Goal: Transaction & Acquisition: Purchase product/service

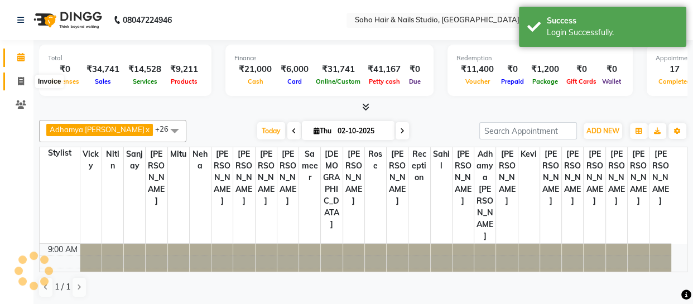
click at [23, 81] on icon at bounding box center [21, 81] width 6 height 8
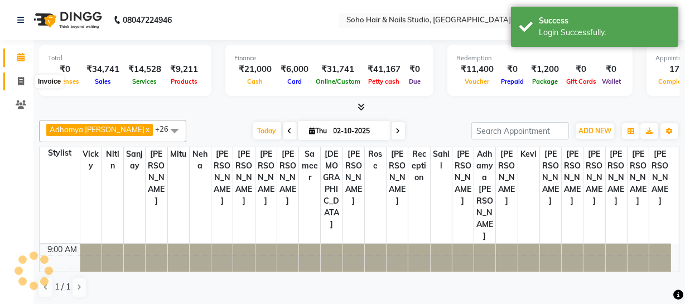
select select "service"
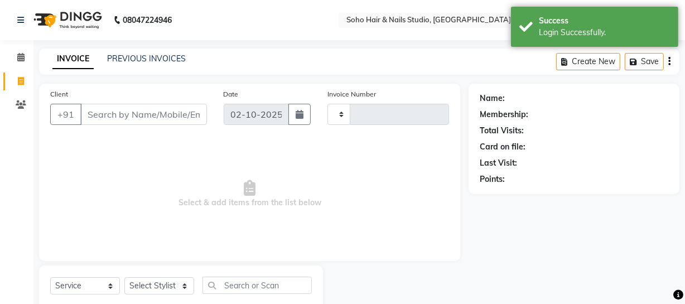
type input "4710"
select select "735"
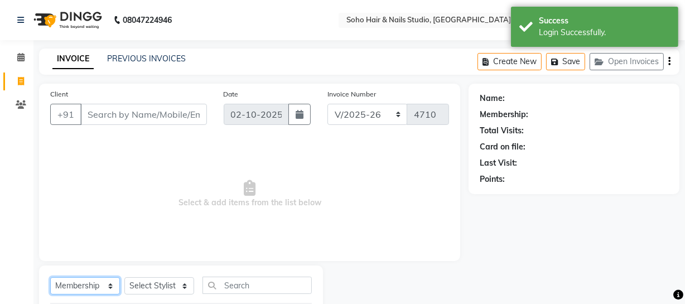
click at [106, 284] on select "Select Service Product Membership Package Voucher Prepaid Gift Card" at bounding box center [85, 285] width 70 height 17
select select "service"
click at [50, 277] on select "Select Service Product Membership Package Voucher Prepaid Gift Card" at bounding box center [85, 285] width 70 height 17
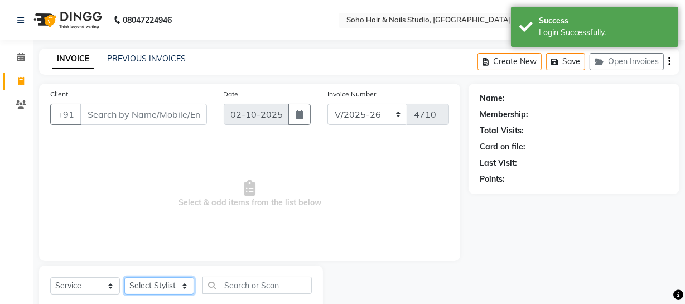
click at [181, 288] on select "Select Stylist [PERSON_NAME] Adhamya [PERSON_NAME] [PERSON_NAME] [PERSON_NAME] …" at bounding box center [159, 285] width 70 height 17
select select "38041"
click at [124, 277] on select "Select Stylist [PERSON_NAME] Adhamya [PERSON_NAME] [PERSON_NAME] [PERSON_NAME] …" at bounding box center [159, 285] width 70 height 17
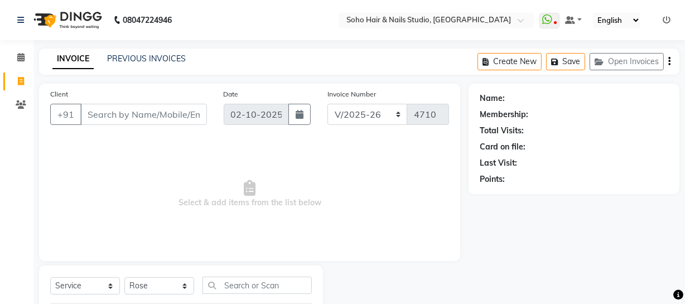
click at [243, 292] on div "Select Service Product Membership Package Voucher Prepaid Gift Card Select Styl…" at bounding box center [181, 290] width 262 height 26
click at [241, 292] on input "text" at bounding box center [256, 285] width 109 height 17
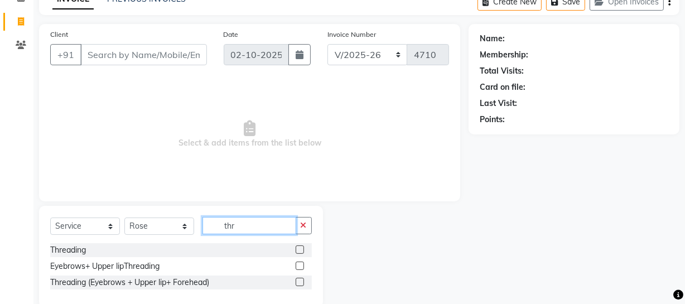
scroll to position [80, 0]
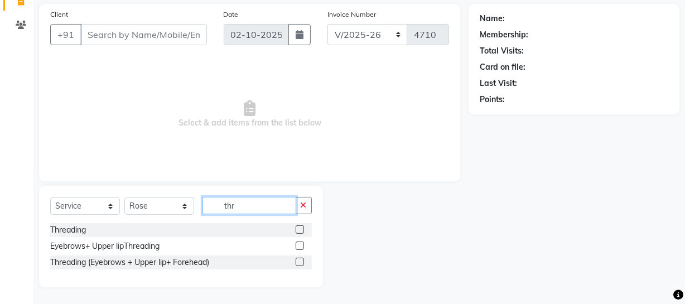
type input "thr"
click at [299, 244] on label at bounding box center [300, 245] width 8 height 8
click at [299, 244] on input "checkbox" at bounding box center [299, 246] width 7 height 7
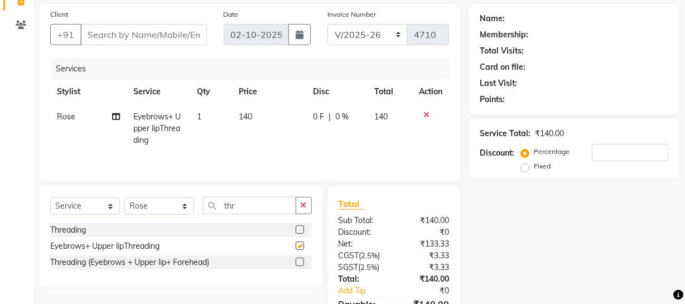
checkbox input "false"
click at [131, 36] on input "Client" at bounding box center [143, 34] width 127 height 21
type input "9"
type input "0"
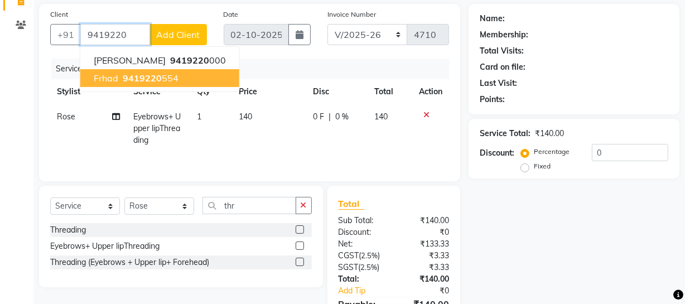
click at [129, 78] on span "9419220" at bounding box center [142, 77] width 39 height 11
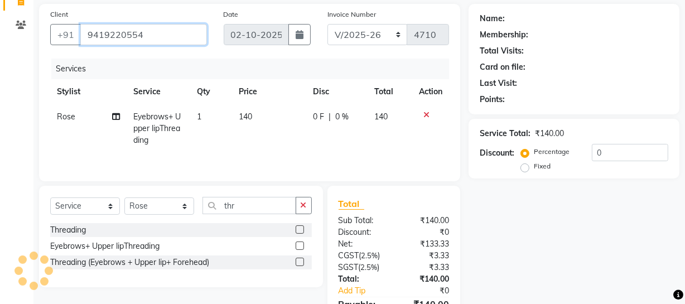
type input "9419220554"
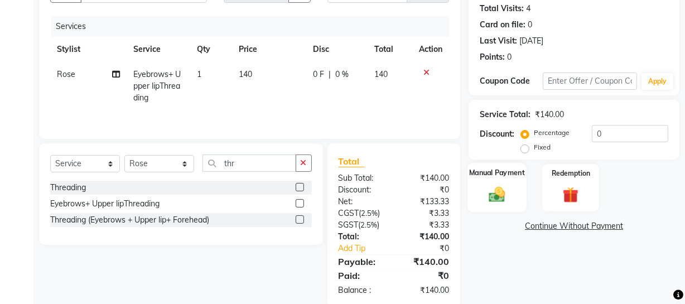
scroll to position [143, 0]
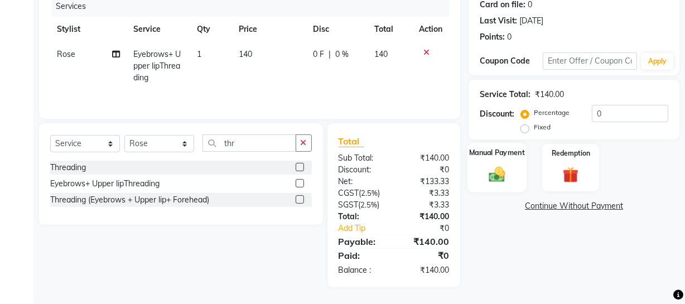
click at [504, 178] on img at bounding box center [496, 173] width 27 height 19
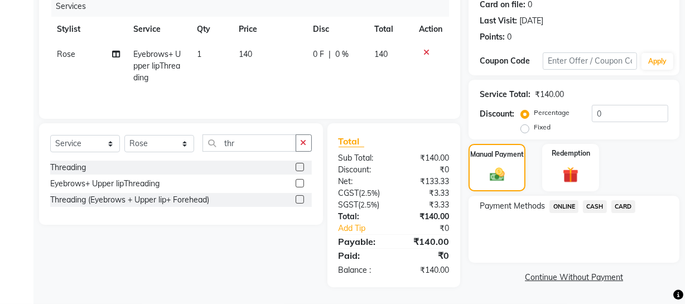
click at [564, 209] on span "ONLINE" at bounding box center [563, 206] width 29 height 13
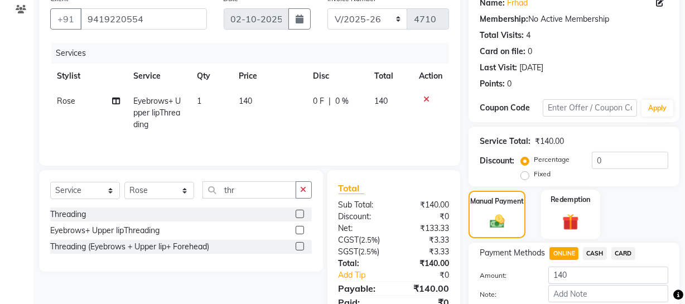
scroll to position [56, 0]
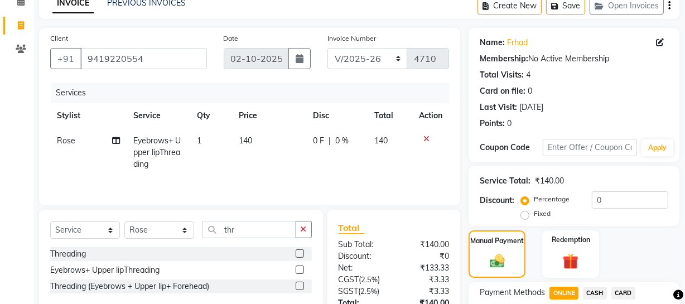
click at [557, 219] on div "Percentage Fixed" at bounding box center [557, 206] width 68 height 29
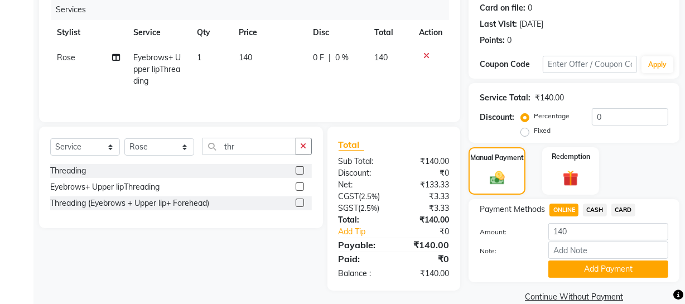
scroll to position [157, 0]
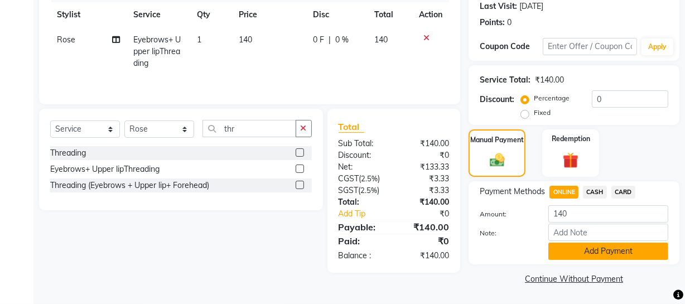
click at [611, 249] on button "Add Payment" at bounding box center [608, 251] width 120 height 17
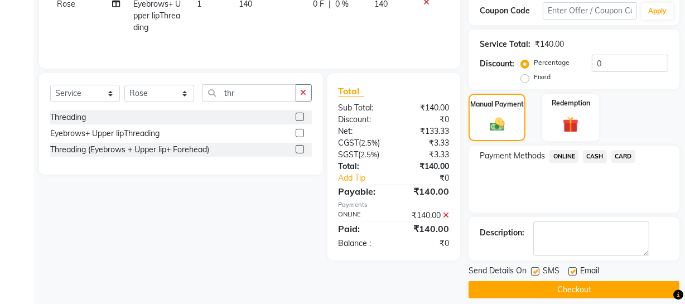
scroll to position [203, 0]
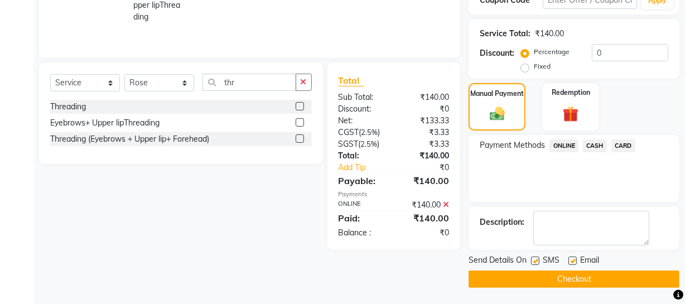
click at [584, 279] on button "Checkout" at bounding box center [573, 278] width 211 height 17
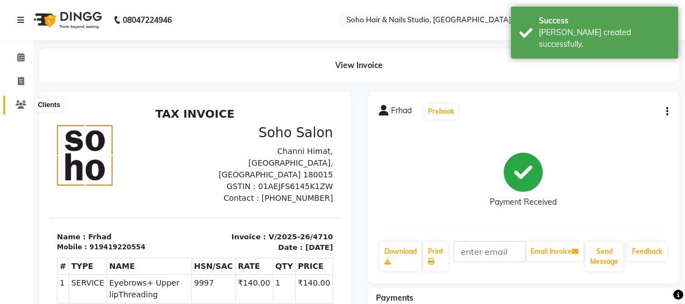
click at [23, 107] on icon at bounding box center [21, 104] width 11 height 8
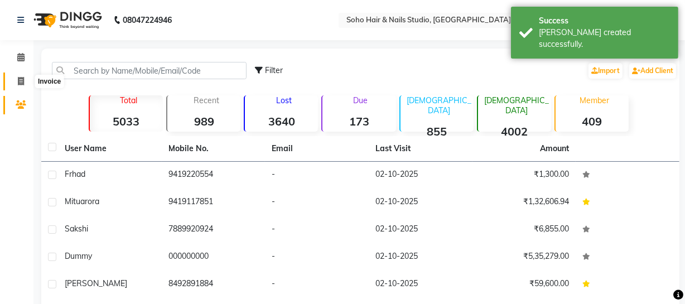
click at [22, 80] on icon at bounding box center [21, 81] width 6 height 8
select select "service"
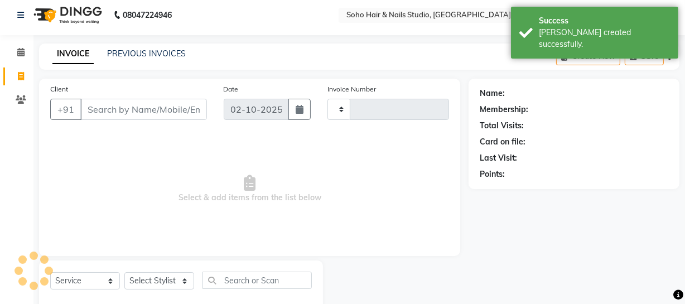
type input "4711"
select select "735"
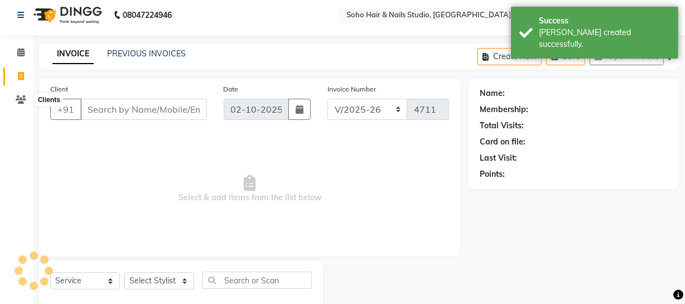
scroll to position [32, 0]
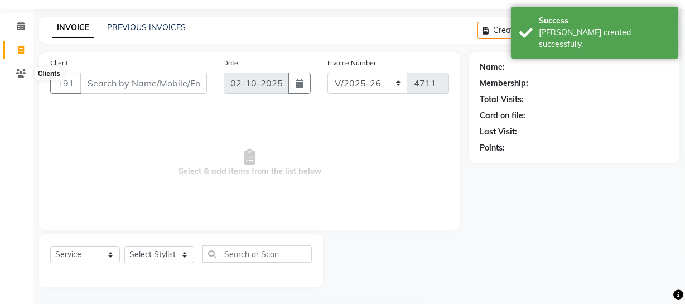
select select "membership"
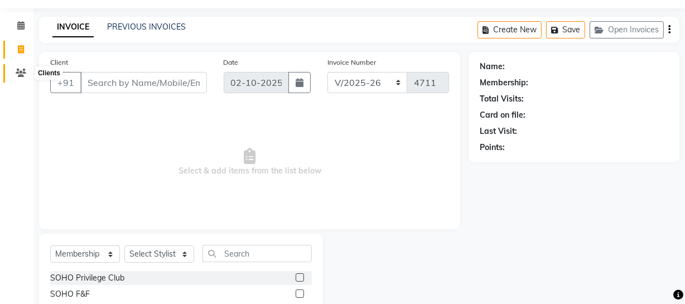
drag, startPoint x: 23, startPoint y: 72, endPoint x: 13, endPoint y: 44, distance: 30.2
click at [22, 71] on icon at bounding box center [21, 73] width 11 height 8
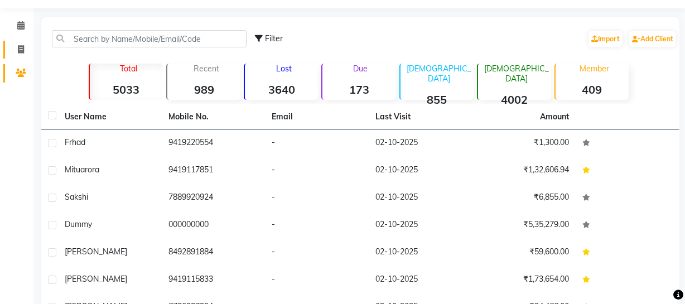
click at [21, 46] on icon at bounding box center [21, 49] width 6 height 8
select select "service"
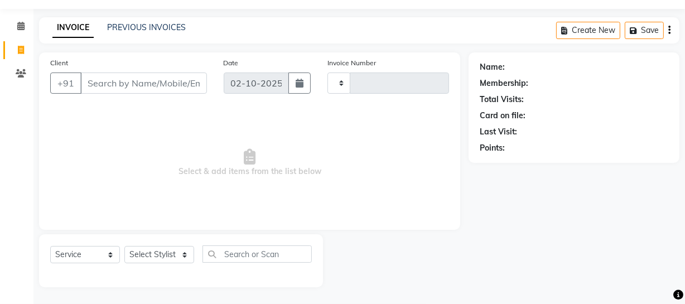
type input "4711"
select select "735"
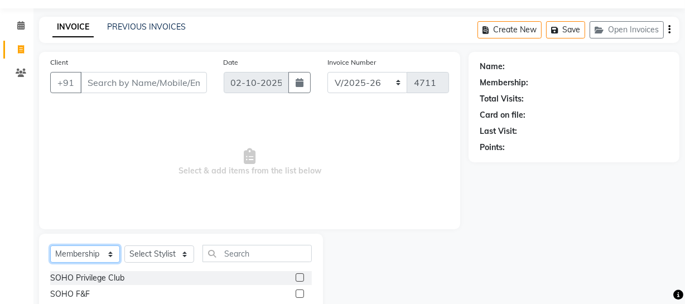
click at [112, 249] on select "Select Service Product Membership Package Voucher Prepaid Gift Card" at bounding box center [85, 253] width 70 height 17
select select "service"
click at [50, 245] on select "Select Service Product Membership Package Voucher Prepaid Gift Card" at bounding box center [85, 253] width 70 height 17
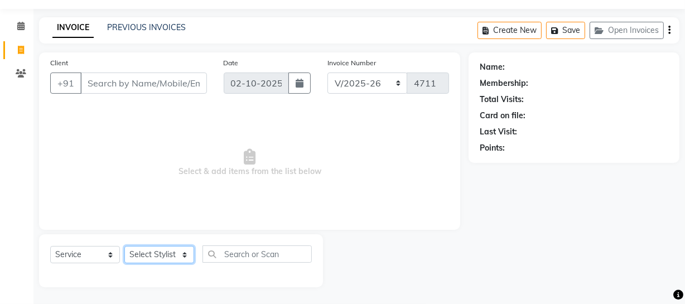
click at [183, 260] on select "Select Stylist [PERSON_NAME] Adhamya [PERSON_NAME] [PERSON_NAME] [PERSON_NAME] …" at bounding box center [159, 254] width 70 height 17
select select "86892"
click at [124, 246] on select "Select Stylist [PERSON_NAME] Adhamya [PERSON_NAME] [PERSON_NAME] [PERSON_NAME] …" at bounding box center [159, 254] width 70 height 17
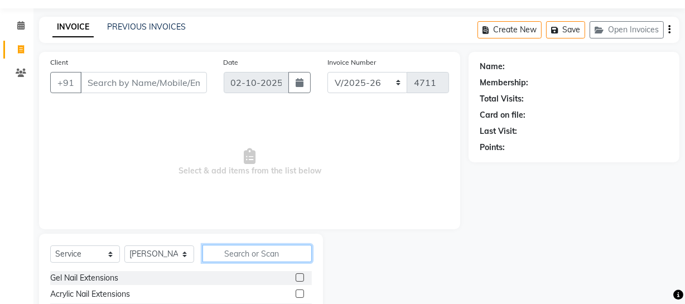
click at [234, 254] on input "text" at bounding box center [256, 253] width 109 height 17
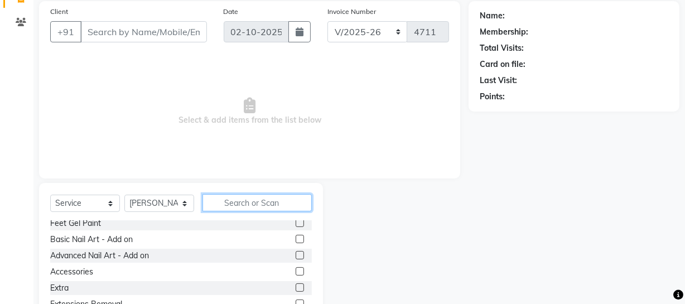
scroll to position [50, 0]
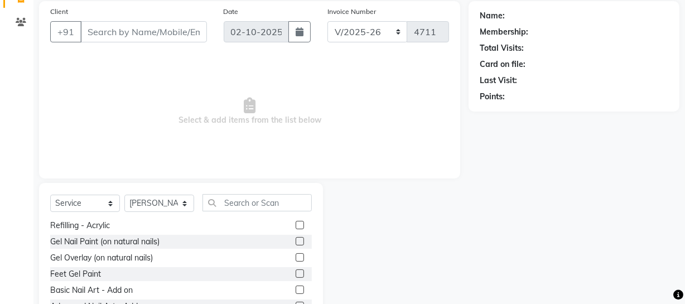
click at [296, 241] on label at bounding box center [300, 241] width 8 height 8
click at [296, 241] on input "checkbox" at bounding box center [299, 241] width 7 height 7
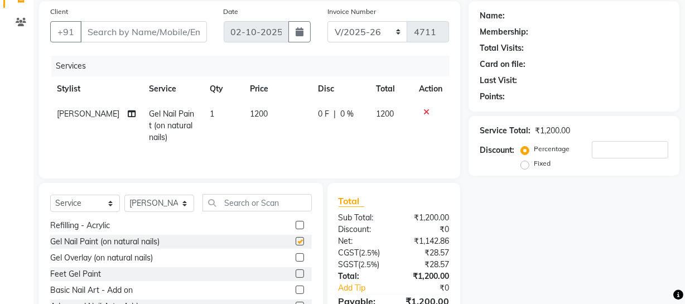
checkbox input "false"
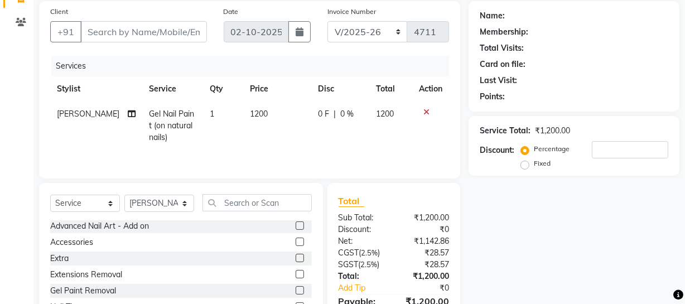
scroll to position [80, 0]
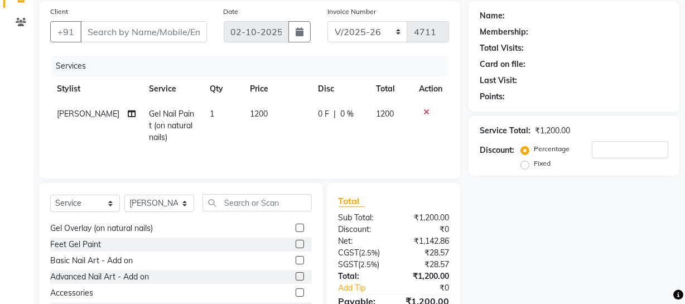
click at [296, 275] on label at bounding box center [300, 276] width 8 height 8
click at [296, 275] on input "checkbox" at bounding box center [299, 276] width 7 height 7
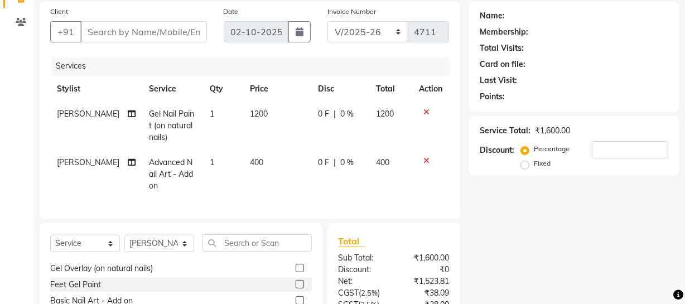
checkbox input "false"
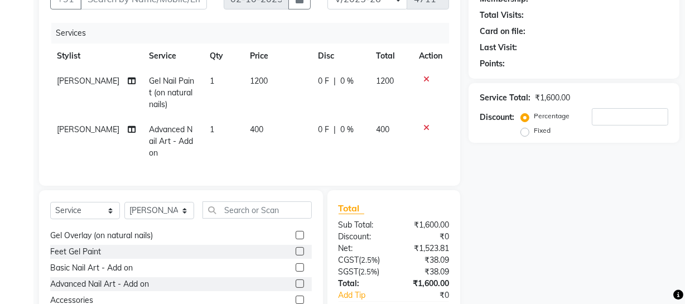
scroll to position [133, 0]
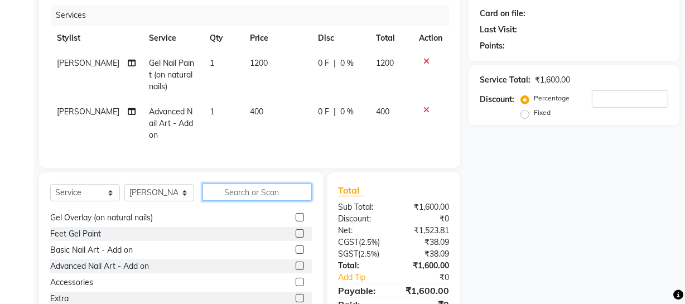
click at [236, 201] on input "text" at bounding box center [256, 191] width 109 height 17
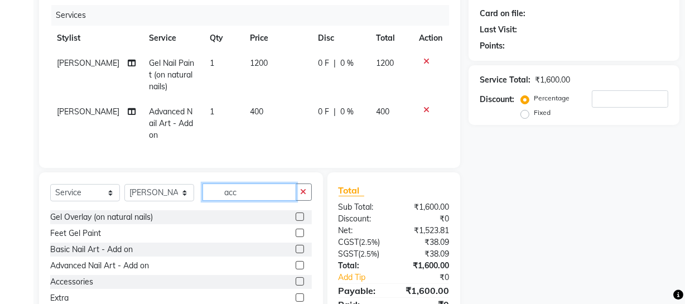
scroll to position [0, 0]
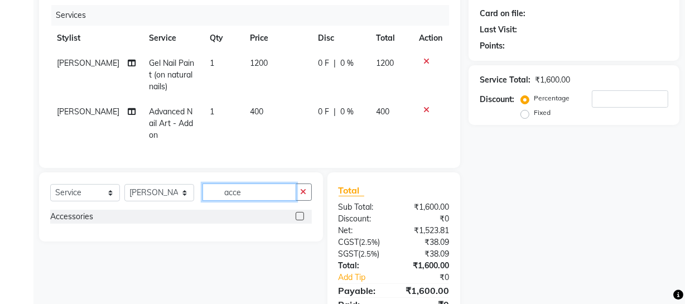
type input "acce"
click at [298, 220] on label at bounding box center [300, 216] width 8 height 8
click at [298, 220] on input "checkbox" at bounding box center [299, 216] width 7 height 7
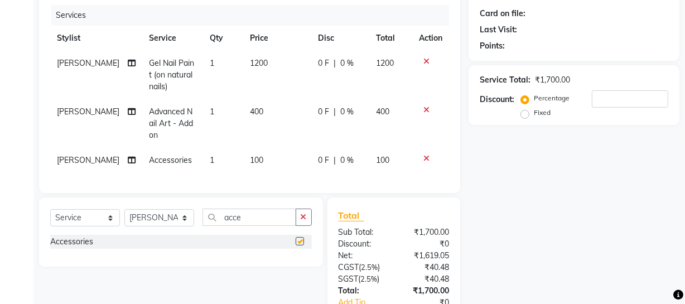
checkbox input "false"
click at [243, 158] on td "100" at bounding box center [277, 160] width 69 height 25
select select "86892"
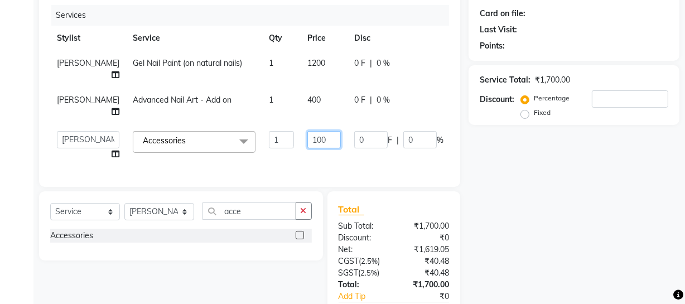
click at [307, 140] on input "100" at bounding box center [323, 139] width 33 height 17
drag, startPoint x: 293, startPoint y: 137, endPoint x: 301, endPoint y: 133, distance: 8.5
click at [307, 133] on input "100" at bounding box center [323, 139] width 33 height 17
type input "300"
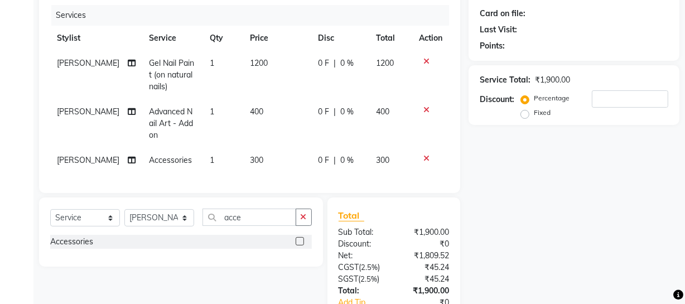
click at [298, 155] on td "300" at bounding box center [277, 160] width 69 height 25
select select "86892"
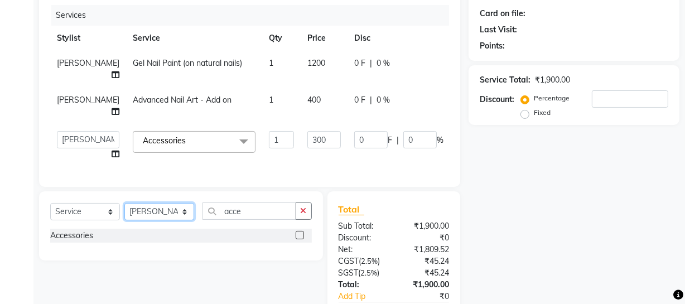
click at [171, 217] on select "Select Stylist [PERSON_NAME] Adhamya [PERSON_NAME] [PERSON_NAME] [PERSON_NAME] …" at bounding box center [159, 211] width 70 height 17
select select "86261"
click at [124, 211] on select "Select Stylist [PERSON_NAME] Adhamya [PERSON_NAME] [PERSON_NAME] [PERSON_NAME] …" at bounding box center [159, 211] width 70 height 17
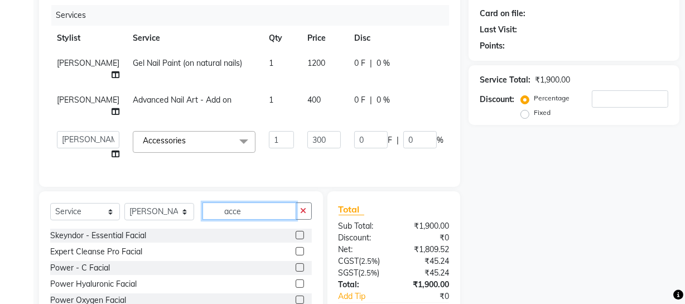
click at [254, 220] on input "acce" at bounding box center [249, 210] width 94 height 17
type input "a"
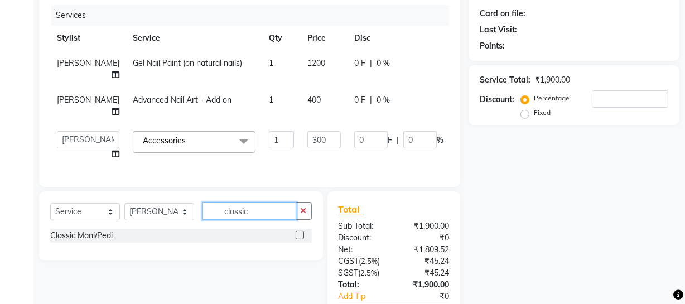
type input "classic"
click at [297, 239] on label at bounding box center [300, 235] width 8 height 8
click at [297, 239] on input "checkbox" at bounding box center [299, 235] width 7 height 7
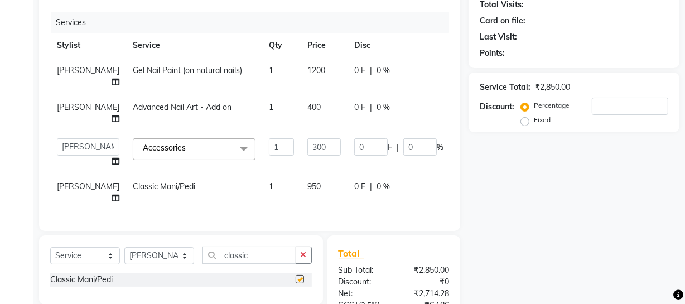
checkbox input "false"
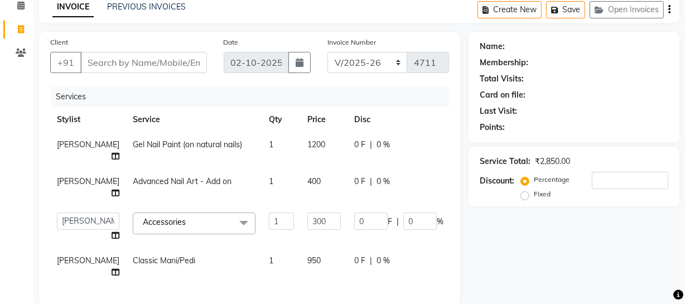
scroll to position [101, 0]
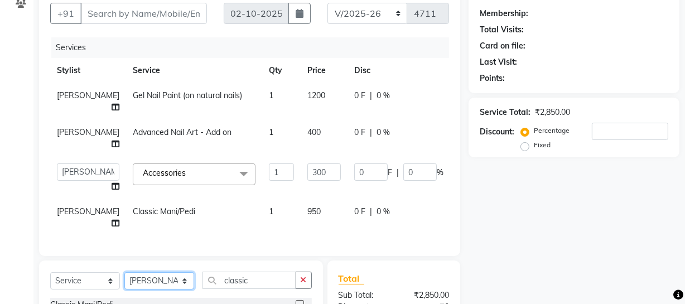
click at [183, 284] on select "Select Stylist [PERSON_NAME] Adhamya [PERSON_NAME] [PERSON_NAME] [PERSON_NAME] …" at bounding box center [159, 280] width 70 height 17
select select "19950"
click at [124, 279] on select "Select Stylist [PERSON_NAME] Adhamya [PERSON_NAME] [PERSON_NAME] [PERSON_NAME] …" at bounding box center [159, 280] width 70 height 17
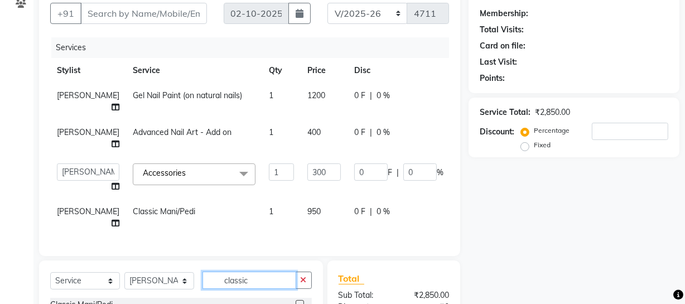
click at [263, 289] on input "classic" at bounding box center [249, 280] width 94 height 17
type input "c"
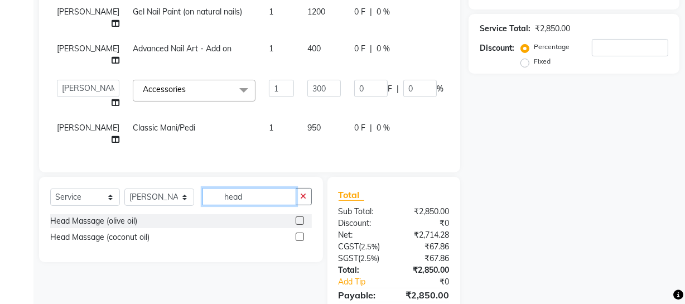
scroll to position [202, 0]
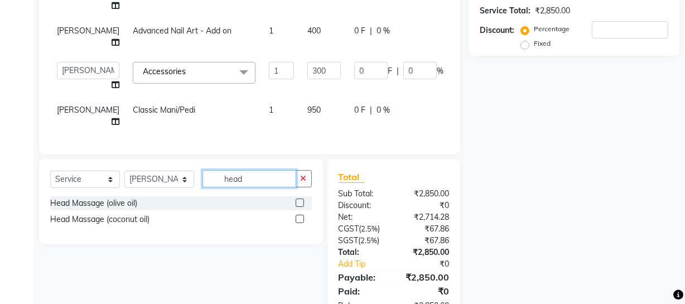
type input "head"
click at [300, 207] on label at bounding box center [300, 203] width 8 height 8
click at [300, 207] on input "checkbox" at bounding box center [299, 203] width 7 height 7
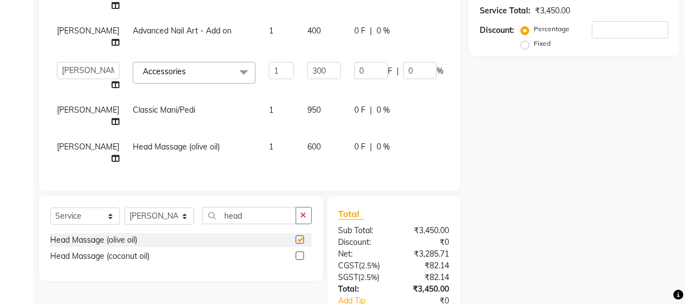
checkbox input "false"
click at [258, 211] on input "head" at bounding box center [249, 215] width 94 height 17
type input "h"
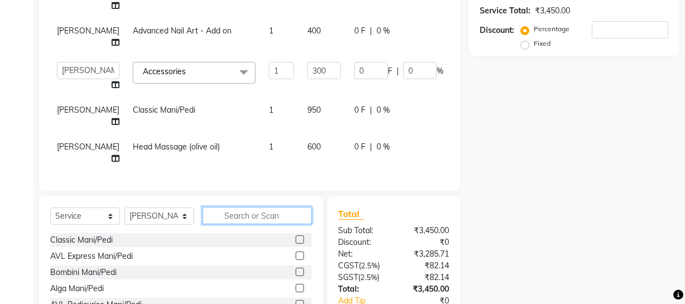
type input "e"
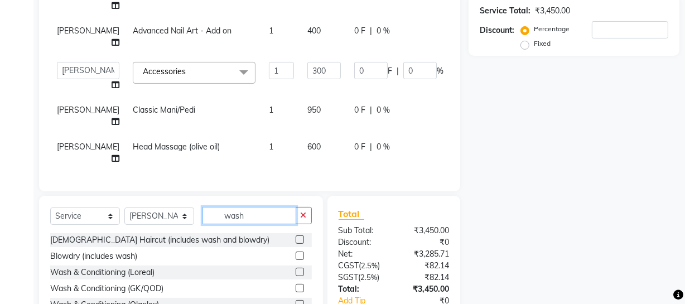
type input "wash"
click at [298, 268] on label at bounding box center [300, 272] width 8 height 8
click at [298, 269] on input "checkbox" at bounding box center [299, 272] width 7 height 7
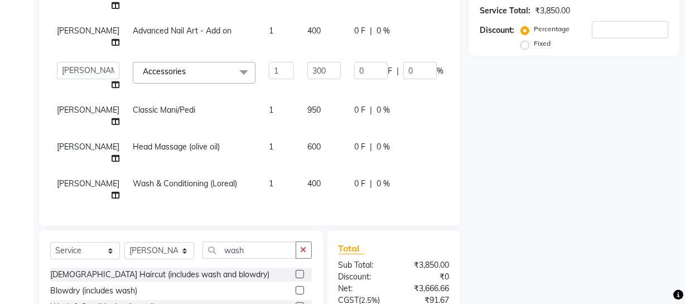
checkbox input "false"
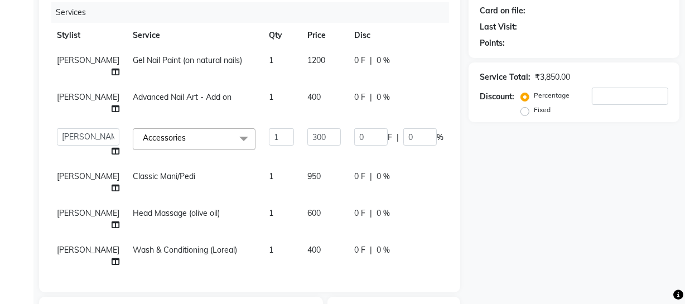
scroll to position [101, 0]
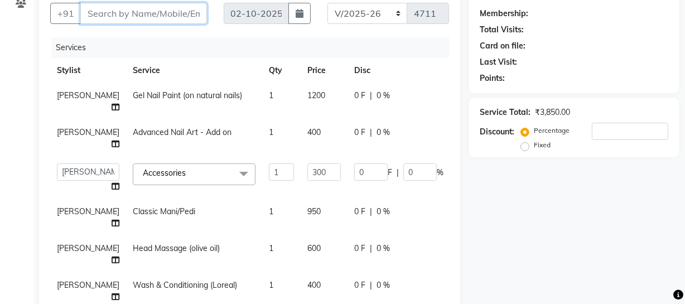
click at [98, 17] on input "Client" at bounding box center [143, 13] width 127 height 21
type input "0"
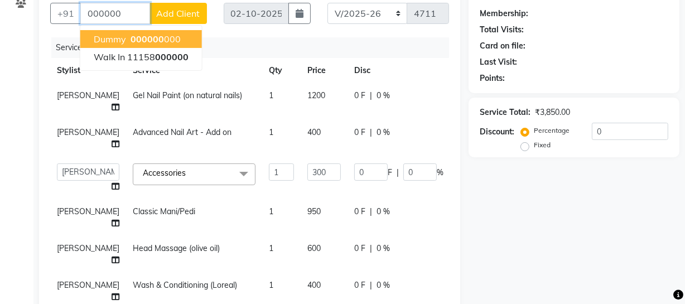
click at [107, 37] on span "Dummy" at bounding box center [110, 38] width 32 height 11
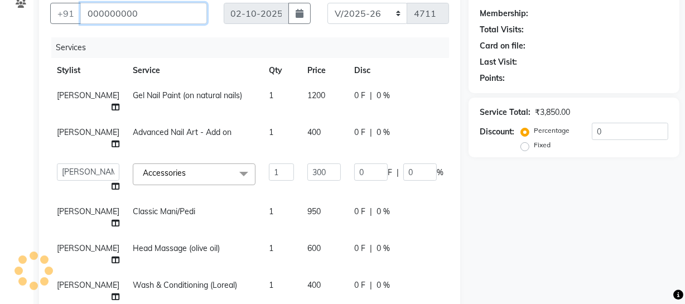
type input "000000000"
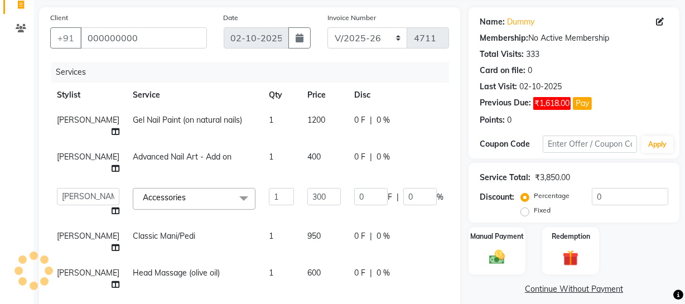
scroll to position [0, 0]
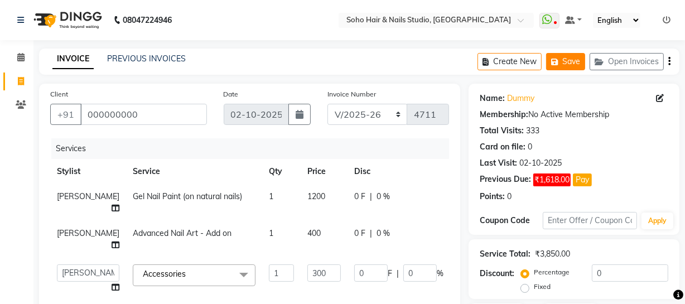
click at [575, 65] on button "Save" at bounding box center [565, 61] width 39 height 17
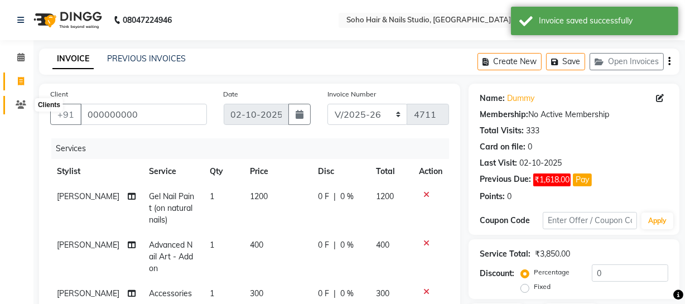
click at [20, 107] on icon at bounding box center [21, 104] width 11 height 8
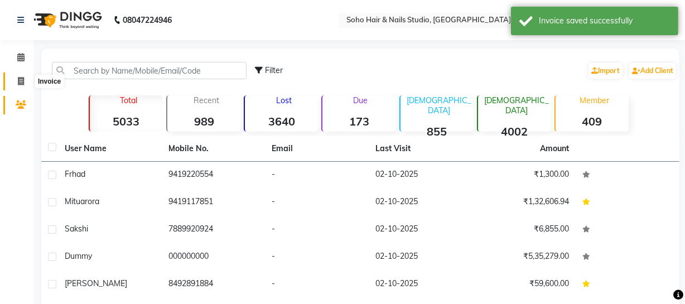
click at [18, 81] on icon at bounding box center [21, 81] width 6 height 8
select select "service"
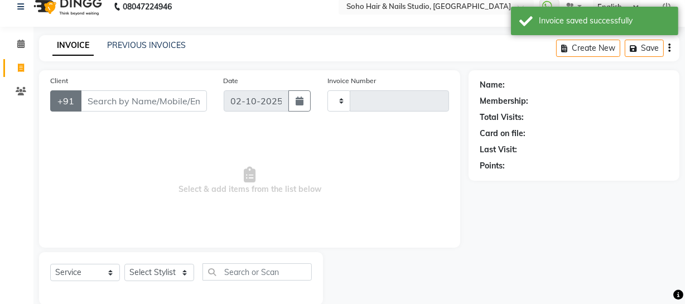
type input "4711"
select select "735"
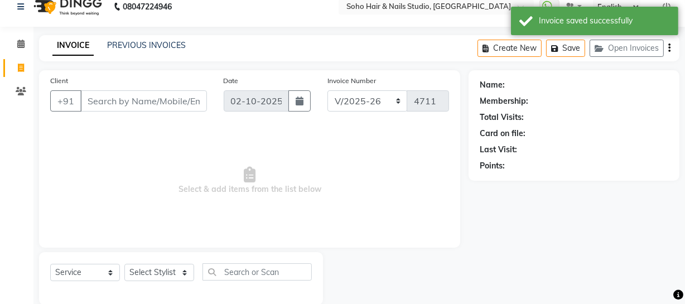
scroll to position [32, 0]
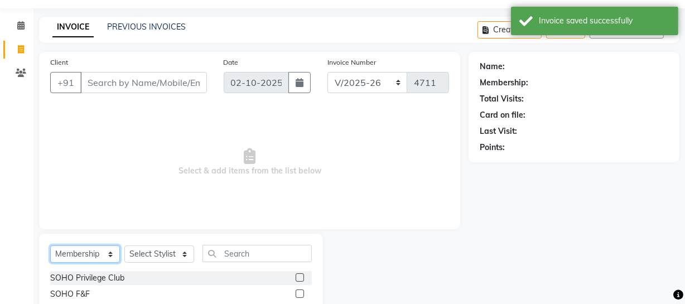
drag, startPoint x: 109, startPoint y: 255, endPoint x: 109, endPoint y: 248, distance: 6.7
click at [109, 255] on select "Select Service Product Membership Package Voucher Prepaid Gift Card" at bounding box center [85, 253] width 70 height 17
select select "service"
click at [50, 245] on select "Select Service Product Membership Package Voucher Prepaid Gift Card" at bounding box center [85, 253] width 70 height 17
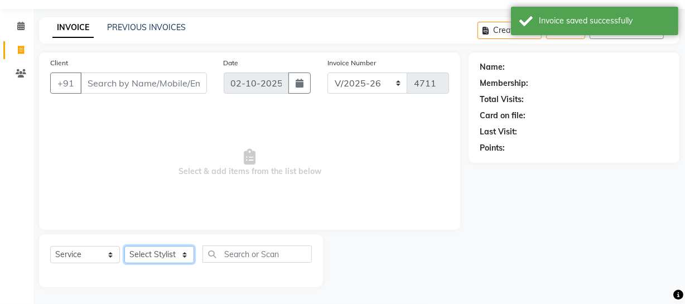
click at [186, 249] on select "Select Stylist [PERSON_NAME] Adhamya [PERSON_NAME] [PERSON_NAME] [PERSON_NAME] …" at bounding box center [159, 254] width 70 height 17
select select "29543"
click at [124, 246] on select "Select Stylist [PERSON_NAME] Adhamya [PERSON_NAME] [PERSON_NAME] [PERSON_NAME] …" at bounding box center [159, 254] width 70 height 17
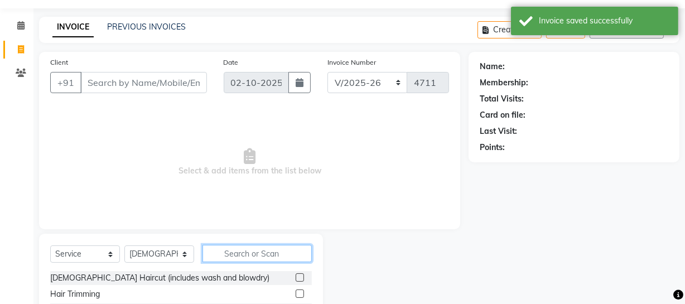
click at [245, 256] on input "text" at bounding box center [256, 253] width 109 height 17
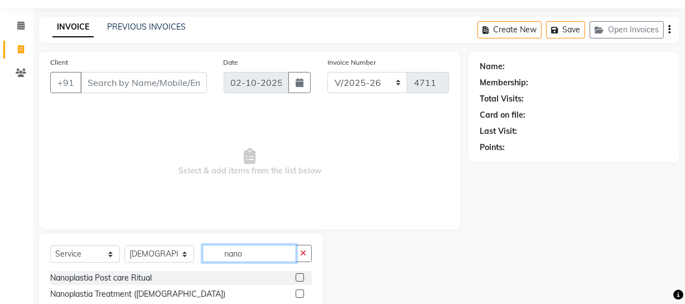
type input "nano"
click at [299, 294] on label at bounding box center [300, 293] width 8 height 8
click at [299, 294] on input "checkbox" at bounding box center [299, 294] width 7 height 7
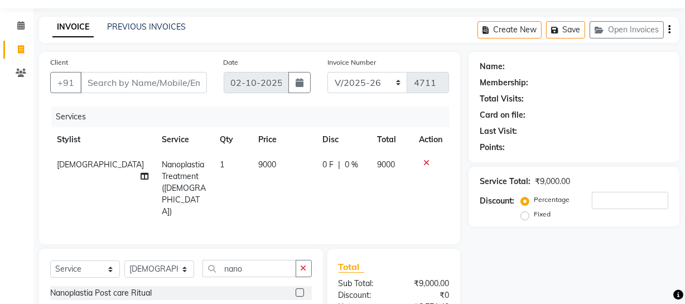
checkbox input "false"
click at [251, 158] on td "9000" at bounding box center [283, 188] width 64 height 72
select select "29543"
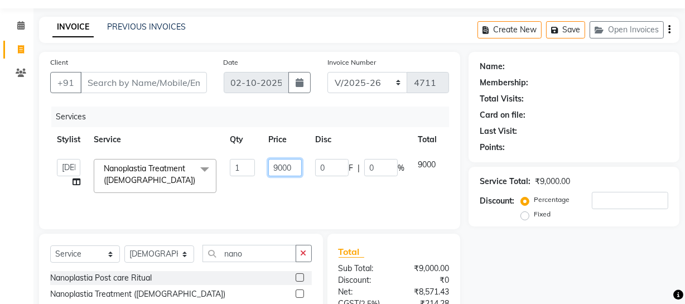
drag, startPoint x: 270, startPoint y: 164, endPoint x: 302, endPoint y: 160, distance: 32.1
click at [302, 160] on td "9000" at bounding box center [285, 175] width 47 height 47
type input "12000"
click at [348, 194] on td "0 F | 0 %" at bounding box center [359, 175] width 103 height 47
select select "29543"
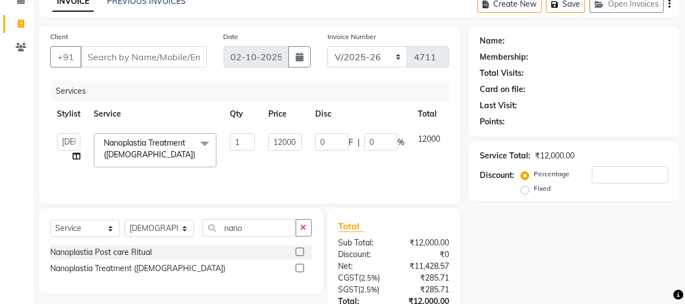
scroll to position [83, 0]
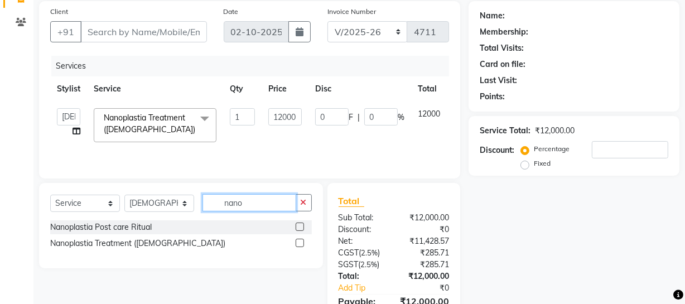
click at [259, 206] on input "nano" at bounding box center [249, 202] width 94 height 17
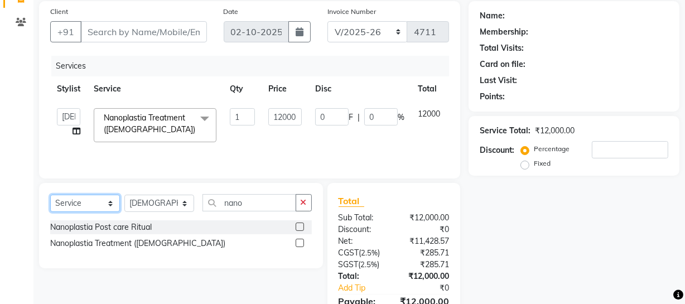
click at [112, 203] on select "Select Service Product Membership Package Voucher Prepaid Gift Card" at bounding box center [85, 203] width 70 height 17
select select "product"
click at [50, 195] on select "Select Service Product Membership Package Voucher Prepaid Gift Card" at bounding box center [85, 203] width 70 height 17
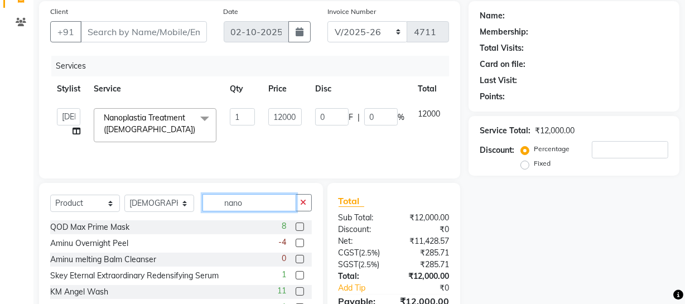
click at [273, 206] on input "nano" at bounding box center [249, 202] width 94 height 17
type input "n"
type input "9339341010616"
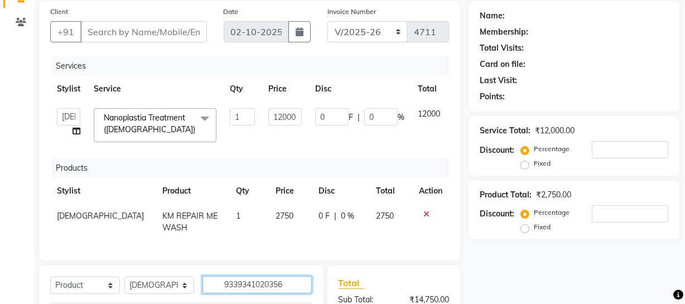
type input "9339341020356"
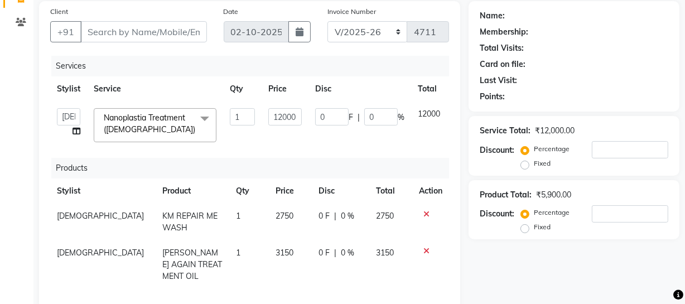
type input "9339341020127"
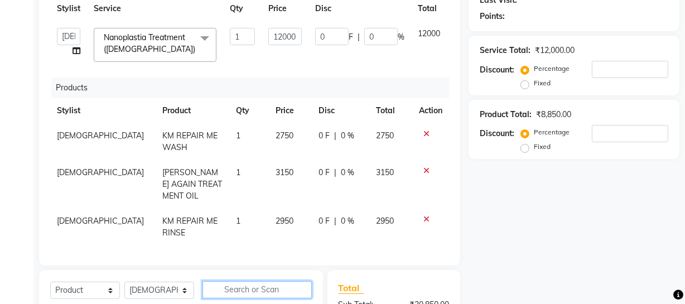
scroll to position [11, 0]
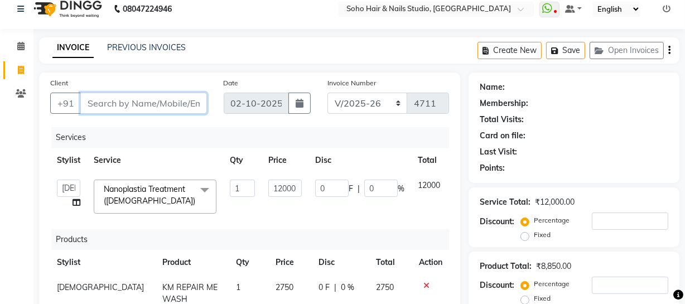
click at [117, 100] on input "Client" at bounding box center [143, 103] width 127 height 21
type input "9"
type input "0"
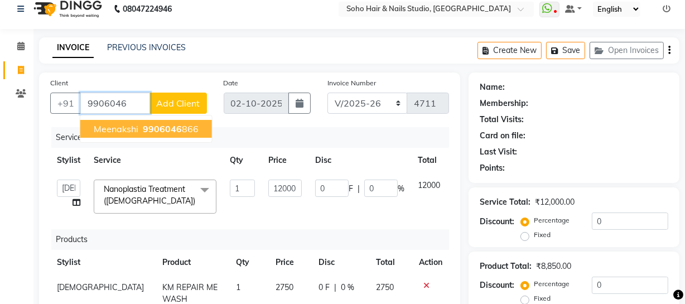
click at [138, 130] on button "meenakshi 9906046 866" at bounding box center [146, 129] width 132 height 18
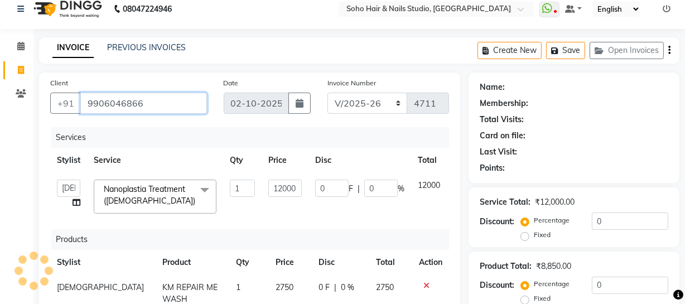
type input "9906046866"
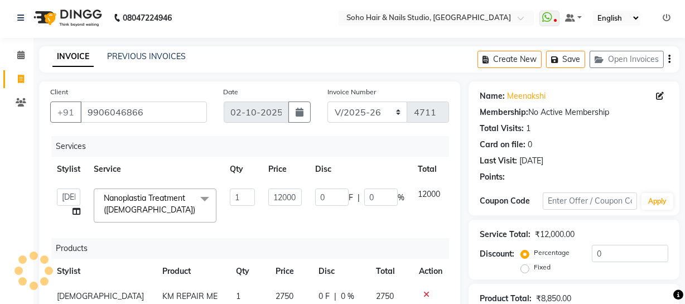
scroll to position [0, 0]
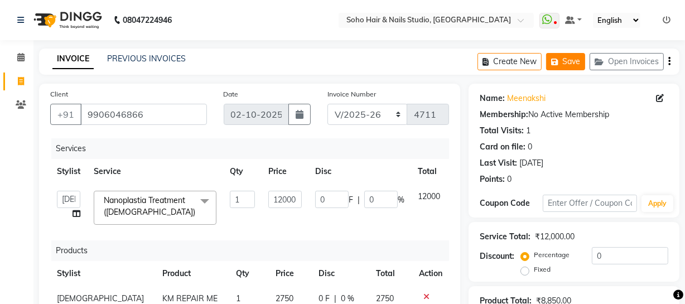
click at [575, 60] on button "Save" at bounding box center [565, 61] width 39 height 17
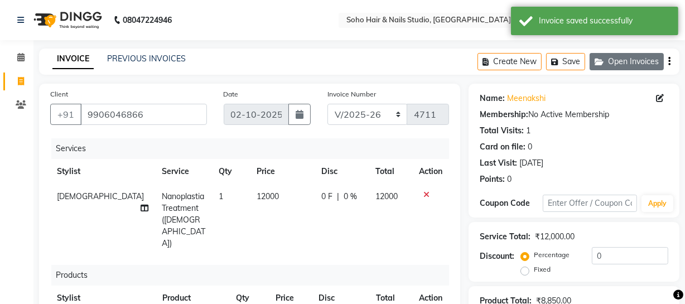
click at [616, 64] on button "Open Invoices" at bounding box center [626, 61] width 74 height 17
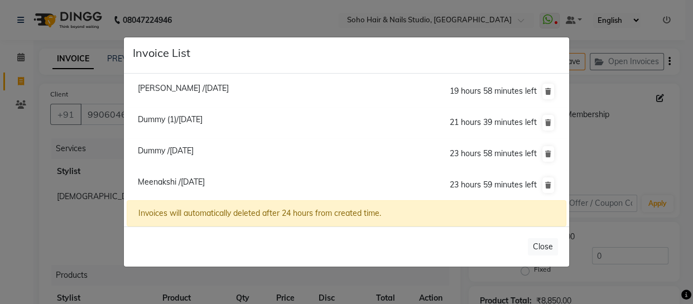
click at [205, 178] on span "Meenakshi /[DATE]" at bounding box center [171, 182] width 67 height 10
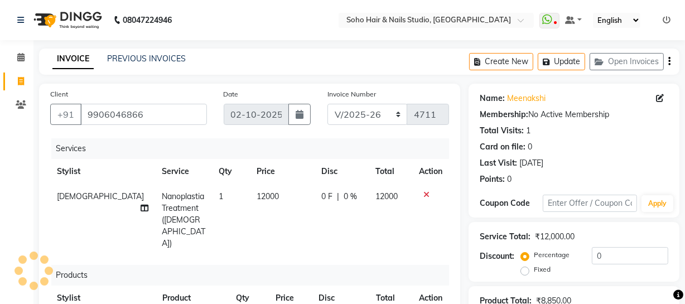
select select "membership"
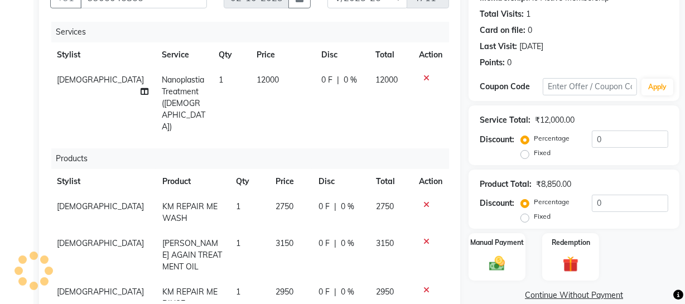
select select
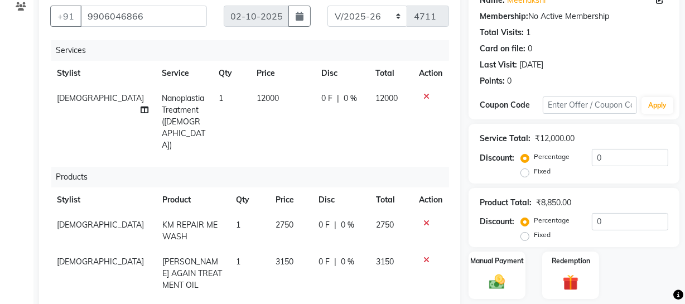
scroll to position [50, 0]
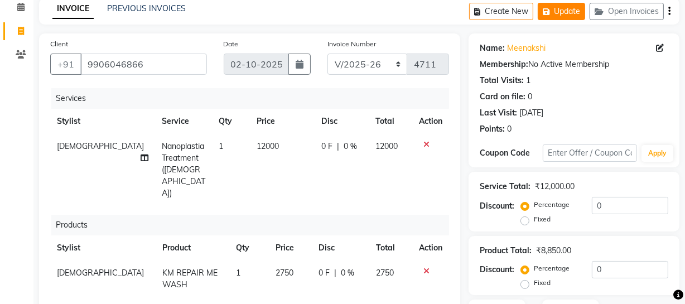
click at [552, 12] on icon "button" at bounding box center [548, 12] width 11 height 8
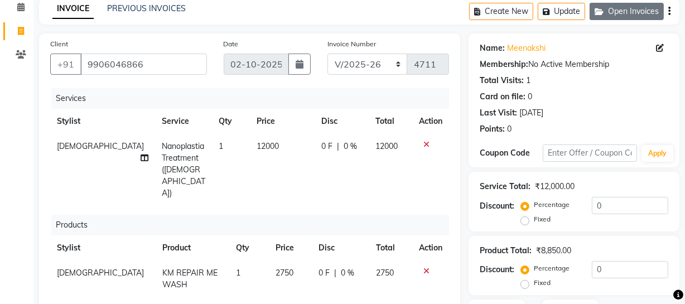
click at [645, 9] on button "Open Invoices" at bounding box center [626, 11] width 74 height 17
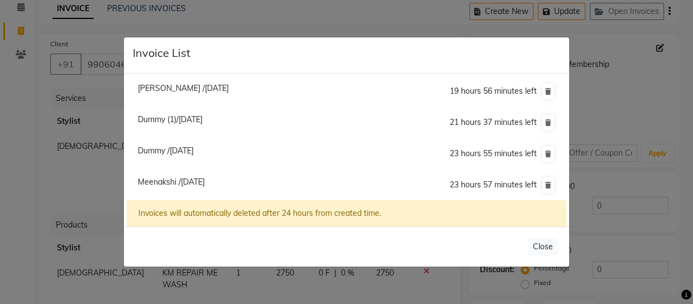
click at [193, 150] on span "Dummy /[DATE]" at bounding box center [166, 151] width 56 height 10
type input "000000000"
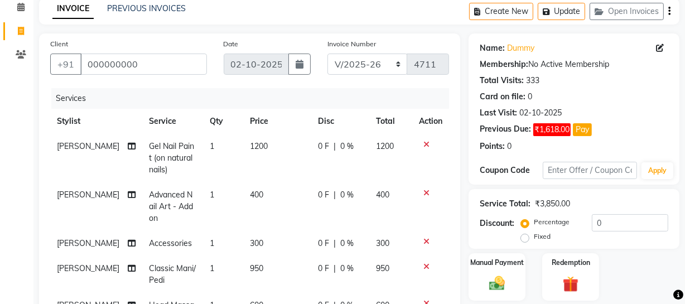
drag, startPoint x: 163, startPoint y: 55, endPoint x: 164, endPoint y: 64, distance: 8.4
click at [164, 60] on div "Client [PHONE_NUMBER]" at bounding box center [128, 61] width 173 height 46
click at [165, 66] on input "000000000" at bounding box center [143, 64] width 127 height 21
click at [569, 3] on button "Update" at bounding box center [561, 11] width 47 height 17
click at [16, 30] on span at bounding box center [21, 31] width 20 height 13
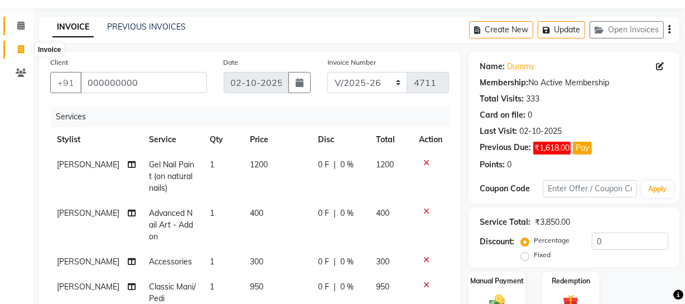
select select "service"
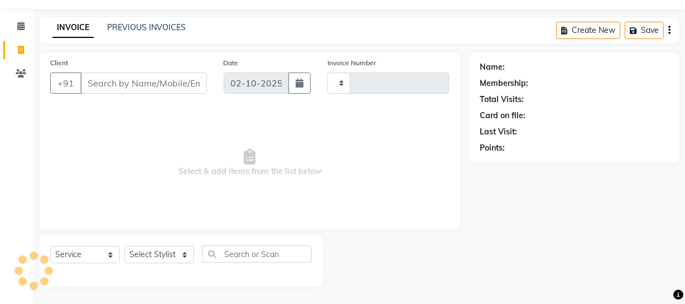
type input "4711"
select select "735"
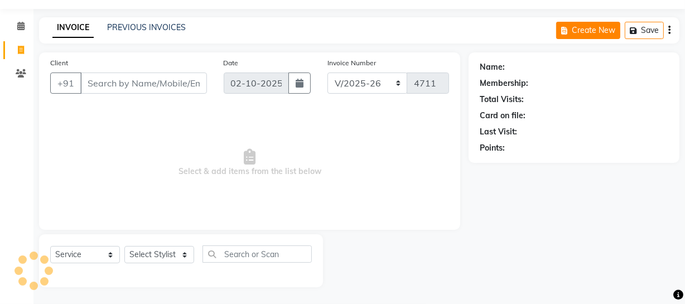
select select "membership"
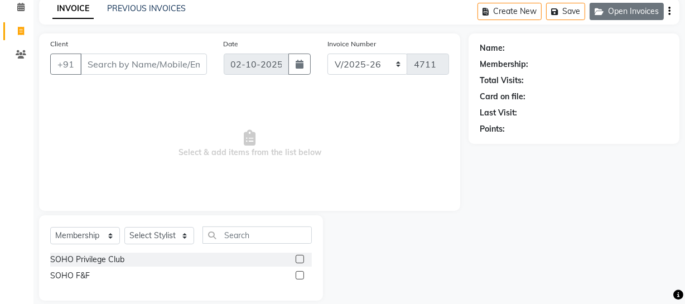
click at [638, 13] on button "Open Invoices" at bounding box center [626, 11] width 74 height 17
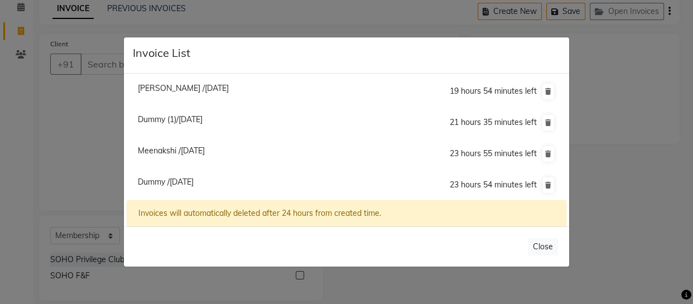
click at [153, 84] on span "[PERSON_NAME] /[DATE]" at bounding box center [183, 88] width 91 height 10
type input "8492825306"
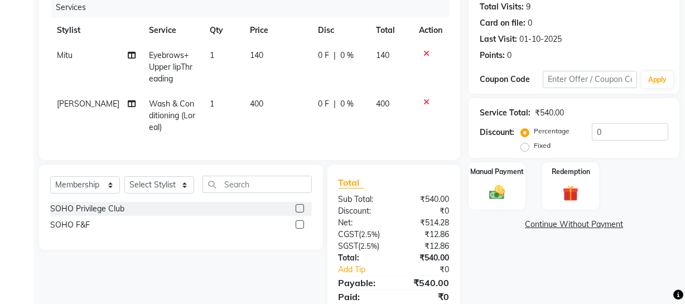
scroll to position [152, 0]
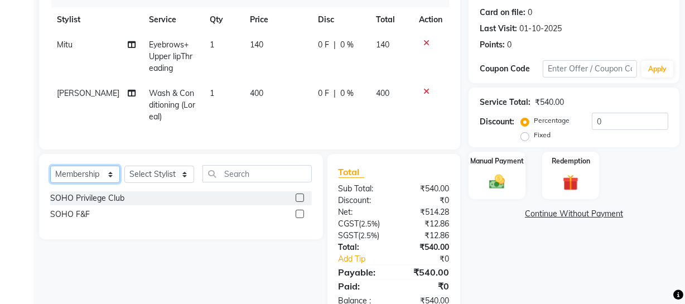
click at [110, 179] on select "Select Service Product Membership Package Voucher Prepaid Gift Card" at bounding box center [85, 174] width 70 height 17
select select "service"
click at [50, 173] on select "Select Service Product Membership Package Voucher Prepaid Gift Card" at bounding box center [85, 174] width 70 height 17
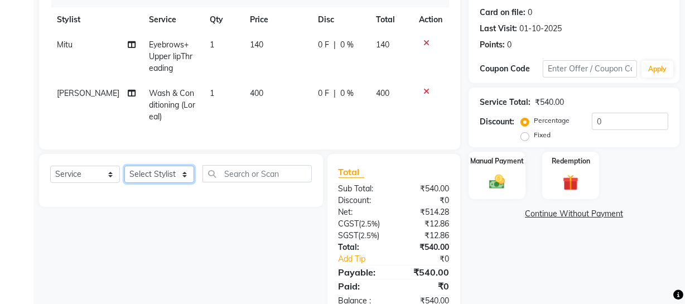
click at [169, 176] on select "Select Stylist [PERSON_NAME] Adhamya [PERSON_NAME] [PERSON_NAME] [PERSON_NAME] …" at bounding box center [159, 174] width 70 height 17
select select "58119"
click at [124, 173] on select "Select Stylist [PERSON_NAME] Adhamya [PERSON_NAME] [PERSON_NAME] [PERSON_NAME] …" at bounding box center [159, 174] width 70 height 17
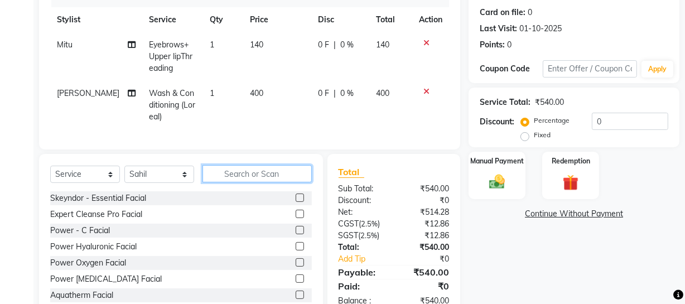
click at [262, 176] on input "text" at bounding box center [256, 173] width 109 height 17
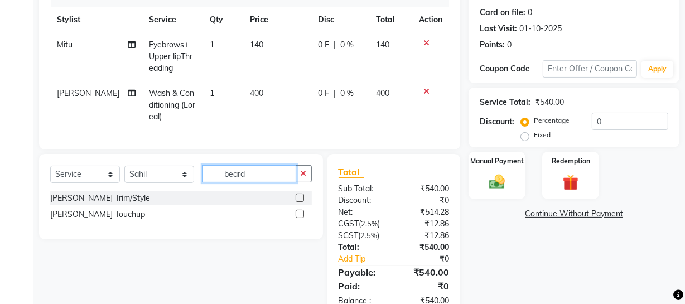
type input "beard"
click at [303, 202] on label at bounding box center [300, 197] width 8 height 8
click at [303, 202] on input "checkbox" at bounding box center [299, 198] width 7 height 7
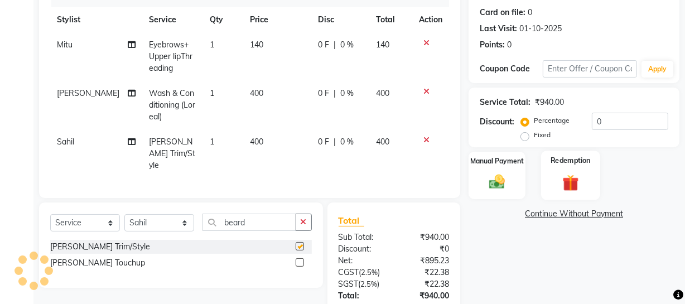
checkbox input "false"
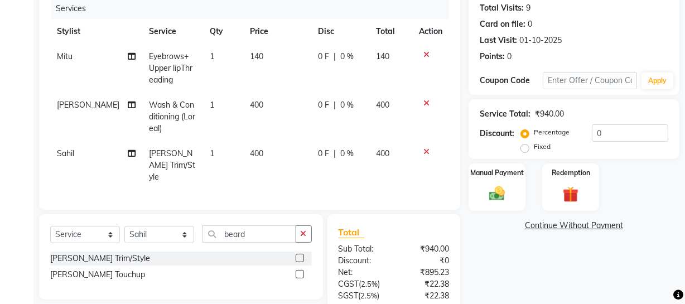
scroll to position [227, 0]
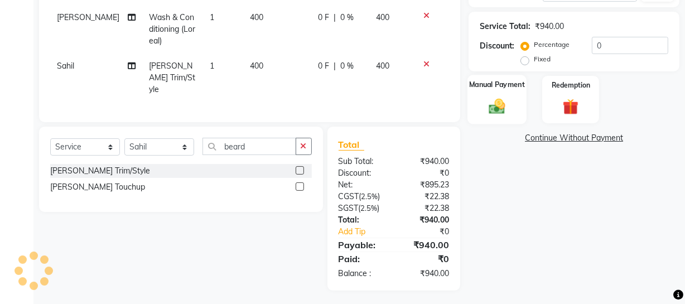
click at [508, 104] on img at bounding box center [496, 105] width 27 height 19
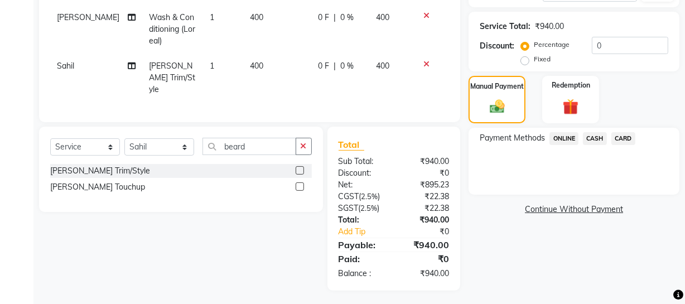
click at [557, 139] on span "ONLINE" at bounding box center [563, 138] width 29 height 13
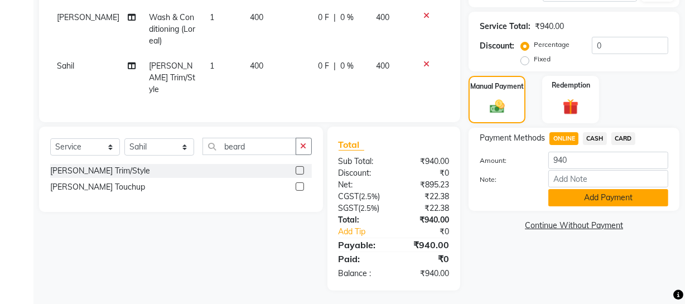
click at [567, 198] on button "Add Payment" at bounding box center [608, 197] width 120 height 17
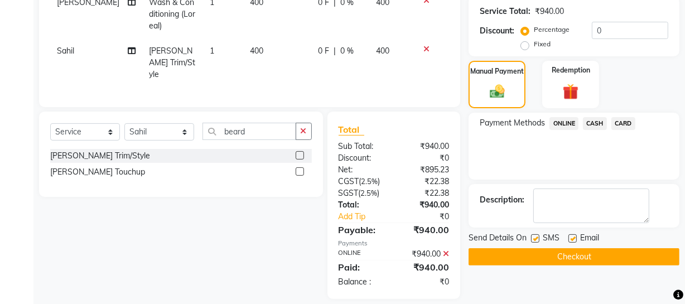
scroll to position [251, 0]
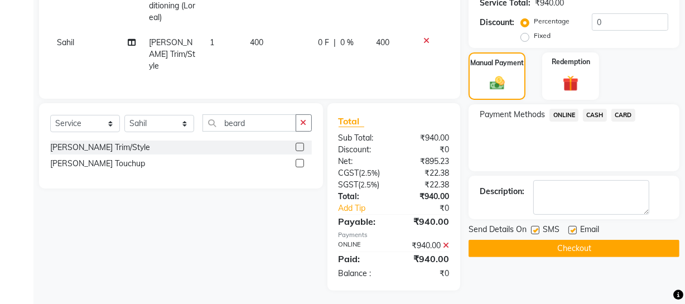
click at [546, 241] on button "Checkout" at bounding box center [573, 248] width 211 height 17
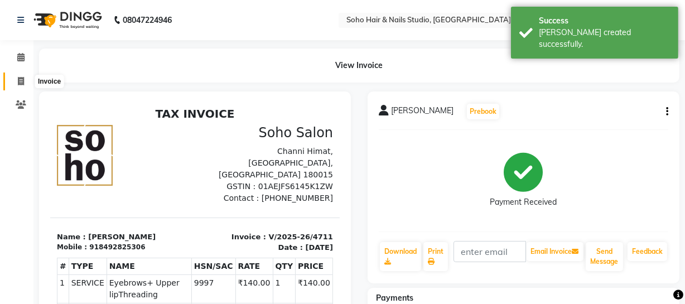
click at [22, 79] on icon at bounding box center [21, 81] width 6 height 8
select select "service"
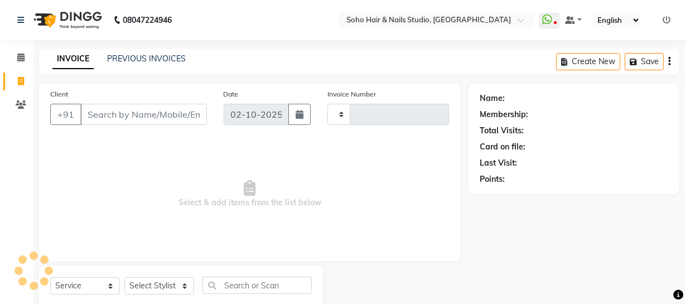
scroll to position [32, 0]
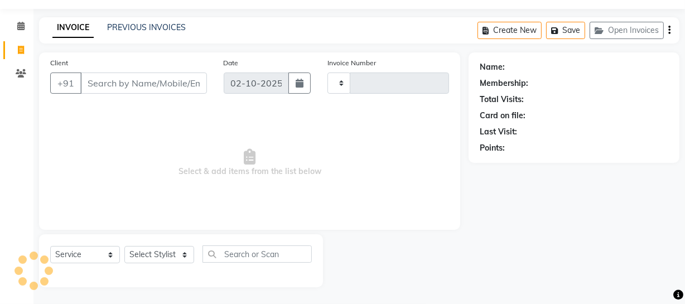
type input "4712"
select select "735"
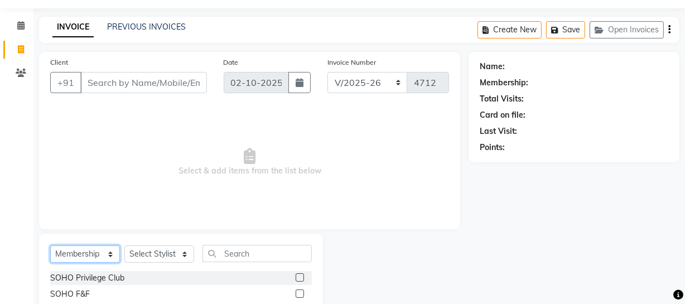
click at [103, 258] on select "Select Service Product Membership Package Voucher Prepaid Gift Card" at bounding box center [85, 253] width 70 height 17
select select "service"
click at [50, 245] on select "Select Service Product Membership Package Voucher Prepaid Gift Card" at bounding box center [85, 253] width 70 height 17
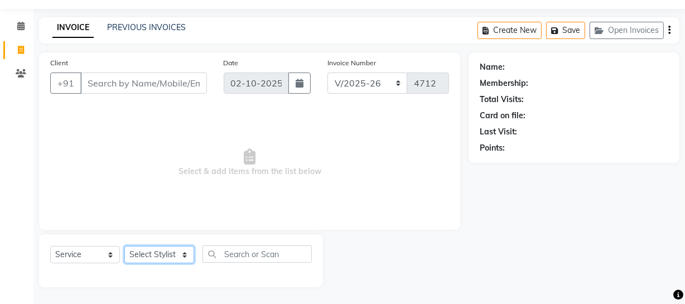
click at [176, 257] on select "Select Stylist [PERSON_NAME] Adhamya [PERSON_NAME] [PERSON_NAME] [PERSON_NAME] …" at bounding box center [159, 254] width 70 height 17
select select "19950"
click at [124, 246] on select "Select Stylist [PERSON_NAME] Adhamya [PERSON_NAME] [PERSON_NAME] [PERSON_NAME] …" at bounding box center [159, 254] width 70 height 17
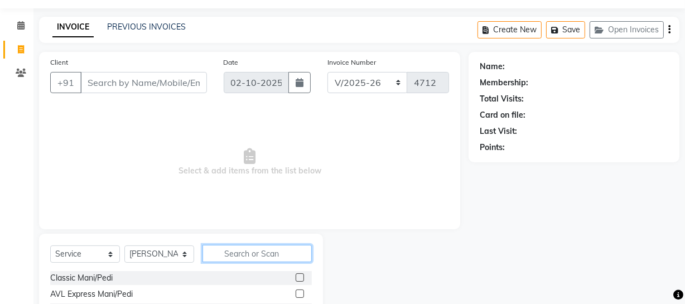
click at [249, 250] on input "text" at bounding box center [256, 253] width 109 height 17
type input "[PERSON_NAME]"
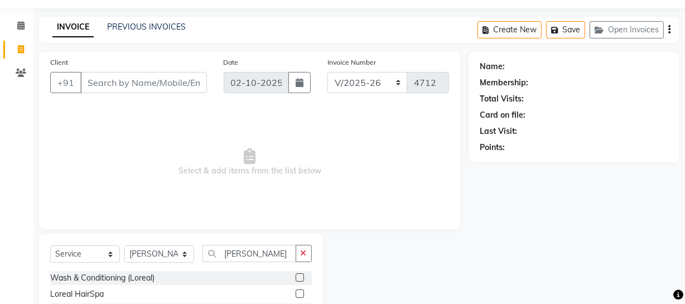
click at [298, 277] on label at bounding box center [300, 277] width 8 height 8
click at [298, 277] on input "checkbox" at bounding box center [299, 277] width 7 height 7
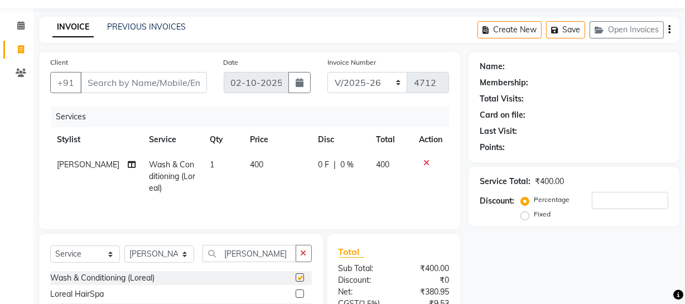
checkbox input "false"
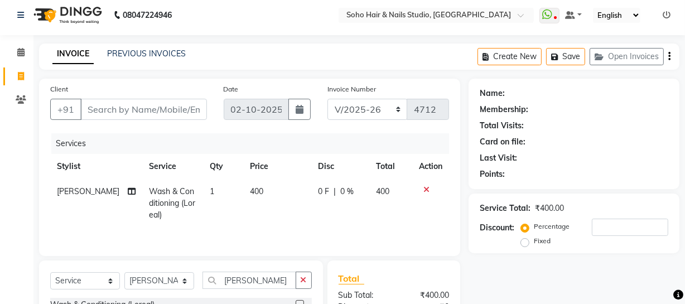
scroll to position [0, 0]
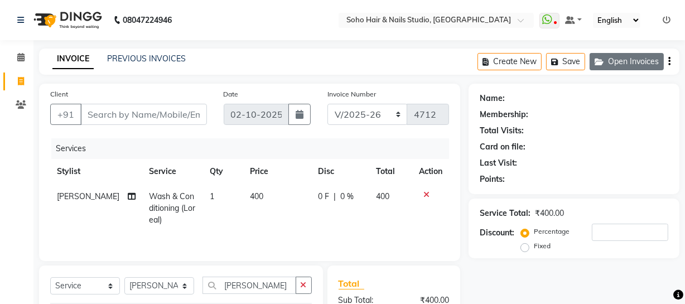
click at [614, 60] on button "Open Invoices" at bounding box center [626, 61] width 74 height 17
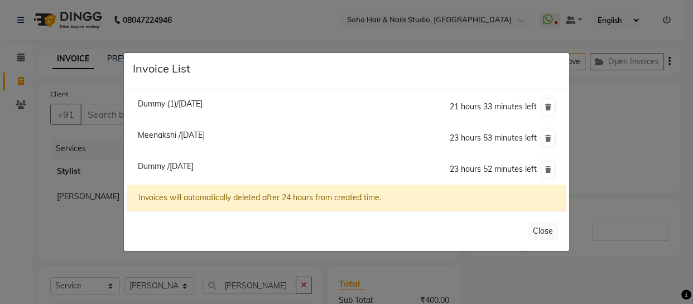
click at [193, 166] on span "Dummy /[DATE]" at bounding box center [166, 166] width 56 height 10
type input "000000000"
type input "0"
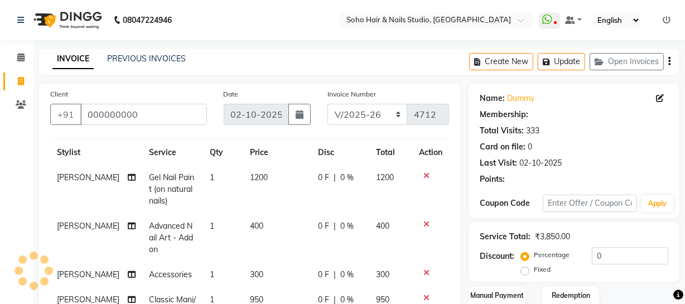
scroll to position [28, 0]
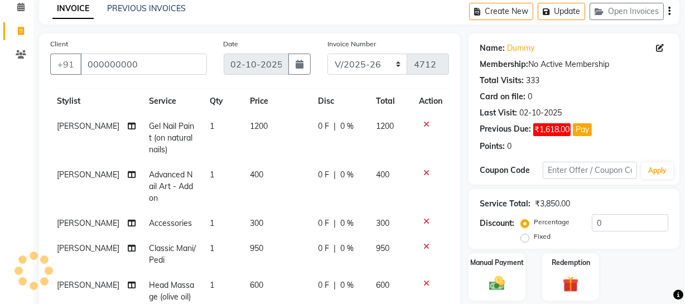
select select "membership"
select select
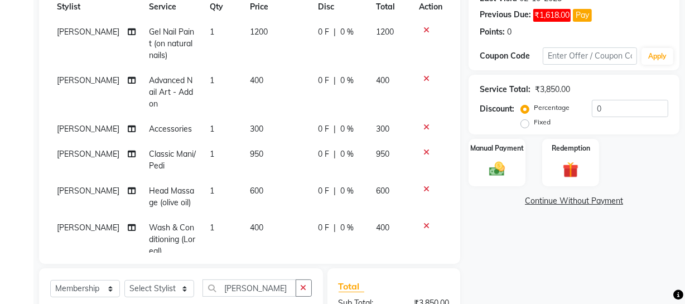
scroll to position [0, 0]
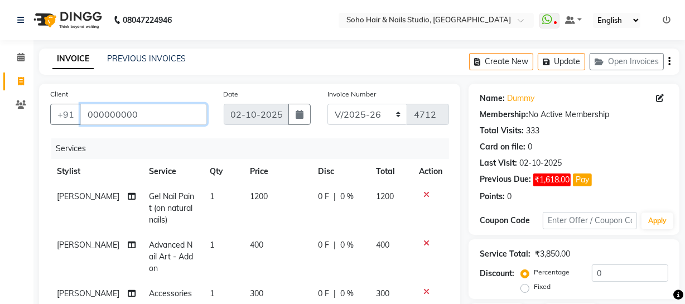
click at [139, 115] on input "000000000" at bounding box center [143, 114] width 127 height 21
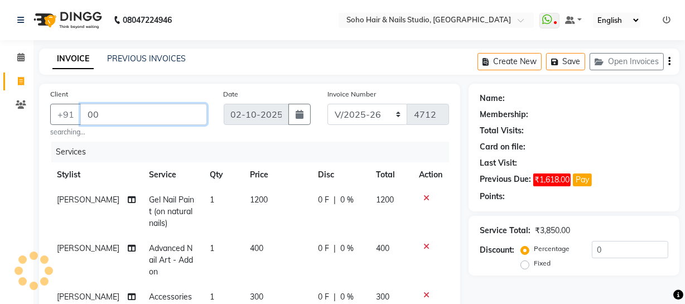
type input "0"
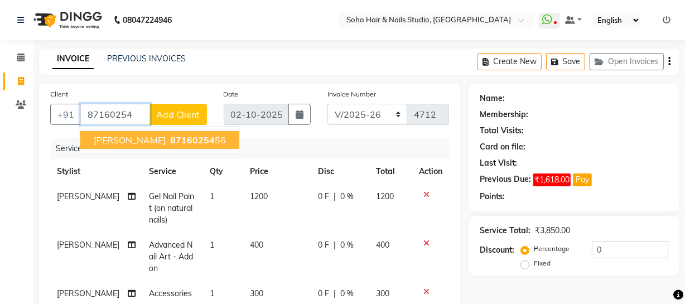
click at [161, 138] on span "[PERSON_NAME]" at bounding box center [130, 139] width 72 height 11
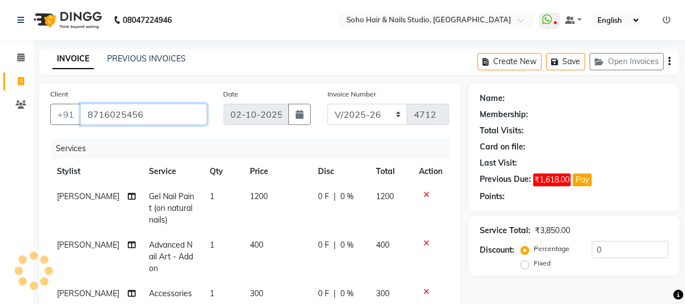
type input "8716025456"
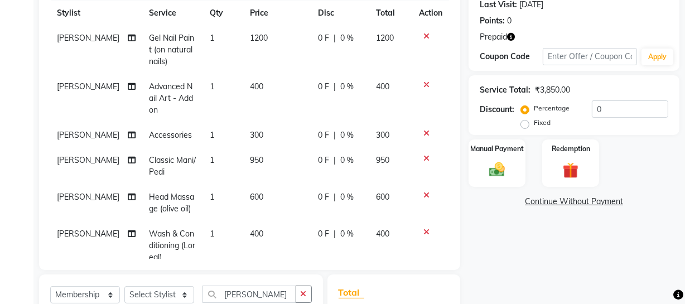
scroll to position [152, 0]
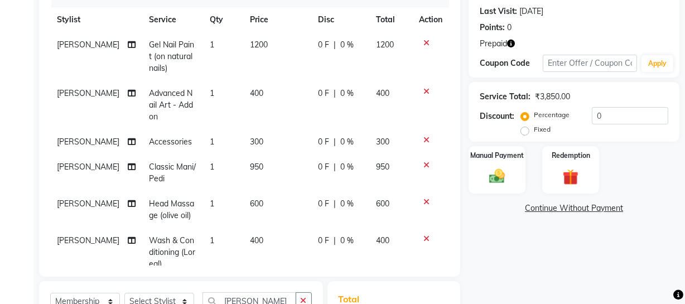
click at [159, 173] on td "Classic Mani/Pedi" at bounding box center [172, 172] width 60 height 37
select select "86261"
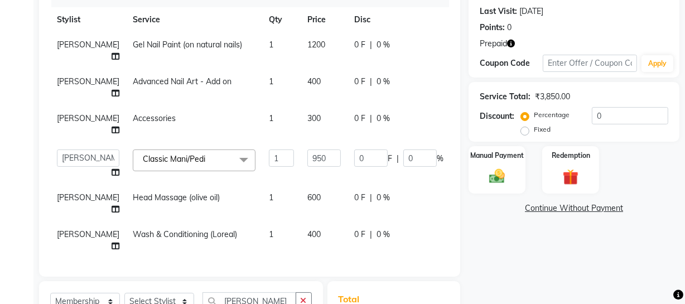
click at [192, 157] on span "Classic Mani/Pedi x" at bounding box center [194, 160] width 123 height 22
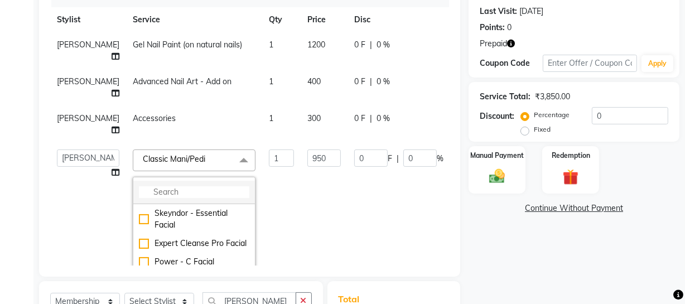
click at [158, 191] on input "multiselect-search" at bounding box center [194, 192] width 110 height 12
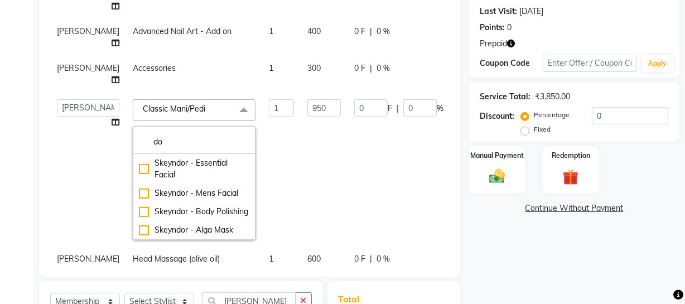
type input "do"
click at [497, 199] on div "Name: [PERSON_NAME] Membership: No Active Membership Total Visits: 8 Card on fi…" at bounding box center [577, 188] width 219 height 513
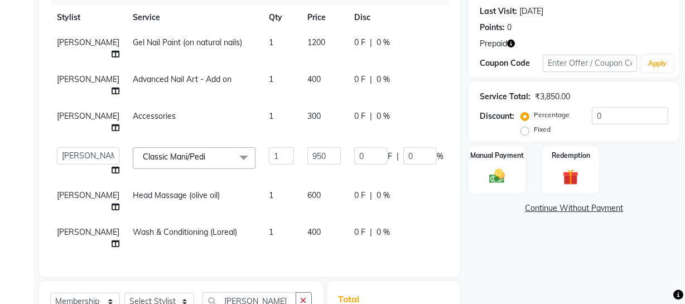
scroll to position [9, 0]
click at [233, 152] on span at bounding box center [244, 157] width 22 height 21
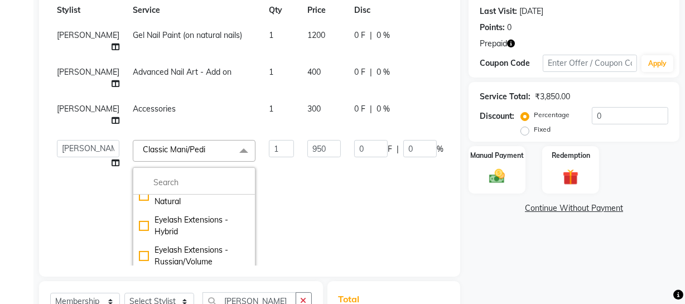
scroll to position [1815, 0]
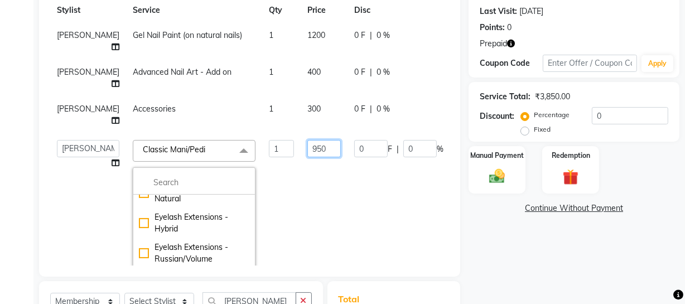
click at [307, 151] on input "950" at bounding box center [323, 148] width 33 height 17
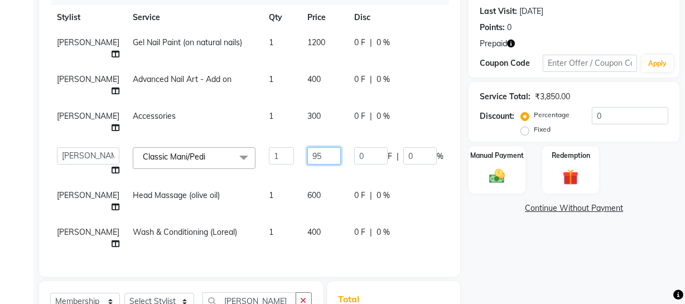
type input "9"
type input "1500"
click at [515, 249] on div "Name: [PERSON_NAME] Membership: No Active Membership Total Visits: 8 Card on fi…" at bounding box center [577, 188] width 219 height 513
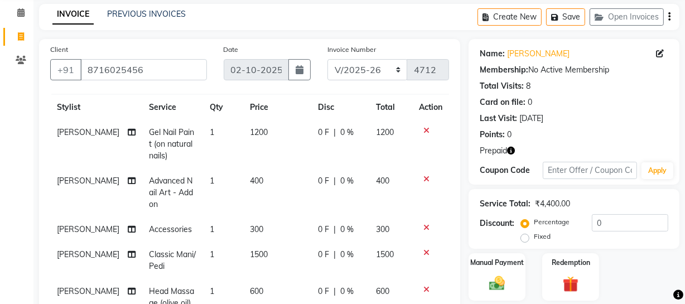
scroll to position [28, 0]
click at [128, 250] on icon at bounding box center [132, 254] width 8 height 8
select select "86261"
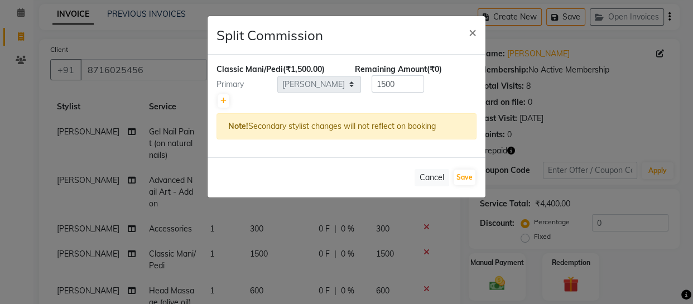
click at [83, 195] on ngb-modal-window "Split Commission × Classic Mani/Pedi (₹1,500.00) Remaining Amount (₹0) Primary …" at bounding box center [346, 152] width 693 height 304
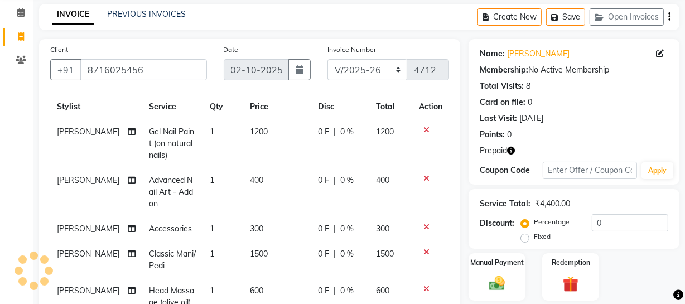
click at [423, 248] on icon at bounding box center [426, 252] width 6 height 8
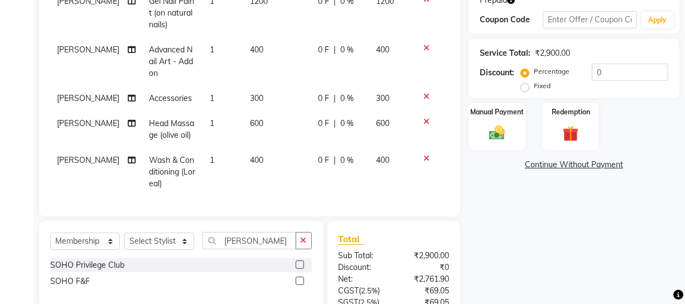
scroll to position [196, 0]
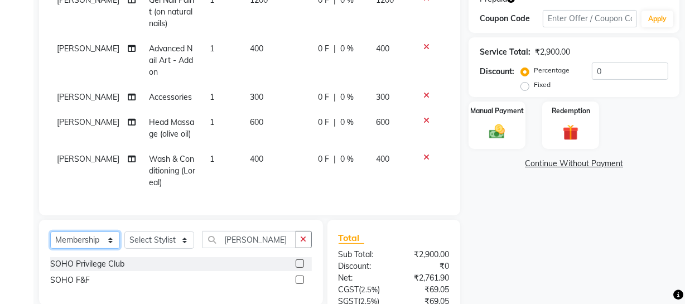
click at [110, 245] on select "Select Service Product Membership Package Voucher Prepaid Gift Card" at bounding box center [85, 239] width 70 height 17
select select "service"
click at [50, 239] on select "Select Service Product Membership Package Voucher Prepaid Gift Card" at bounding box center [85, 239] width 70 height 17
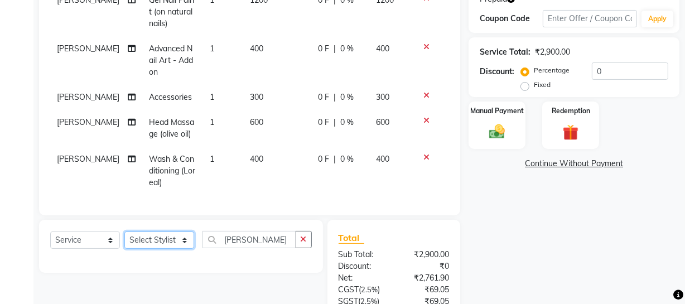
click at [183, 248] on select "Select Stylist [PERSON_NAME] Adhamya [PERSON_NAME] [PERSON_NAME] [PERSON_NAME] …" at bounding box center [159, 239] width 70 height 17
select select "86261"
click at [124, 239] on select "Select Stylist [PERSON_NAME] Adhamya [PERSON_NAME] [PERSON_NAME] [PERSON_NAME] …" at bounding box center [159, 239] width 70 height 17
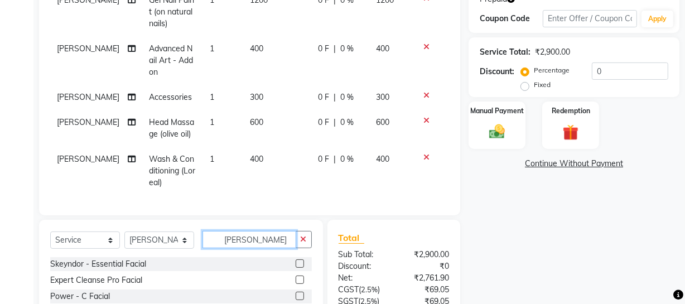
click at [269, 248] on input "[PERSON_NAME]" at bounding box center [249, 239] width 94 height 17
type input "l"
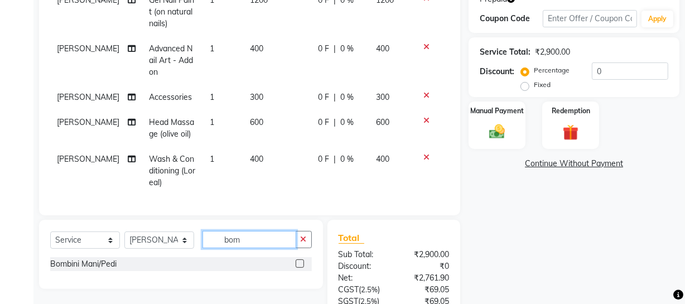
type input "bom"
click at [300, 268] on label at bounding box center [300, 263] width 8 height 8
click at [300, 268] on input "checkbox" at bounding box center [299, 263] width 7 height 7
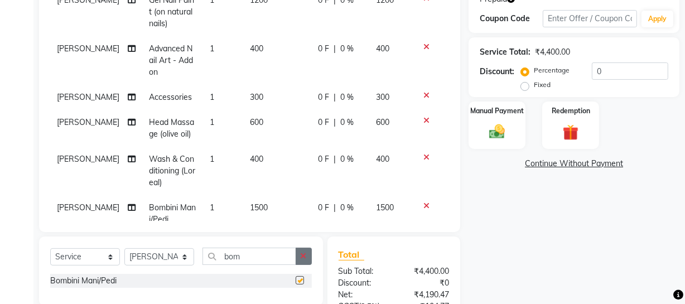
checkbox input "false"
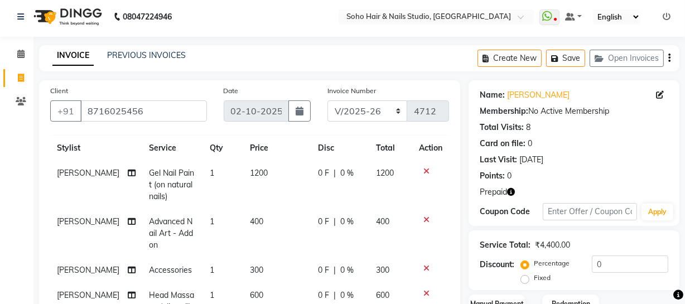
scroll to position [0, 0]
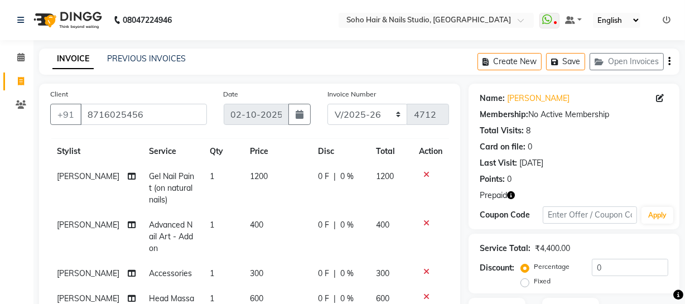
click at [509, 194] on icon "button" at bounding box center [511, 195] width 8 height 8
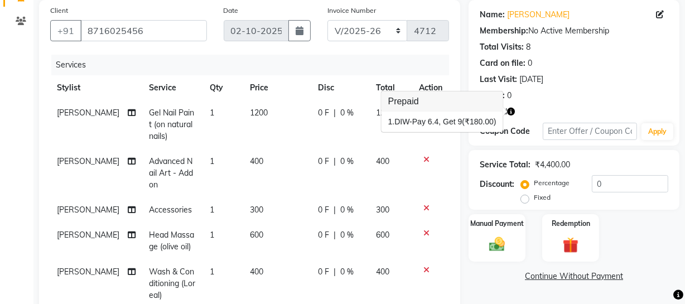
scroll to position [101, 0]
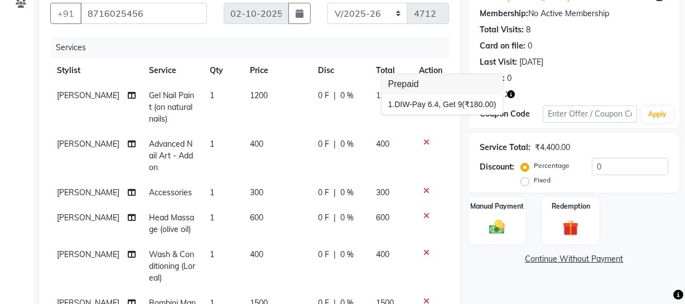
click at [423, 190] on icon at bounding box center [426, 191] width 6 height 8
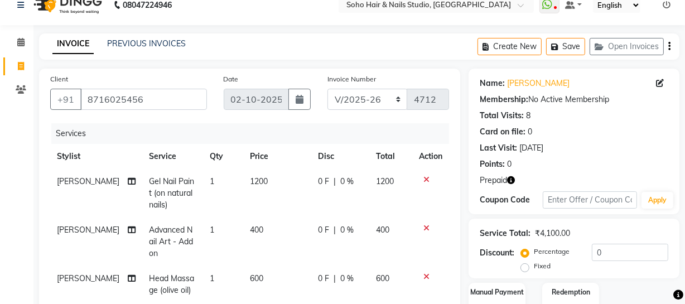
scroll to position [0, 0]
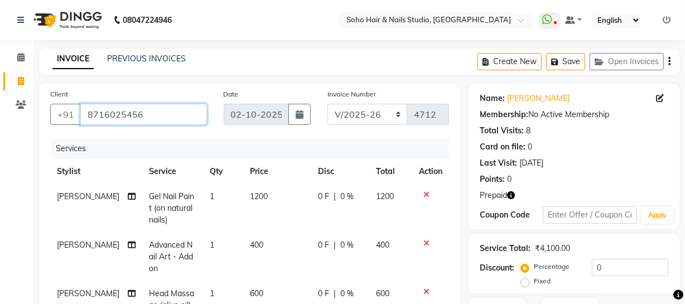
click at [178, 115] on input "8716025456" at bounding box center [143, 114] width 127 height 21
click at [192, 96] on div "Client [PHONE_NUMBER]" at bounding box center [128, 111] width 173 height 46
click at [183, 116] on input "8716025456" at bounding box center [143, 114] width 127 height 21
drag, startPoint x: 104, startPoint y: 94, endPoint x: 1, endPoint y: 67, distance: 107.1
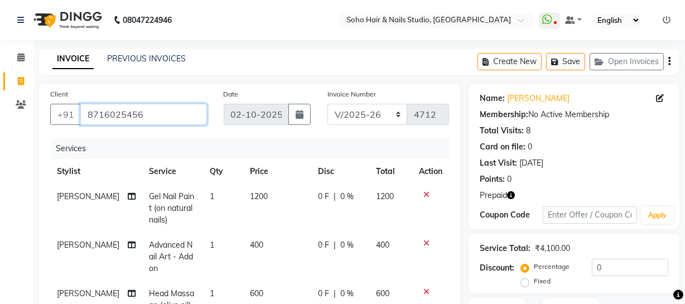
click at [0, 68] on app-home "08047224946 Select Location × Soho Hair & Nails Studio, [GEOGRAPHIC_DATA] Whats…" at bounding box center [342, 304] width 685 height 608
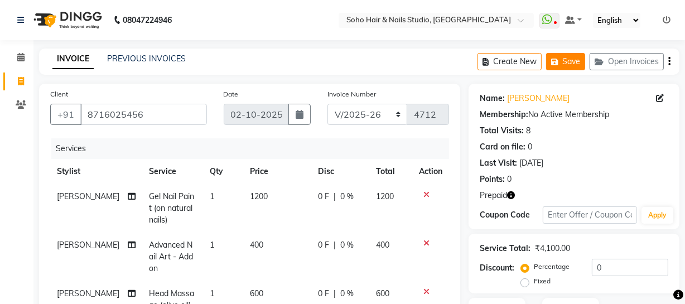
click at [563, 57] on button "Save" at bounding box center [565, 61] width 39 height 17
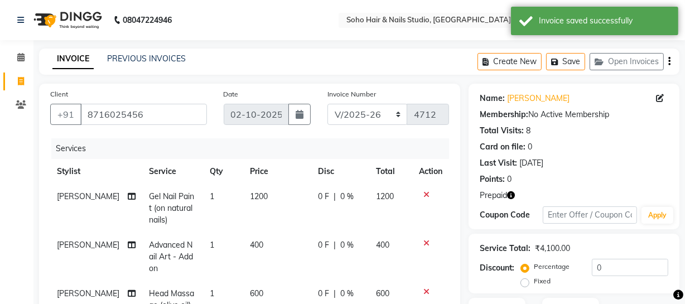
click at [187, 61] on div "INVOICE PREVIOUS INVOICES" at bounding box center [119, 59] width 160 height 13
click at [167, 61] on link "PREVIOUS INVOICES" at bounding box center [146, 59] width 79 height 10
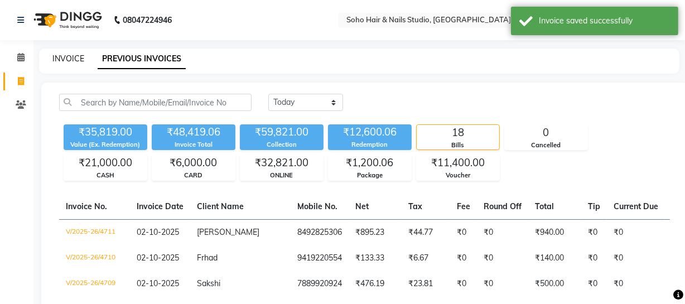
click at [74, 59] on link "INVOICE" at bounding box center [68, 59] width 32 height 10
select select "service"
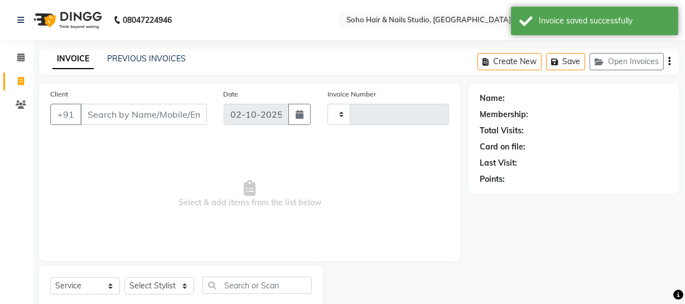
type input "4712"
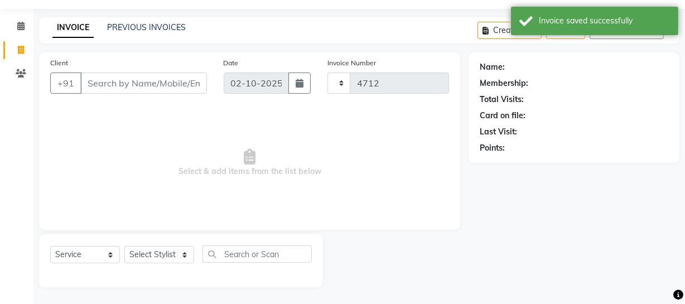
select select "735"
click at [139, 81] on input "Client" at bounding box center [143, 82] width 127 height 21
select select "membership"
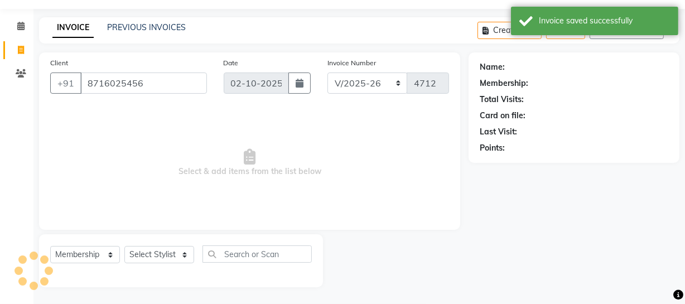
type input "8716025456"
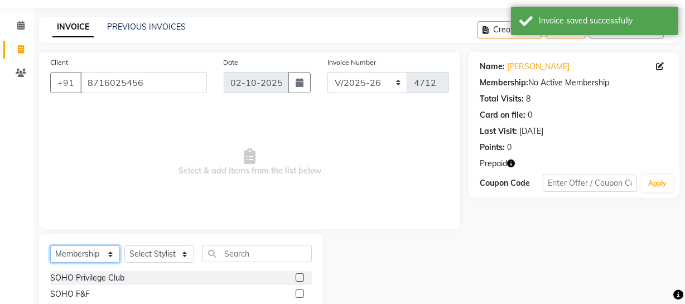
click at [105, 254] on select "Select Service Product Membership Package Voucher Prepaid Gift Card" at bounding box center [85, 253] width 70 height 17
select select "V"
click at [50, 245] on select "Select Service Product Membership Package Voucher Prepaid Gift Card" at bounding box center [85, 253] width 70 height 17
drag, startPoint x: 158, startPoint y: 263, endPoint x: 153, endPoint y: 237, distance: 26.2
click at [157, 254] on div "Select Service Product Membership Package Voucher Prepaid Gift Card Select Styl…" at bounding box center [181, 258] width 262 height 26
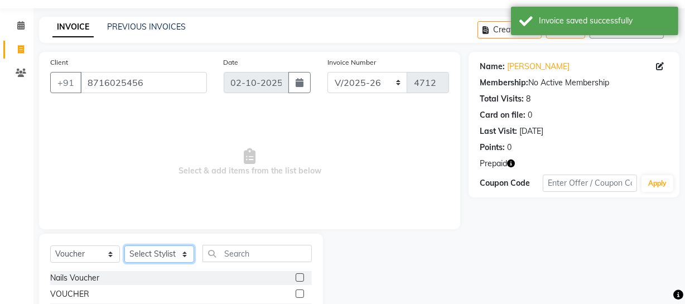
drag, startPoint x: 152, startPoint y: 260, endPoint x: 154, endPoint y: 246, distance: 14.1
click at [153, 256] on select "Select Stylist [PERSON_NAME] Adhamya [PERSON_NAME] [PERSON_NAME] [PERSON_NAME] …" at bounding box center [159, 253] width 70 height 17
select select "22783"
click at [124, 245] on select "Select Stylist [PERSON_NAME] Adhamya [PERSON_NAME] [PERSON_NAME] [PERSON_NAME] …" at bounding box center [159, 253] width 70 height 17
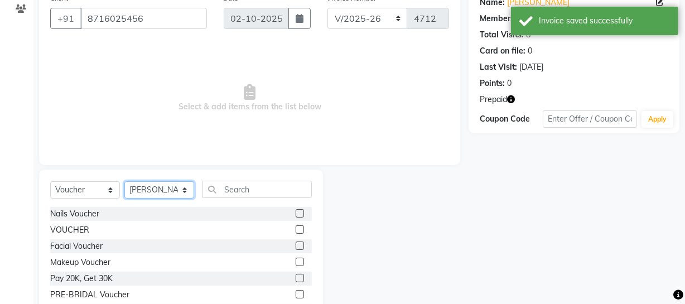
scroll to position [143, 0]
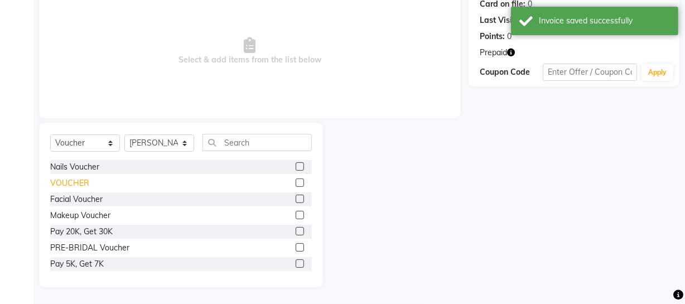
click at [84, 181] on div "VOUCHER" at bounding box center [69, 183] width 39 height 12
checkbox input "false"
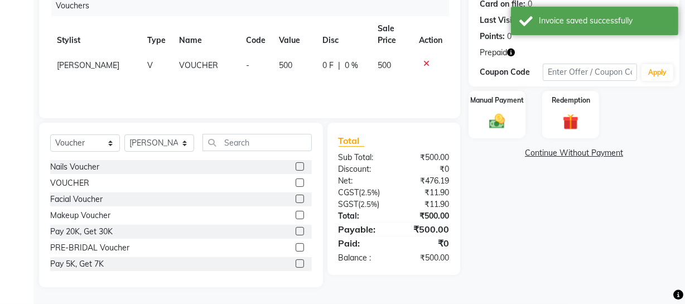
click at [287, 60] on td "500" at bounding box center [293, 65] width 43 height 25
select select "22783"
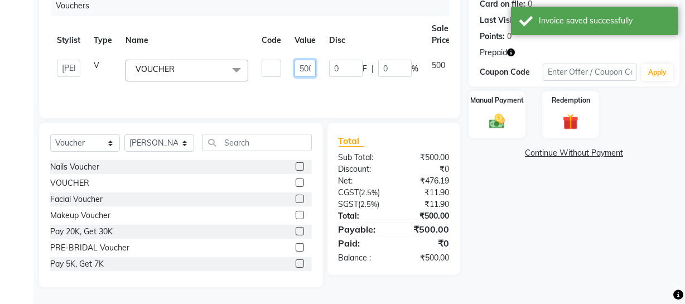
click at [303, 63] on input "500" at bounding box center [304, 68] width 21 height 17
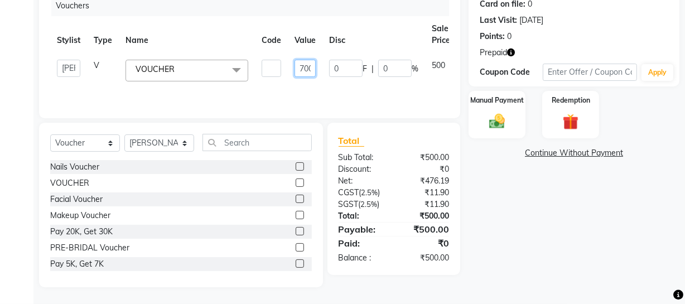
type input "7000"
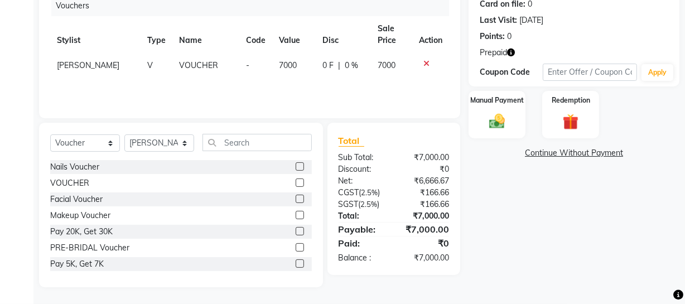
drag, startPoint x: 358, startPoint y: 33, endPoint x: 343, endPoint y: 72, distance: 41.1
click at [358, 34] on th "Disc" at bounding box center [343, 34] width 55 height 37
click at [316, 69] on td "0 F | 0 %" at bounding box center [343, 65] width 55 height 25
select select "22783"
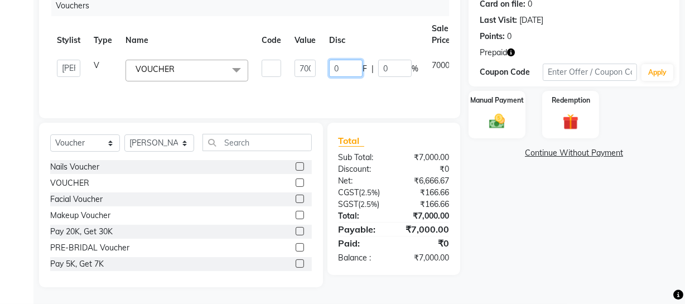
drag, startPoint x: 338, startPoint y: 65, endPoint x: 303, endPoint y: 66, distance: 35.7
click at [302, 66] on tr "[PERSON_NAME] Adhamya [PERSON_NAME] [PERSON_NAME] [PERSON_NAME] [PERSON_NAME] […" at bounding box center [271, 70] width 443 height 35
type input "1500"
drag, startPoint x: 334, startPoint y: 63, endPoint x: 344, endPoint y: 56, distance: 12.4
click at [340, 58] on td "1500 F | 0 %" at bounding box center [373, 70] width 103 height 35
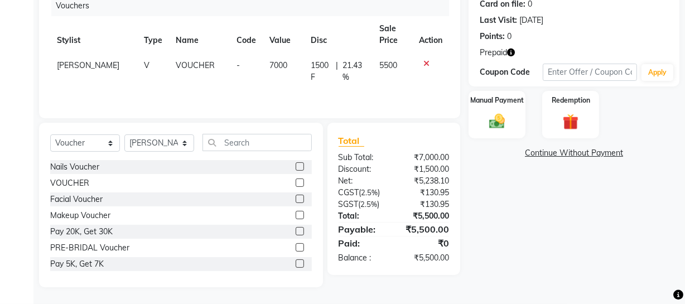
click at [526, 184] on div "Name: [PERSON_NAME] Membership: No Active Membership Total Visits: 8 Card on fi…" at bounding box center [577, 114] width 219 height 346
click at [517, 127] on div "Manual Payment" at bounding box center [496, 115] width 59 height 50
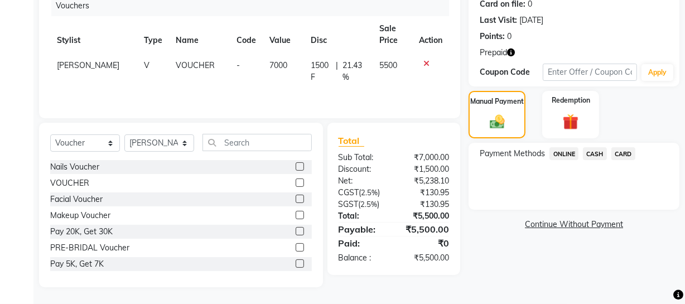
click at [601, 154] on span "CASH" at bounding box center [595, 153] width 24 height 13
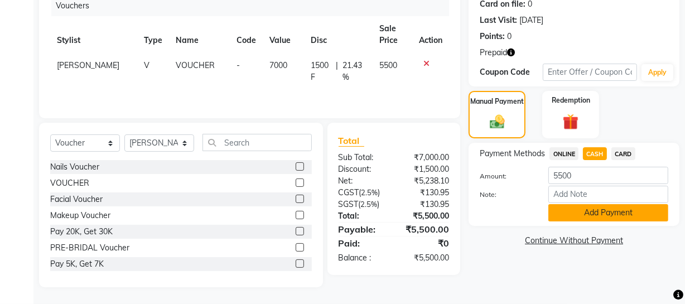
click at [616, 217] on button "Add Payment" at bounding box center [608, 212] width 120 height 17
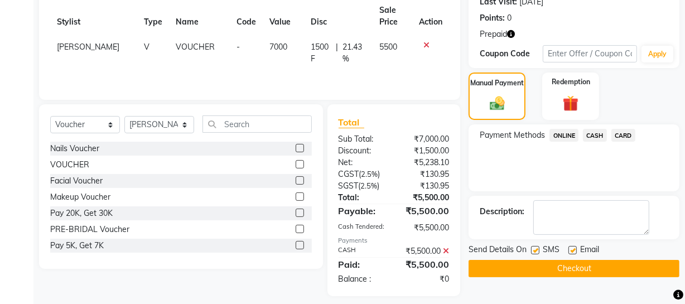
scroll to position [171, 0]
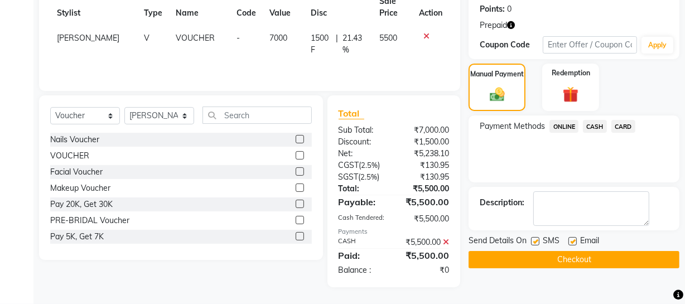
click at [591, 253] on button "Checkout" at bounding box center [573, 259] width 211 height 17
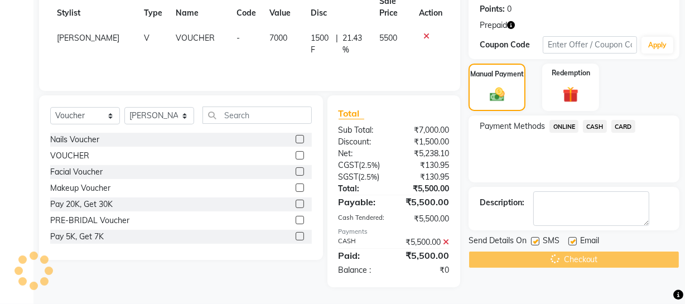
scroll to position [0, 0]
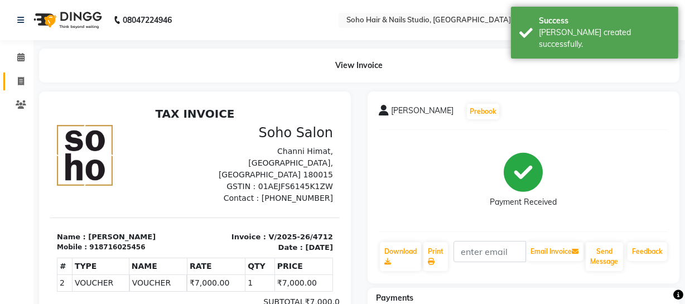
drag, startPoint x: 16, startPoint y: 70, endPoint x: 17, endPoint y: 79, distance: 8.5
click at [17, 79] on li "Invoice" at bounding box center [16, 82] width 33 height 24
click at [18, 79] on icon at bounding box center [21, 81] width 6 height 8
select select "service"
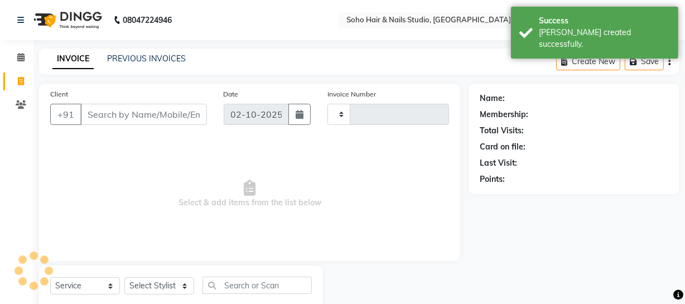
scroll to position [5, 0]
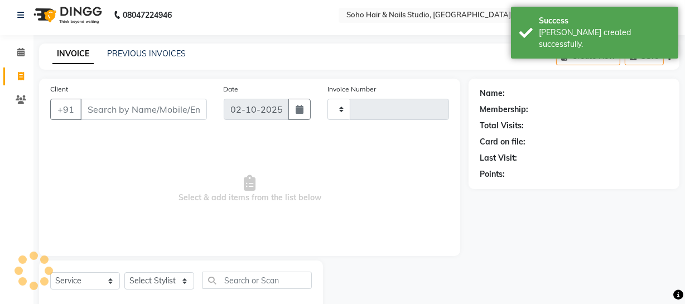
type input "4713"
select select "735"
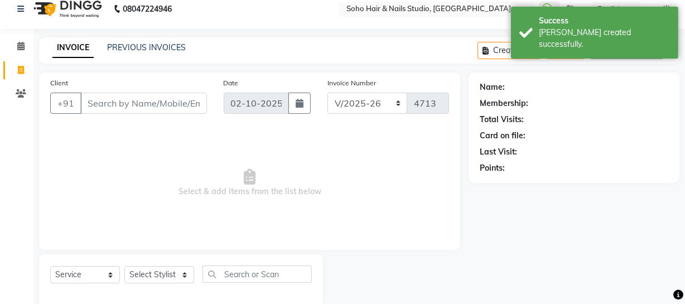
scroll to position [0, 0]
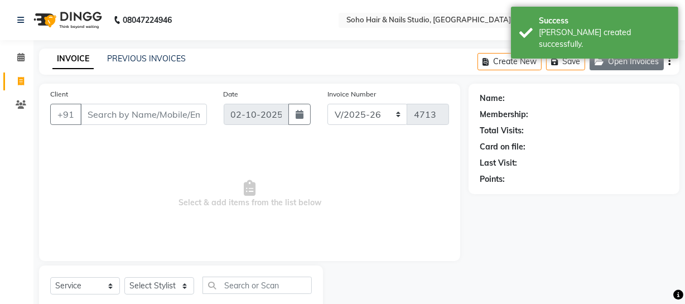
click at [625, 60] on button "Open Invoices" at bounding box center [626, 61] width 74 height 17
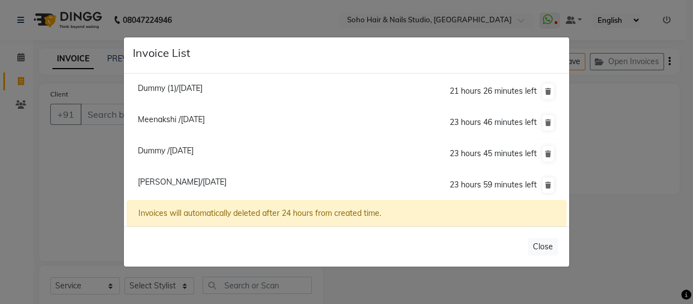
select select "membership"
click at [182, 88] on span "Dummy (1)/[DATE]" at bounding box center [170, 88] width 65 height 10
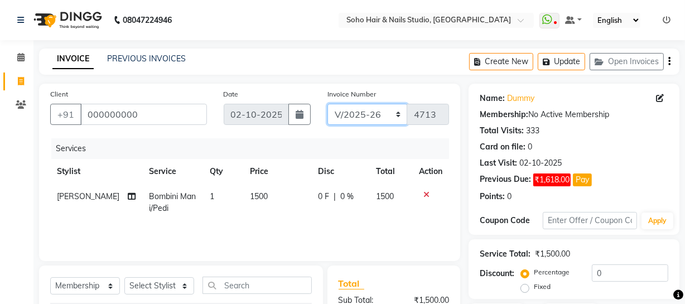
click at [361, 117] on select "Red/2025-26 V/2025 V/2025-26" at bounding box center [367, 114] width 80 height 21
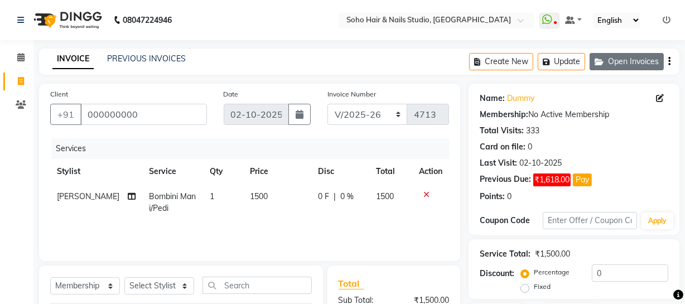
click at [612, 59] on button "Open Invoices" at bounding box center [626, 61] width 74 height 17
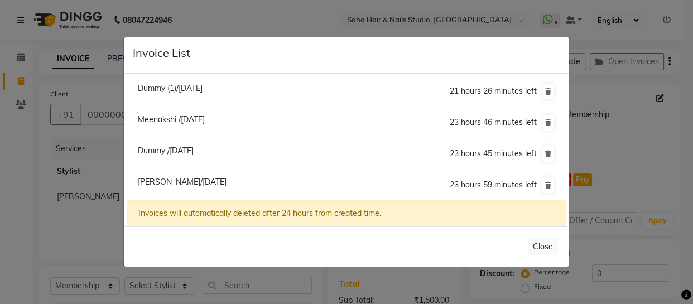
click at [202, 120] on span "Meenakshi /[DATE]" at bounding box center [171, 119] width 67 height 10
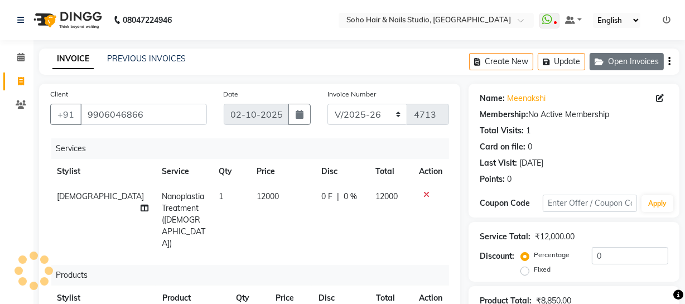
click at [627, 65] on button "Open Invoices" at bounding box center [626, 61] width 74 height 17
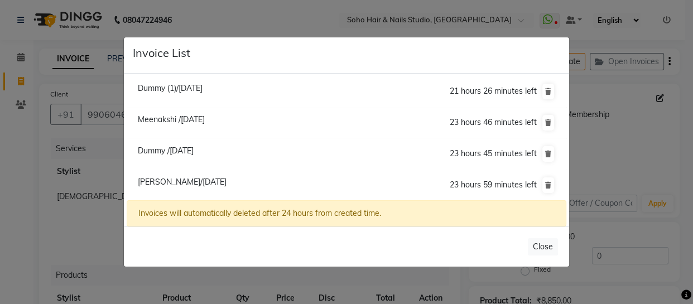
click at [219, 182] on span "[PERSON_NAME]/[DATE]" at bounding box center [182, 182] width 89 height 10
type input "8716025456"
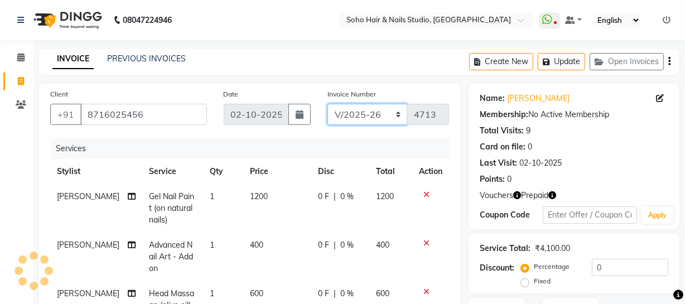
click at [362, 113] on select "Red/2025-26 V/2025 V/2025-26" at bounding box center [367, 114] width 80 height 21
select select "6283"
click at [327, 104] on select "Red/2025-26 V/2025 V/2025-26" at bounding box center [367, 114] width 80 height 21
type input "0920"
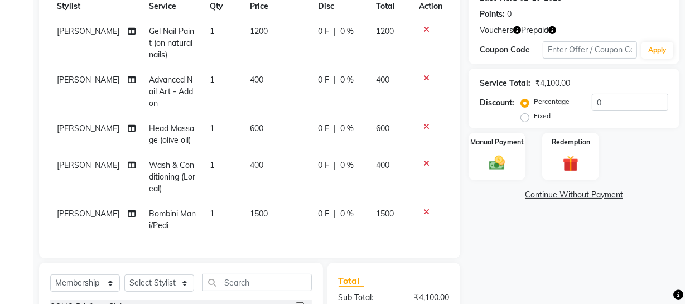
scroll to position [253, 0]
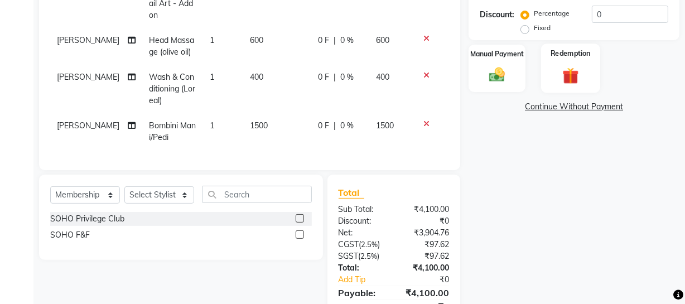
drag, startPoint x: 588, startPoint y: 56, endPoint x: 587, endPoint y: 61, distance: 5.7
click at [588, 58] on div "Redemption" at bounding box center [570, 68] width 59 height 50
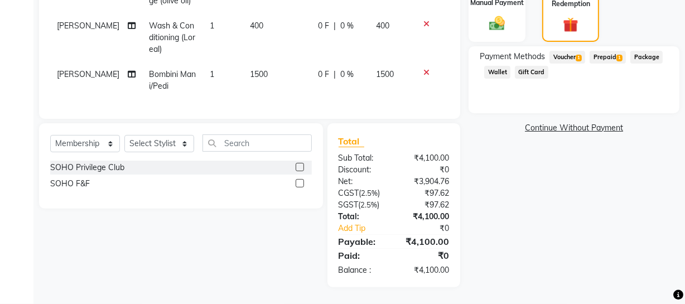
scroll to position [310, 0]
drag, startPoint x: 573, startPoint y: 47, endPoint x: 601, endPoint y: 72, distance: 37.5
click at [573, 51] on span "Voucher 1" at bounding box center [567, 57] width 36 height 13
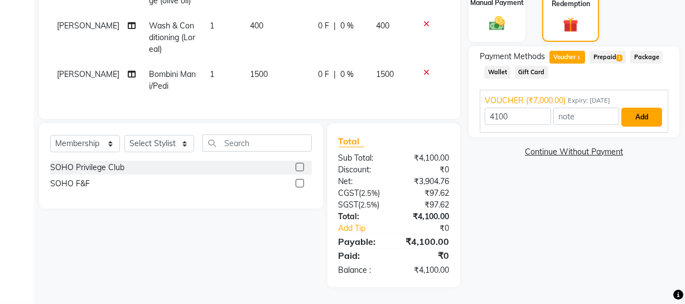
click at [646, 108] on button "Add" at bounding box center [641, 117] width 41 height 19
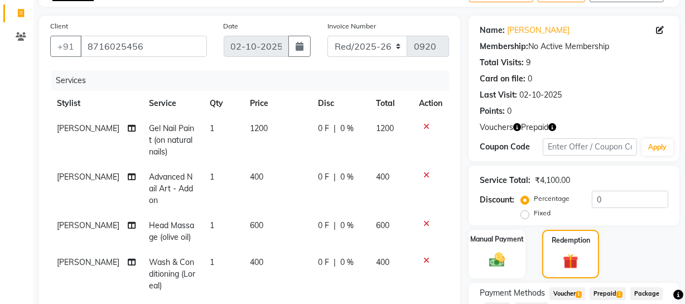
scroll to position [309, 0]
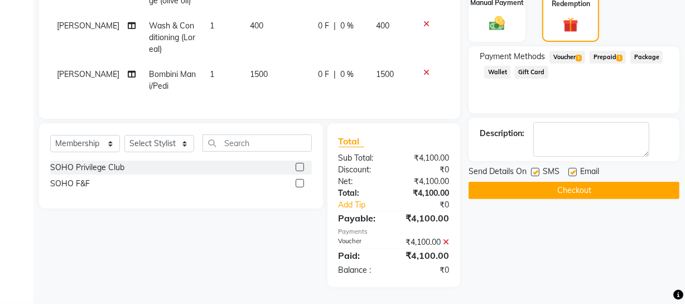
click at [585, 182] on button "Checkout" at bounding box center [573, 190] width 211 height 17
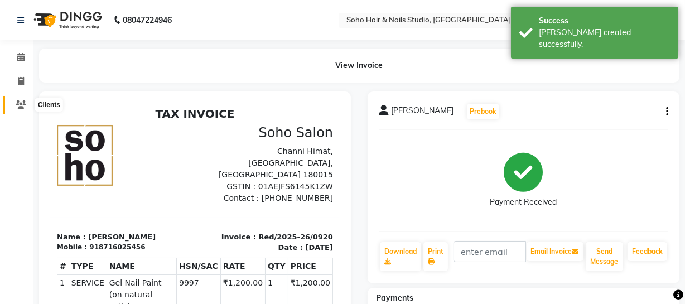
click at [12, 108] on span at bounding box center [21, 105] width 20 height 13
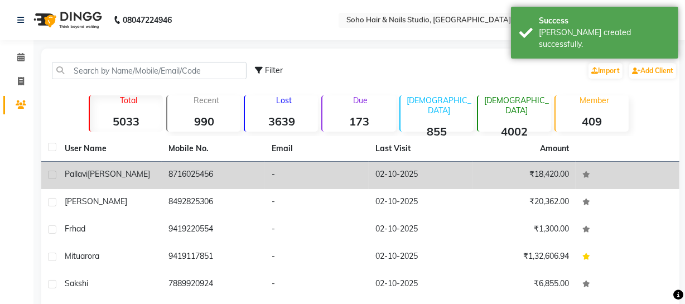
click at [361, 172] on td "-" at bounding box center [317, 175] width 104 height 27
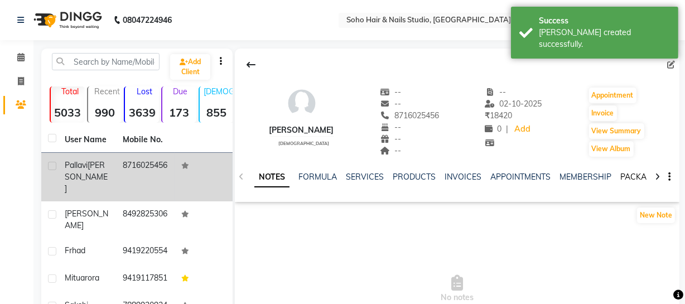
click at [624, 172] on link "PACKAGES" at bounding box center [640, 177] width 41 height 10
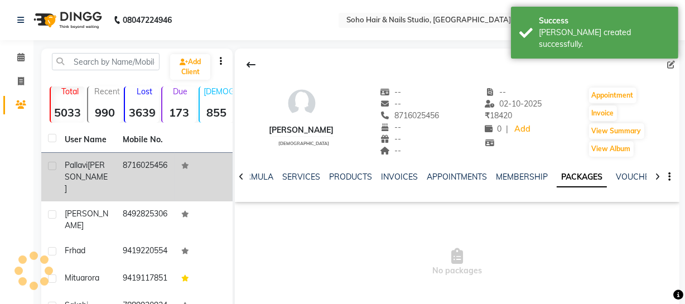
click at [623, 173] on ul "NOTES FORMULA SERVICES PRODUCTS INVOICES APPOINTMENTS MEMBERSHIP PACKAGES VOUCH…" at bounding box center [554, 177] width 707 height 12
click at [626, 174] on link "VOUCHERS" at bounding box center [638, 177] width 44 height 10
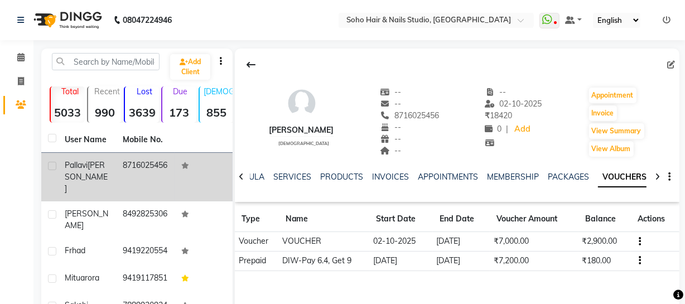
click at [636, 262] on button "button" at bounding box center [637, 261] width 7 height 12
drag, startPoint x: 18, startPoint y: 66, endPoint x: 25, endPoint y: 72, distance: 9.5
click at [18, 66] on li "Calendar" at bounding box center [16, 58] width 33 height 24
click at [18, 83] on icon at bounding box center [21, 81] width 6 height 8
select select "service"
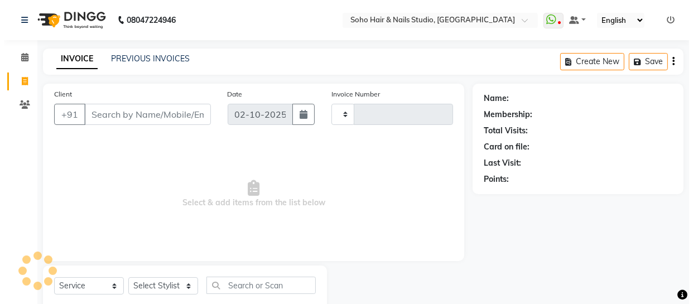
scroll to position [32, 0]
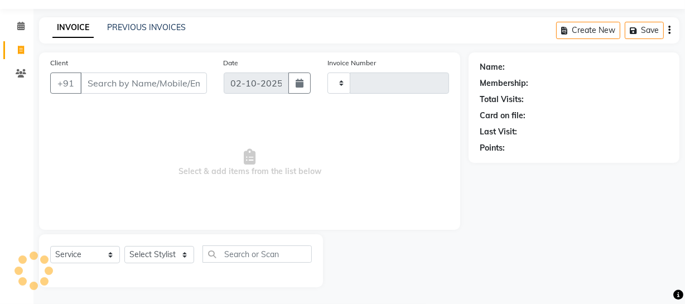
type input "4713"
select select "735"
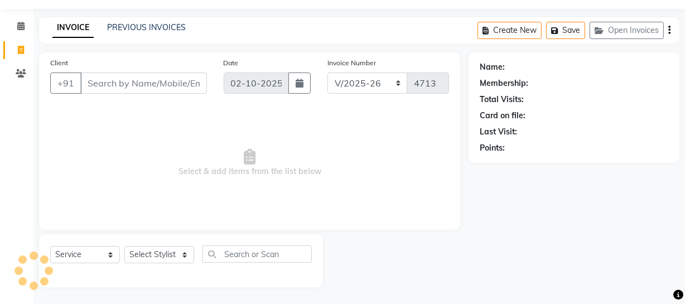
select select "membership"
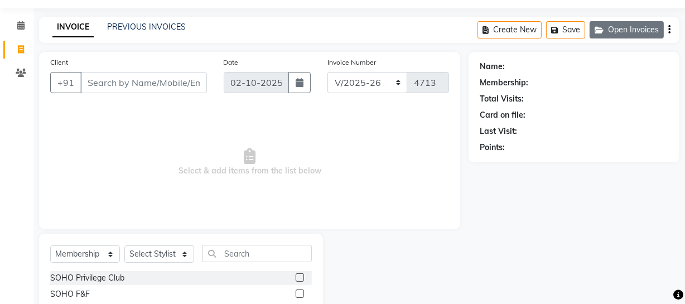
click at [630, 33] on button "Open Invoices" at bounding box center [626, 29] width 74 height 17
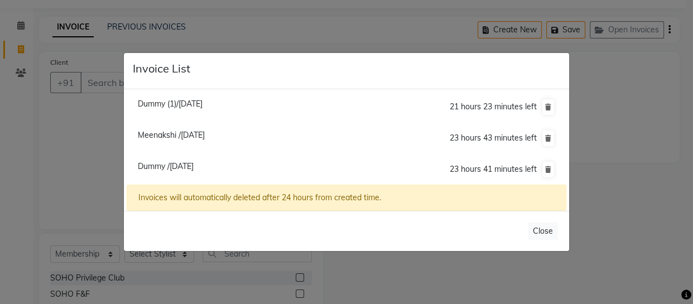
click at [72, 147] on ngb-modal-window "Invoice List Dummy (1)/[DATE] 21 hours 23 minutes left [GEOGRAPHIC_DATA] /[DATE…" at bounding box center [346, 152] width 693 height 304
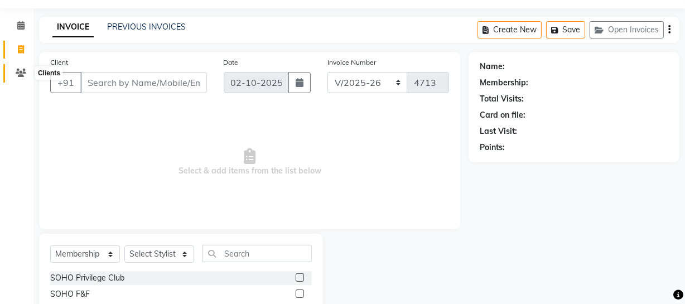
click at [21, 67] on span at bounding box center [21, 73] width 20 height 13
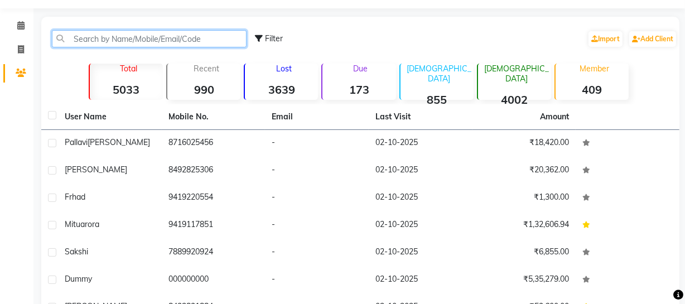
click at [84, 41] on input "text" at bounding box center [149, 38] width 195 height 17
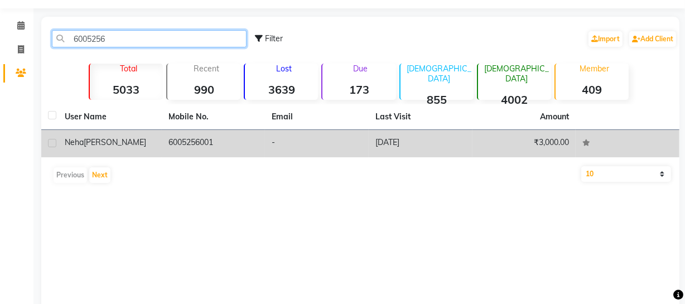
type input "6005256"
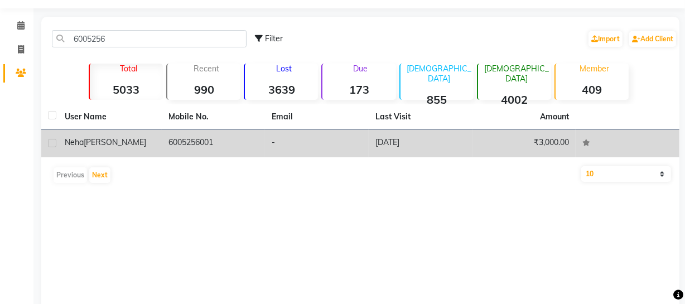
click at [239, 150] on td "6005256001" at bounding box center [214, 143] width 104 height 27
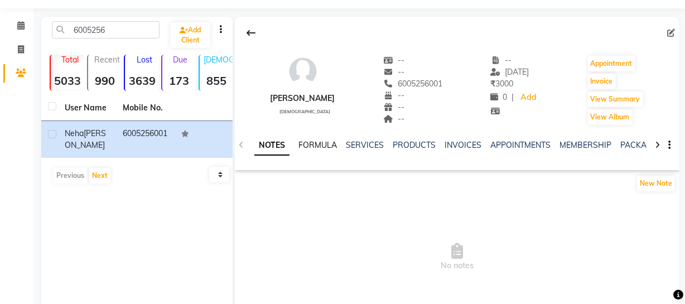
click at [318, 143] on link "FORMULA" at bounding box center [317, 145] width 38 height 10
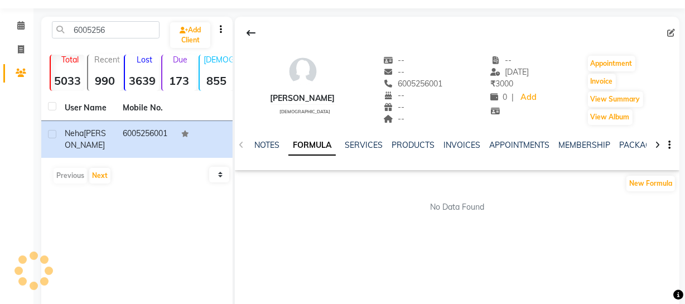
click at [365, 151] on div "NOTES FORMULA SERVICES PRODUCTS INVOICES APPOINTMENTS MEMBERSHIP PACKAGES VOUCH…" at bounding box center [443, 149] width 379 height 21
click at [414, 141] on link "PRODUCTS" at bounding box center [412, 145] width 43 height 10
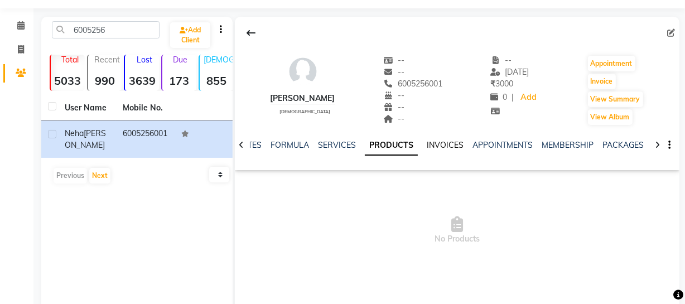
drag, startPoint x: 438, startPoint y: 143, endPoint x: 444, endPoint y: 145, distance: 7.1
click at [438, 144] on link "INVOICES" at bounding box center [445, 145] width 37 height 10
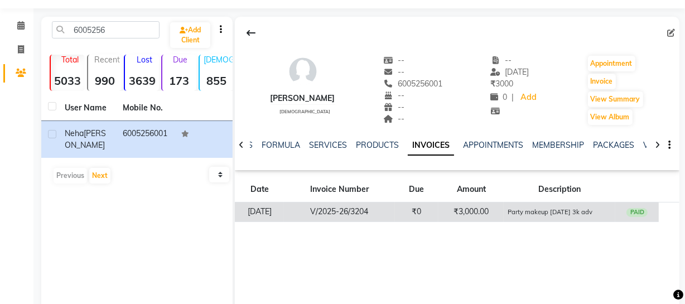
click at [637, 209] on div "PAID" at bounding box center [636, 212] width 21 height 9
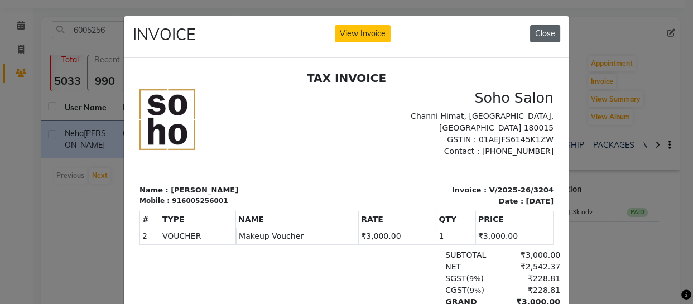
click at [552, 36] on button "Close" at bounding box center [545, 33] width 30 height 17
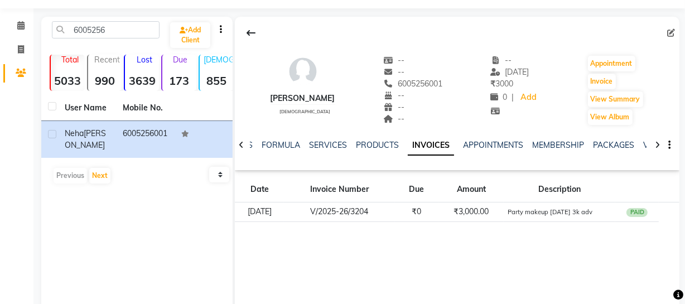
click at [486, 137] on div "NOTES FORMULA SERVICES PRODUCTS INVOICES APPOINTMENTS MEMBERSHIP PACKAGES VOUCH…" at bounding box center [457, 145] width 444 height 38
click at [488, 143] on link "APPOINTMENTS" at bounding box center [493, 145] width 60 height 10
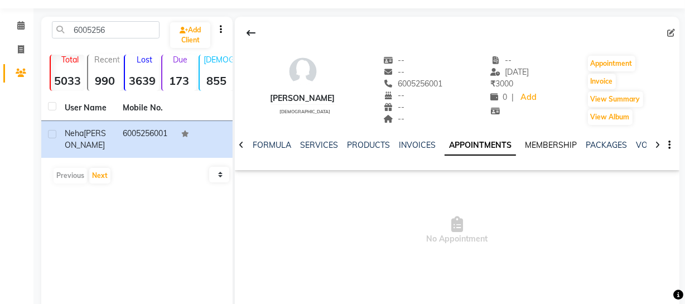
click at [533, 149] on link "MEMBERSHIP" at bounding box center [551, 145] width 52 height 10
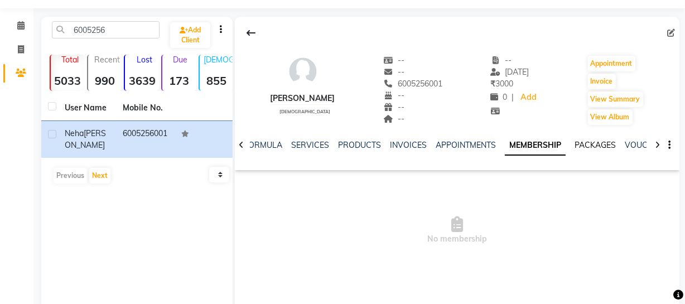
click at [589, 146] on link "PACKAGES" at bounding box center [594, 145] width 41 height 10
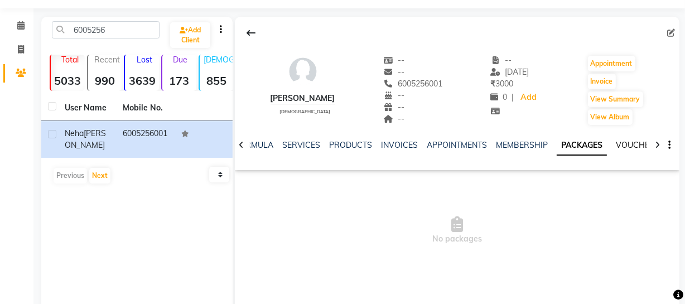
click at [633, 149] on link "VOUCHERS" at bounding box center [638, 145] width 44 height 10
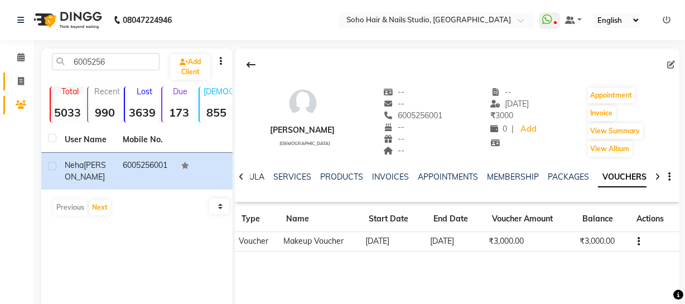
click at [26, 80] on span at bounding box center [21, 81] width 20 height 13
select select "service"
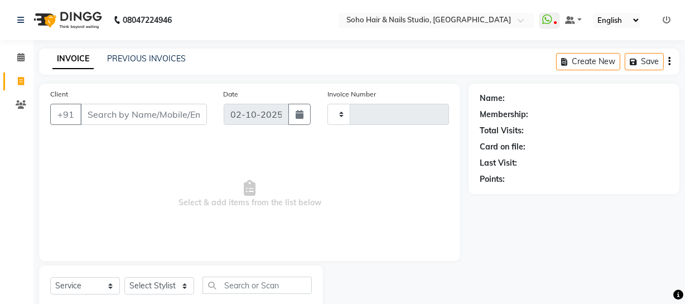
scroll to position [32, 0]
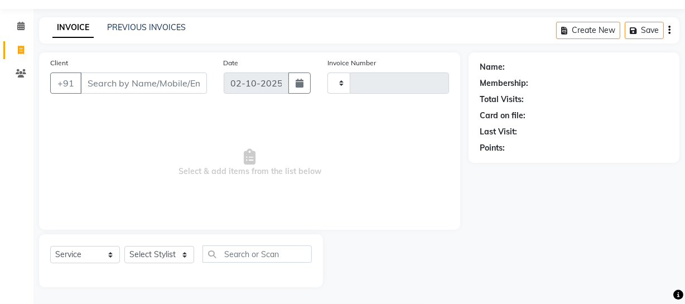
type input "4713"
select select "735"
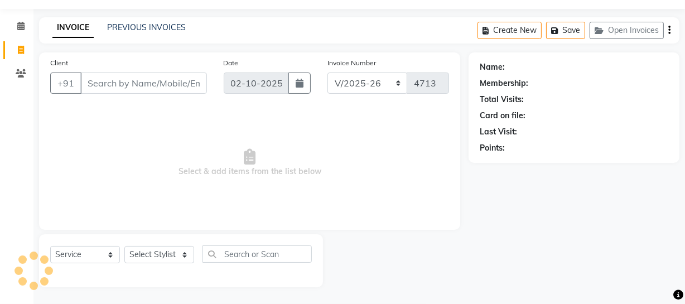
select select "membership"
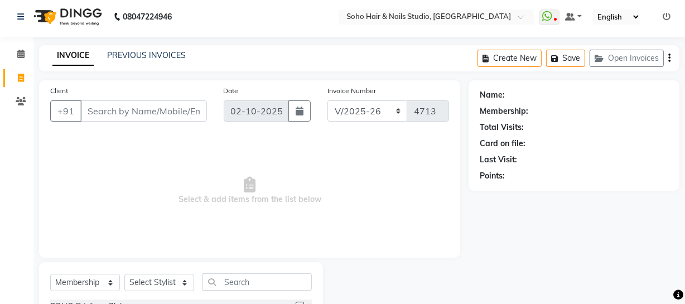
scroll to position [0, 0]
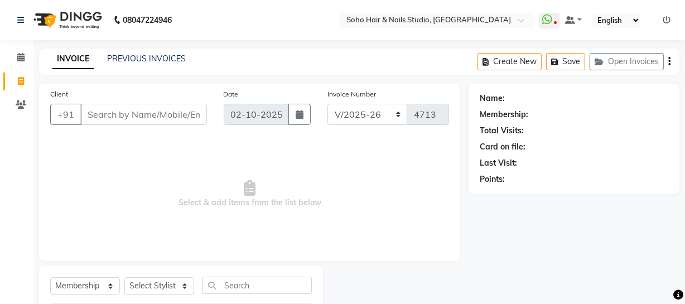
click at [117, 120] on input "Client" at bounding box center [143, 114] width 127 height 21
click at [161, 61] on link "PREVIOUS INVOICES" at bounding box center [146, 59] width 79 height 10
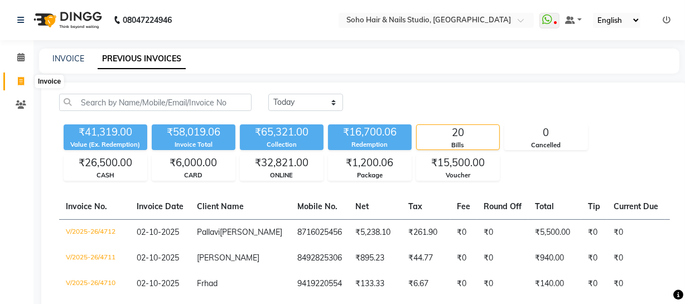
click at [26, 76] on span at bounding box center [21, 81] width 20 height 13
select select "service"
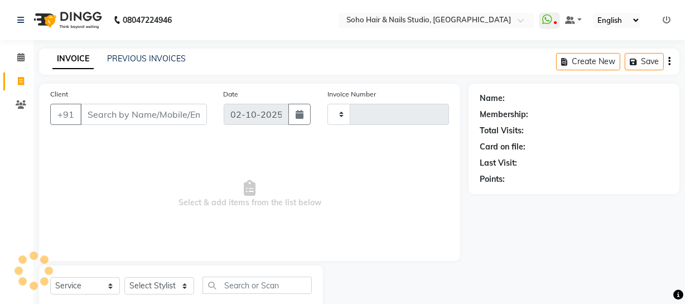
scroll to position [32, 0]
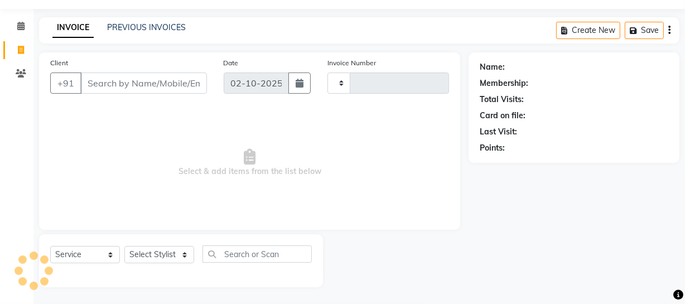
type input "4713"
select select "735"
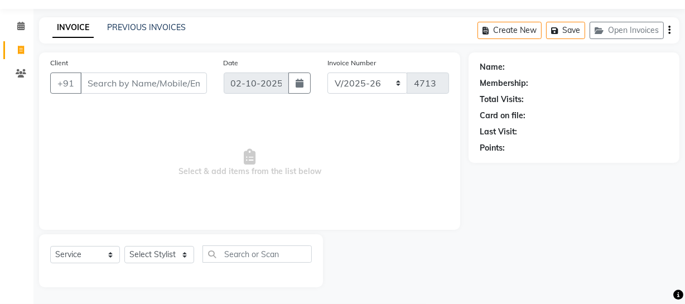
click at [147, 93] on div "Client +91" at bounding box center [128, 80] width 173 height 46
select select "membership"
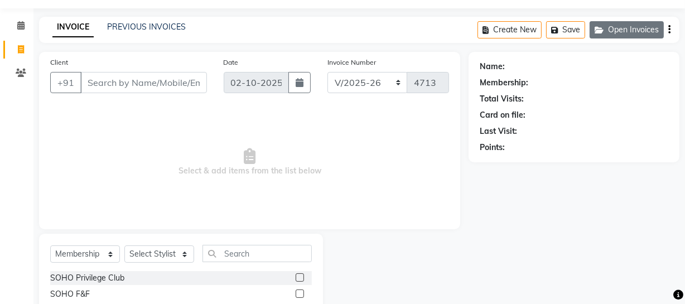
click at [634, 37] on button "Open Invoices" at bounding box center [626, 29] width 74 height 17
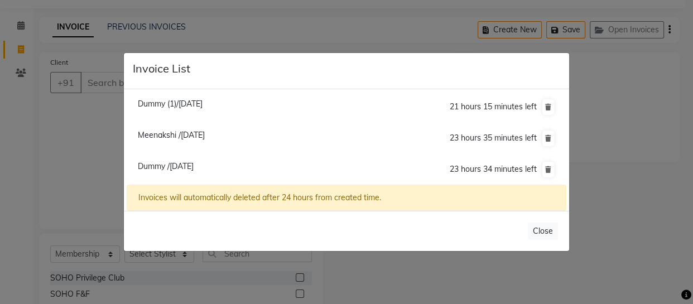
click at [171, 168] on span "Dummy /[DATE]" at bounding box center [166, 166] width 56 height 10
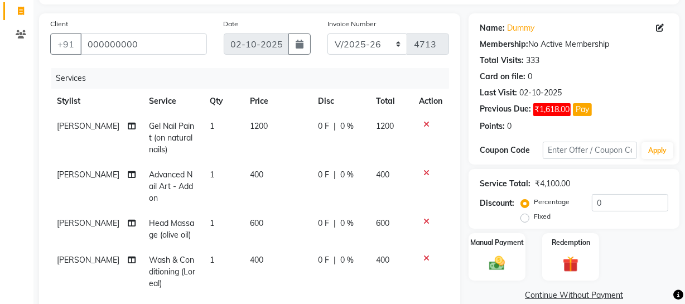
scroll to position [0, 0]
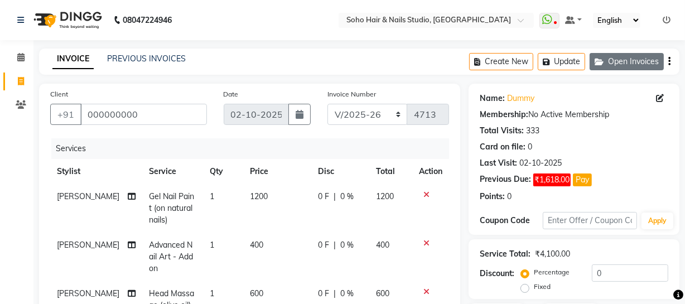
click at [650, 58] on button "Open Invoices" at bounding box center [626, 61] width 74 height 17
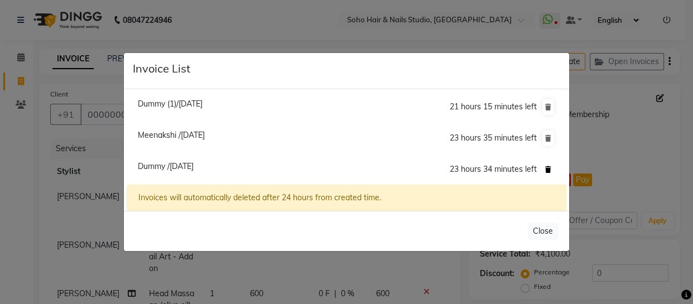
click at [548, 171] on icon at bounding box center [548, 169] width 6 height 7
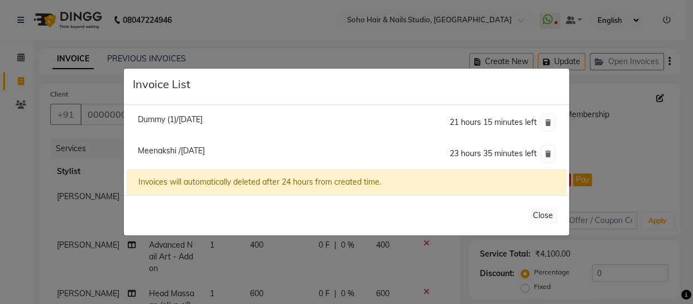
click at [195, 114] on span "Dummy (1)/[DATE]" at bounding box center [170, 119] width 65 height 10
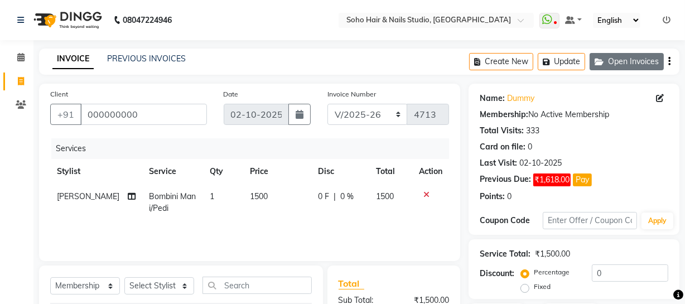
click at [635, 62] on button "Open Invoices" at bounding box center [626, 61] width 74 height 17
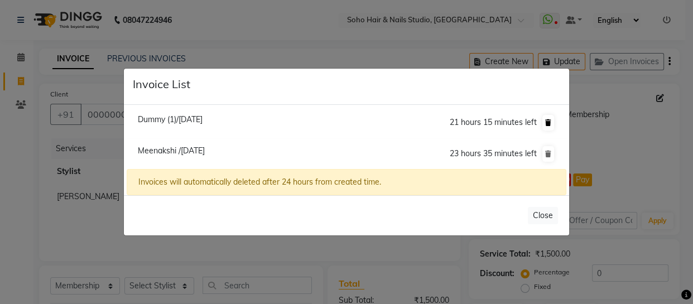
click at [546, 120] on icon at bounding box center [548, 122] width 6 height 7
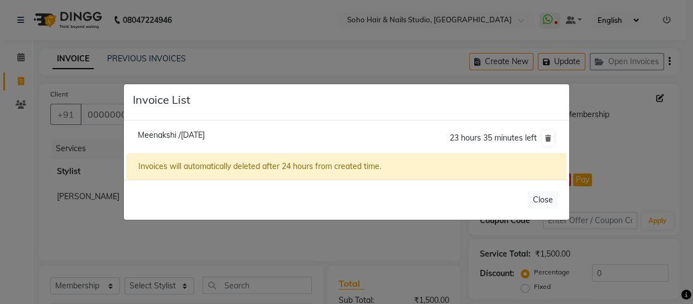
click at [151, 133] on span "Meenakshi /[DATE]" at bounding box center [171, 135] width 67 height 10
type input "9906046866"
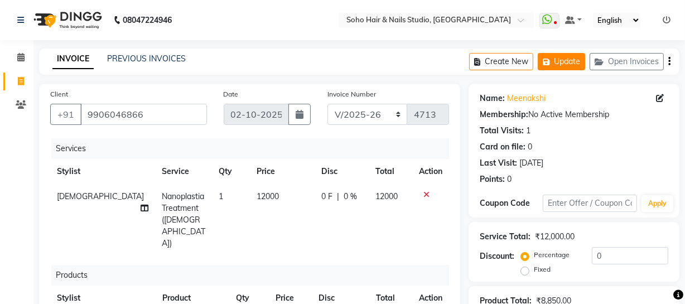
click at [574, 60] on button "Update" at bounding box center [561, 61] width 47 height 17
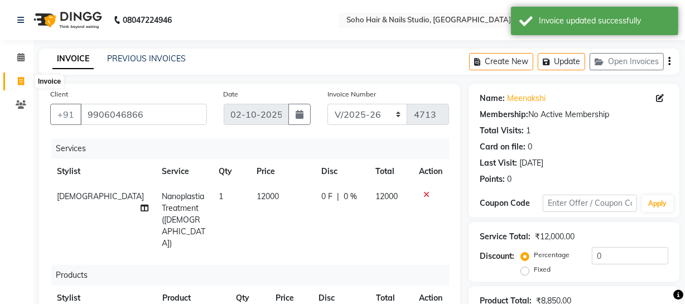
click at [16, 78] on span at bounding box center [21, 81] width 20 height 13
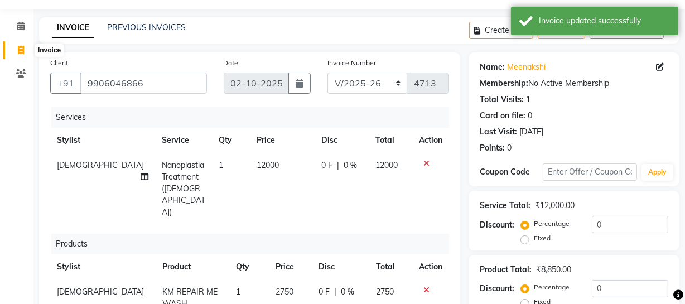
select select "service"
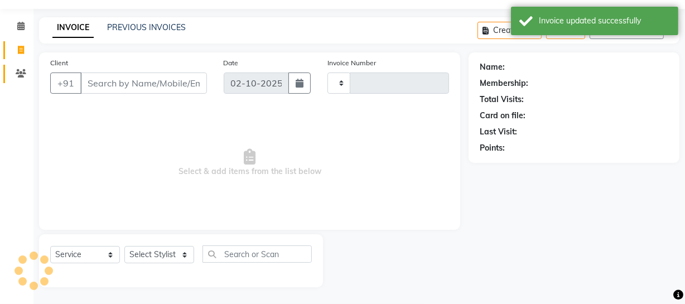
type input "4713"
select select "735"
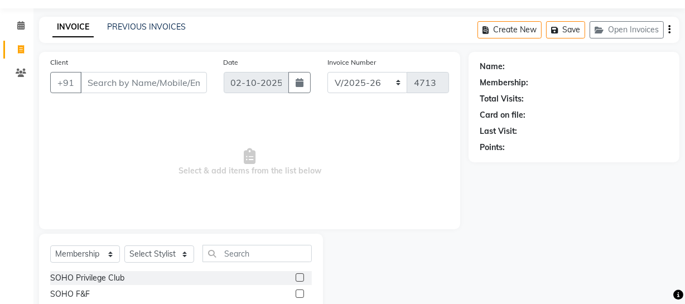
drag, startPoint x: 146, startPoint y: 90, endPoint x: 152, endPoint y: 90, distance: 5.6
click at [152, 90] on input "Client" at bounding box center [143, 82] width 127 height 21
click at [139, 81] on input "Client" at bounding box center [143, 82] width 127 height 21
click at [88, 249] on select "Select Service Product Membership Package Voucher Prepaid Gift Card" at bounding box center [85, 253] width 70 height 17
select select "service"
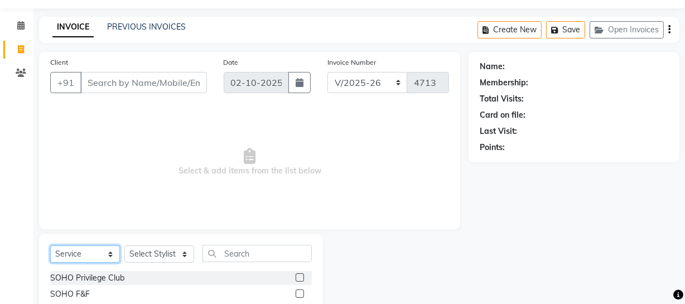
click at [50, 245] on select "Select Service Product Membership Package Voucher Prepaid Gift Card" at bounding box center [85, 253] width 70 height 17
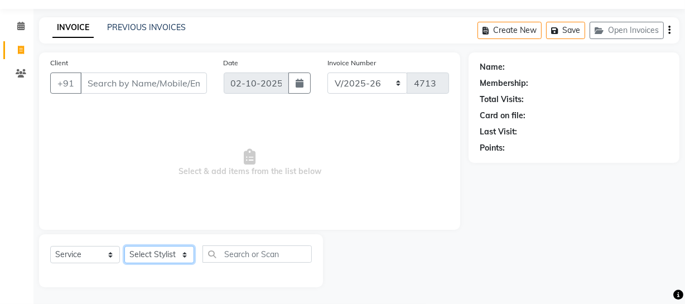
click at [147, 256] on select "Select Stylist [PERSON_NAME] Adhamya [PERSON_NAME] [PERSON_NAME] [PERSON_NAME] …" at bounding box center [159, 254] width 70 height 17
select select "85858"
click at [124, 246] on select "Select Stylist [PERSON_NAME] Adhamya [PERSON_NAME] [PERSON_NAME] [PERSON_NAME] …" at bounding box center [159, 254] width 70 height 17
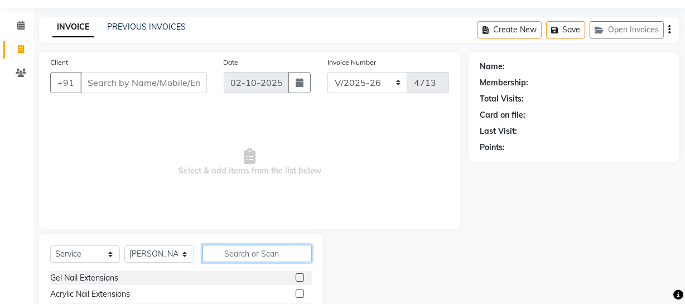
click at [234, 250] on input "text" at bounding box center [256, 253] width 109 height 17
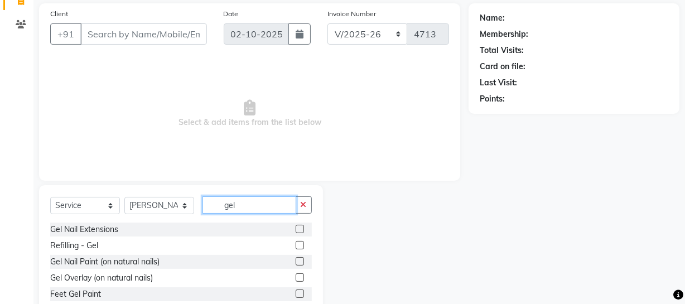
scroll to position [128, 0]
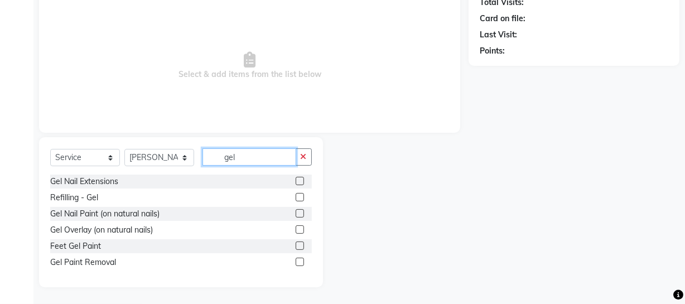
type input "gel"
click at [296, 211] on label at bounding box center [300, 213] width 8 height 8
click at [296, 211] on input "checkbox" at bounding box center [299, 213] width 7 height 7
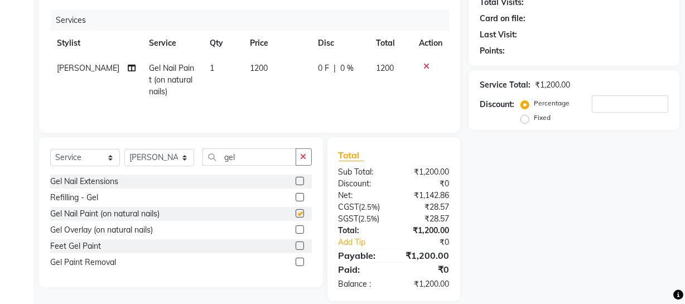
checkbox input "false"
click at [274, 156] on input "gel" at bounding box center [249, 156] width 94 height 17
type input "g"
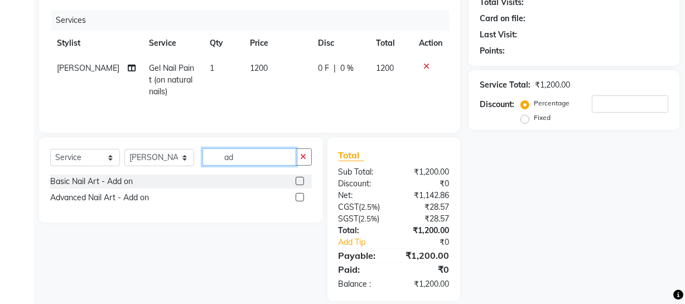
type input "a"
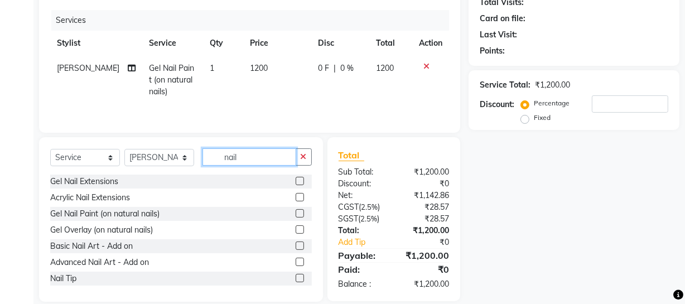
type input "nail"
click at [296, 281] on label at bounding box center [300, 278] width 8 height 8
click at [296, 281] on input "checkbox" at bounding box center [299, 278] width 7 height 7
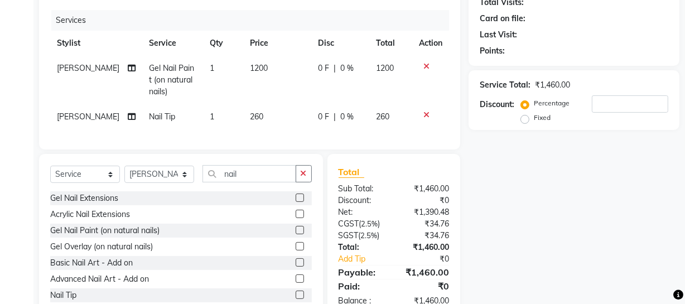
scroll to position [167, 0]
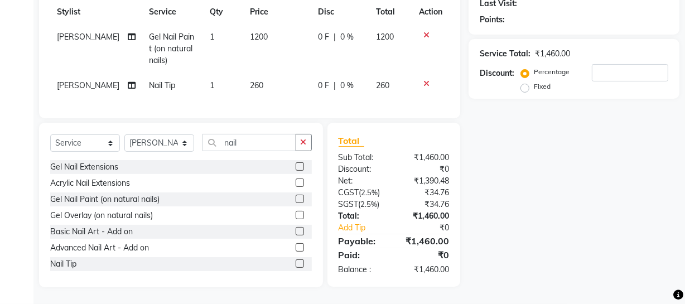
click at [296, 262] on label at bounding box center [300, 263] width 8 height 8
click at [296, 262] on input "checkbox" at bounding box center [299, 263] width 7 height 7
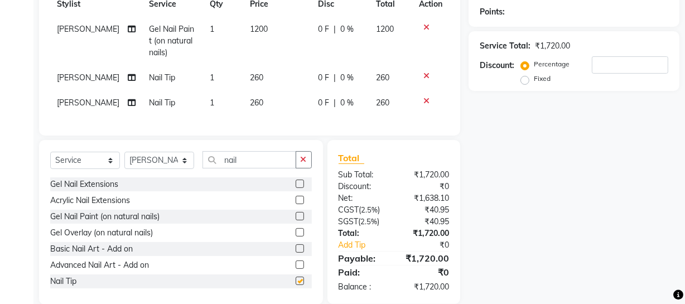
checkbox input "false"
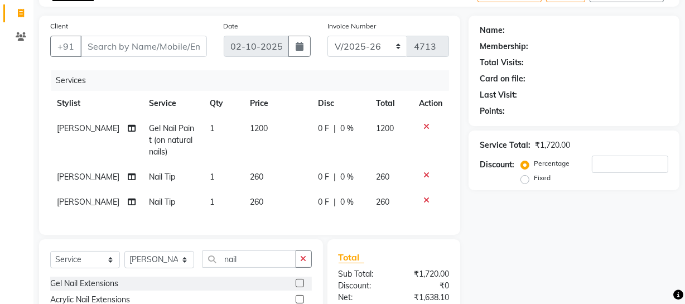
scroll to position [66, 0]
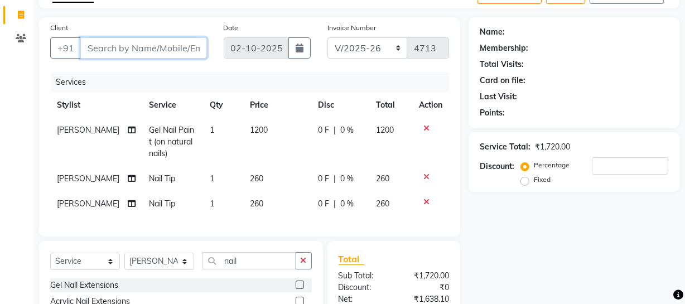
click at [151, 54] on input "Client" at bounding box center [143, 47] width 127 height 21
type input "0"
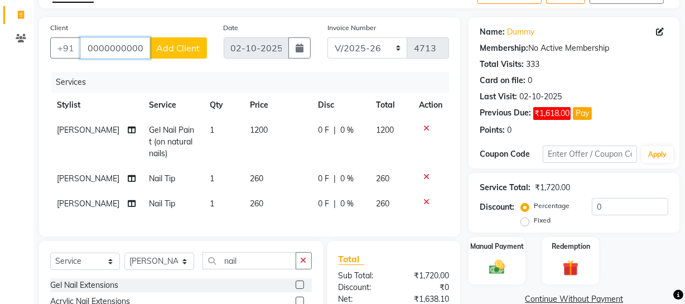
click at [141, 46] on input "0000000000" at bounding box center [115, 47] width 70 height 21
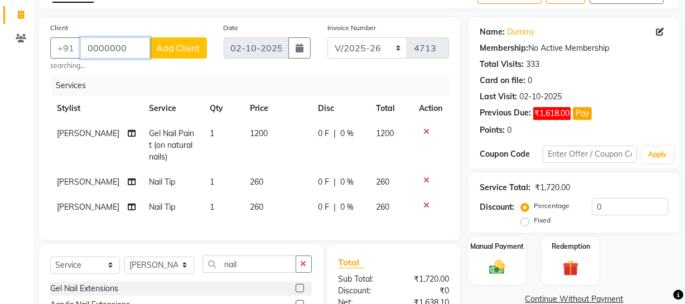
click at [139, 45] on input "0000000" at bounding box center [115, 47] width 70 height 21
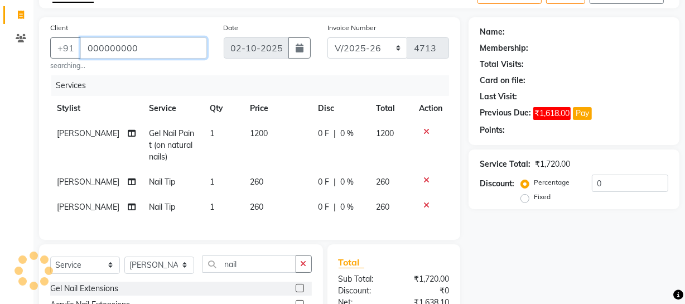
type input "000000000"
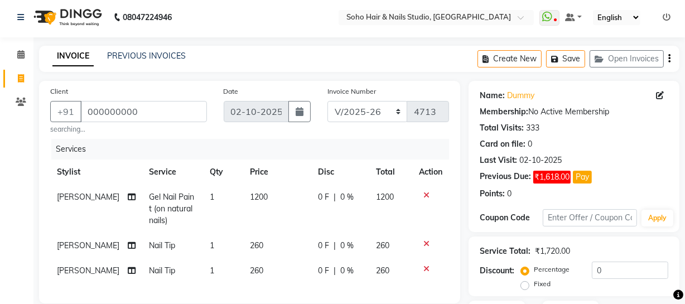
scroll to position [0, 0]
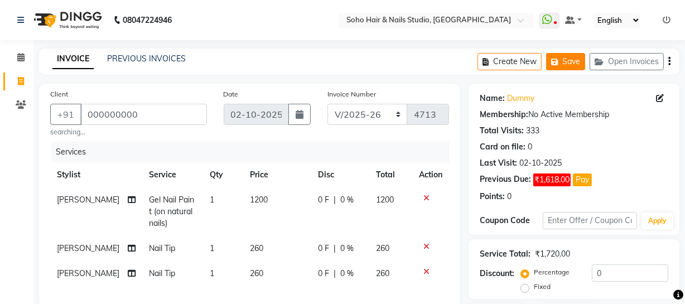
click at [563, 57] on button "Save" at bounding box center [565, 61] width 39 height 17
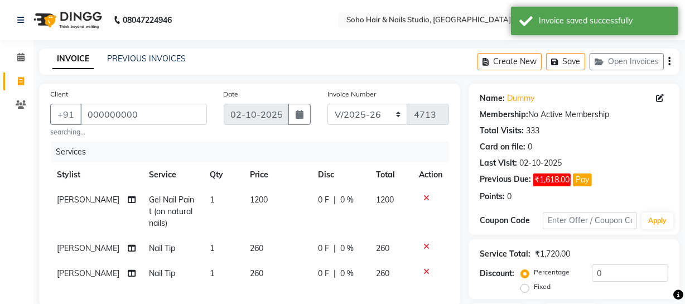
click at [23, 78] on icon at bounding box center [21, 81] width 6 height 8
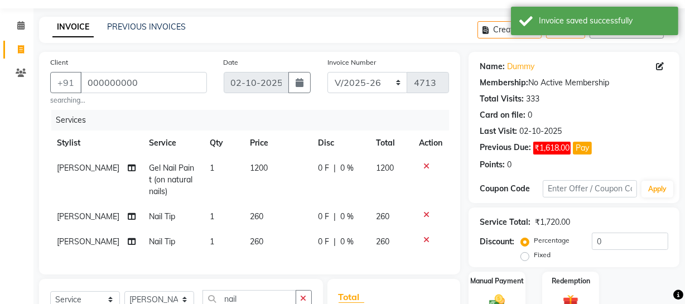
select select "service"
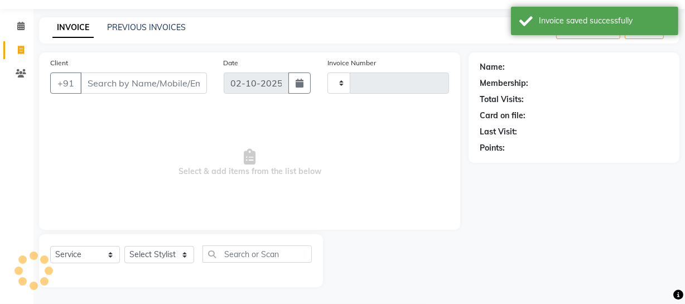
type input "4713"
select select "735"
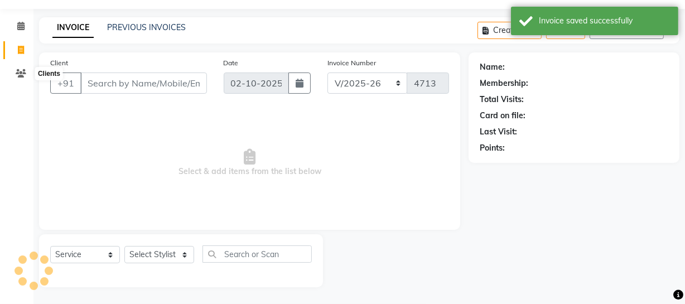
select select "membership"
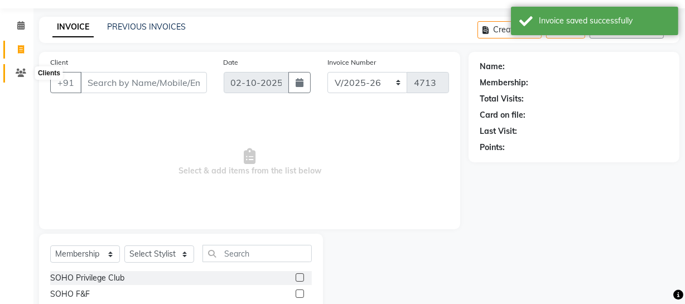
click at [14, 72] on span at bounding box center [21, 73] width 20 height 13
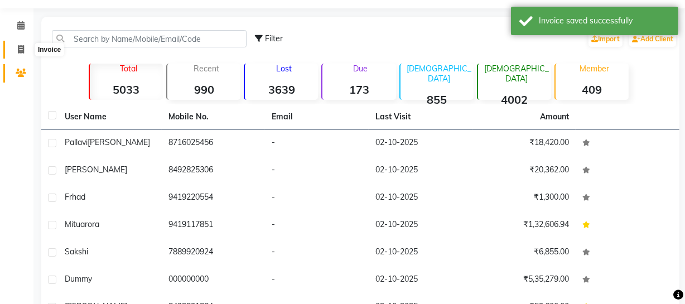
click at [25, 46] on span at bounding box center [21, 49] width 20 height 13
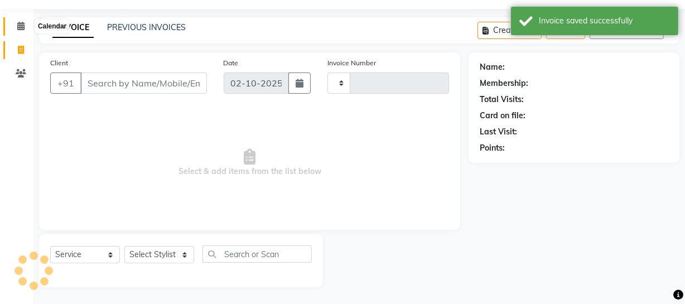
select select "membership"
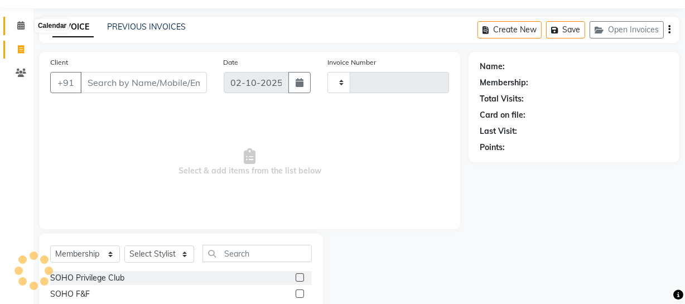
type input "4713"
select select "735"
click at [20, 27] on icon at bounding box center [20, 25] width 7 height 8
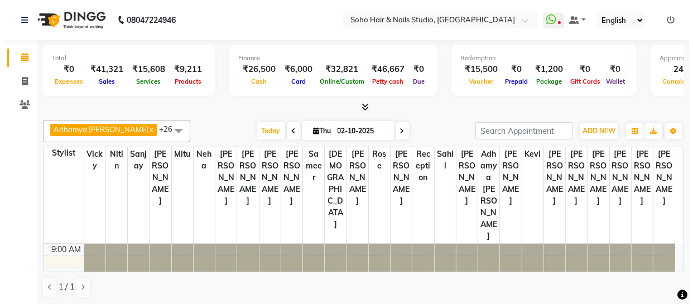
scroll to position [1, 0]
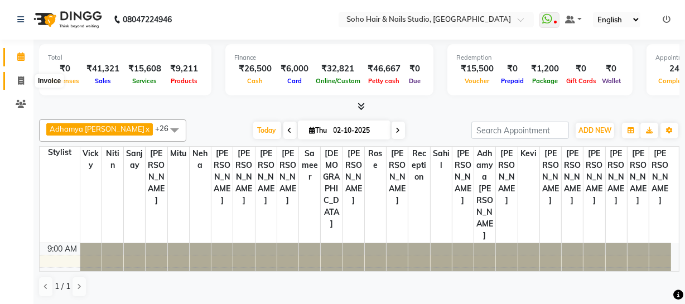
click at [25, 83] on span at bounding box center [21, 81] width 20 height 13
select select "service"
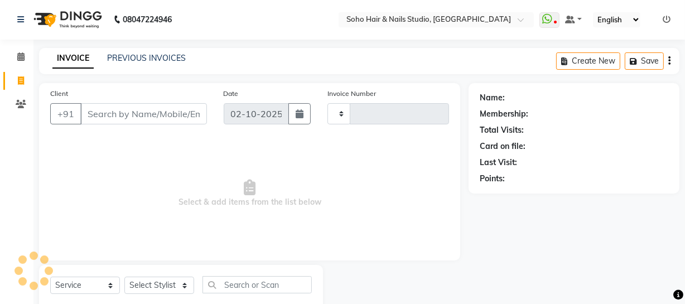
type input "4713"
select select "735"
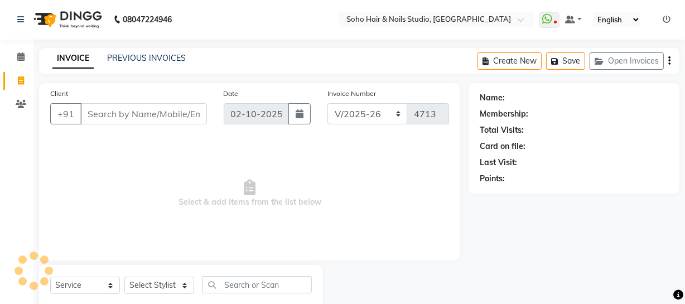
select select "membership"
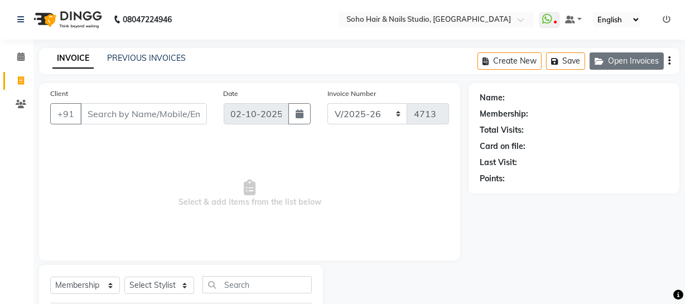
click at [637, 57] on button "Open Invoices" at bounding box center [626, 60] width 74 height 17
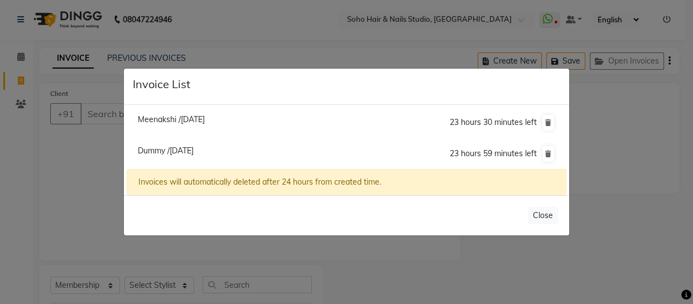
click at [75, 151] on ngb-modal-window "Invoice List Meenakshi /[DATE] 23 hours 30 minutes left [GEOGRAPHIC_DATA] /[DAT…" at bounding box center [346, 152] width 693 height 304
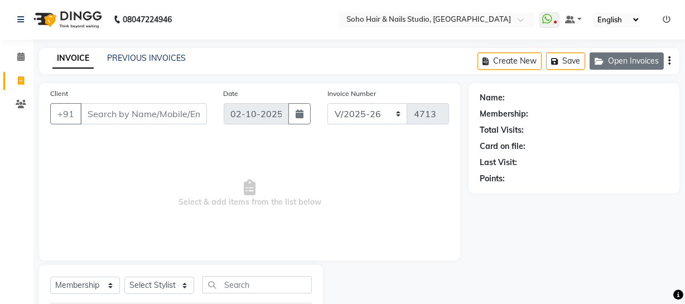
click at [606, 61] on icon "button" at bounding box center [600, 61] width 13 height 8
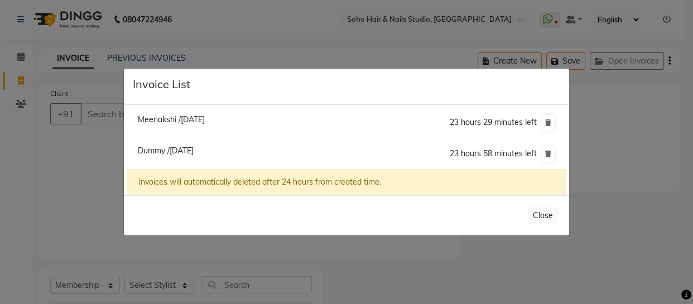
click at [193, 150] on span "Dummy /[DATE]" at bounding box center [166, 151] width 56 height 10
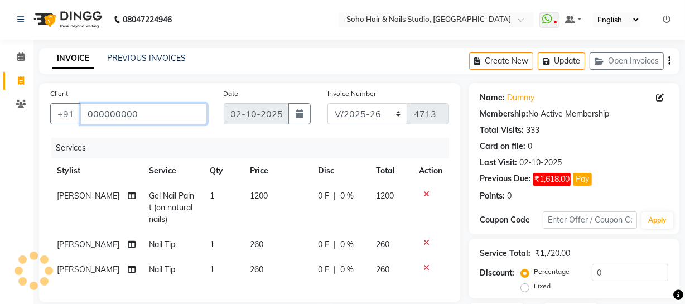
click at [177, 112] on input "000000000" at bounding box center [143, 113] width 127 height 21
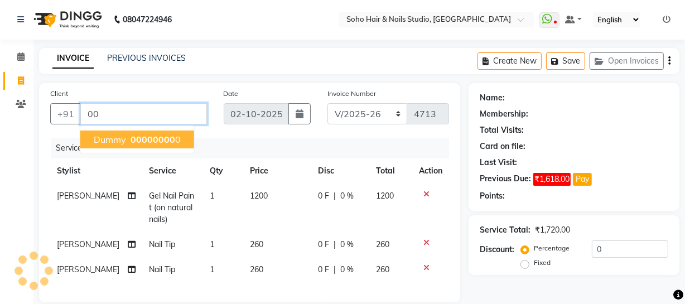
type input "0"
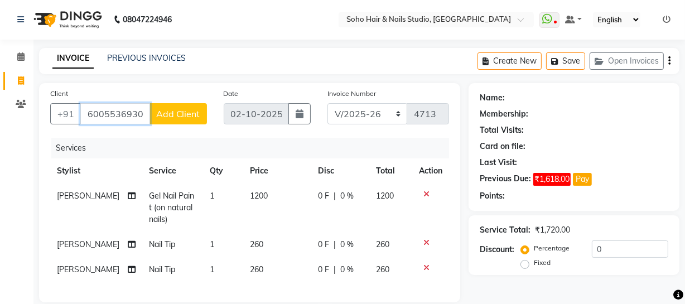
type input "6005536930"
click at [166, 113] on span "Add Client" at bounding box center [178, 113] width 44 height 11
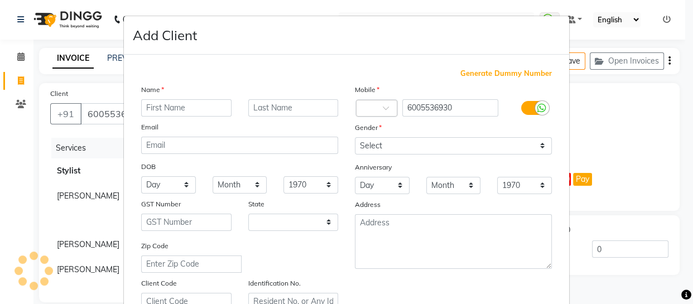
select select "15"
type input "[PERSON_NAME]"
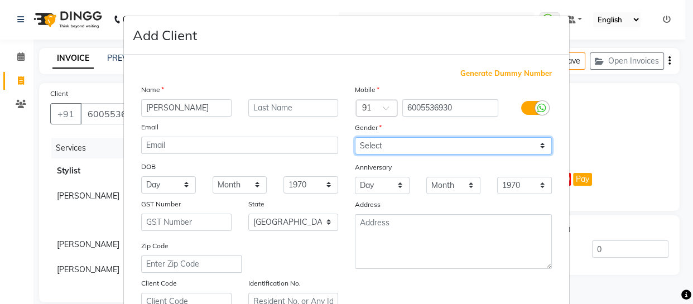
click at [380, 146] on select "Select [DEMOGRAPHIC_DATA] [DEMOGRAPHIC_DATA] Other Prefer Not To Say" at bounding box center [453, 145] width 197 height 17
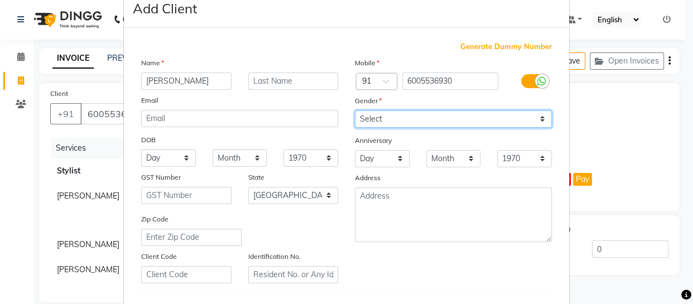
scroll to position [50, 0]
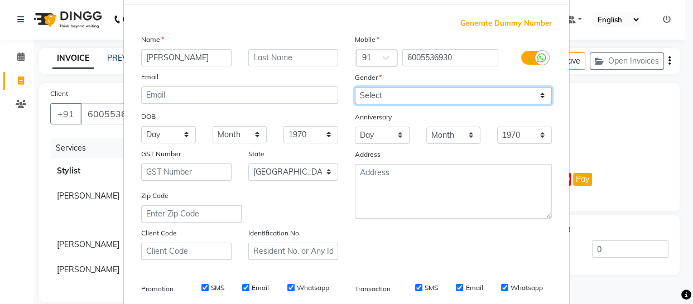
click at [379, 94] on select "Select [DEMOGRAPHIC_DATA] [DEMOGRAPHIC_DATA] Other Prefer Not To Say" at bounding box center [453, 95] width 197 height 17
select select "[DEMOGRAPHIC_DATA]"
click at [355, 87] on select "Select [DEMOGRAPHIC_DATA] [DEMOGRAPHIC_DATA] Other Prefer Not To Say" at bounding box center [453, 95] width 197 height 17
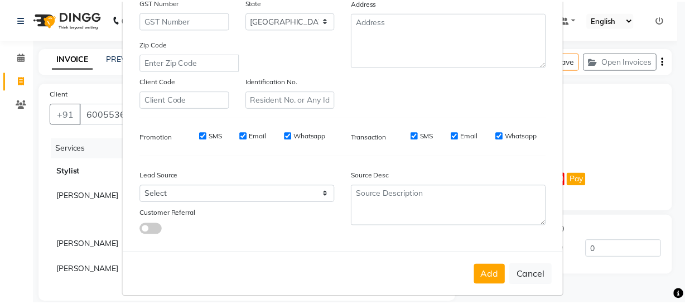
scroll to position [202, 0]
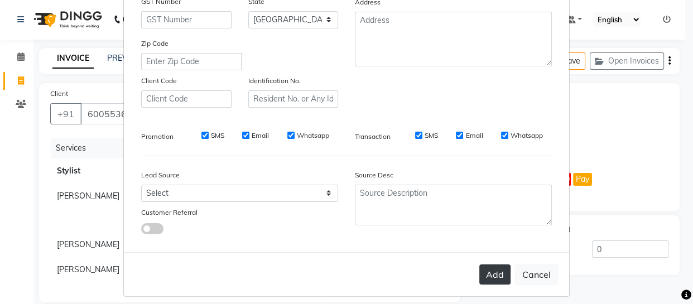
click at [496, 274] on button "Add" at bounding box center [494, 274] width 31 height 20
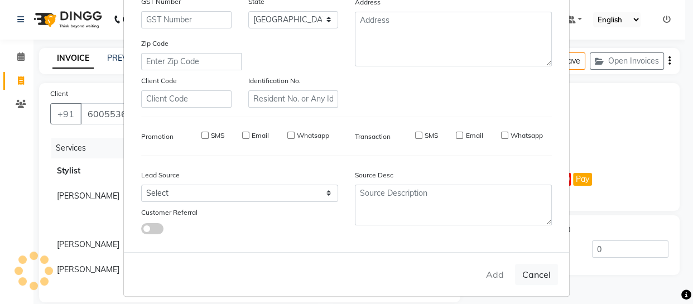
select select
select select "null"
select select
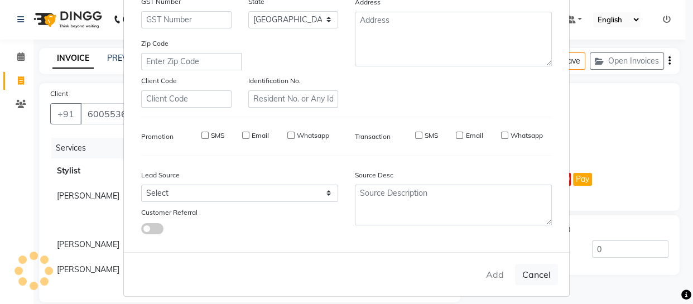
select select
checkbox input "false"
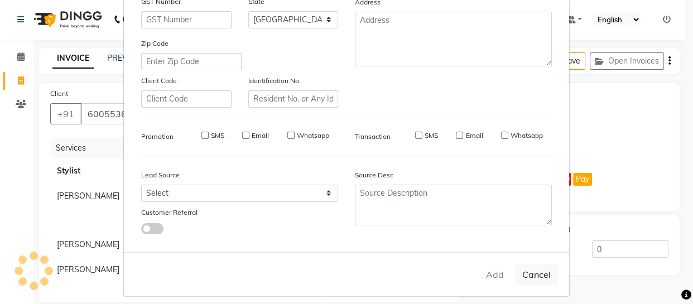
checkbox input "false"
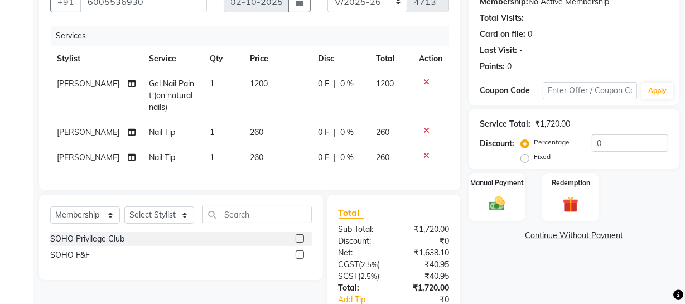
scroll to position [152, 0]
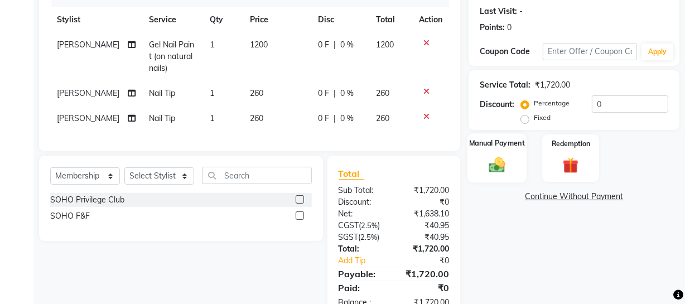
click at [507, 158] on img at bounding box center [496, 164] width 27 height 19
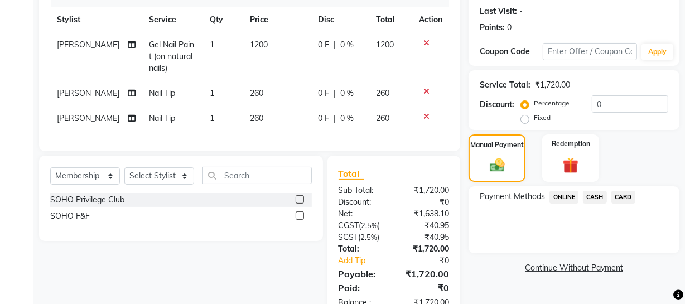
click at [564, 193] on span "ONLINE" at bounding box center [563, 197] width 29 height 13
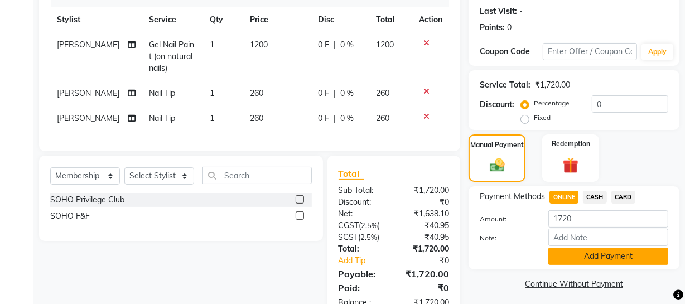
click at [606, 256] on button "Add Payment" at bounding box center [608, 256] width 120 height 17
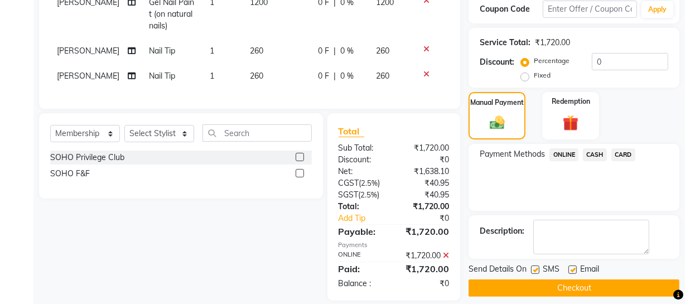
scroll to position [215, 0]
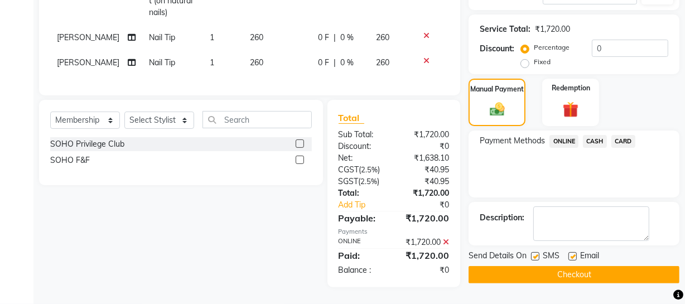
click at [577, 266] on button "Checkout" at bounding box center [573, 274] width 211 height 17
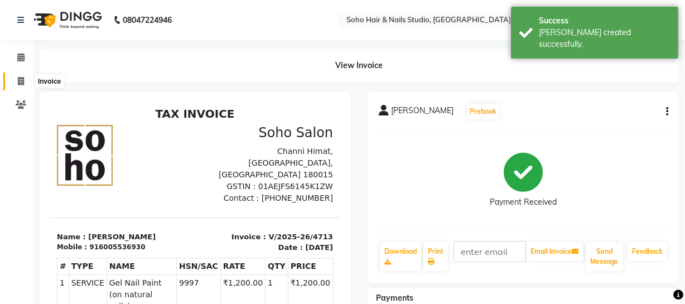
click at [22, 79] on icon at bounding box center [21, 81] width 6 height 8
select select "service"
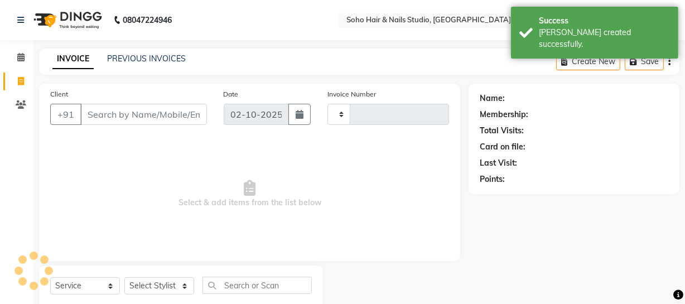
scroll to position [32, 0]
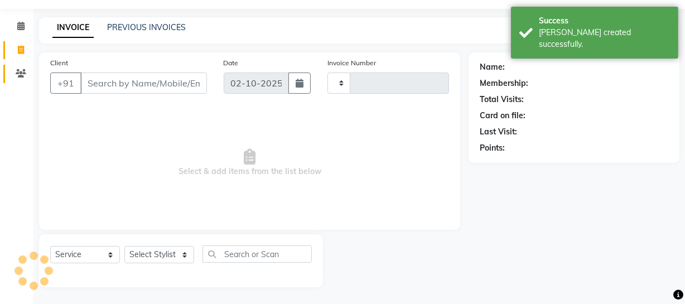
type input "4714"
select select "735"
select select "membership"
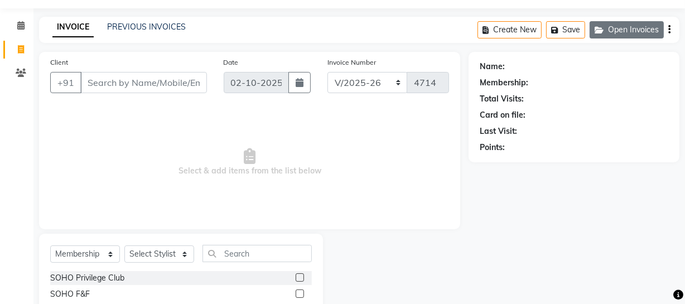
click at [628, 25] on button "Open Invoices" at bounding box center [626, 29] width 74 height 17
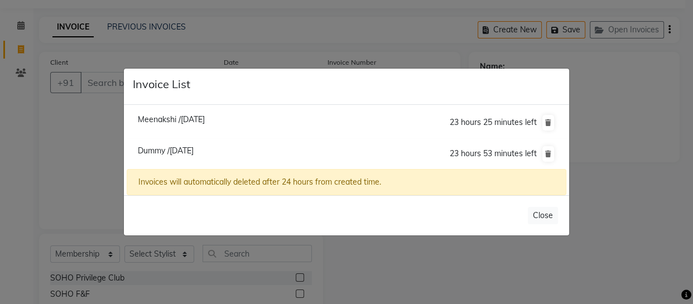
click at [193, 152] on span "Dummy /[DATE]" at bounding box center [166, 151] width 56 height 10
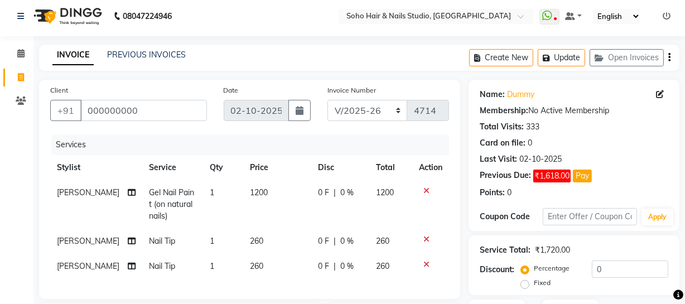
scroll to position [0, 0]
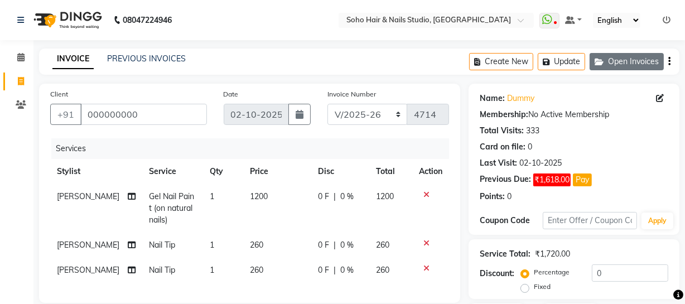
click at [625, 60] on button "Open Invoices" at bounding box center [626, 61] width 74 height 17
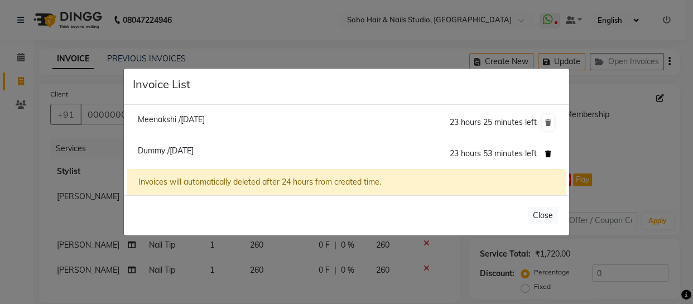
click at [546, 151] on icon at bounding box center [548, 154] width 6 height 7
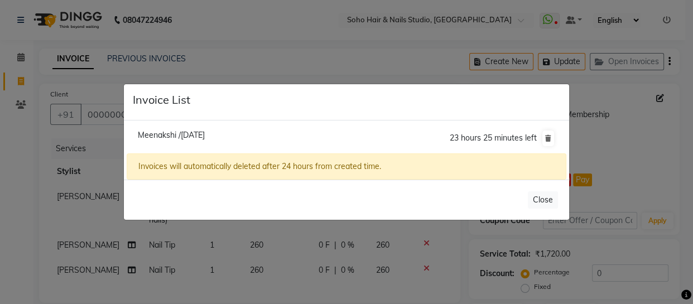
click at [169, 133] on span "Meenakshi /[DATE]" at bounding box center [171, 135] width 67 height 10
type input "9906046866"
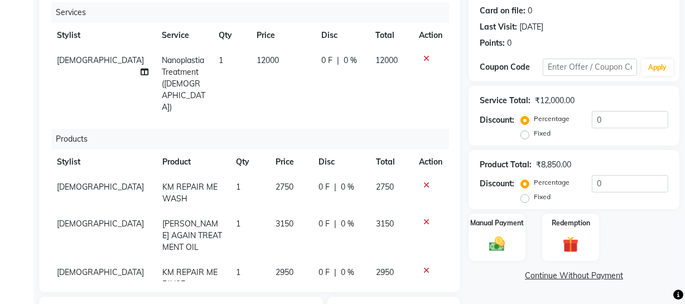
scroll to position [202, 0]
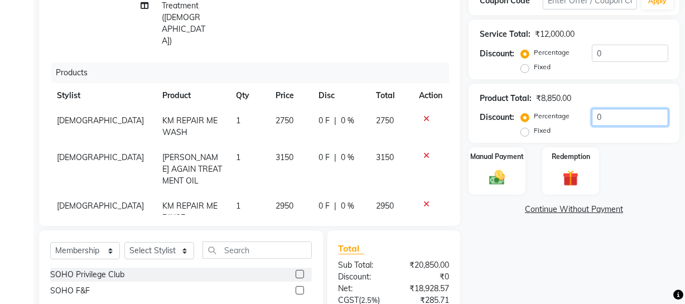
click at [630, 120] on input "0" at bounding box center [630, 117] width 76 height 17
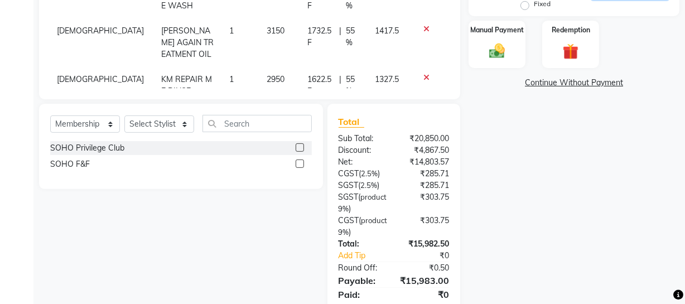
scroll to position [166, 0]
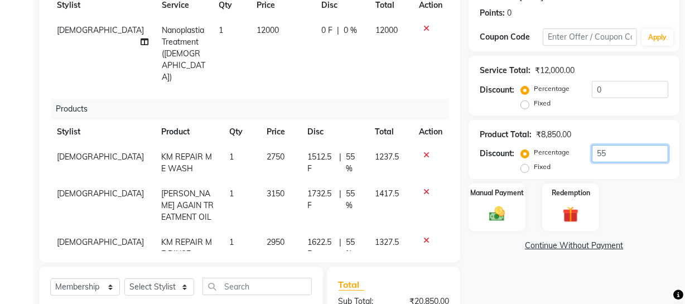
type input "5"
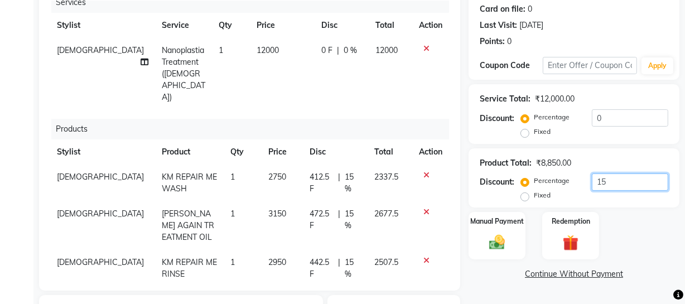
scroll to position [115, 0]
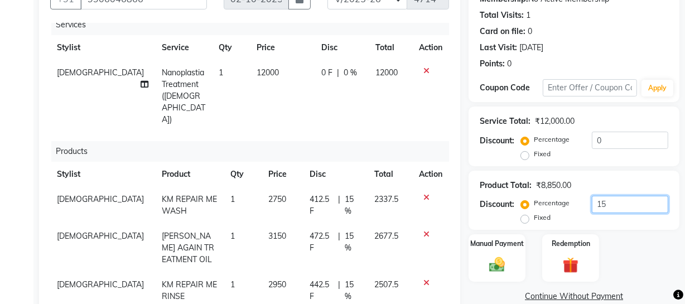
click at [619, 207] on input "15" at bounding box center [630, 204] width 76 height 17
type input "1"
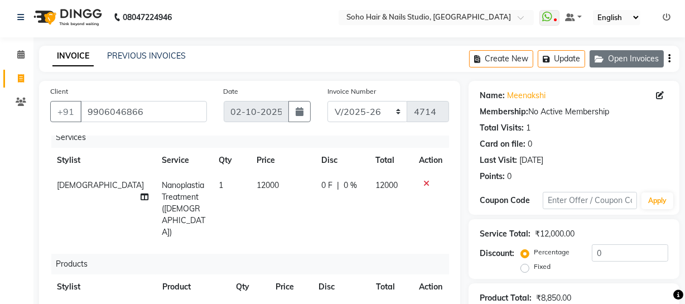
scroll to position [0, 0]
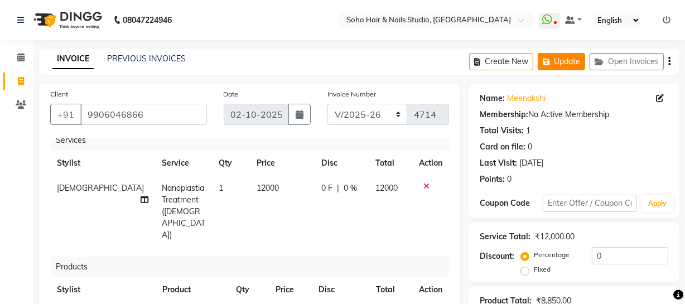
click at [546, 60] on icon "button" at bounding box center [548, 62] width 11 height 8
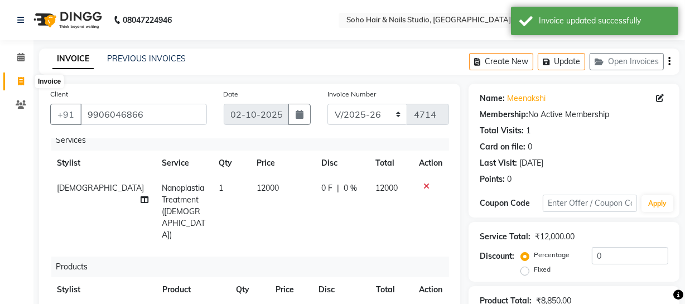
click at [25, 78] on span at bounding box center [21, 81] width 20 height 13
select select "service"
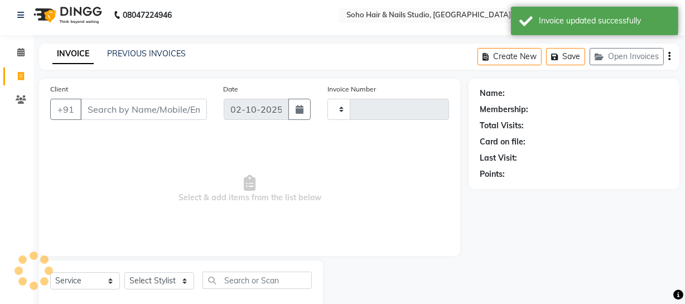
type input "4714"
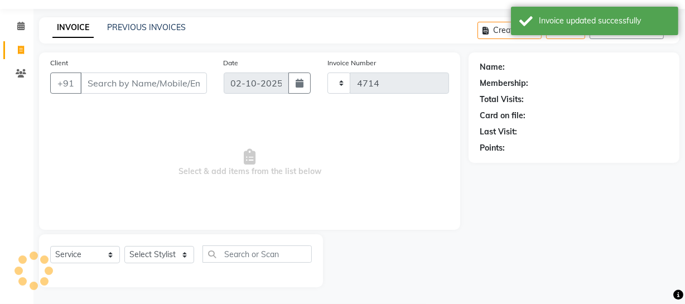
select select "735"
select select "membership"
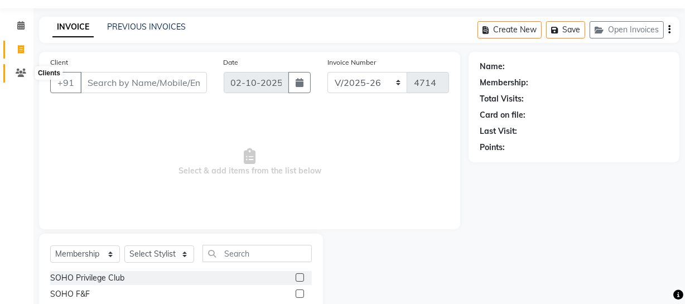
click at [25, 79] on span at bounding box center [21, 73] width 20 height 13
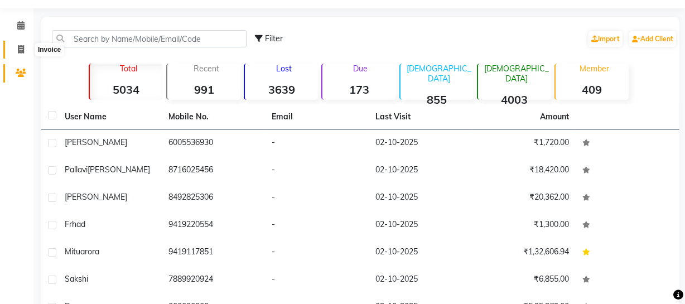
click at [22, 51] on icon at bounding box center [21, 49] width 6 height 8
select select "service"
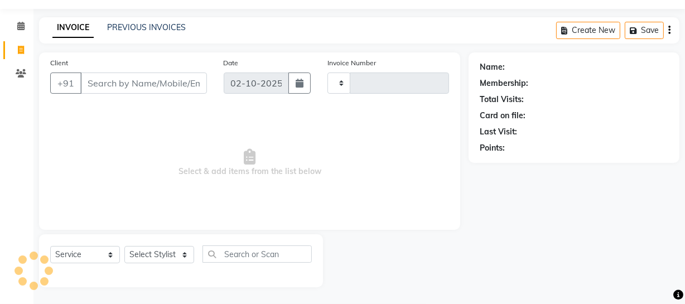
type input "4714"
select select "735"
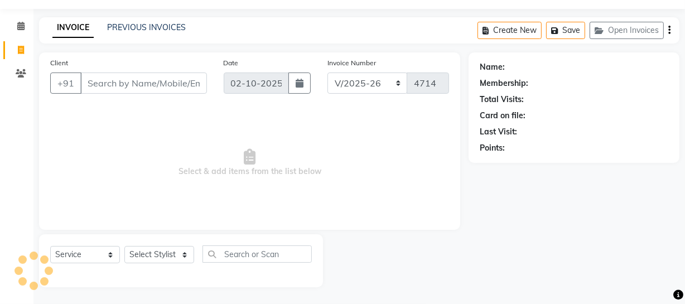
select select "membership"
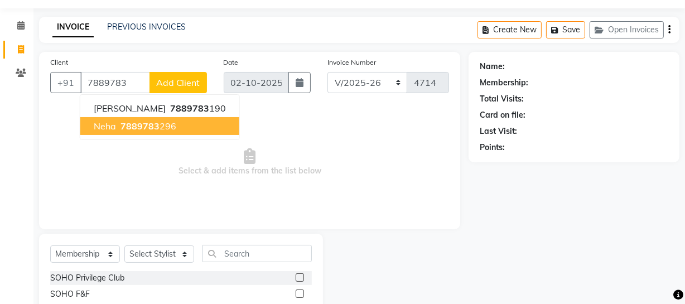
click at [171, 119] on button "Neha 7889783 296" at bounding box center [159, 126] width 159 height 18
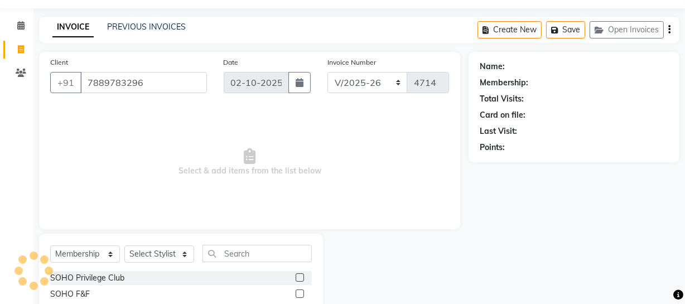
type input "7889783296"
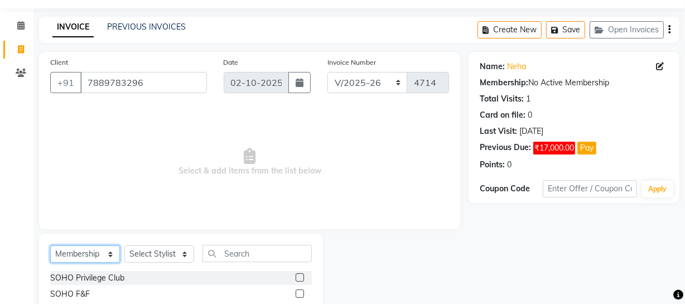
click at [78, 251] on select "Select Service Product Membership Package Voucher Prepaid Gift Card" at bounding box center [85, 253] width 70 height 17
select select "V"
click at [50, 245] on select "Select Service Product Membership Package Voucher Prepaid Gift Card" at bounding box center [85, 253] width 70 height 17
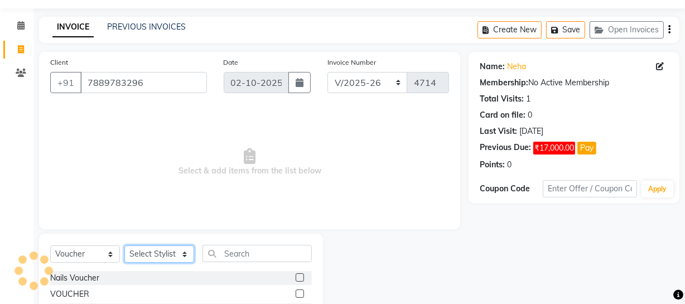
drag, startPoint x: 171, startPoint y: 258, endPoint x: 168, endPoint y: 247, distance: 11.4
click at [171, 258] on select "Select Stylist [PERSON_NAME] Adhamya [PERSON_NAME] [PERSON_NAME] [PERSON_NAME] …" at bounding box center [159, 253] width 70 height 17
select select "22783"
click at [124, 245] on select "Select Stylist [PERSON_NAME] Adhamya [PERSON_NAME] [PERSON_NAME] [PERSON_NAME] …" at bounding box center [159, 253] width 70 height 17
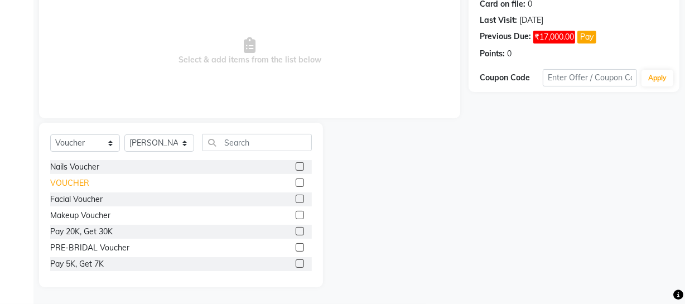
click at [76, 182] on div "VOUCHER" at bounding box center [69, 183] width 39 height 12
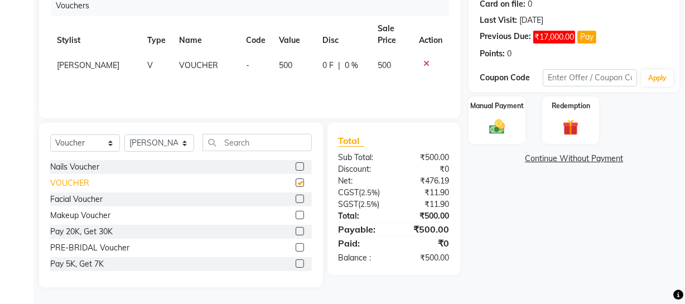
checkbox input "false"
click at [115, 141] on select "Select Service Product Membership Package Voucher Prepaid Gift Card" at bounding box center [85, 142] width 70 height 17
select select "product"
click at [50, 134] on select "Select Service Product Membership Package Voucher Prepaid Gift Card" at bounding box center [85, 142] width 70 height 17
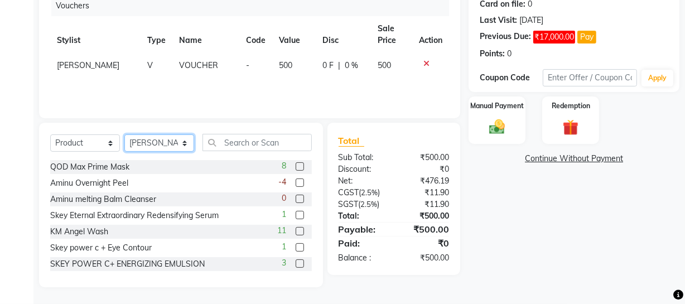
click at [167, 142] on select "Select Stylist [PERSON_NAME] Adhamya [PERSON_NAME] [PERSON_NAME] [PERSON_NAME] …" at bounding box center [159, 142] width 70 height 17
select select "62579"
click at [124, 134] on select "Select Stylist [PERSON_NAME] Adhamya [PERSON_NAME] [PERSON_NAME] [PERSON_NAME] …" at bounding box center [159, 142] width 70 height 17
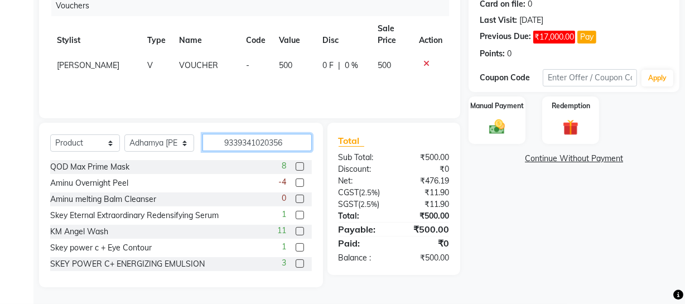
type input "9339341020356"
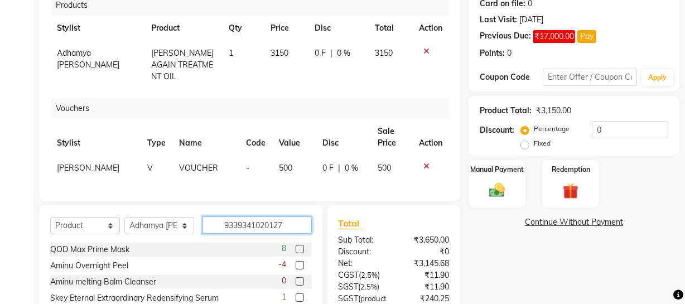
type input "9339341020127"
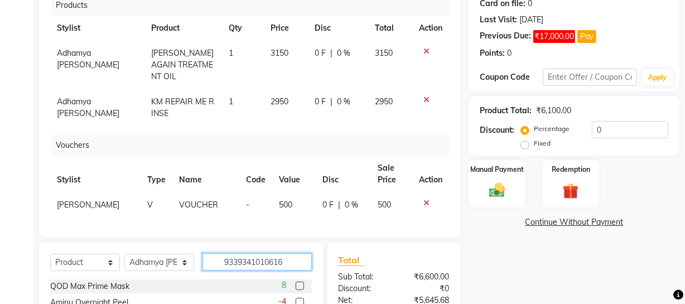
type input "9339341010616"
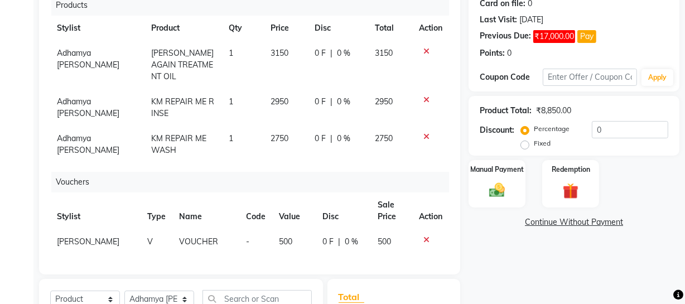
click at [351, 139] on div "0 F | 0 %" at bounding box center [337, 139] width 47 height 12
select select "62579"
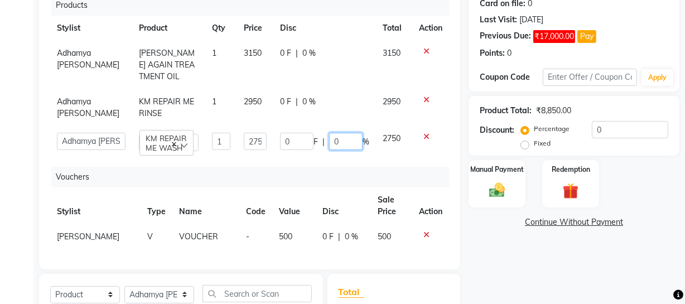
drag, startPoint x: 351, startPoint y: 139, endPoint x: 293, endPoint y: 130, distance: 59.2
click at [295, 134] on div "0 F | 0 %" at bounding box center [324, 141] width 89 height 17
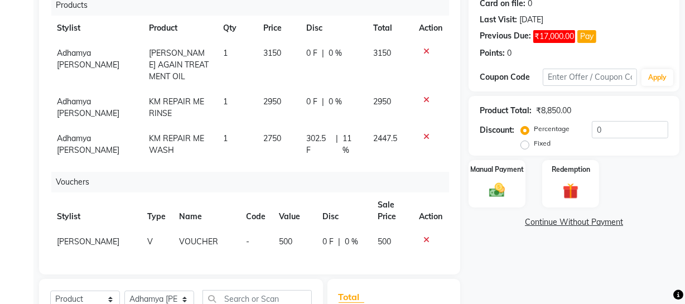
drag, startPoint x: 496, startPoint y: 69, endPoint x: 318, endPoint y: 95, distance: 179.3
click at [495, 69] on div "Coupon Code Apply" at bounding box center [574, 77] width 188 height 19
click at [332, 55] on span "0 %" at bounding box center [334, 53] width 13 height 12
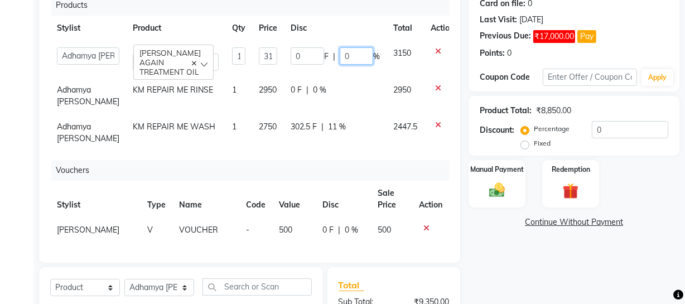
drag, startPoint x: 342, startPoint y: 55, endPoint x: 278, endPoint y: 58, distance: 64.2
click at [291, 56] on div "0 F | 0 %" at bounding box center [335, 55] width 89 height 17
click at [500, 93] on div "Name: Neha Membership: No Active Membership Total Visits: 1 Card on file: 0 Las…" at bounding box center [577, 209] width 219 height 538
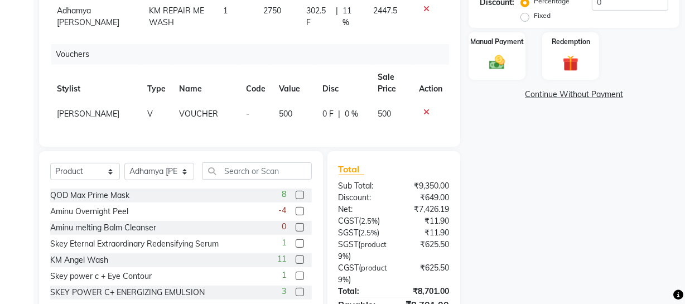
scroll to position [296, 0]
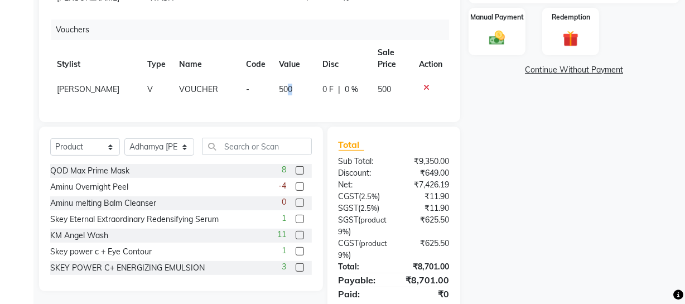
click at [280, 87] on span "500" at bounding box center [285, 89] width 13 height 10
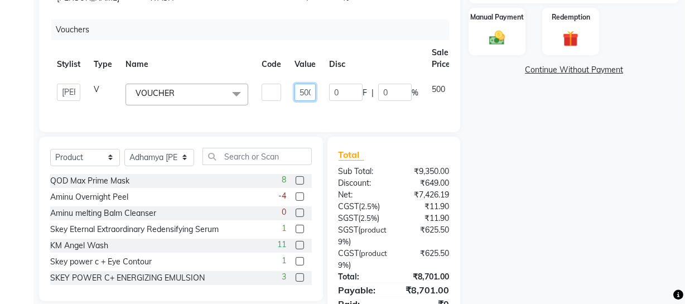
scroll to position [0, 3]
drag, startPoint x: 297, startPoint y: 90, endPoint x: 374, endPoint y: 95, distance: 77.6
click at [374, 95] on tr "[PERSON_NAME] Adhamya [PERSON_NAME] [PERSON_NAME] [PERSON_NAME] [PERSON_NAME] […" at bounding box center [271, 94] width 443 height 35
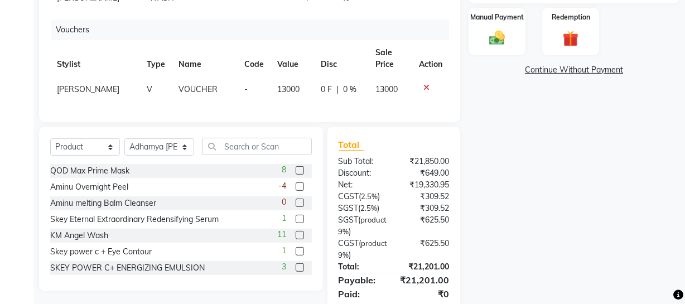
click at [302, 51] on th "Value" at bounding box center [291, 58] width 43 height 37
click at [328, 88] on div "0 F | 0 %" at bounding box center [341, 90] width 41 height 12
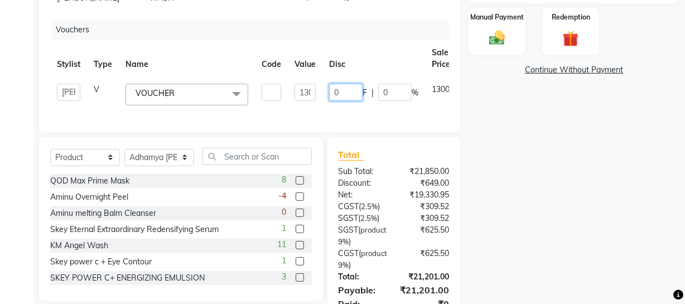
drag, startPoint x: 338, startPoint y: 89, endPoint x: 293, endPoint y: 81, distance: 45.3
click at [309, 84] on tr "[PERSON_NAME] Adhamya [PERSON_NAME] [PERSON_NAME] [PERSON_NAME] [PERSON_NAME] […" at bounding box center [273, 94] width 447 height 35
click at [493, 178] on div "Name: Neha Membership: No Active Membership Total Visits: 1 Card on file: 0 Las…" at bounding box center [577, 62] width 219 height 548
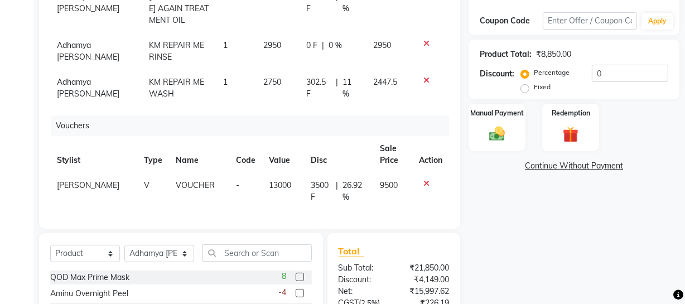
scroll to position [193, 0]
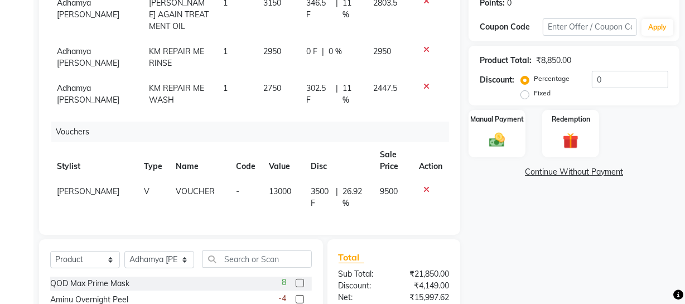
click at [309, 90] on span "302.5 F" at bounding box center [318, 94] width 25 height 23
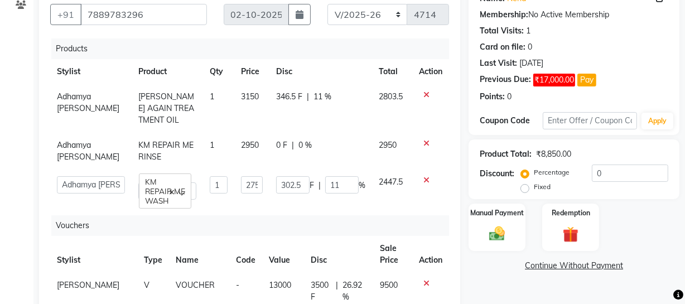
scroll to position [92, 0]
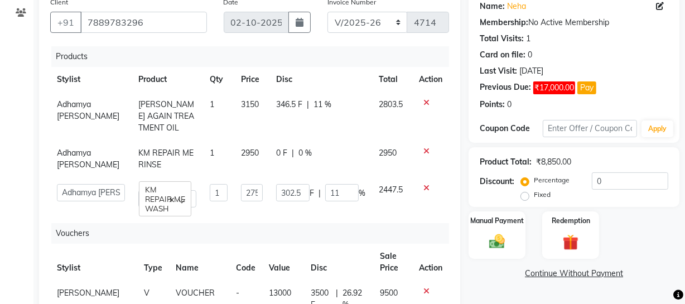
click at [281, 105] on span "346.5 F" at bounding box center [289, 105] width 26 height 12
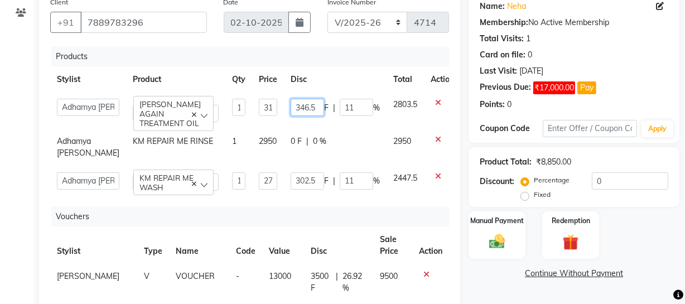
drag, startPoint x: 279, startPoint y: 107, endPoint x: 341, endPoint y: 106, distance: 61.3
click at [341, 106] on div "346.5 F | 11 %" at bounding box center [335, 107] width 89 height 17
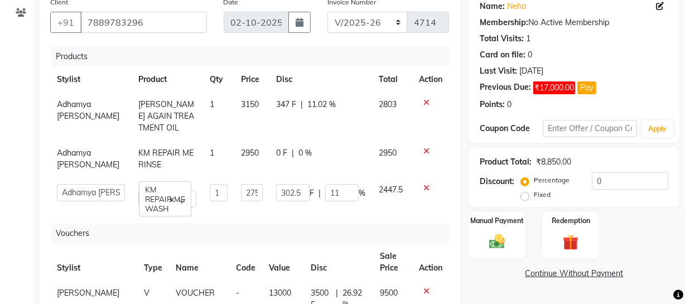
click at [321, 84] on th "Disc" at bounding box center [320, 79] width 103 height 25
drag, startPoint x: 282, startPoint y: 195, endPoint x: 320, endPoint y: 186, distance: 39.1
click at [320, 186] on div "302.5 F | 11 %" at bounding box center [320, 192] width 89 height 17
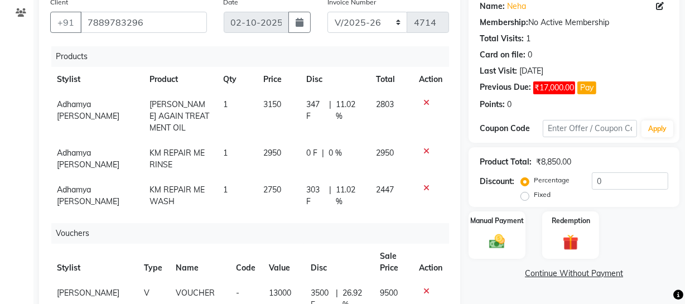
click at [501, 279] on div "Name: Neha Membership: No Active Membership Total Visits: 1 Card on file: 0 Las…" at bounding box center [577, 266] width 219 height 548
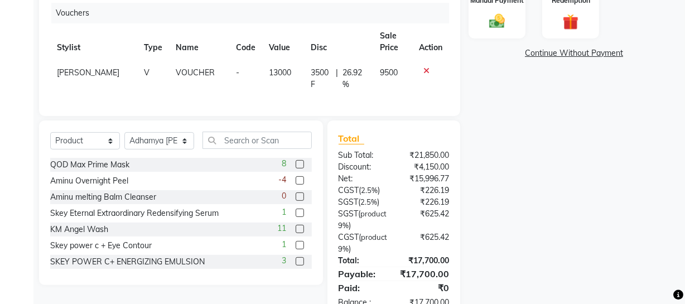
scroll to position [295, 0]
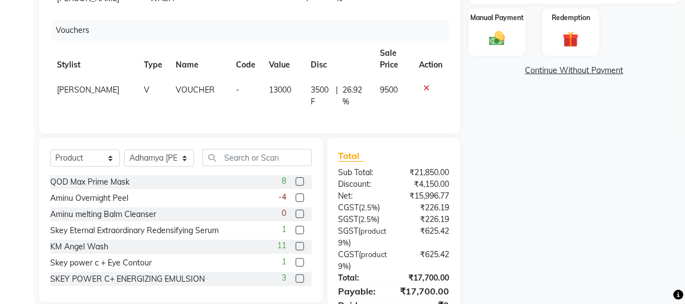
click at [312, 94] on span "3500 F" at bounding box center [321, 95] width 21 height 23
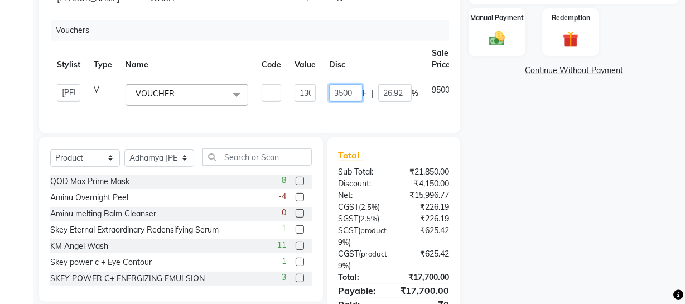
drag, startPoint x: 333, startPoint y: 89, endPoint x: 379, endPoint y: 89, distance: 45.7
click at [378, 91] on div "3500 F | 26.92 %" at bounding box center [373, 92] width 89 height 17
click at [549, 170] on div "Name: Neha Membership: No Active Membership Total Visits: 1 Card on file: 0 Las…" at bounding box center [577, 63] width 219 height 548
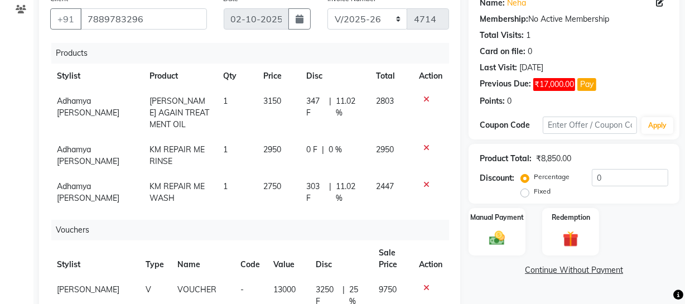
scroll to position [92, 0]
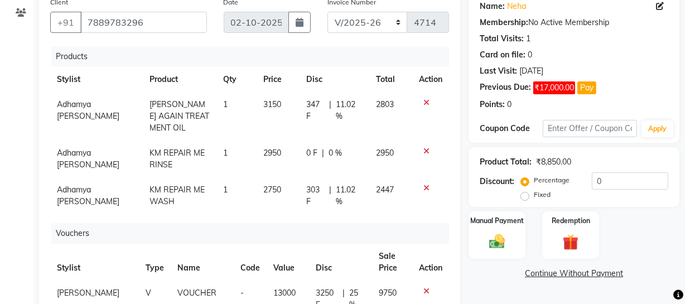
drag, startPoint x: 511, startPoint y: 238, endPoint x: 574, endPoint y: 260, distance: 67.4
click at [512, 238] on div "Manual Payment" at bounding box center [496, 234] width 57 height 47
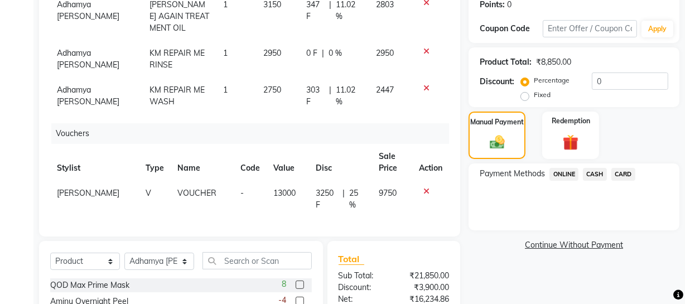
scroll to position [193, 0]
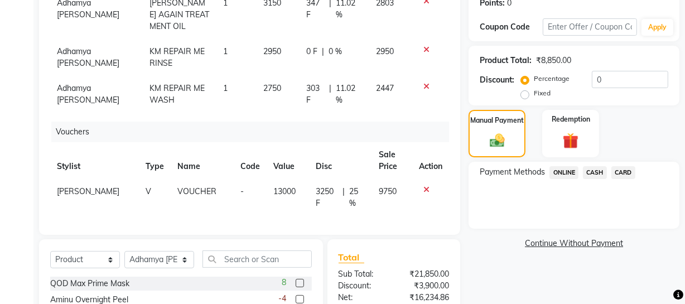
click at [589, 168] on span "CASH" at bounding box center [595, 172] width 24 height 13
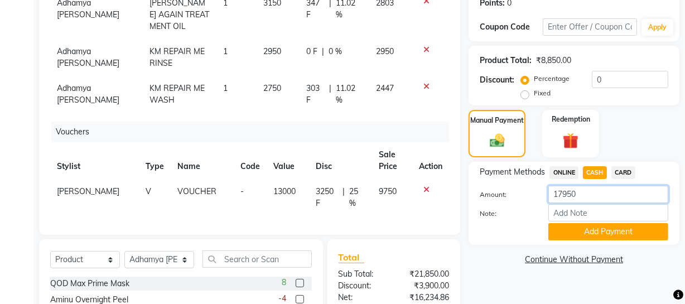
drag, startPoint x: 600, startPoint y: 197, endPoint x: 478, endPoint y: 187, distance: 122.0
click at [470, 190] on div "Payment Methods ONLINE CASH CARD Amount: 17950 Note: Add Payment" at bounding box center [573, 203] width 211 height 83
click at [601, 231] on button "Add Payment" at bounding box center [608, 231] width 120 height 17
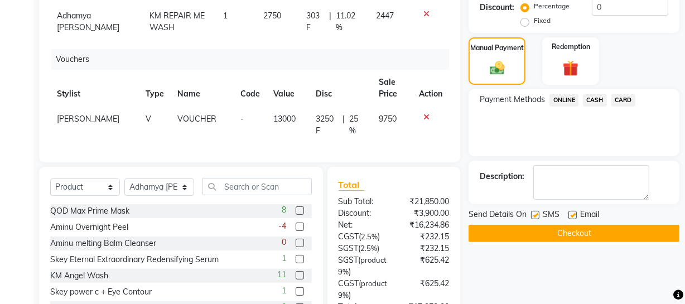
scroll to position [346, 0]
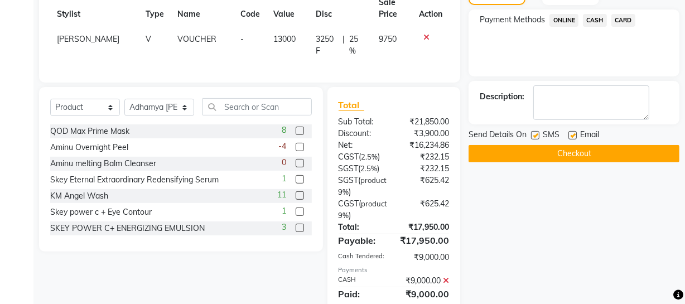
click at [593, 146] on button "Checkout" at bounding box center [573, 153] width 211 height 17
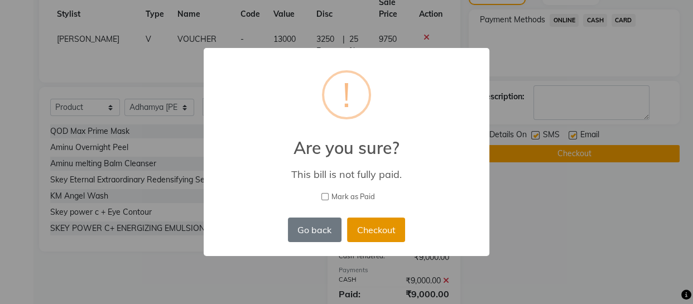
click at [369, 230] on button "Checkout" at bounding box center [376, 229] width 58 height 25
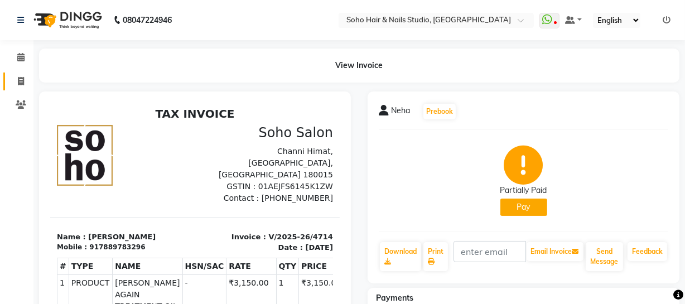
click at [19, 73] on link "Invoice" at bounding box center [16, 81] width 27 height 18
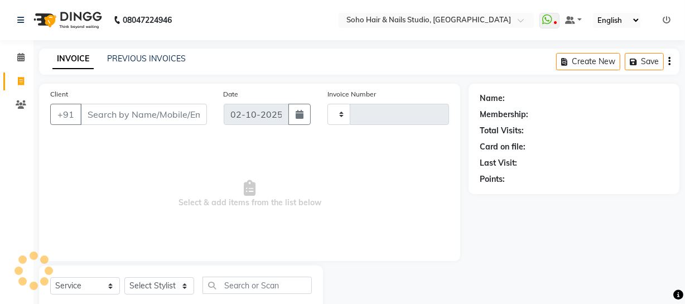
scroll to position [32, 0]
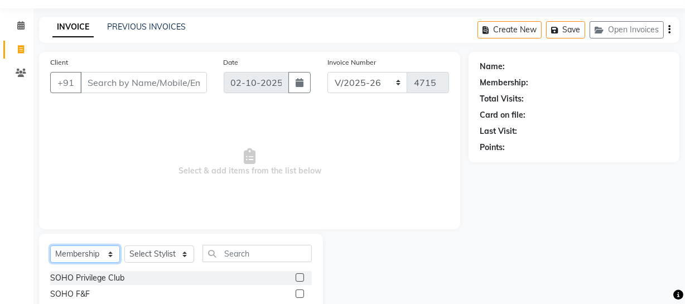
click at [98, 254] on select "Select Service Product Membership Package Voucher Prepaid Gift Card" at bounding box center [85, 253] width 70 height 17
click at [50, 245] on select "Select Service Product Membership Package Voucher Prepaid Gift Card" at bounding box center [85, 253] width 70 height 17
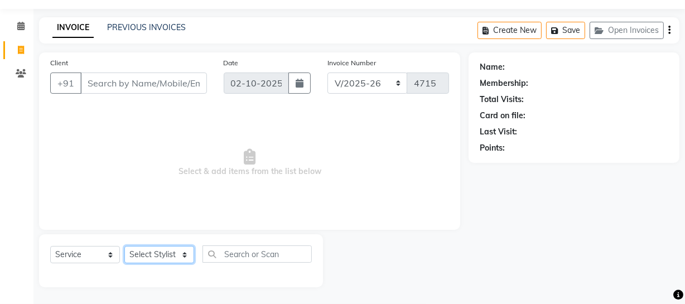
click at [158, 247] on select "Select Stylist [PERSON_NAME] Adhamya [PERSON_NAME] [PERSON_NAME] [PERSON_NAME] …" at bounding box center [159, 254] width 70 height 17
click at [124, 246] on select "Select Stylist [PERSON_NAME] Adhamya [PERSON_NAME] [PERSON_NAME] [PERSON_NAME] …" at bounding box center [159, 254] width 70 height 17
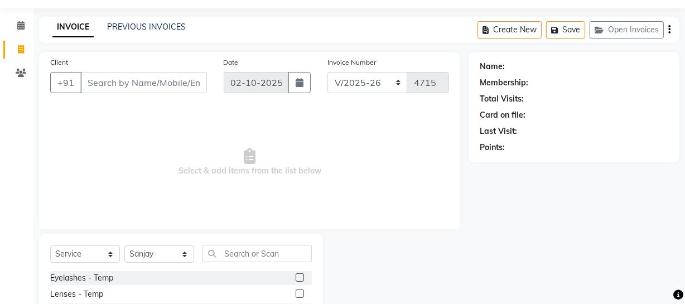
click at [275, 262] on div "Select Service Product Membership Package Voucher Prepaid Gift Card Select Styl…" at bounding box center [181, 258] width 262 height 26
click at [272, 253] on input "text" at bounding box center [256, 253] width 109 height 17
click at [299, 273] on div at bounding box center [304, 278] width 16 height 14
drag, startPoint x: 300, startPoint y: 274, endPoint x: 291, endPoint y: 273, distance: 9.0
click at [299, 274] on label at bounding box center [300, 277] width 8 height 8
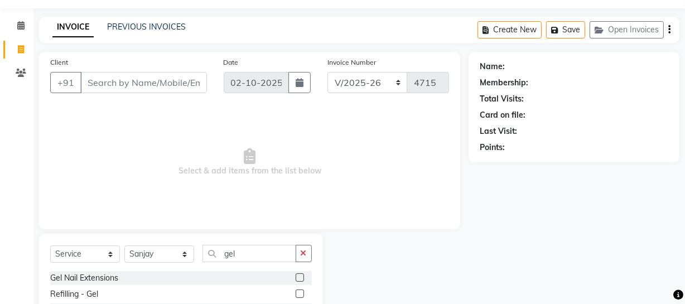
click at [299, 274] on input "checkbox" at bounding box center [299, 277] width 7 height 7
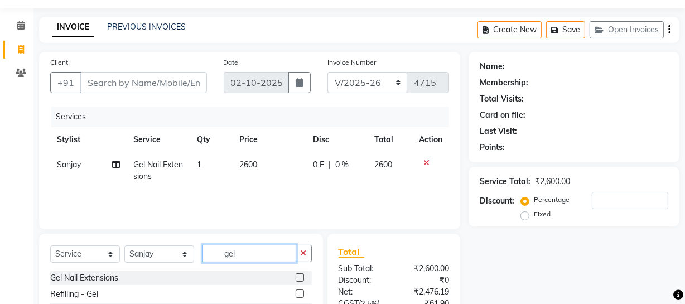
click at [267, 253] on input "gel" at bounding box center [249, 253] width 94 height 17
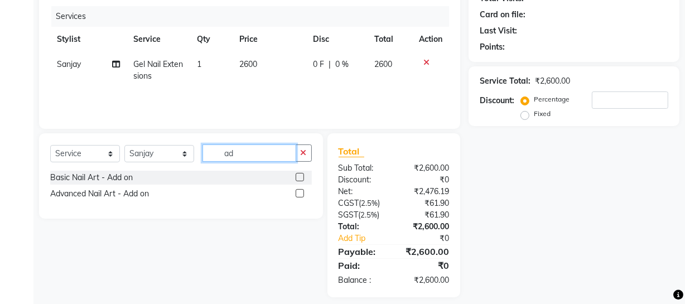
scroll to position [143, 0]
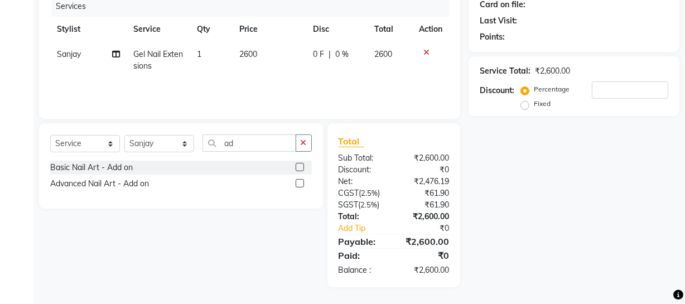
click at [296, 183] on label at bounding box center [300, 183] width 8 height 8
click at [296, 183] on input "checkbox" at bounding box center [299, 183] width 7 height 7
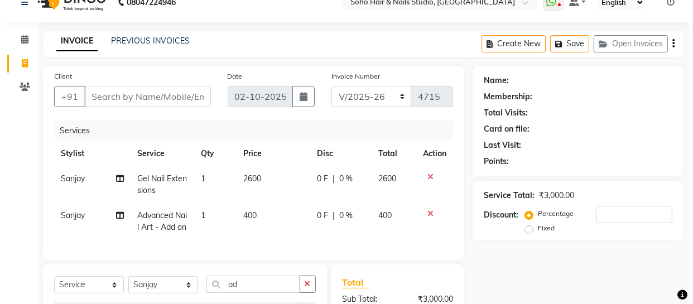
scroll to position [0, 0]
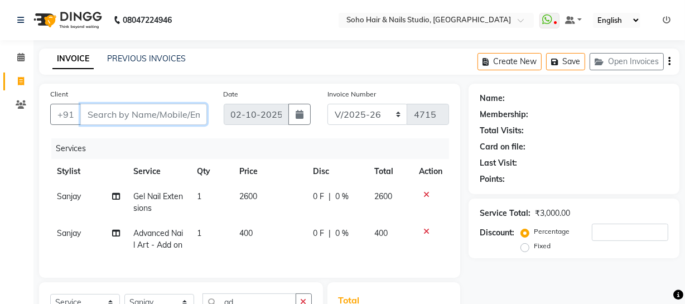
drag, startPoint x: 171, startPoint y: 115, endPoint x: 168, endPoint y: 106, distance: 9.9
click at [171, 115] on input "Client" at bounding box center [143, 114] width 127 height 21
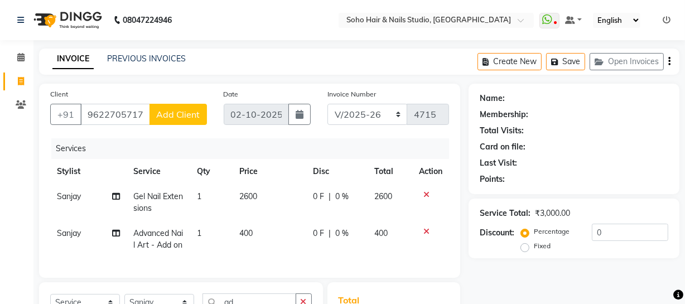
click at [192, 106] on button "Add Client" at bounding box center [177, 114] width 57 height 21
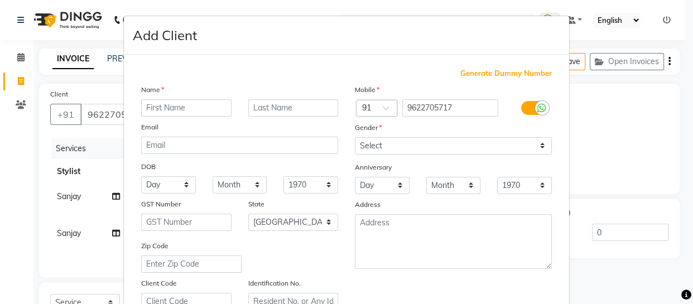
click at [189, 103] on input "text" at bounding box center [186, 107] width 90 height 17
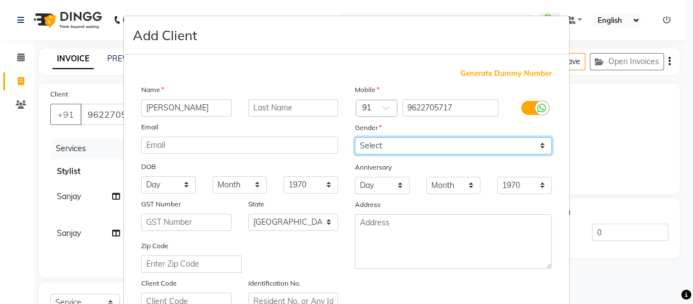
click at [377, 148] on select "Select [DEMOGRAPHIC_DATA] [DEMOGRAPHIC_DATA] Other Prefer Not To Say" at bounding box center [453, 145] width 197 height 17
click at [355, 137] on select "Select [DEMOGRAPHIC_DATA] [DEMOGRAPHIC_DATA] Other Prefer Not To Say" at bounding box center [453, 145] width 197 height 17
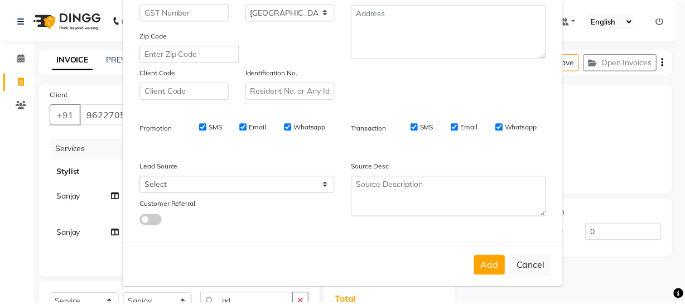
scroll to position [214, 0]
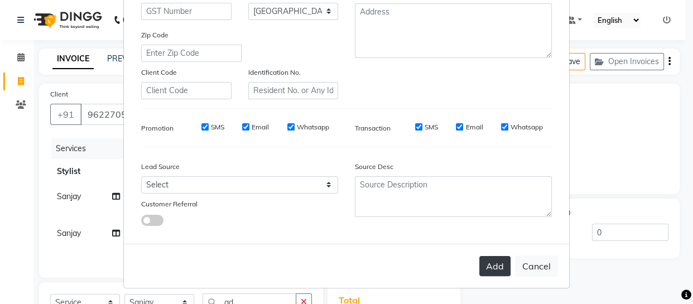
click at [495, 267] on button "Add" at bounding box center [494, 266] width 31 height 20
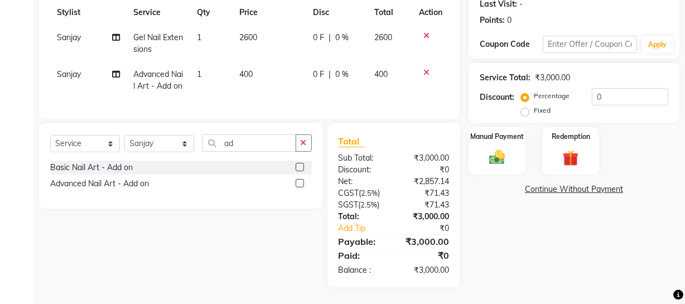
scroll to position [128, 0]
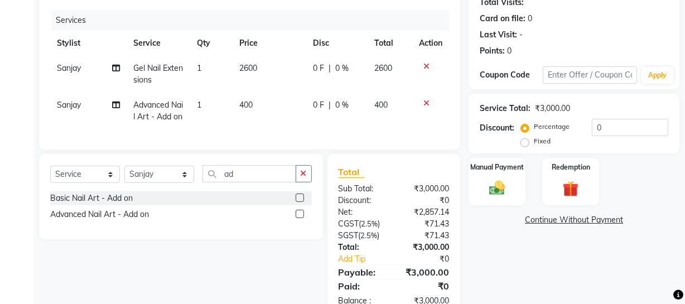
drag, startPoint x: 20, startPoint y: 139, endPoint x: 50, endPoint y: 149, distance: 31.9
click at [43, 148] on app-home "08047224946 Select Location × Soho Hair & Nails Studio, [GEOGRAPHIC_DATA] Whats…" at bounding box center [342, 103] width 685 height 463
click at [90, 183] on select "Select Service Product Membership Package Voucher Prepaid Gift Card" at bounding box center [85, 174] width 70 height 17
click at [50, 183] on select "Select Service Product Membership Package Voucher Prepaid Gift Card" at bounding box center [85, 174] width 70 height 17
click at [183, 183] on select "Select Stylist [PERSON_NAME] Adhamya [PERSON_NAME] [PERSON_NAME] [PERSON_NAME] …" at bounding box center [159, 174] width 70 height 17
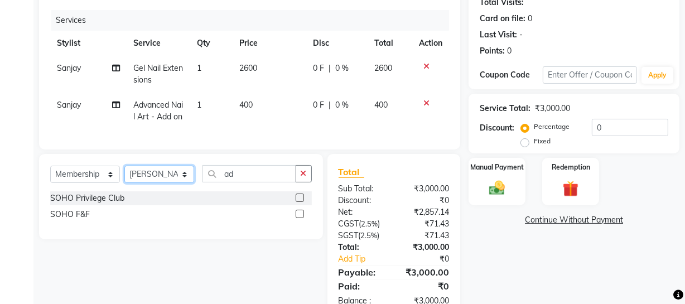
click at [124, 183] on select "Select Stylist [PERSON_NAME] Adhamya [PERSON_NAME] [PERSON_NAME] [PERSON_NAME] …" at bounding box center [159, 174] width 70 height 17
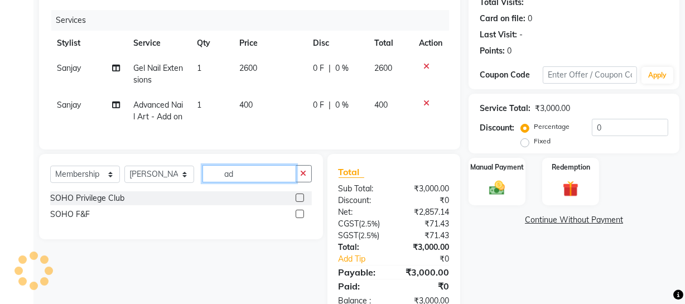
click at [270, 182] on input "ad" at bounding box center [249, 173] width 94 height 17
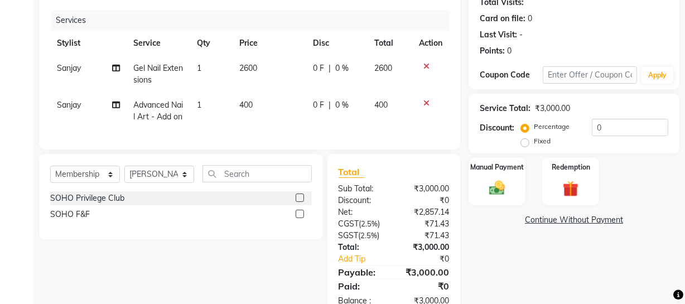
click at [297, 202] on label at bounding box center [300, 197] width 8 height 8
click at [297, 202] on input "checkbox" at bounding box center [299, 198] width 7 height 7
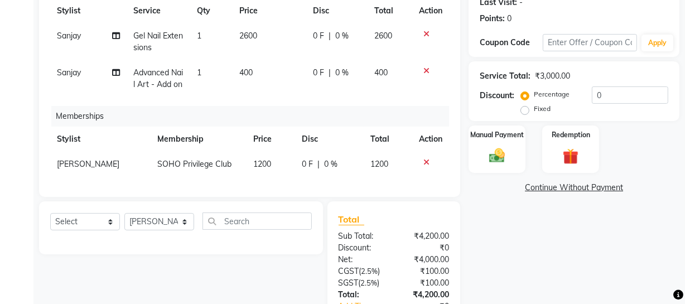
scroll to position [152, 0]
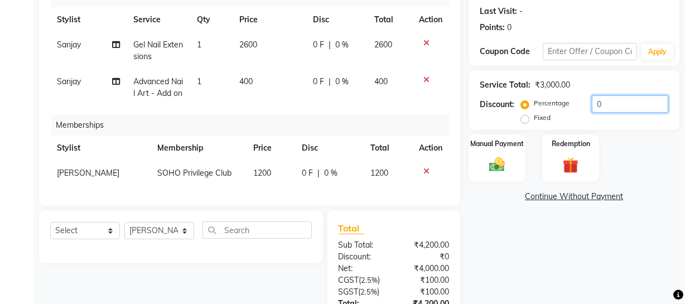
click at [643, 105] on input "0" at bounding box center [630, 103] width 76 height 17
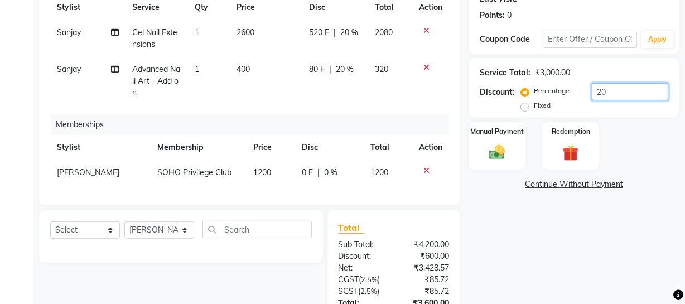
scroll to position [157, 0]
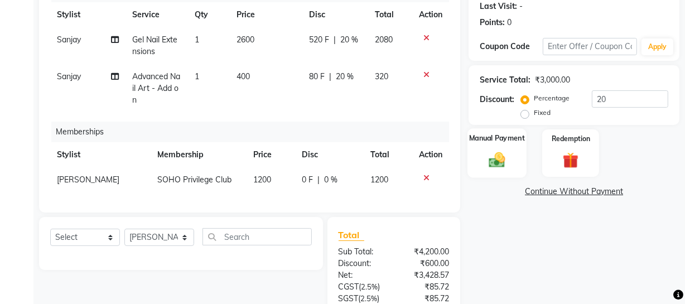
click at [493, 165] on img at bounding box center [496, 159] width 27 height 19
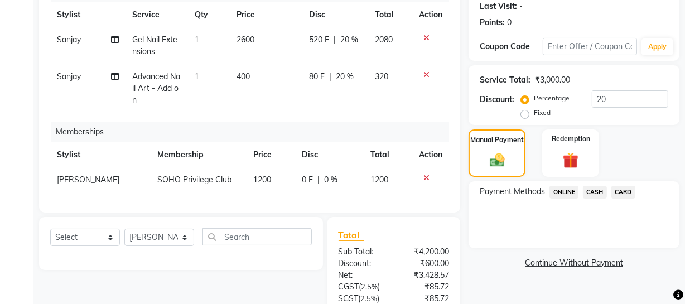
click at [568, 190] on span "ONLINE" at bounding box center [563, 192] width 29 height 13
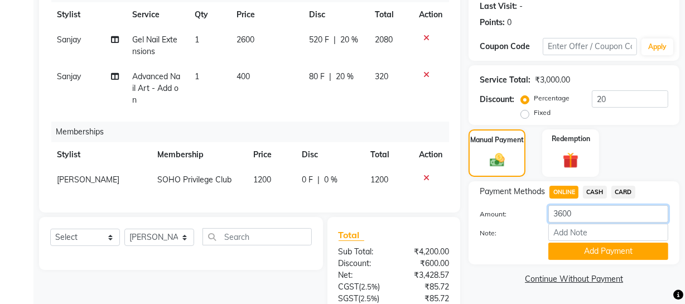
click at [586, 215] on input "3600" at bounding box center [608, 213] width 120 height 17
click at [620, 252] on button "Add Payment" at bounding box center [608, 251] width 120 height 17
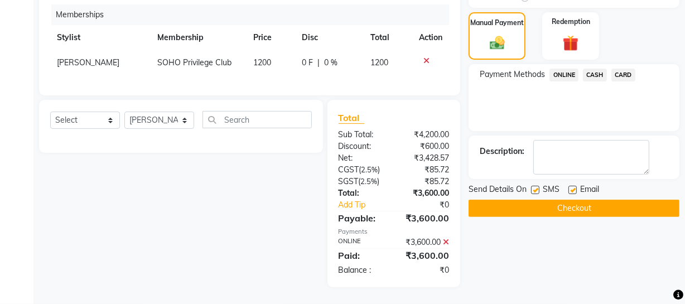
scroll to position [282, 0]
click at [611, 204] on button "Checkout" at bounding box center [573, 208] width 211 height 17
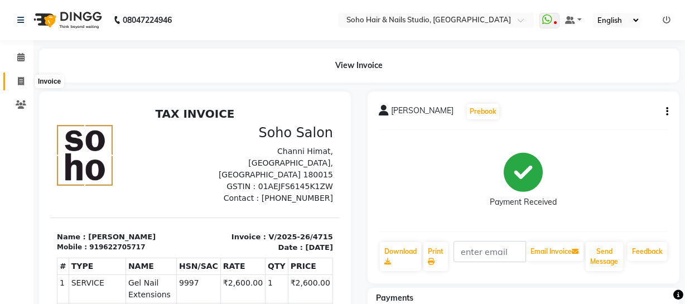
click at [20, 83] on icon at bounding box center [21, 81] width 6 height 8
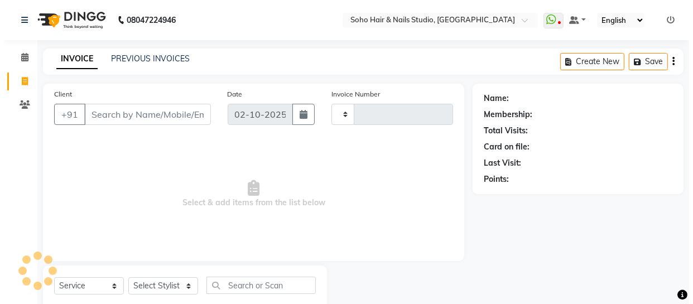
scroll to position [32, 0]
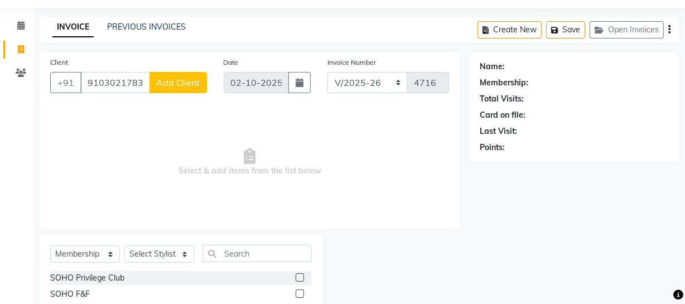
click at [167, 84] on span "Add Client" at bounding box center [178, 82] width 44 height 11
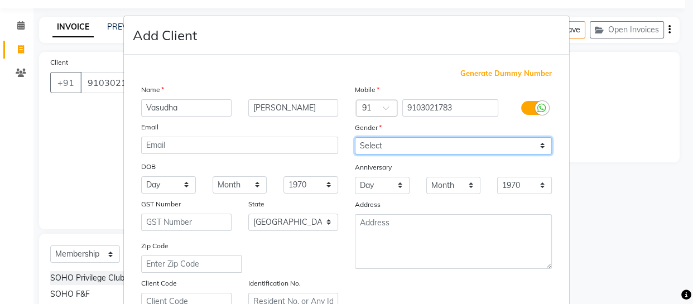
click at [515, 151] on select "Select [DEMOGRAPHIC_DATA] [DEMOGRAPHIC_DATA] Other Prefer Not To Say" at bounding box center [453, 145] width 197 height 17
click at [355, 137] on select "Select [DEMOGRAPHIC_DATA] [DEMOGRAPHIC_DATA] Other Prefer Not To Say" at bounding box center [453, 145] width 197 height 17
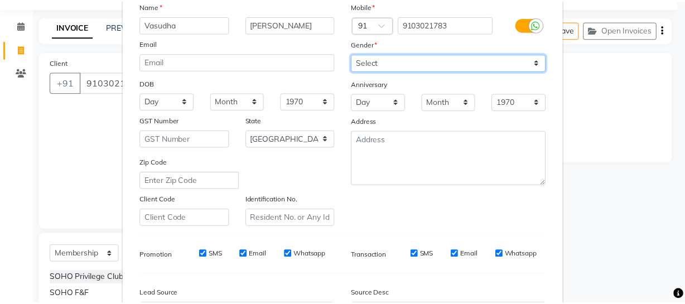
scroll to position [214, 0]
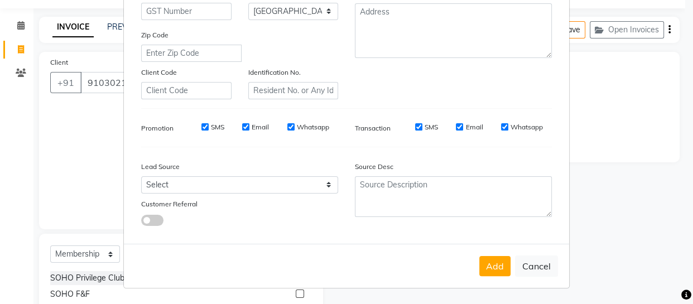
click at [479, 278] on div "Add Cancel" at bounding box center [346, 266] width 445 height 44
drag, startPoint x: 487, startPoint y: 269, endPoint x: 350, endPoint y: 241, distance: 139.4
click at [487, 268] on button "Add" at bounding box center [494, 266] width 31 height 20
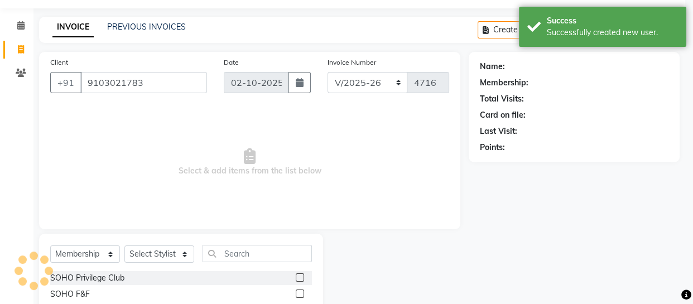
click at [84, 260] on ngb-modal-window "Add Client Generate Dummy Number Name Email DOB Day 01 02 03 04 05 06 07 08 09 …" at bounding box center [346, 152] width 693 height 304
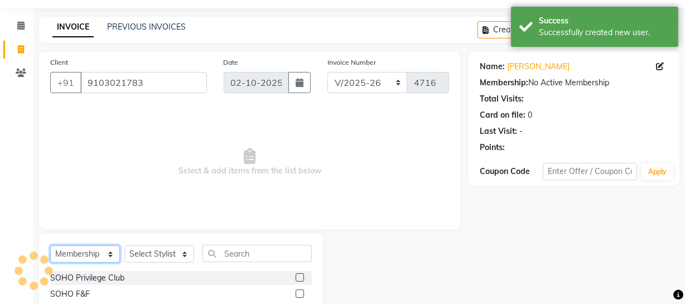
click at [84, 257] on select "Select Service Product Membership Package Voucher Prepaid Gift Card" at bounding box center [85, 253] width 70 height 17
click at [50, 245] on select "Select Service Product Membership Package Voucher Prepaid Gift Card" at bounding box center [85, 253] width 70 height 17
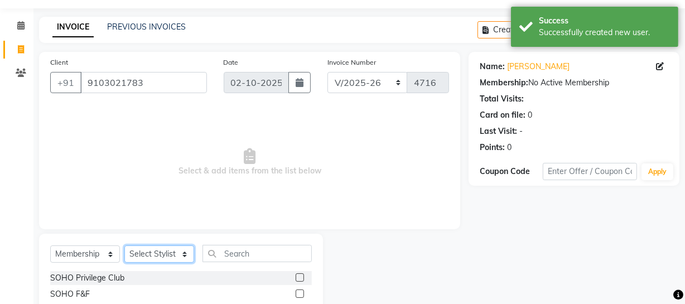
click at [167, 252] on select "Select Stylist [PERSON_NAME] Adhamya [PERSON_NAME] [PERSON_NAME] [PERSON_NAME] …" at bounding box center [159, 253] width 70 height 17
click at [159, 244] on div "Select Service Product Membership Package Voucher Prepaid Gift Card Select Styl…" at bounding box center [181, 276] width 284 height 85
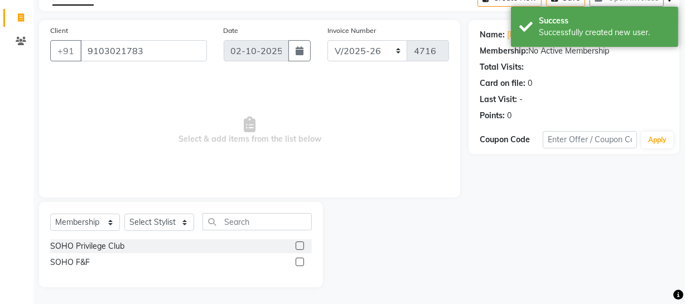
click at [159, 250] on div "SOHO Privilege Club" at bounding box center [181, 246] width 262 height 14
drag, startPoint x: 158, startPoint y: 229, endPoint x: 159, endPoint y: 215, distance: 14.0
click at [158, 229] on select "Select Stylist [PERSON_NAME] Adhamya [PERSON_NAME] [PERSON_NAME] [PERSON_NAME] …" at bounding box center [159, 222] width 70 height 17
click at [124, 214] on select "Select Stylist [PERSON_NAME] Adhamya [PERSON_NAME] [PERSON_NAME] [PERSON_NAME] …" at bounding box center [159, 222] width 70 height 17
click at [98, 251] on div "SOHO Privilege Club" at bounding box center [87, 246] width 74 height 12
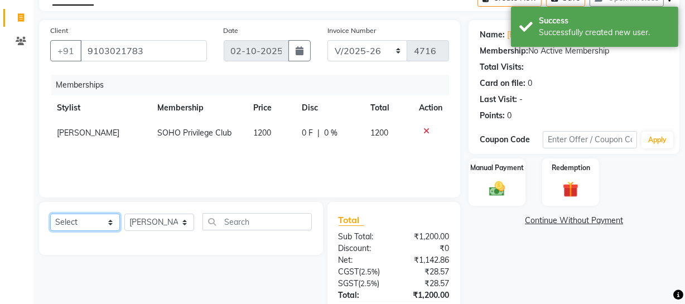
click at [105, 223] on select "Select Service Product Package Voucher Prepaid Gift Card" at bounding box center [85, 222] width 70 height 17
click at [50, 214] on select "Select Service Product Package Voucher Prepaid Gift Card" at bounding box center [85, 222] width 70 height 17
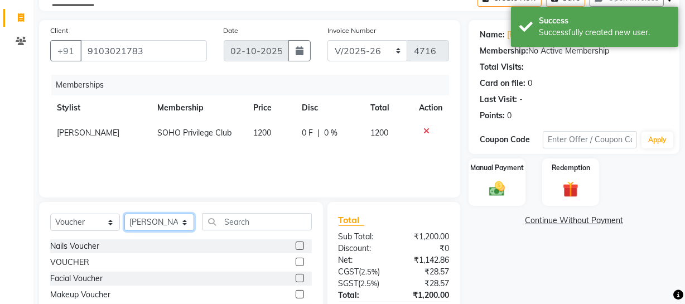
click at [151, 217] on select "Select Stylist [PERSON_NAME] Adhamya [PERSON_NAME] [PERSON_NAME] [PERSON_NAME] …" at bounding box center [159, 222] width 70 height 17
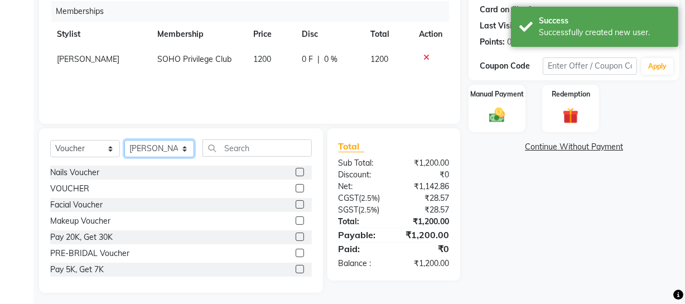
scroll to position [143, 0]
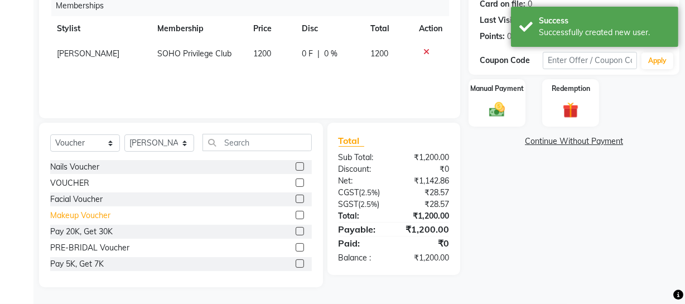
click at [71, 218] on div "Makeup Voucher" at bounding box center [80, 216] width 60 height 12
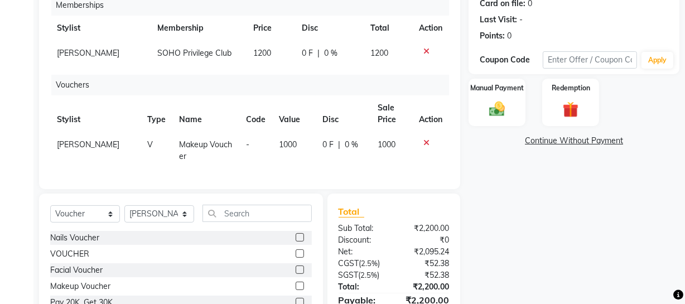
click at [288, 144] on span "1000" at bounding box center [288, 144] width 18 height 10
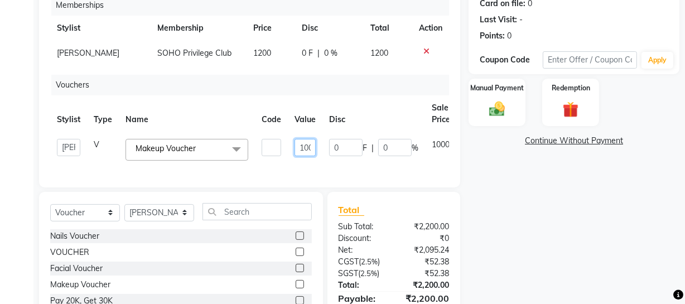
scroll to position [0, 7]
drag, startPoint x: 296, startPoint y: 147, endPoint x: 405, endPoint y: 148, distance: 109.3
click at [405, 148] on tr "[PERSON_NAME] Adhamya [PERSON_NAME] [PERSON_NAME] [PERSON_NAME] [PERSON_NAME] […" at bounding box center [271, 149] width 443 height 35
click at [340, 95] on div "Vouchers" at bounding box center [254, 85] width 406 height 21
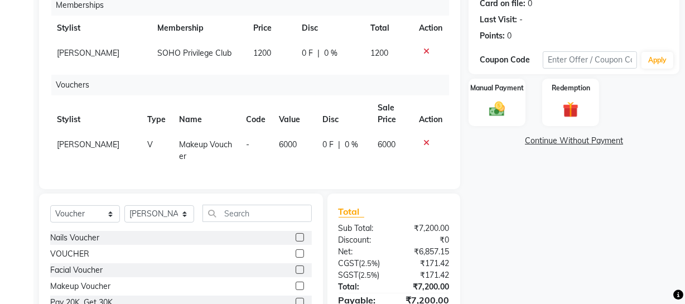
click at [328, 144] on div "0 F | 0 %" at bounding box center [343, 145] width 42 height 12
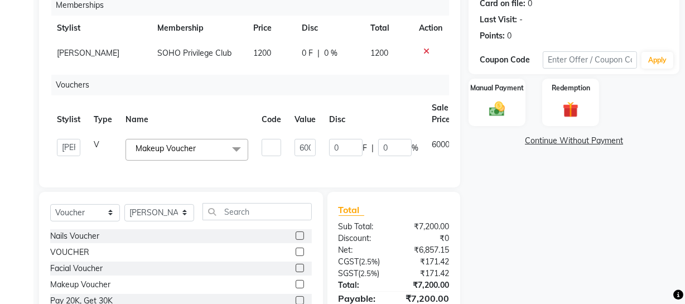
click at [346, 119] on th "Disc" at bounding box center [373, 113] width 103 height 37
click at [490, 230] on div "Name: [PERSON_NAME] Membership: No Active Membership Total Visits: Card on file…" at bounding box center [577, 148] width 219 height 416
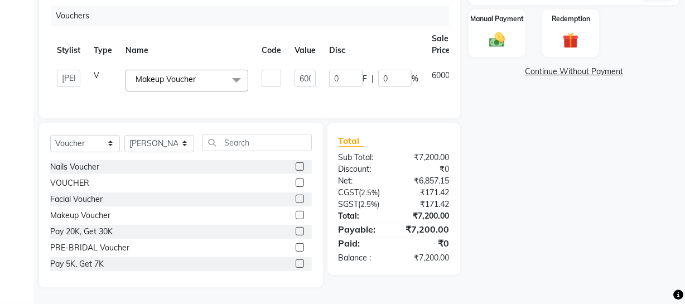
scroll to position [220, 0]
click at [501, 41] on img at bounding box center [496, 40] width 27 height 19
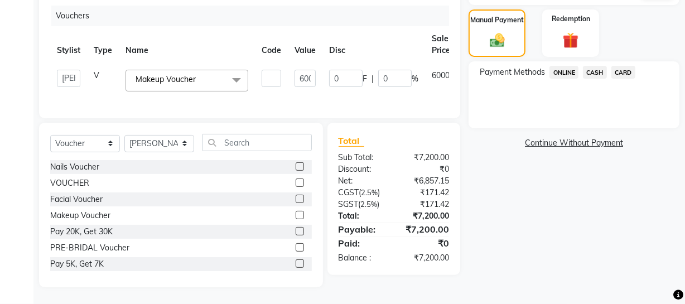
click at [594, 66] on span "CASH" at bounding box center [595, 72] width 24 height 13
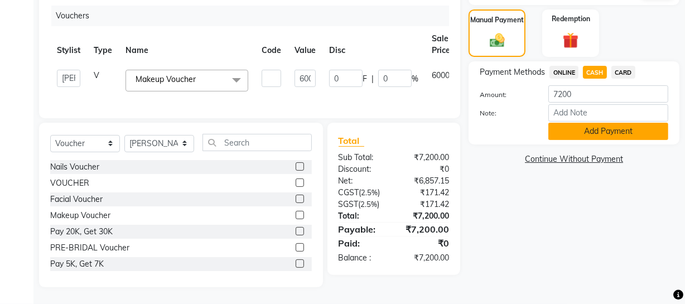
click at [591, 123] on button "Add Payment" at bounding box center [608, 131] width 120 height 17
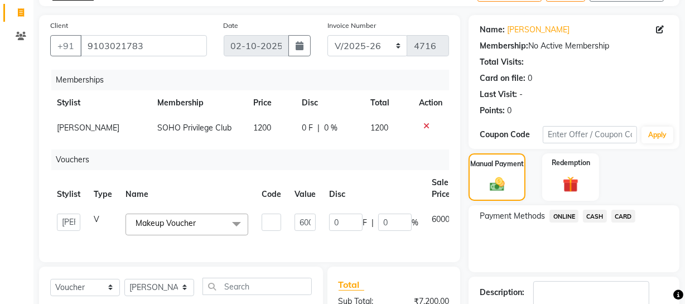
scroll to position [68, 0]
drag, startPoint x: 480, startPoint y: 27, endPoint x: 570, endPoint y: 110, distance: 122.4
click at [568, 110] on div "Name: [PERSON_NAME] Membership: No Active Membership Total Visits: Card on file…" at bounding box center [574, 68] width 188 height 97
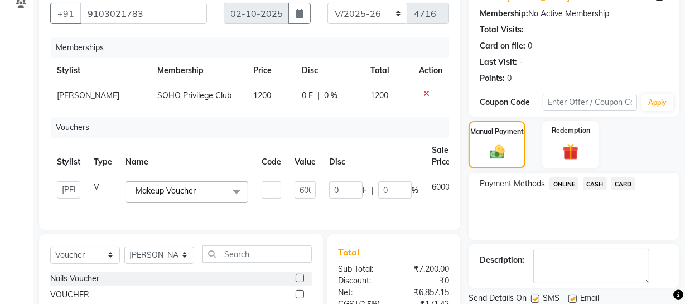
scroll to position [119, 0]
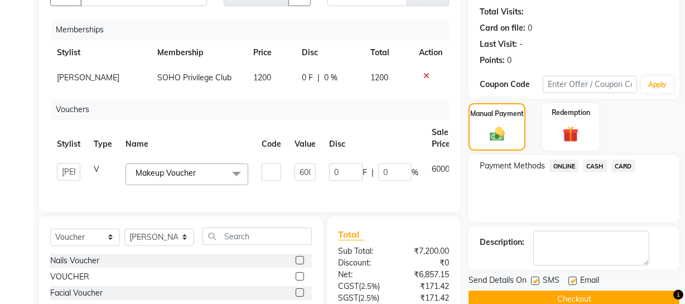
click at [322, 134] on th "Disc" at bounding box center [373, 138] width 103 height 37
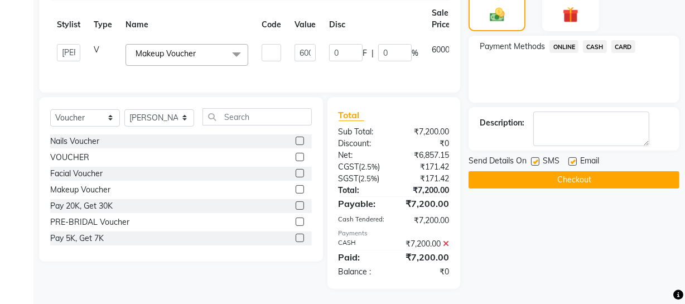
scroll to position [248, 0]
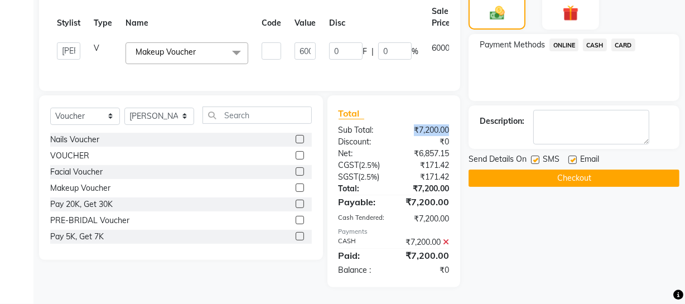
drag, startPoint x: 409, startPoint y: 125, endPoint x: 449, endPoint y: 134, distance: 41.7
click at [449, 134] on div "₹7,200.00" at bounding box center [426, 130] width 64 height 12
click at [392, 155] on div "Net:" at bounding box center [362, 154] width 64 height 12
click at [405, 155] on div "₹6,857.15" at bounding box center [426, 154] width 64 height 12
drag, startPoint x: 410, startPoint y: 154, endPoint x: 431, endPoint y: 153, distance: 21.2
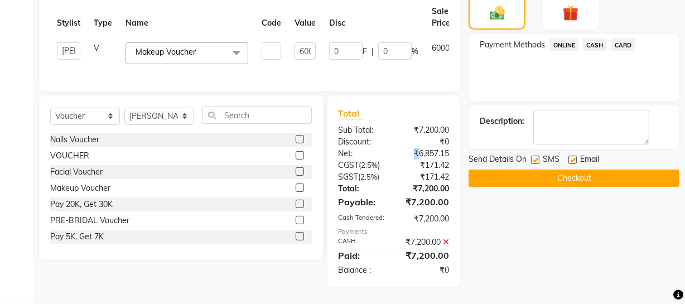
click at [418, 156] on div "₹6,857.15" at bounding box center [426, 154] width 64 height 12
click at [432, 153] on div "₹6,857.15" at bounding box center [426, 154] width 64 height 12
click at [603, 114] on textarea at bounding box center [591, 127] width 116 height 35
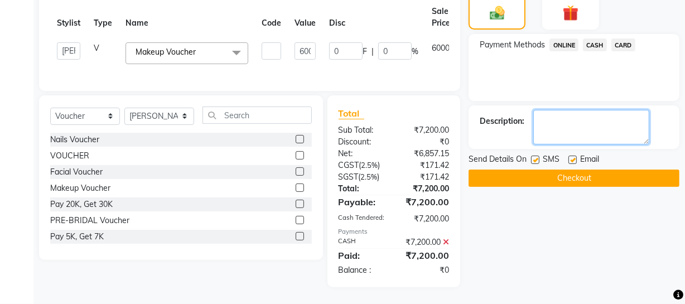
click at [603, 114] on textarea at bounding box center [591, 127] width 116 height 35
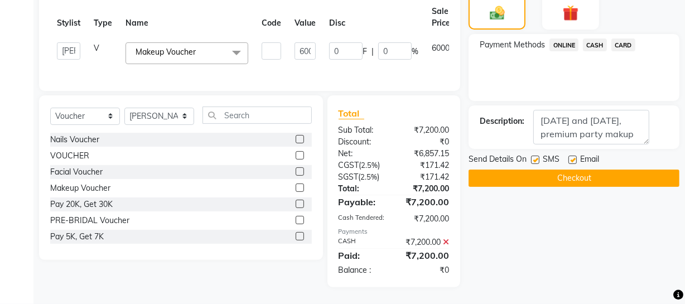
click at [643, 172] on button "Checkout" at bounding box center [573, 178] width 211 height 17
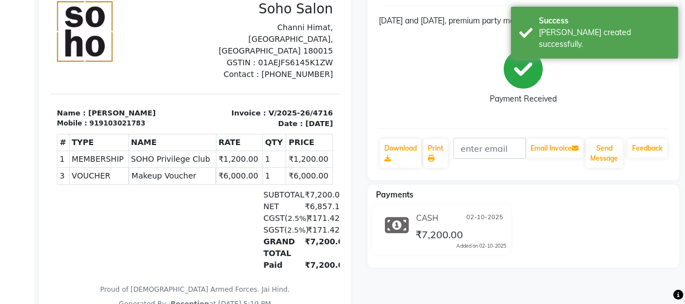
scroll to position [73, 0]
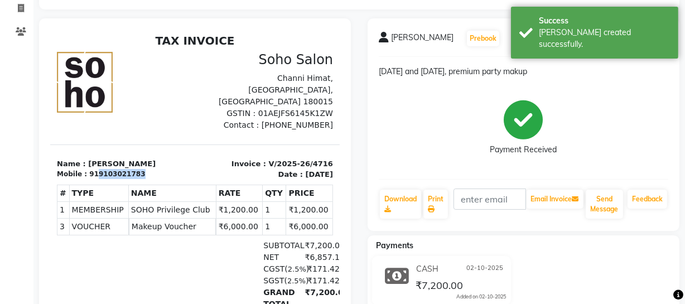
drag, startPoint x: 90, startPoint y: 161, endPoint x: 133, endPoint y: 161, distance: 42.4
click at [133, 168] on div "Mobile : 919103021783" at bounding box center [122, 173] width 132 height 10
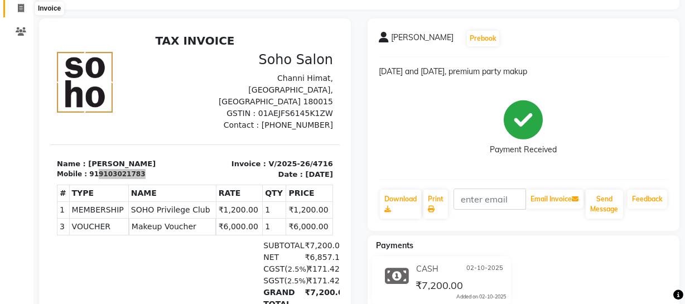
click at [22, 5] on icon at bounding box center [21, 8] width 6 height 8
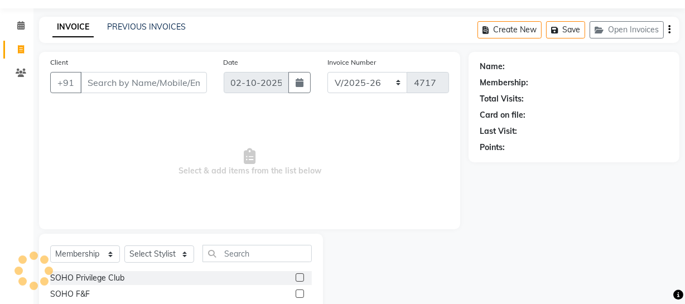
scroll to position [64, 0]
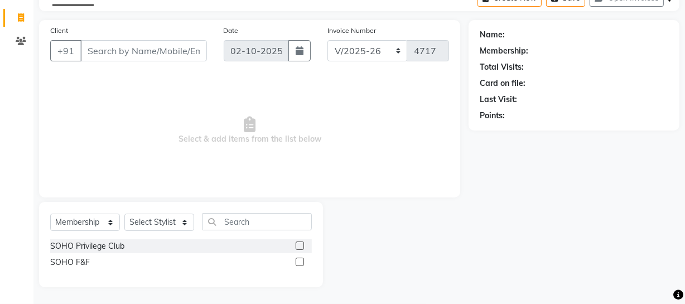
click at [632, 25] on div "Name: Membership: Total Visits: Card on file: Last Visit: Points:" at bounding box center [574, 73] width 188 height 97
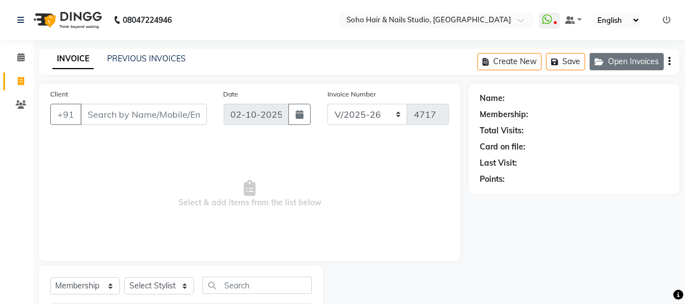
scroll to position [0, 0]
click at [655, 55] on button "Open Invoices" at bounding box center [626, 61] width 74 height 17
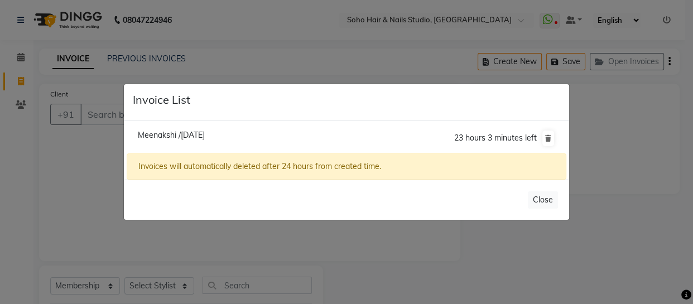
click at [157, 132] on span "Meenakshi /[DATE]" at bounding box center [171, 135] width 67 height 10
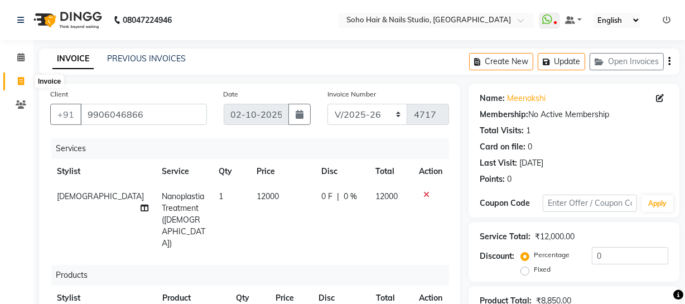
click at [23, 78] on icon at bounding box center [21, 81] width 6 height 8
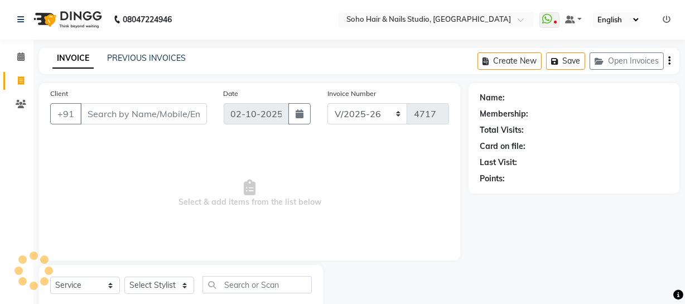
scroll to position [32, 0]
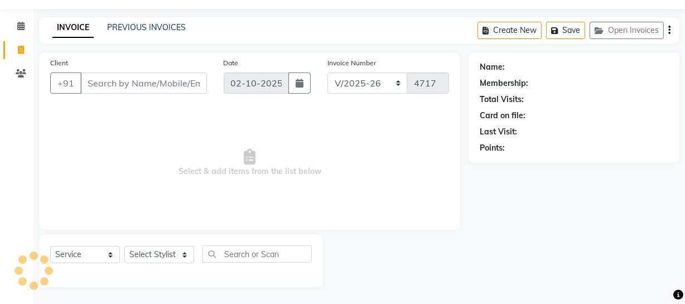
click at [115, 78] on input "Client" at bounding box center [143, 82] width 127 height 21
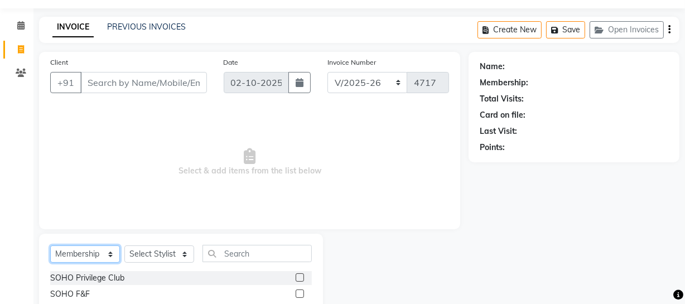
click at [81, 254] on select "Select Service Product Membership Package Voucher Prepaid Gift Card" at bounding box center [85, 253] width 70 height 17
click at [50, 245] on select "Select Service Product Membership Package Voucher Prepaid Gift Card" at bounding box center [85, 253] width 70 height 17
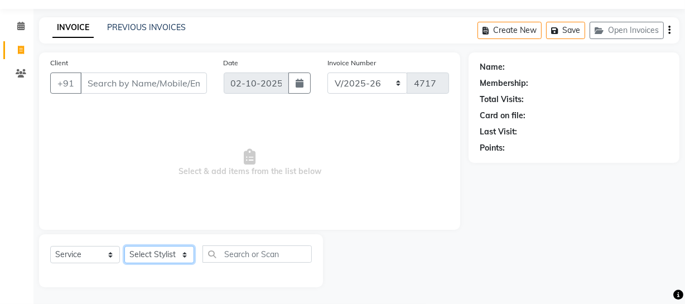
click at [159, 249] on select "Select Stylist [PERSON_NAME] Adhamya [PERSON_NAME] [PERSON_NAME] [PERSON_NAME] …" at bounding box center [159, 254] width 70 height 17
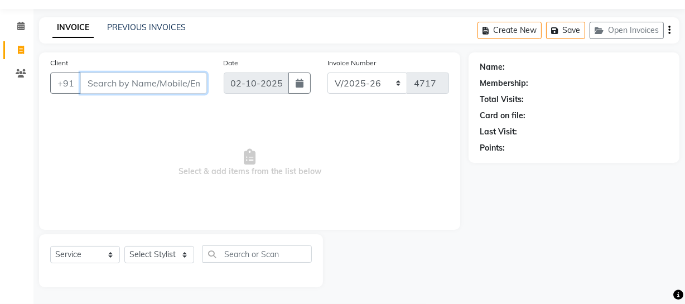
click at [93, 75] on input "Client" at bounding box center [143, 82] width 127 height 21
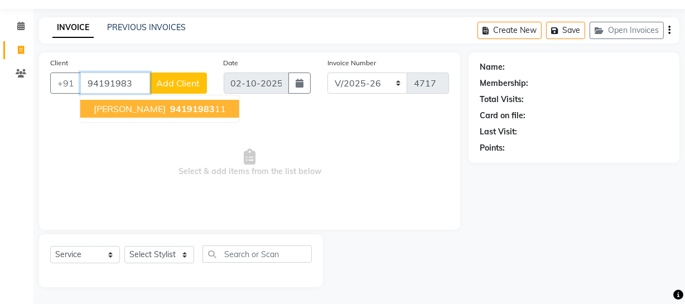
click at [126, 112] on span "[PERSON_NAME]" at bounding box center [130, 108] width 72 height 11
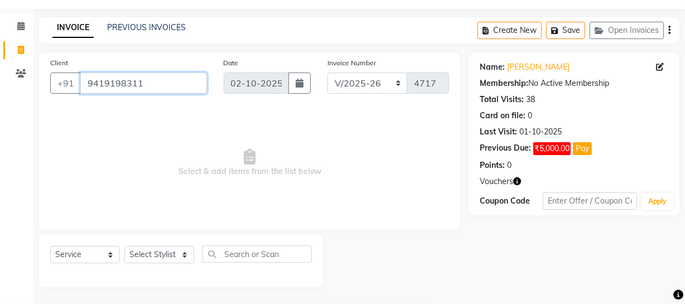
click at [183, 82] on input "9419198311" at bounding box center [143, 82] width 127 height 21
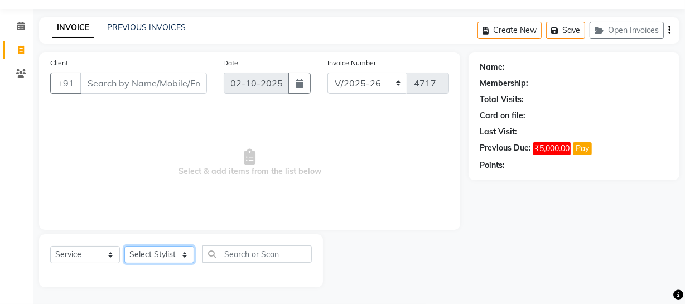
click at [159, 247] on select "Select Stylist [PERSON_NAME] Adhamya [PERSON_NAME] [PERSON_NAME] [PERSON_NAME] …" at bounding box center [159, 254] width 70 height 17
click at [124, 246] on select "Select Stylist [PERSON_NAME] Adhamya [PERSON_NAME] [PERSON_NAME] [PERSON_NAME] …" at bounding box center [159, 254] width 70 height 17
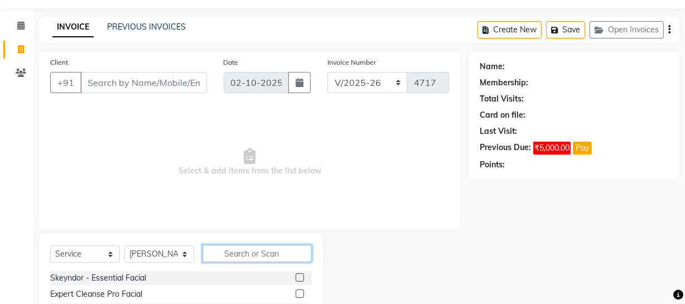
click at [223, 253] on input "text" at bounding box center [256, 253] width 109 height 17
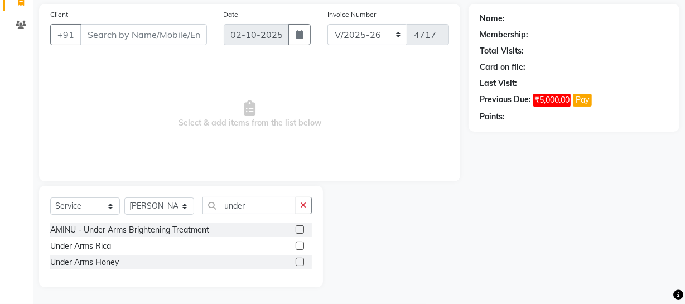
click at [301, 244] on label at bounding box center [300, 245] width 8 height 8
click at [301, 244] on input "checkbox" at bounding box center [299, 246] width 7 height 7
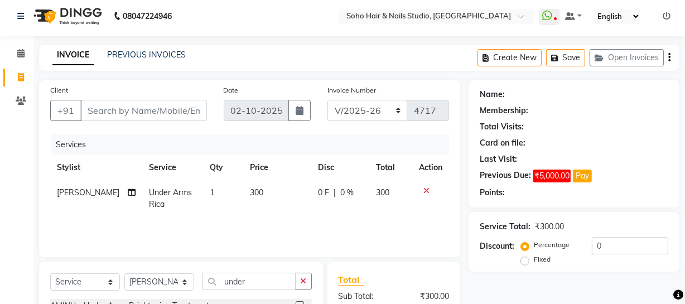
scroll to position [0, 0]
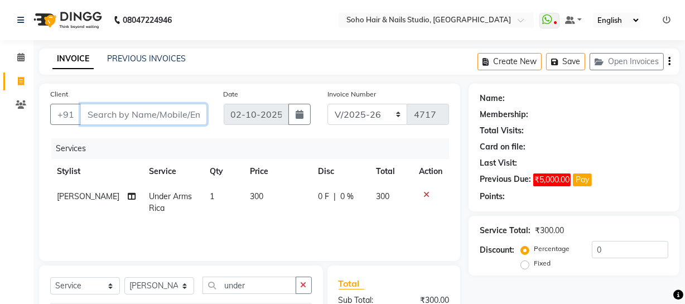
click at [119, 114] on input "Client" at bounding box center [143, 114] width 127 height 21
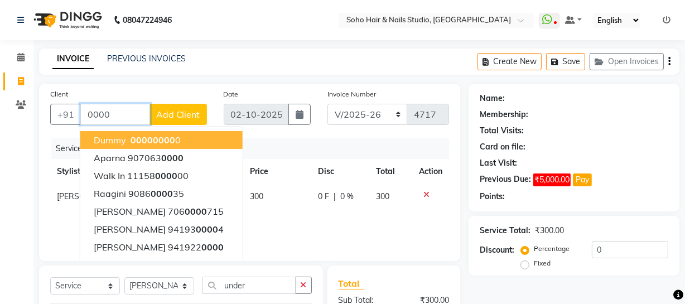
click at [120, 141] on span "Dummy" at bounding box center [110, 139] width 32 height 11
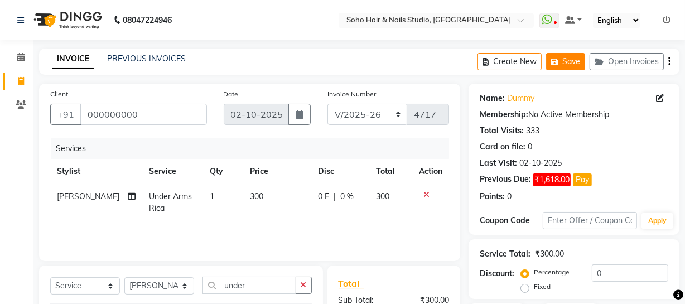
click at [568, 62] on button "Save" at bounding box center [565, 61] width 39 height 17
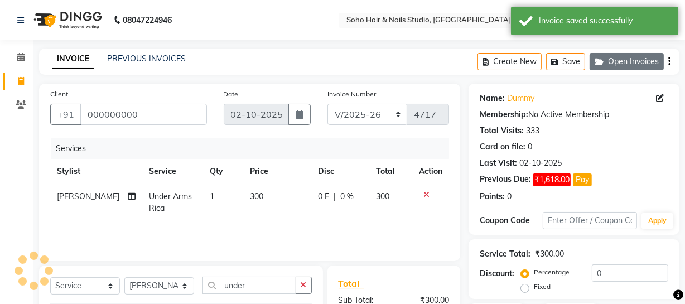
click at [651, 61] on button "Open Invoices" at bounding box center [626, 61] width 74 height 17
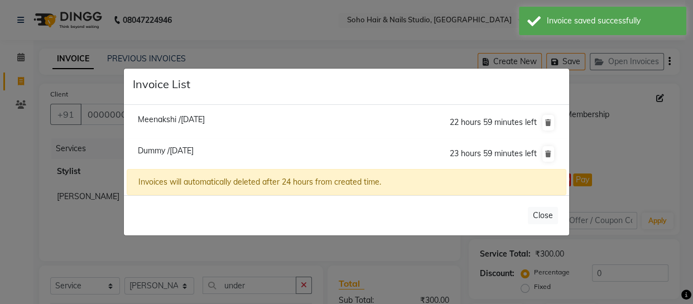
click at [43, 226] on ngb-modal-window "Invoice List Meenakshi /[DATE] 22 hours 59 minutes left [GEOGRAPHIC_DATA] /[DAT…" at bounding box center [346, 152] width 693 height 304
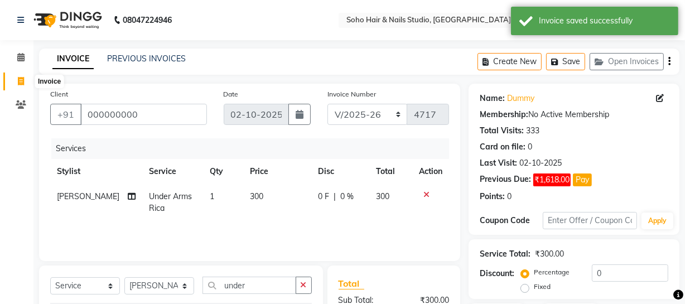
click at [20, 77] on icon at bounding box center [21, 81] width 6 height 8
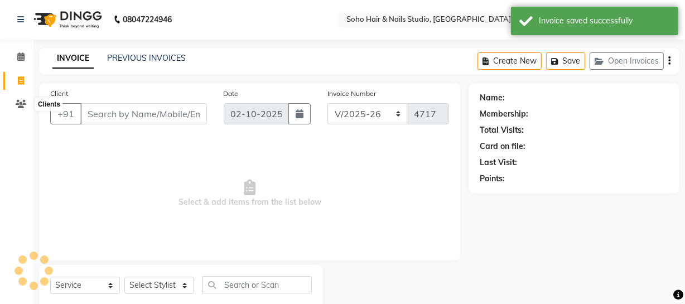
scroll to position [32, 0]
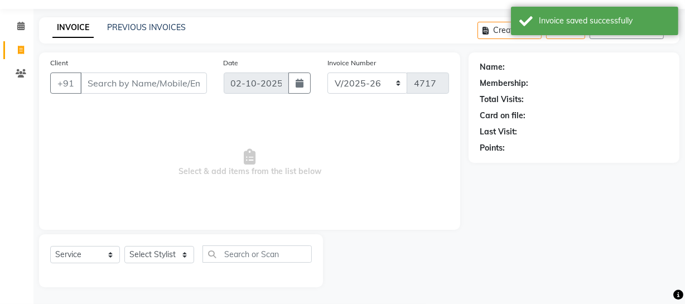
click at [141, 83] on input "Client" at bounding box center [143, 82] width 127 height 21
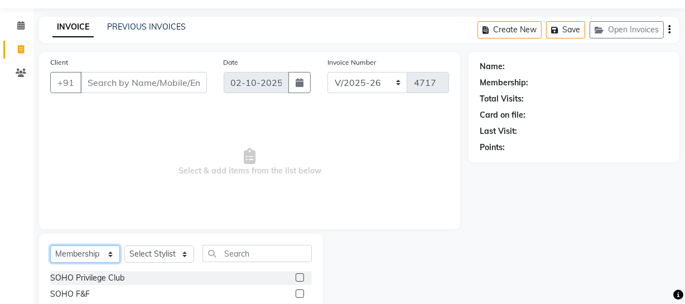
click at [66, 252] on select "Select Service Product Membership Package Voucher Prepaid Gift Card" at bounding box center [85, 253] width 70 height 17
click at [50, 245] on select "Select Service Product Membership Package Voucher Prepaid Gift Card" at bounding box center [85, 253] width 70 height 17
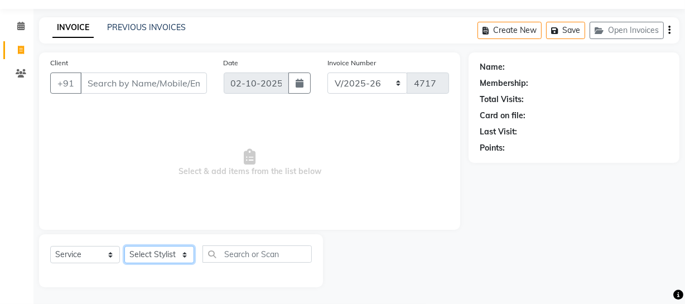
click at [175, 254] on select "Select Stylist [PERSON_NAME] Adhamya [PERSON_NAME] [PERSON_NAME] [PERSON_NAME] …" at bounding box center [159, 254] width 70 height 17
click at [124, 246] on select "Select Stylist [PERSON_NAME] Adhamya [PERSON_NAME] [PERSON_NAME] [PERSON_NAME] …" at bounding box center [159, 254] width 70 height 17
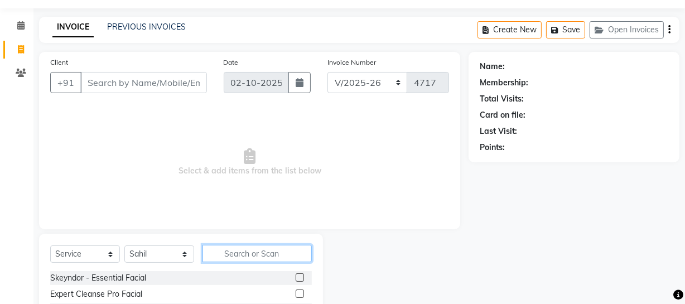
click at [258, 250] on input "text" at bounding box center [256, 253] width 109 height 17
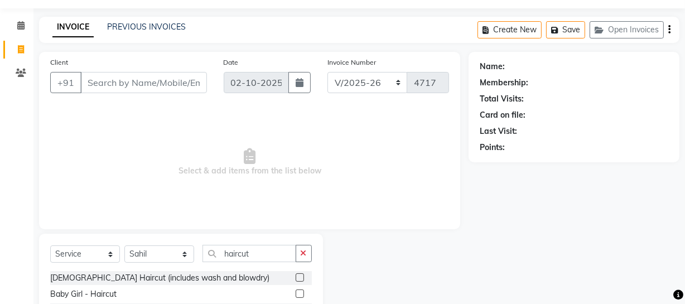
click at [298, 277] on label at bounding box center [300, 277] width 8 height 8
click at [298, 277] on input "checkbox" at bounding box center [299, 277] width 7 height 7
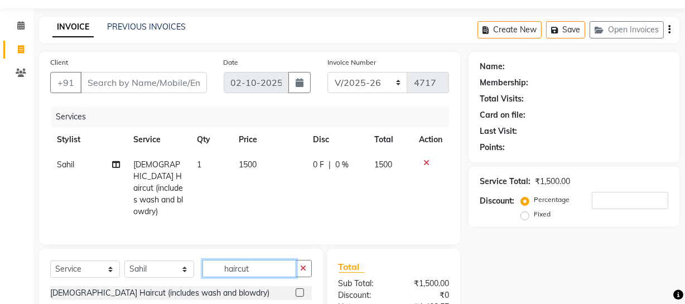
click at [262, 267] on input "haircut" at bounding box center [249, 268] width 94 height 17
click at [425, 159] on icon at bounding box center [426, 163] width 6 height 8
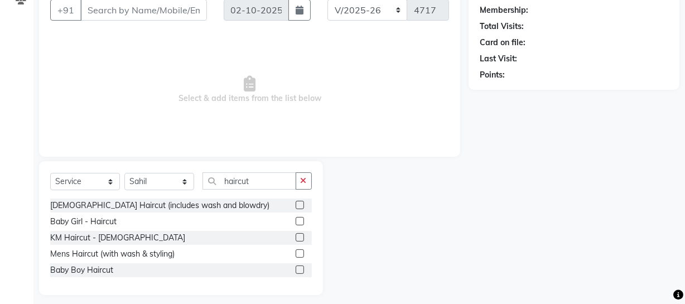
scroll to position [112, 0]
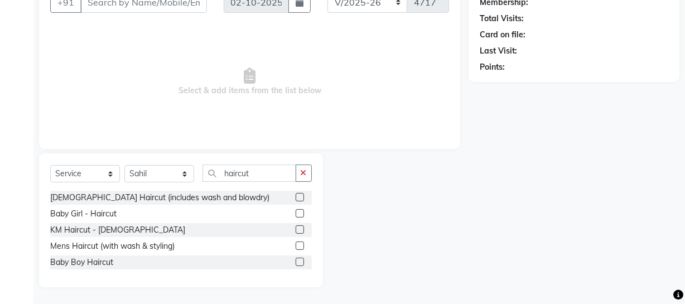
click at [302, 244] on label at bounding box center [300, 245] width 8 height 8
click at [302, 244] on input "checkbox" at bounding box center [299, 246] width 7 height 7
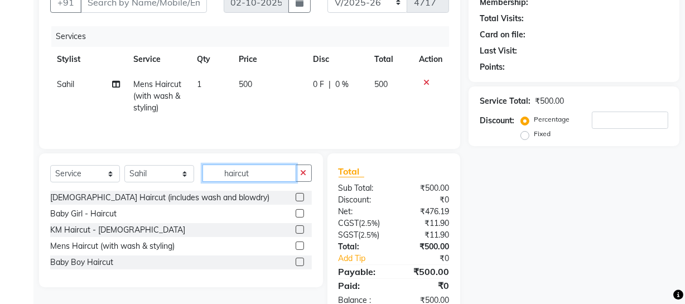
click at [261, 177] on input "haircut" at bounding box center [249, 172] width 94 height 17
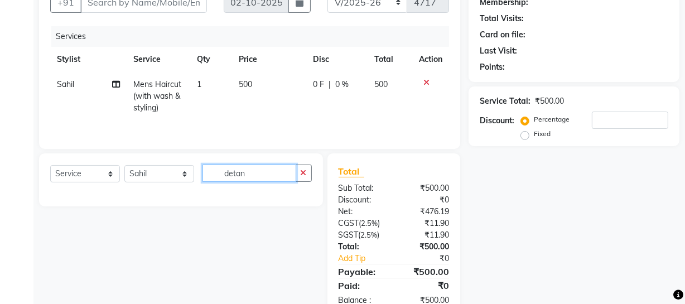
click at [259, 177] on input "detan" at bounding box center [249, 172] width 94 height 17
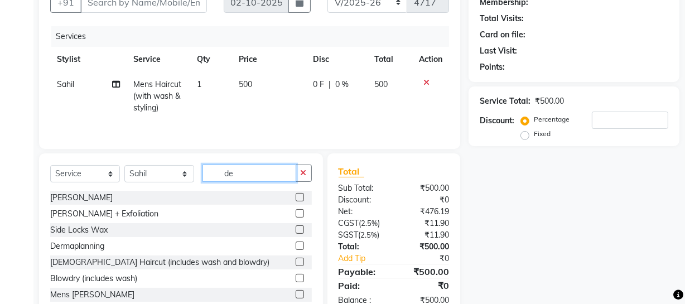
scroll to position [143, 0]
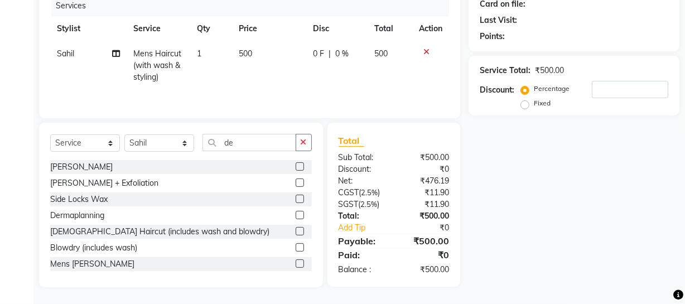
click at [296, 265] on label at bounding box center [300, 263] width 8 height 8
click at [296, 265] on input "checkbox" at bounding box center [299, 263] width 7 height 7
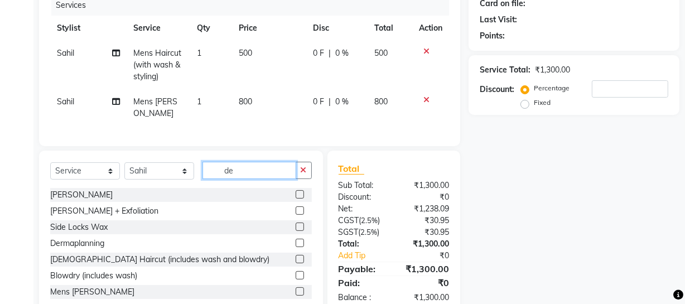
click at [267, 165] on input "de" at bounding box center [249, 170] width 94 height 17
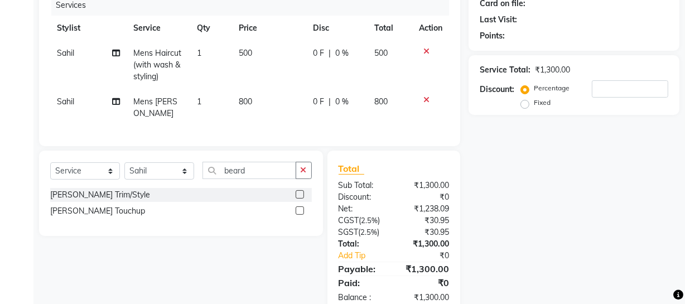
click at [303, 191] on label at bounding box center [300, 194] width 8 height 8
click at [303, 191] on input "checkbox" at bounding box center [299, 194] width 7 height 7
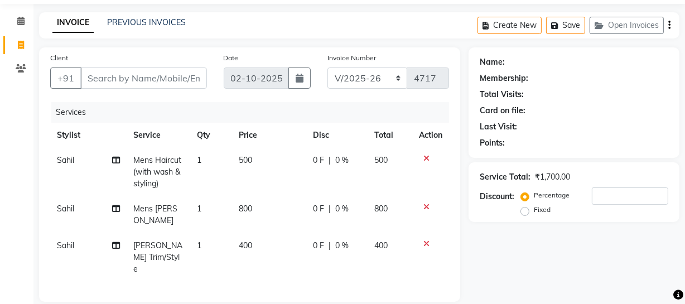
scroll to position [0, 0]
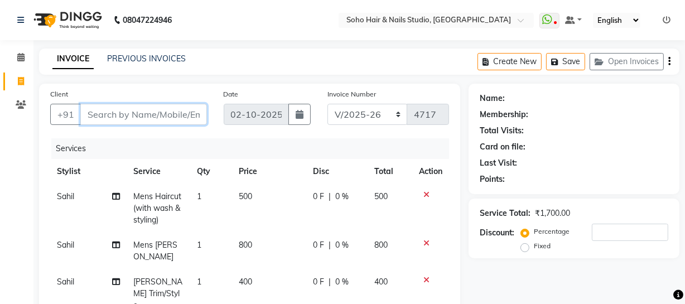
click at [141, 121] on input "Client" at bounding box center [143, 114] width 127 height 21
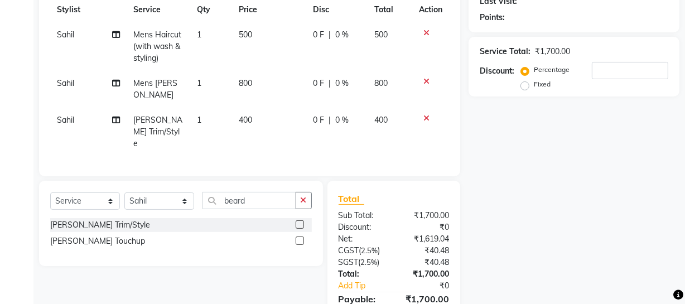
scroll to position [204, 0]
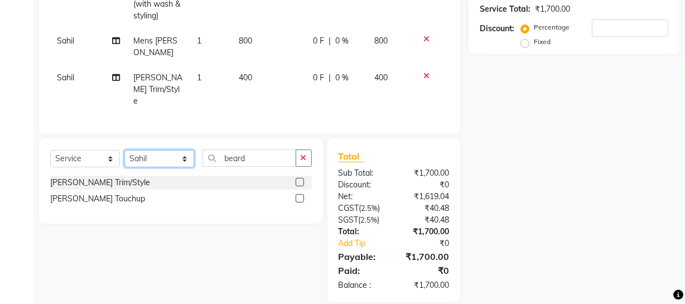
click at [138, 150] on select "Select Stylist [PERSON_NAME] Adhamya [PERSON_NAME] [PERSON_NAME] [PERSON_NAME] …" at bounding box center [159, 158] width 70 height 17
click at [124, 150] on select "Select Stylist [PERSON_NAME] Adhamya [PERSON_NAME] [PERSON_NAME] [PERSON_NAME] …" at bounding box center [159, 158] width 70 height 17
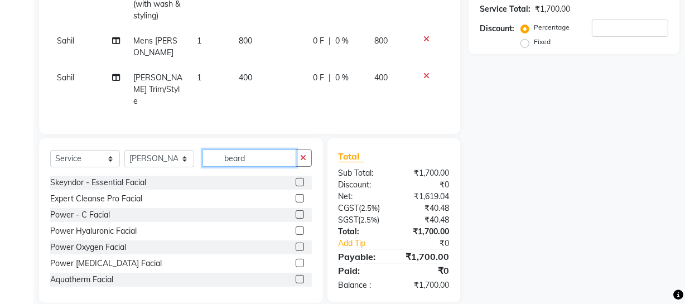
click at [252, 149] on input "beard" at bounding box center [249, 157] width 94 height 17
click at [260, 149] on input "beard" at bounding box center [249, 157] width 94 height 17
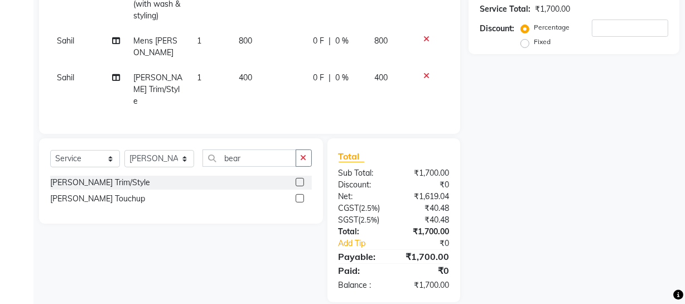
click at [297, 178] on label at bounding box center [300, 182] width 8 height 8
click at [297, 179] on input "checkbox" at bounding box center [299, 182] width 7 height 7
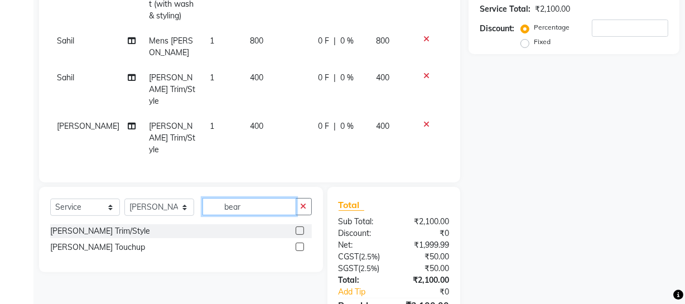
click at [260, 198] on input "bear" at bounding box center [249, 206] width 94 height 17
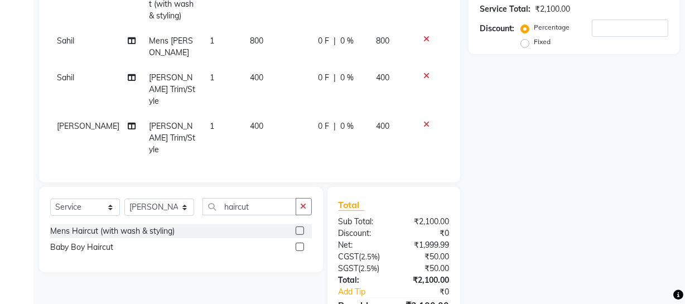
click at [300, 226] on label at bounding box center [300, 230] width 8 height 8
click at [300, 227] on input "checkbox" at bounding box center [299, 230] width 7 height 7
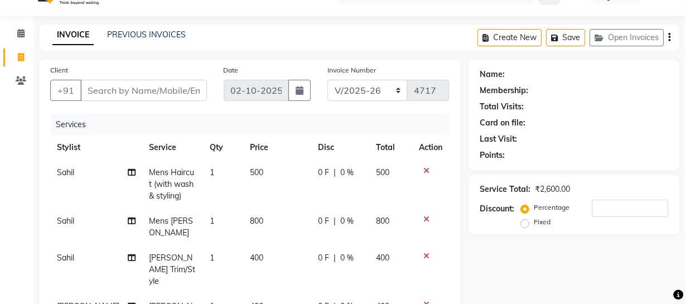
scroll to position [0, 0]
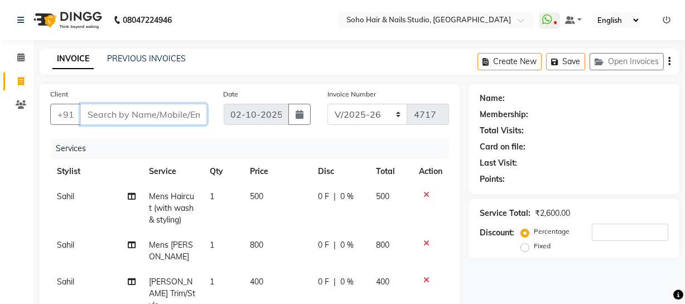
click at [110, 112] on input "Client" at bounding box center [143, 114] width 127 height 21
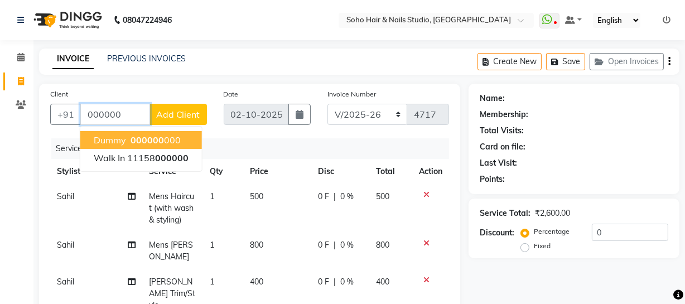
click at [120, 139] on span "Dummy" at bounding box center [110, 139] width 32 height 11
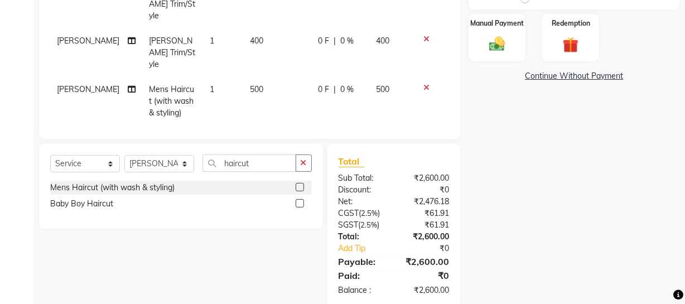
scroll to position [36, 0]
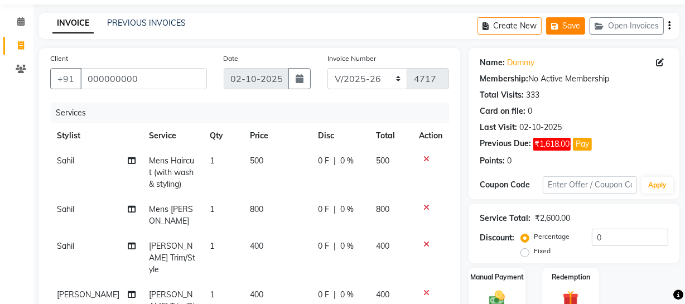
click at [572, 27] on button "Save" at bounding box center [565, 25] width 39 height 17
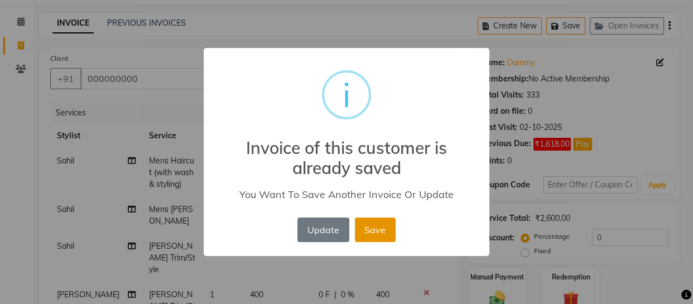
click at [367, 223] on button "Save" at bounding box center [375, 229] width 41 height 25
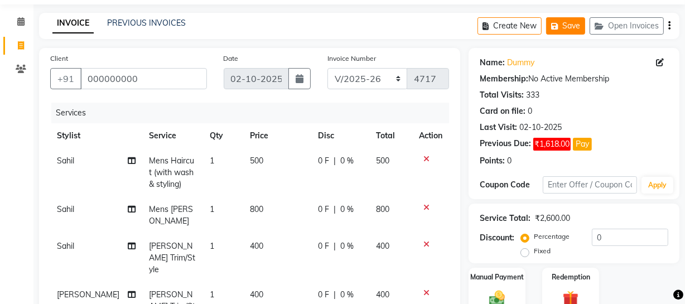
click at [563, 28] on button "Save" at bounding box center [565, 25] width 39 height 17
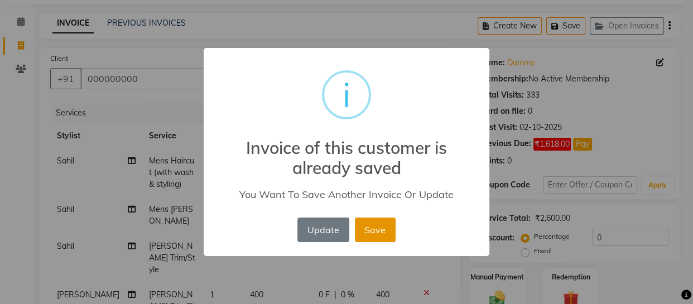
click at [379, 224] on button "Save" at bounding box center [375, 229] width 41 height 25
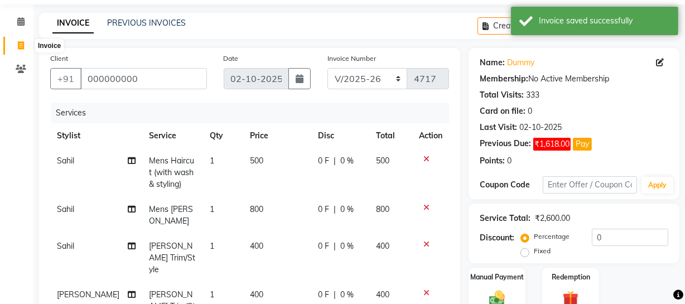
click at [18, 48] on icon at bounding box center [21, 45] width 6 height 8
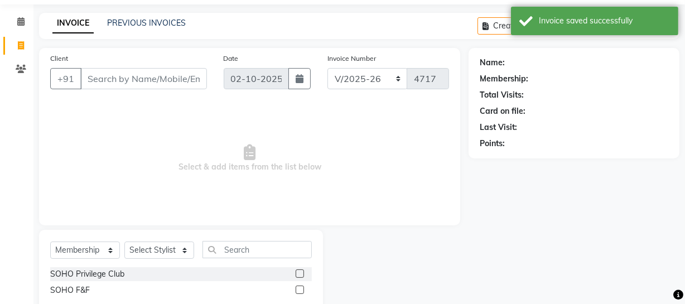
click at [435, 13] on div "INVOICE PREVIOUS INVOICES Create New Save Open Invoices" at bounding box center [359, 26] width 640 height 26
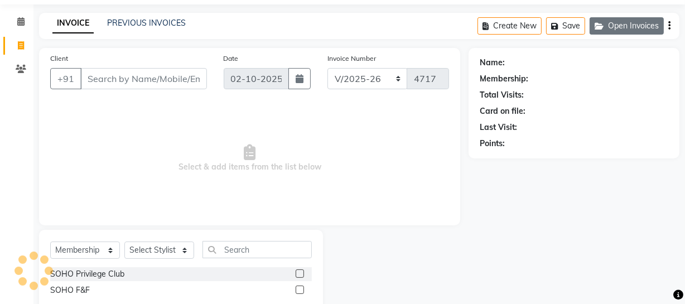
click at [647, 22] on button "Open Invoices" at bounding box center [626, 25] width 74 height 17
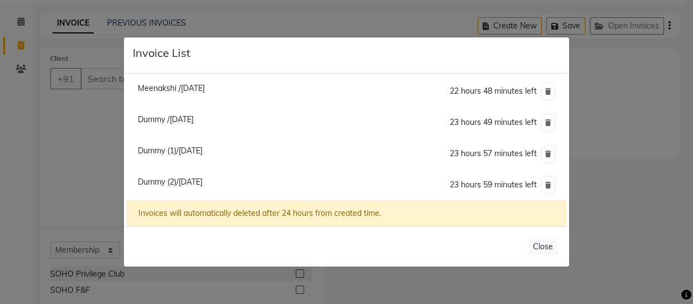
click at [202, 146] on span "Dummy (1)/[DATE]" at bounding box center [170, 151] width 65 height 10
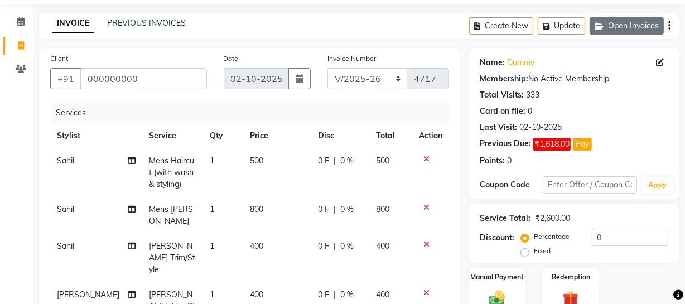
click at [611, 24] on button "Open Invoices" at bounding box center [626, 25] width 74 height 17
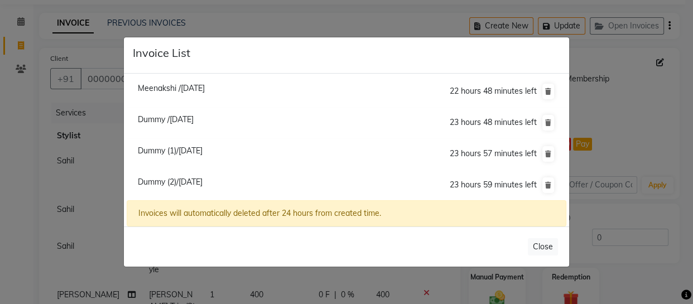
click at [202, 185] on span "Dummy (2)/[DATE]" at bounding box center [170, 182] width 65 height 10
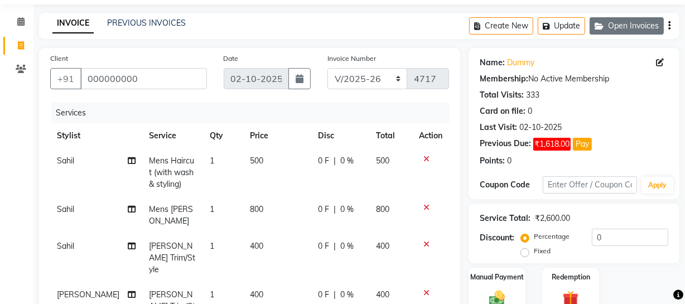
click at [608, 25] on button "Open Invoices" at bounding box center [626, 25] width 74 height 17
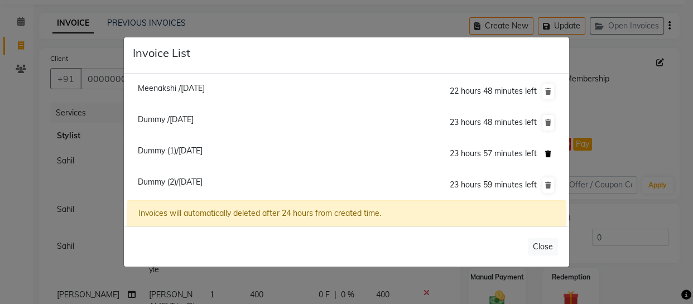
click at [546, 155] on icon at bounding box center [548, 154] width 6 height 7
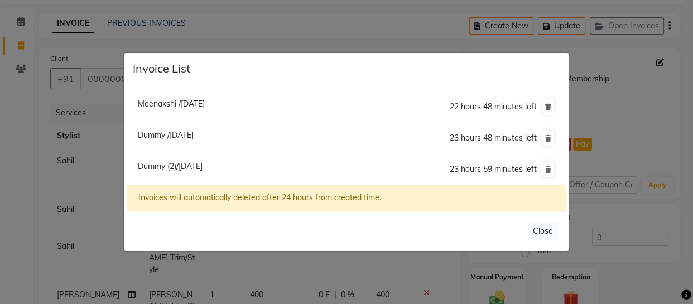
click at [167, 138] on span "Dummy /[DATE]" at bounding box center [166, 135] width 56 height 10
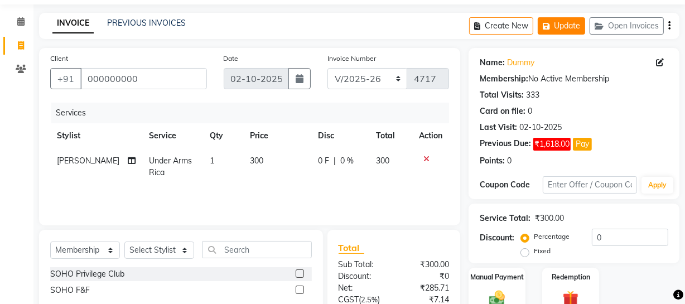
click at [560, 25] on button "Update" at bounding box center [561, 25] width 47 height 17
click at [21, 42] on icon at bounding box center [21, 45] width 6 height 8
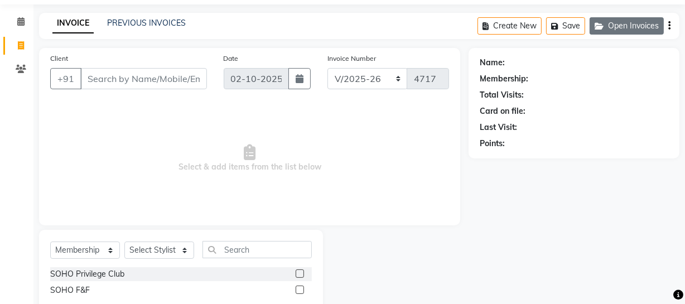
click at [633, 26] on button "Open Invoices" at bounding box center [626, 25] width 74 height 17
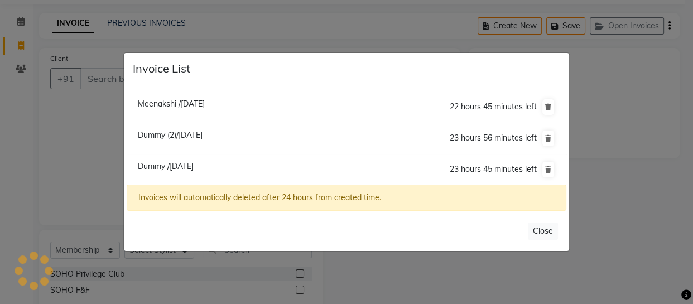
click at [193, 164] on span "Dummy /[DATE]" at bounding box center [166, 166] width 56 height 10
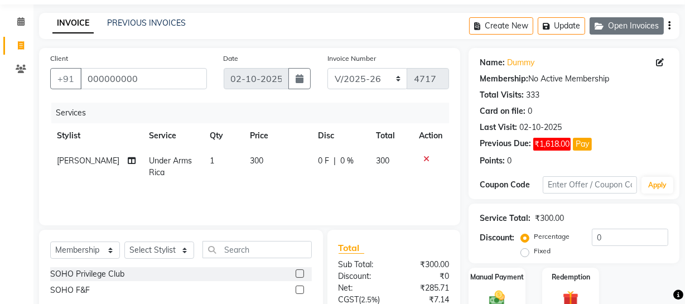
click at [629, 26] on button "Open Invoices" at bounding box center [626, 25] width 74 height 17
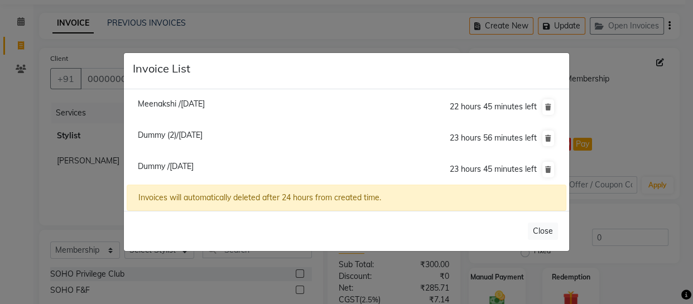
click at [202, 134] on span "Dummy (2)/[DATE]" at bounding box center [170, 135] width 65 height 10
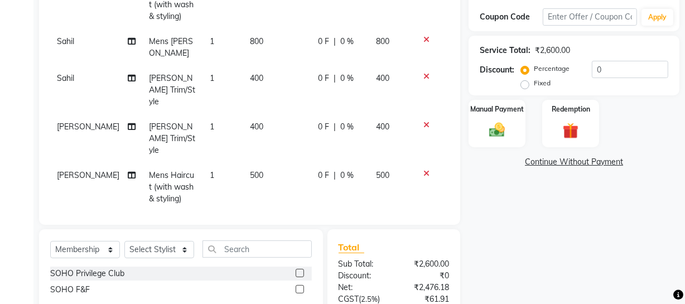
scroll to position [239, 0]
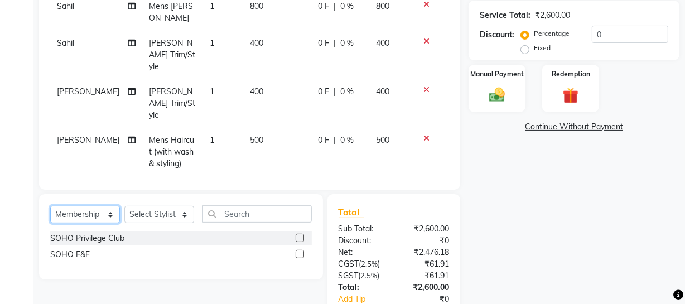
click at [108, 206] on select "Select Service Product Membership Package Voucher Prepaid Gift Card" at bounding box center [85, 214] width 70 height 17
click at [50, 206] on select "Select Service Product Membership Package Voucher Prepaid Gift Card" at bounding box center [85, 214] width 70 height 17
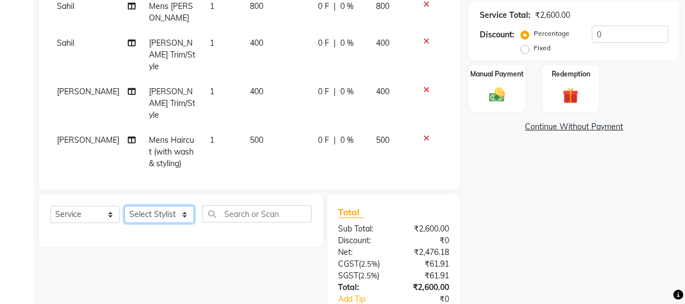
click at [144, 206] on select "Select Stylist [PERSON_NAME] Adhamya [PERSON_NAME] [PERSON_NAME] [PERSON_NAME] …" at bounding box center [159, 214] width 70 height 17
click at [124, 206] on select "Select Stylist [PERSON_NAME] Adhamya [PERSON_NAME] [PERSON_NAME] [PERSON_NAME] …" at bounding box center [159, 214] width 70 height 17
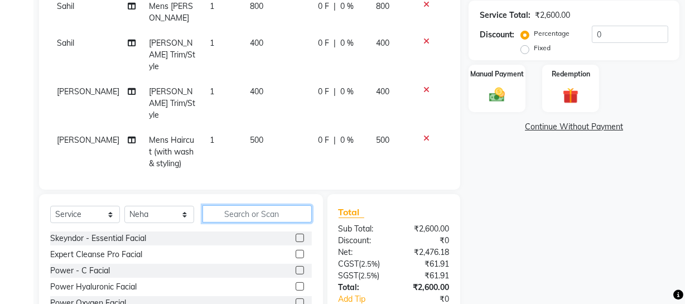
click at [236, 205] on input "text" at bounding box center [256, 213] width 109 height 17
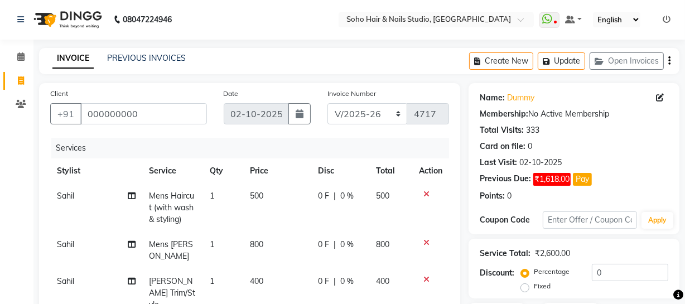
scroll to position [0, 0]
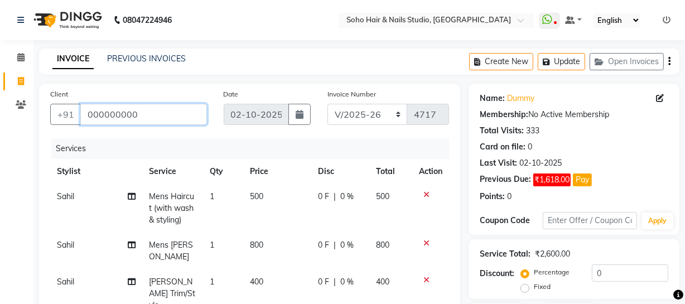
click at [158, 105] on input "000000000" at bounding box center [143, 114] width 127 height 21
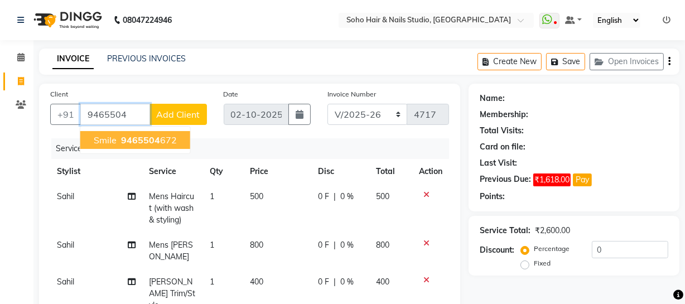
click at [139, 142] on span "9465504" at bounding box center [140, 139] width 39 height 11
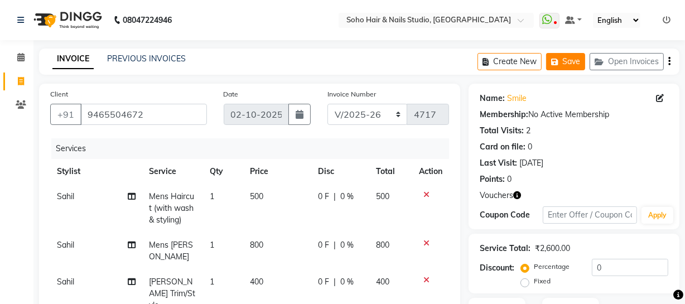
click at [560, 61] on icon "button" at bounding box center [556, 62] width 11 height 8
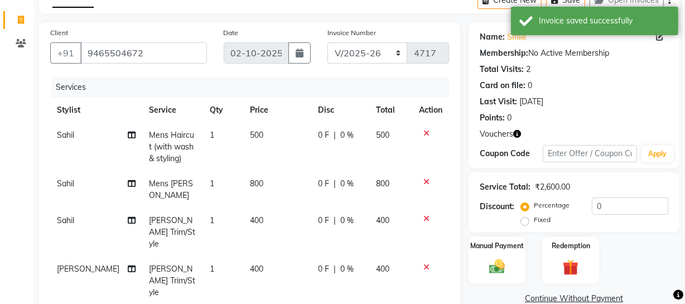
scroll to position [50, 0]
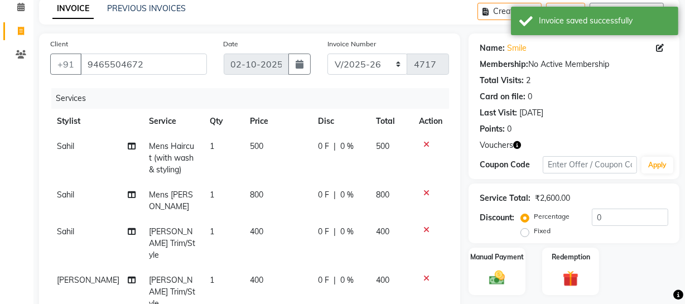
click at [517, 143] on icon "button" at bounding box center [517, 145] width 8 height 8
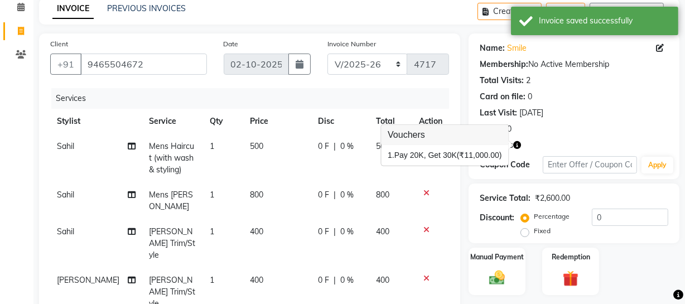
click at [488, 151] on span "(₹11,000.00)" at bounding box center [479, 155] width 45 height 9
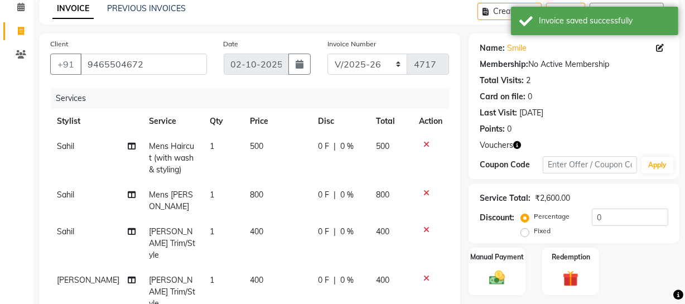
click at [516, 145] on icon "button" at bounding box center [517, 145] width 8 height 8
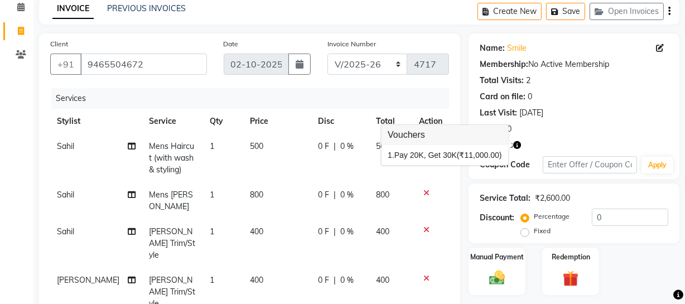
click at [640, 95] on div "Card on file: 0" at bounding box center [574, 97] width 188 height 12
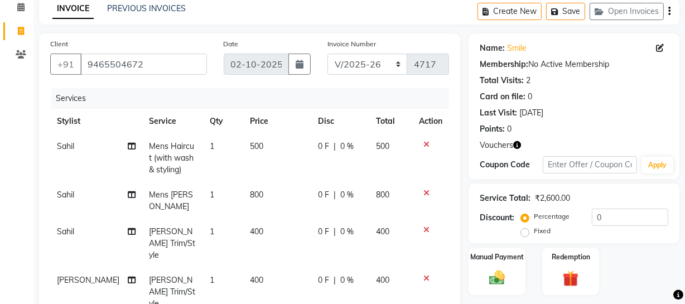
drag, startPoint x: 604, startPoint y: 152, endPoint x: 605, endPoint y: 159, distance: 7.9
click at [605, 159] on div "Name: Smile Membership: No Active Membership Total Visits: 2 Card on file: 0 La…" at bounding box center [573, 106] width 211 height 146
click at [606, 162] on input "text" at bounding box center [590, 164] width 94 height 17
click at [618, 168] on input "text" at bounding box center [590, 164] width 94 height 17
click at [583, 120] on div "Name: Smile Membership: No Active Membership Total Visits: 2 Card on file: 0 La…" at bounding box center [574, 86] width 188 height 97
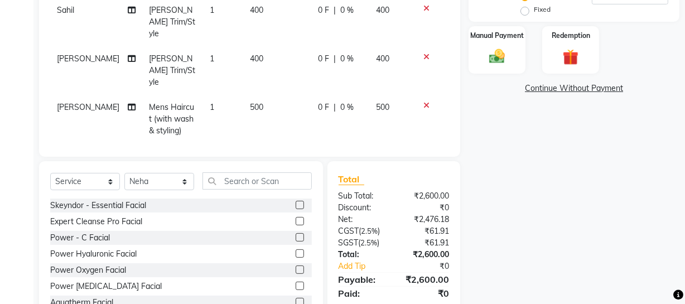
scroll to position [289, 0]
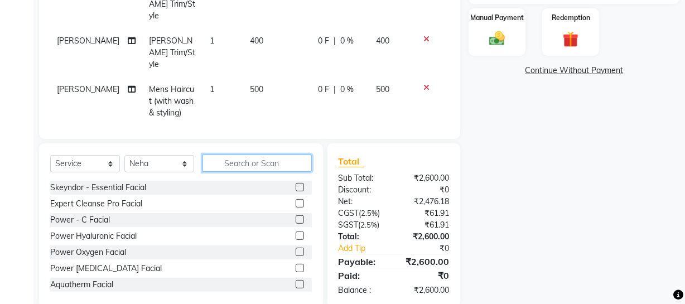
click at [284, 154] on input "text" at bounding box center [256, 162] width 109 height 17
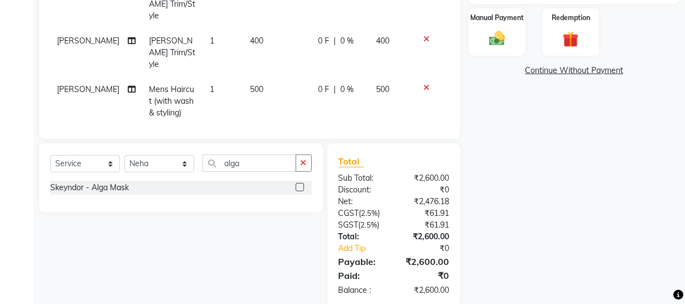
click at [301, 183] on label at bounding box center [300, 187] width 8 height 8
click at [301, 184] on input "checkbox" at bounding box center [299, 187] width 7 height 7
click at [256, 162] on input "alga" at bounding box center [249, 162] width 94 height 17
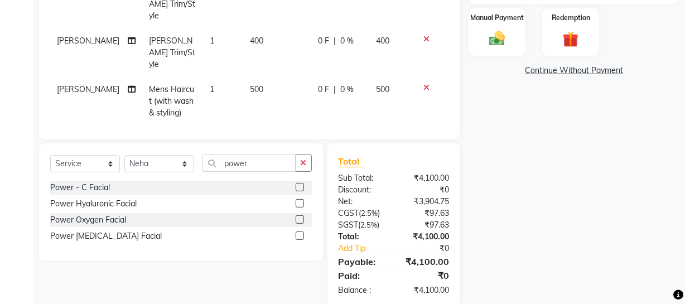
click at [299, 183] on label at bounding box center [300, 187] width 8 height 8
click at [299, 184] on input "checkbox" at bounding box center [299, 187] width 7 height 7
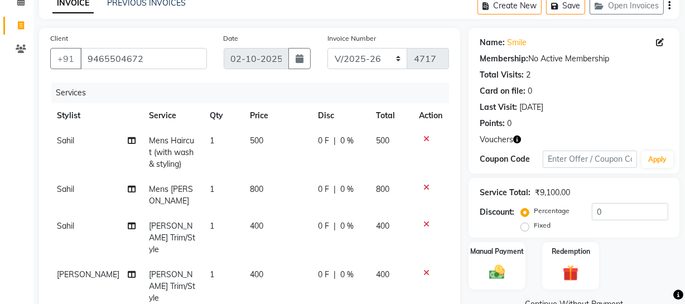
scroll to position [56, 0]
click at [371, 62] on select "Red/2025-26 V/2025 V/2025-26" at bounding box center [367, 57] width 80 height 21
click at [327, 47] on select "Red/2025-26 V/2025 V/2025-26" at bounding box center [367, 57] width 80 height 21
click at [520, 147] on div "Name: Smile Membership: No Active Membership Total Visits: 2 Card on file: 0 La…" at bounding box center [573, 100] width 211 height 146
click at [517, 139] on icon "button" at bounding box center [517, 139] width 8 height 8
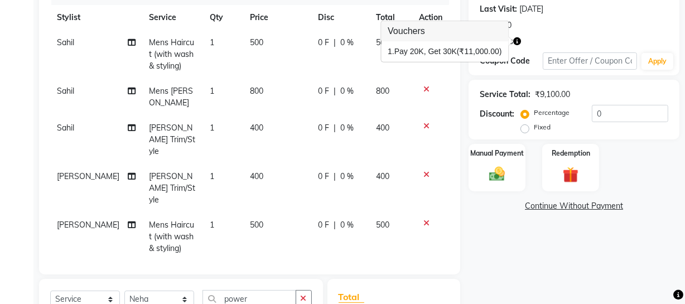
scroll to position [158, 0]
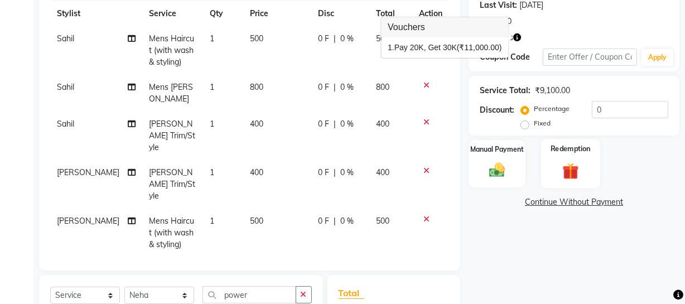
click at [586, 172] on div "Redemption" at bounding box center [570, 164] width 59 height 50
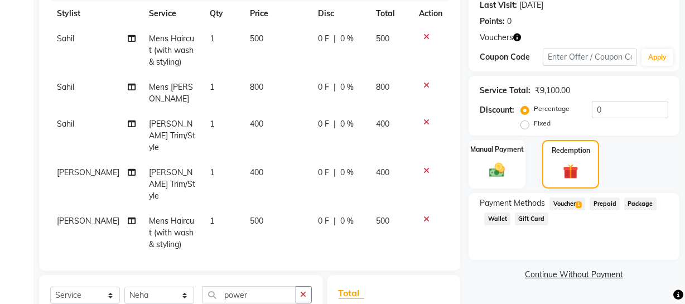
click at [573, 208] on span "Voucher 1" at bounding box center [567, 203] width 36 height 13
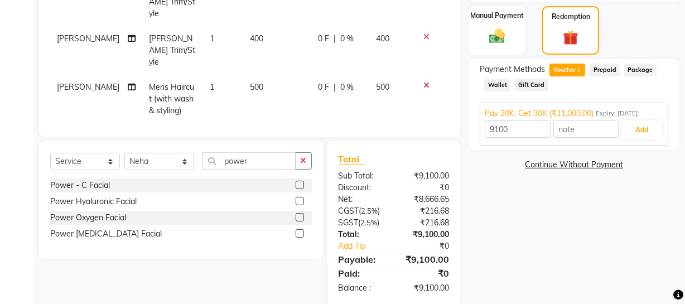
scroll to position [310, 0]
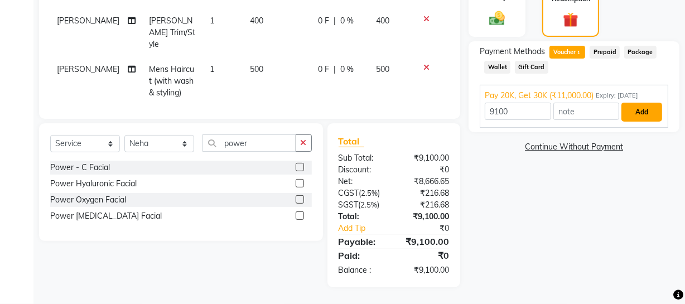
click at [633, 114] on button "Add" at bounding box center [641, 112] width 41 height 19
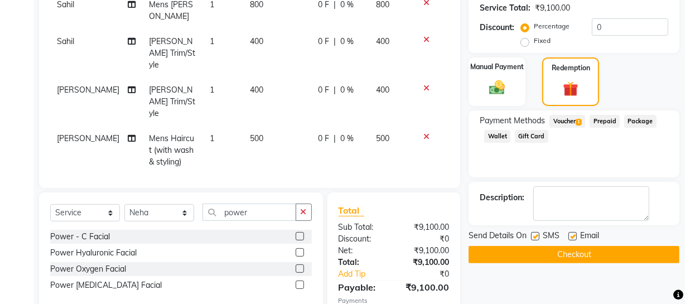
scroll to position [259, 0]
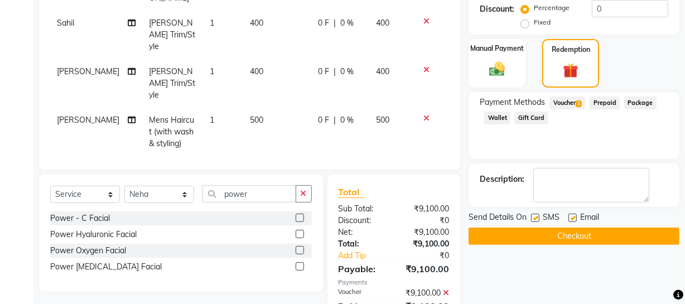
click at [577, 108] on span "Voucher 1" at bounding box center [567, 102] width 36 height 13
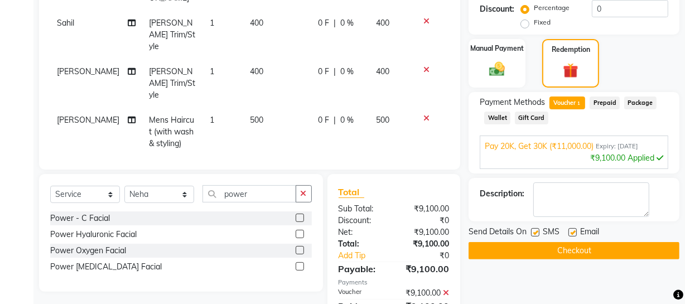
click at [661, 71] on div "Manual Payment Redemption" at bounding box center [573, 63] width 227 height 49
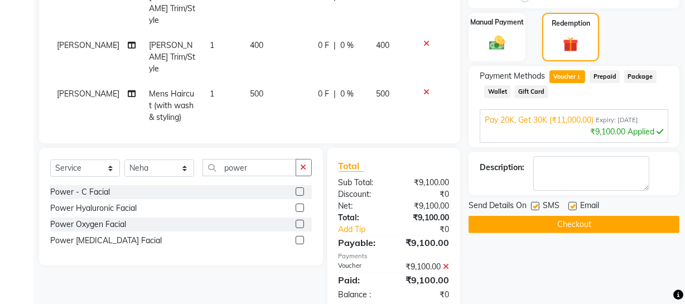
scroll to position [309, 0]
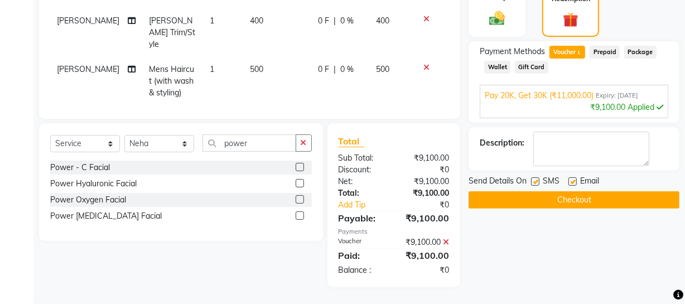
click at [628, 194] on button "Checkout" at bounding box center [573, 199] width 211 height 17
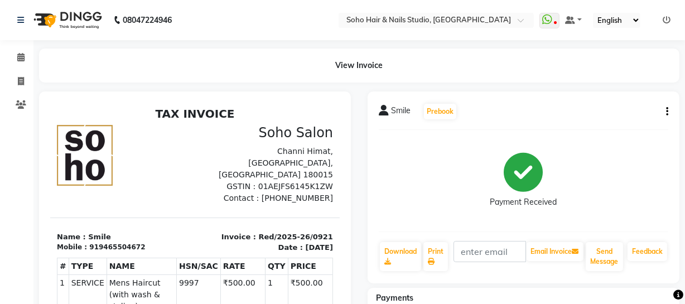
drag, startPoint x: 594, startPoint y: 217, endPoint x: 556, endPoint y: 143, distance: 82.5
click at [552, 139] on div "Payment Received" at bounding box center [523, 181] width 289 height 84
click at [20, 80] on icon at bounding box center [21, 81] width 6 height 8
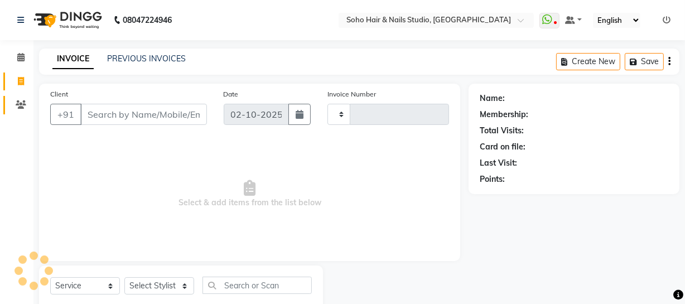
scroll to position [32, 0]
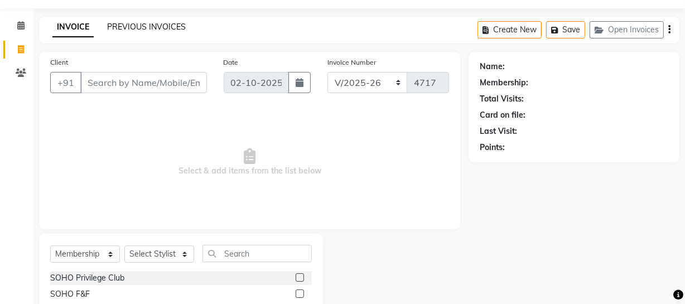
click at [138, 23] on link "PREVIOUS INVOICES" at bounding box center [146, 27] width 79 height 10
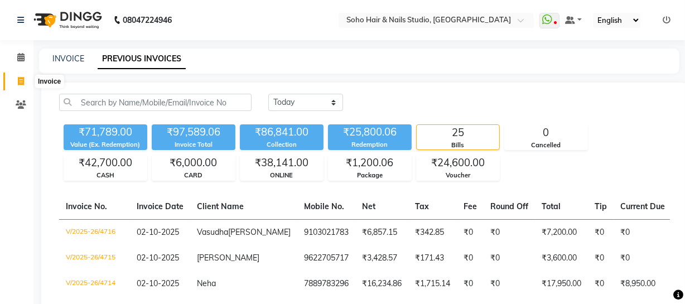
click at [21, 80] on icon at bounding box center [21, 81] width 6 height 8
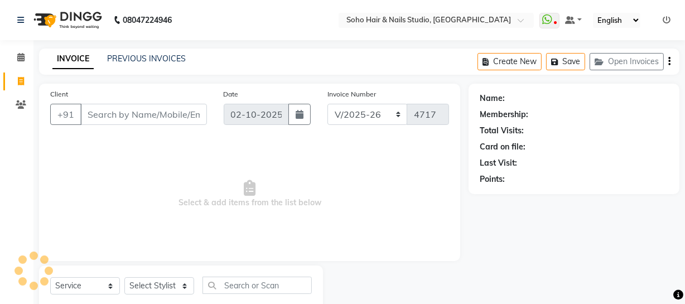
scroll to position [32, 0]
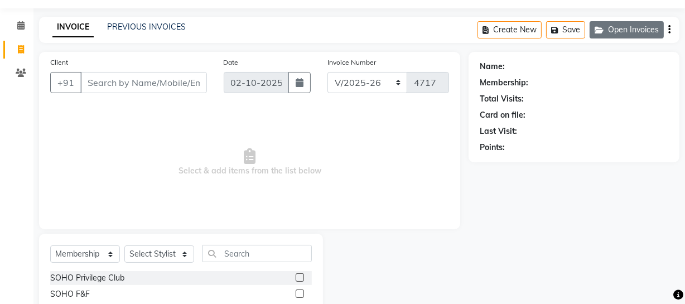
click at [606, 30] on icon "button" at bounding box center [600, 30] width 13 height 8
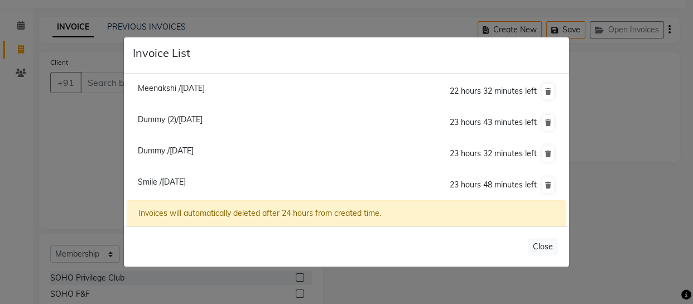
click at [166, 181] on span "Smile /[DATE]" at bounding box center [162, 182] width 48 height 10
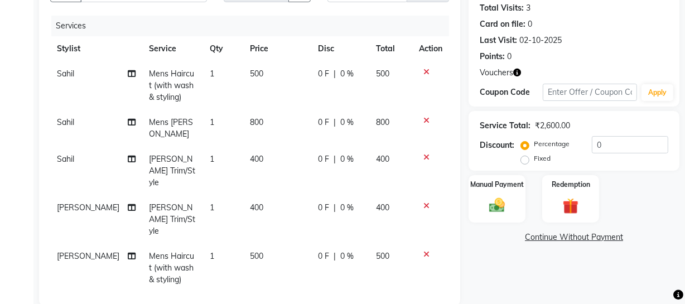
scroll to position [0, 0]
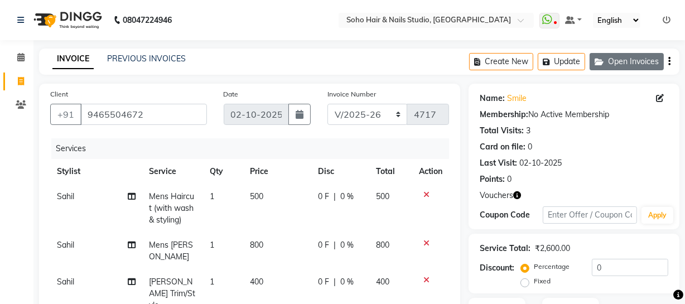
click at [630, 61] on button "Open Invoices" at bounding box center [626, 61] width 74 height 17
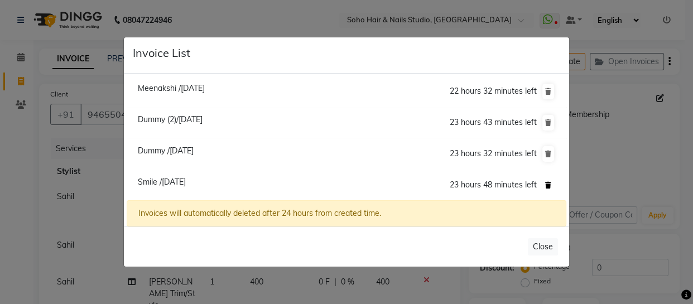
click at [549, 185] on icon at bounding box center [548, 185] width 6 height 7
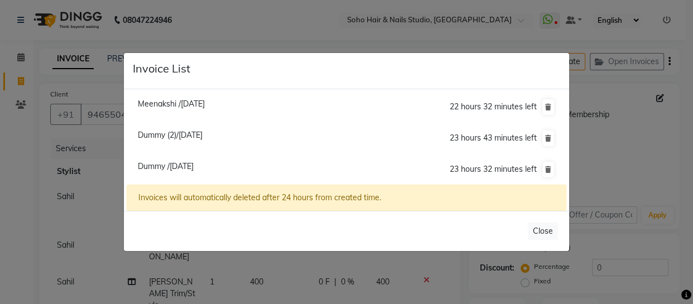
drag, startPoint x: 14, startPoint y: 125, endPoint x: 13, endPoint y: 113, distance: 12.9
click at [14, 123] on ngb-modal-window "Invoice List Meenakshi /[DATE] 22 hours 32 minutes left [GEOGRAPHIC_DATA] (2)/[…" at bounding box center [346, 152] width 693 height 304
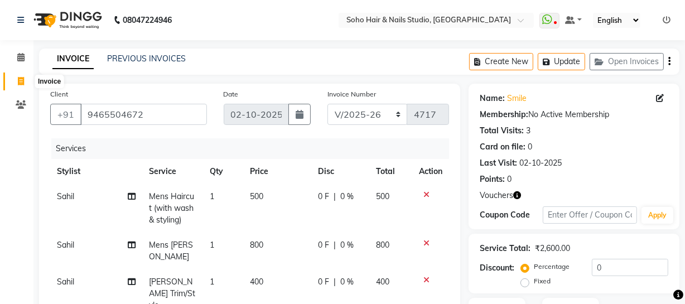
click at [16, 78] on span at bounding box center [21, 81] width 20 height 13
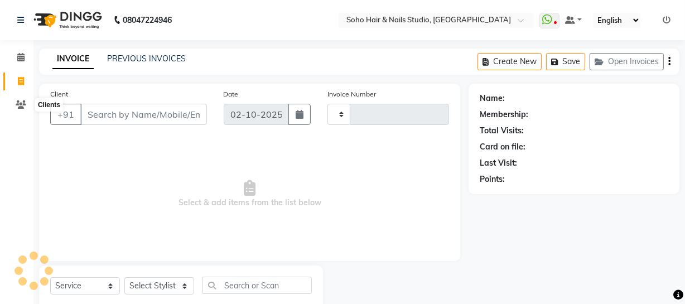
scroll to position [32, 0]
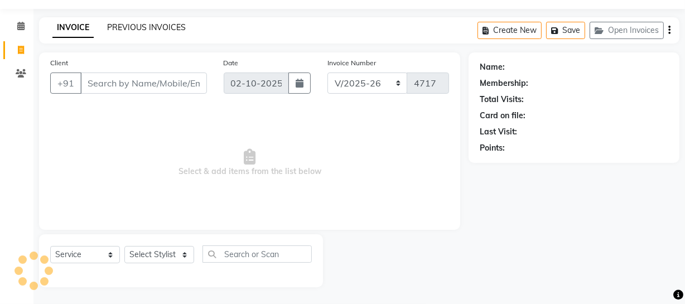
click at [159, 22] on link "PREVIOUS INVOICES" at bounding box center [146, 27] width 79 height 10
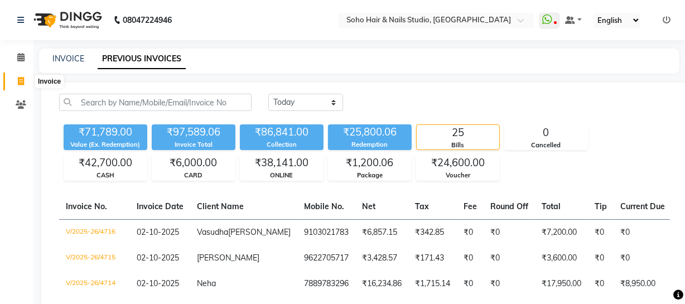
click at [18, 76] on span at bounding box center [21, 81] width 20 height 13
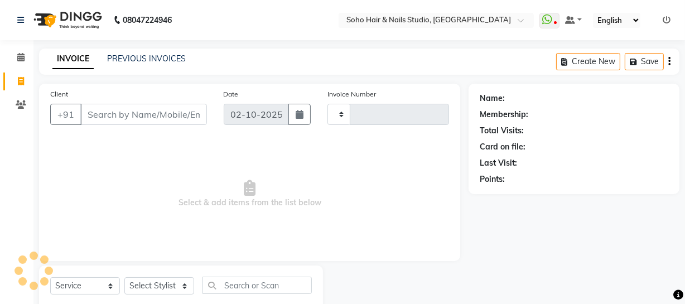
scroll to position [32, 0]
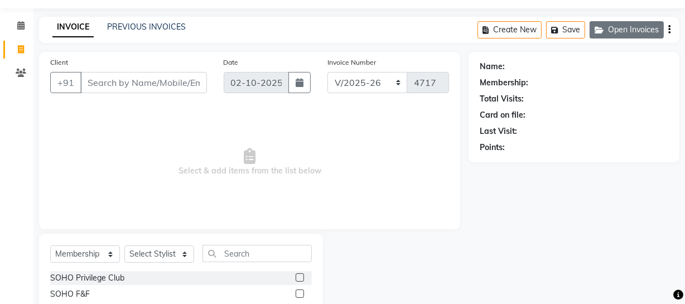
click at [614, 33] on button "Open Invoices" at bounding box center [626, 29] width 74 height 17
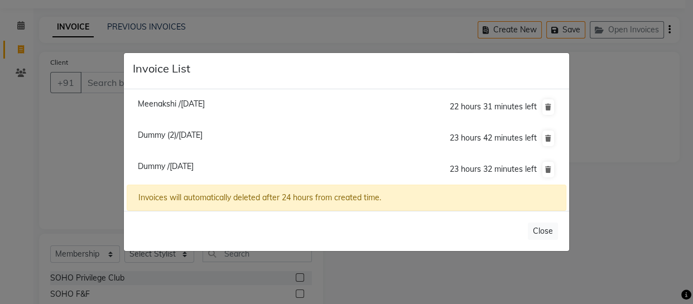
click at [193, 162] on span "Dummy /[DATE]" at bounding box center [166, 166] width 56 height 10
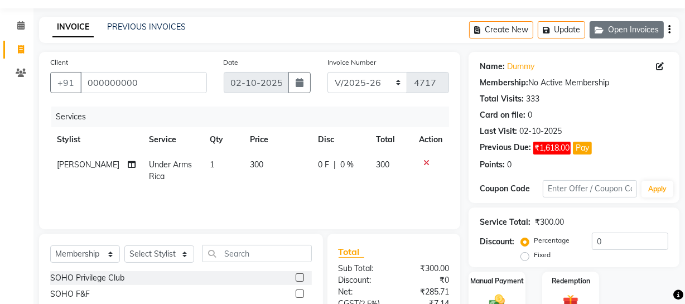
click at [627, 24] on button "Open Invoices" at bounding box center [626, 29] width 74 height 17
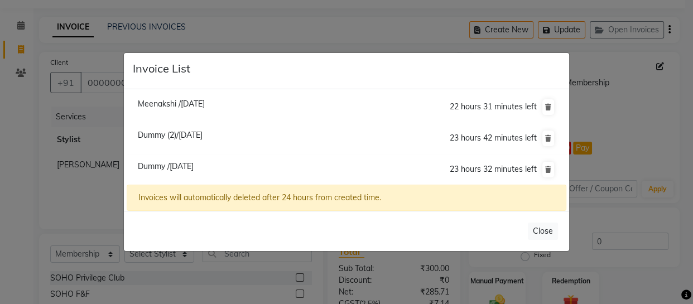
click at [173, 130] on span "Dummy (2)/[DATE]" at bounding box center [170, 135] width 65 height 10
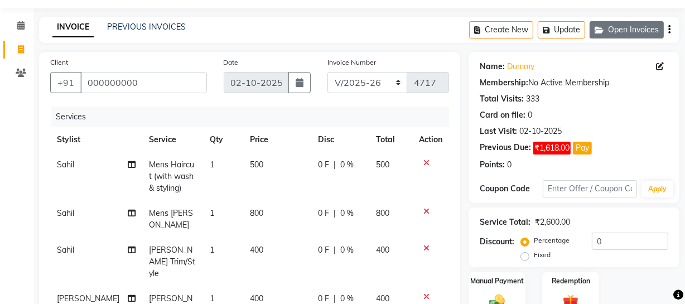
click at [625, 22] on div "Create New Update Open Invoices" at bounding box center [574, 30] width 210 height 26
click at [625, 25] on button "Open Invoices" at bounding box center [626, 29] width 74 height 17
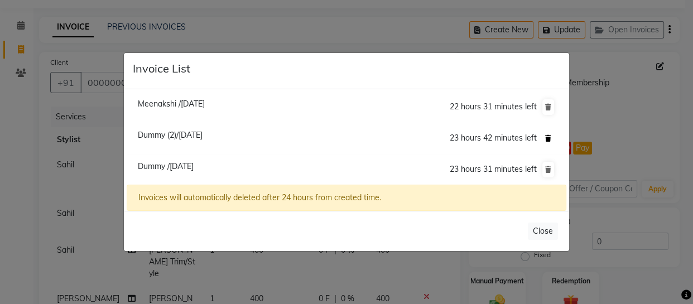
click at [548, 141] on icon at bounding box center [548, 138] width 6 height 7
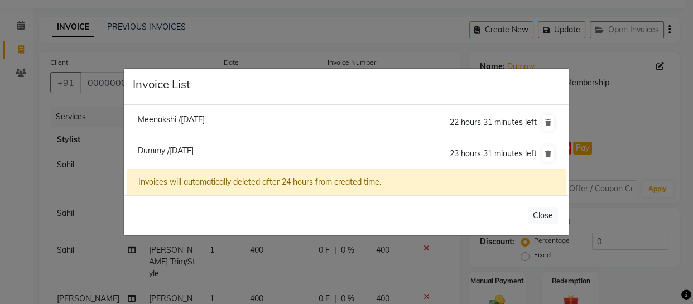
click at [196, 118] on span "Meenakshi /[DATE]" at bounding box center [171, 119] width 67 height 10
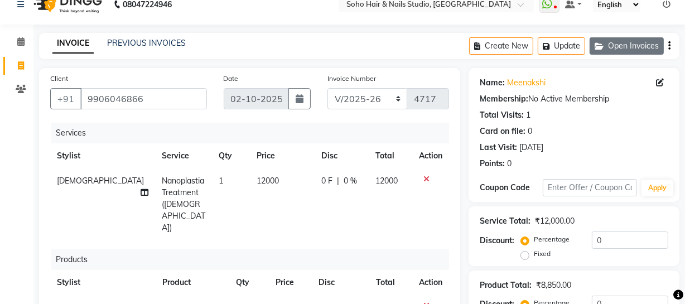
scroll to position [0, 0]
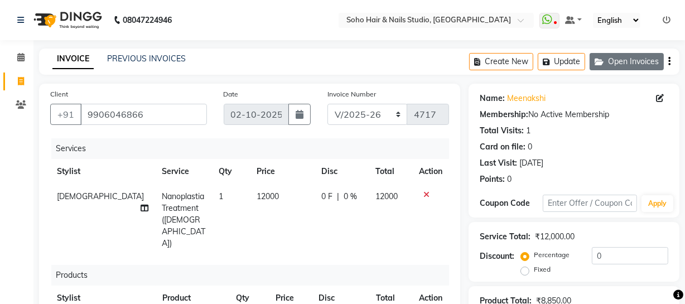
click at [625, 61] on button "Open Invoices" at bounding box center [626, 61] width 74 height 17
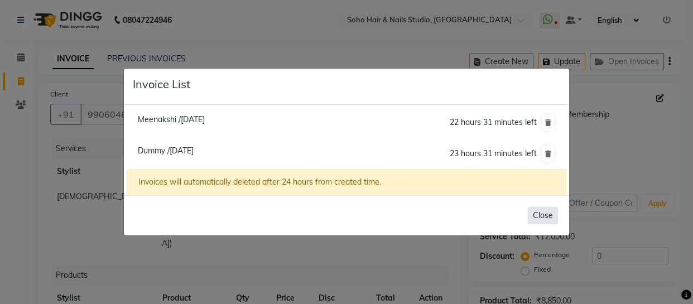
click at [535, 210] on button "Close" at bounding box center [542, 215] width 30 height 17
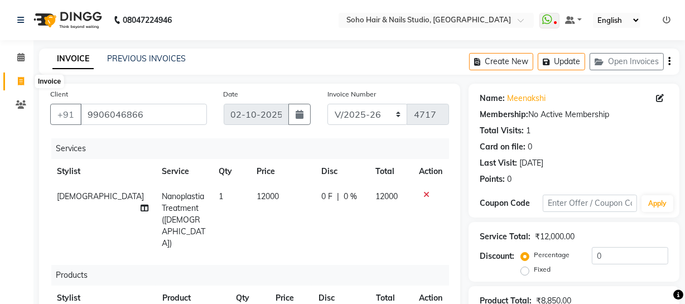
click at [22, 84] on icon at bounding box center [21, 81] width 6 height 8
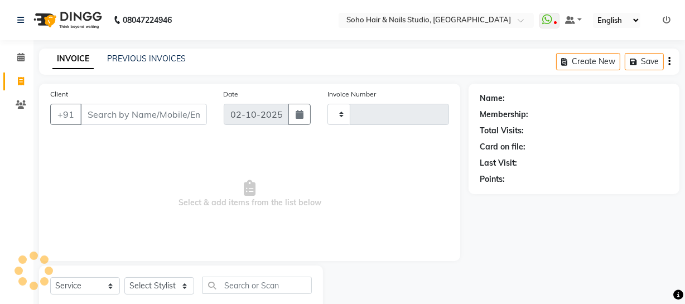
scroll to position [32, 0]
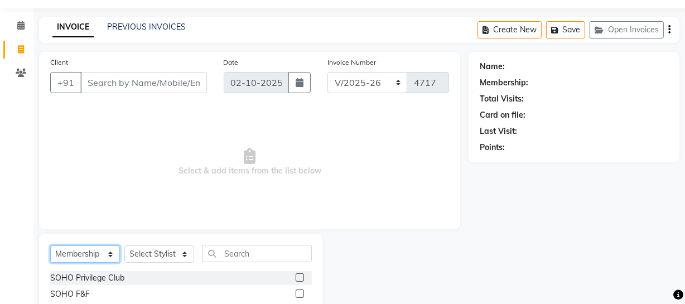
click at [85, 254] on select "Select Service Product Membership Package Voucher Prepaid Gift Card" at bounding box center [85, 253] width 70 height 17
click at [50, 245] on select "Select Service Product Membership Package Voucher Prepaid Gift Card" at bounding box center [85, 253] width 70 height 17
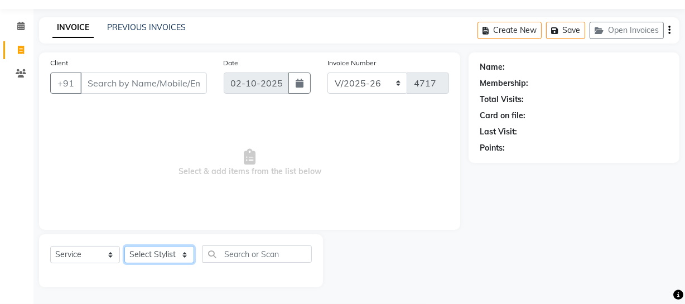
click at [141, 250] on select "Select Stylist [PERSON_NAME] Adhamya [PERSON_NAME] [PERSON_NAME] [PERSON_NAME] …" at bounding box center [159, 254] width 70 height 17
click at [124, 246] on select "Select Stylist [PERSON_NAME] Adhamya [PERSON_NAME] [PERSON_NAME] [PERSON_NAME] …" at bounding box center [159, 254] width 70 height 17
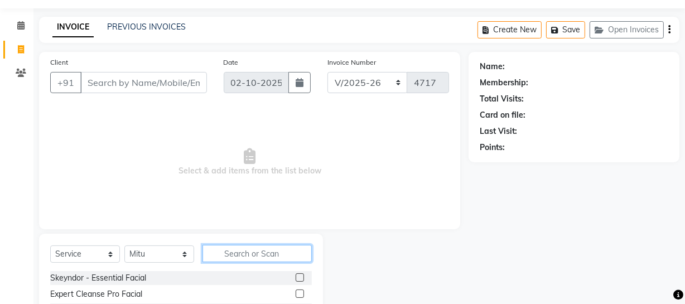
click at [257, 250] on input "text" at bounding box center [256, 253] width 109 height 17
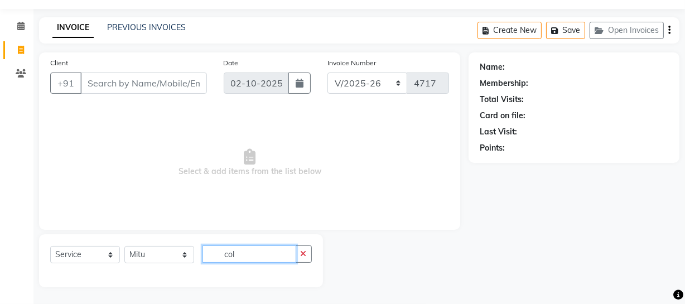
click at [257, 249] on input "col" at bounding box center [249, 253] width 94 height 17
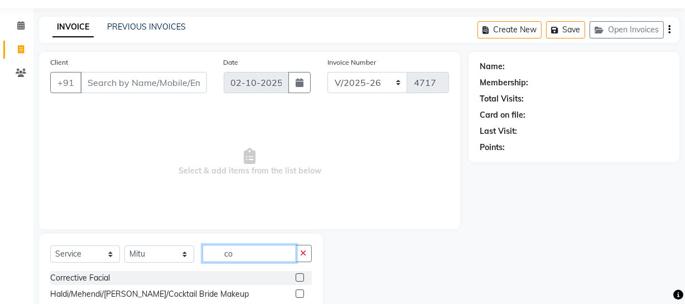
scroll to position [64, 0]
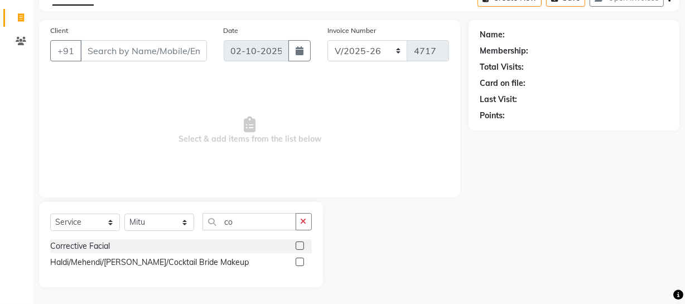
click at [297, 245] on label at bounding box center [300, 245] width 8 height 8
click at [297, 245] on input "checkbox" at bounding box center [299, 246] width 7 height 7
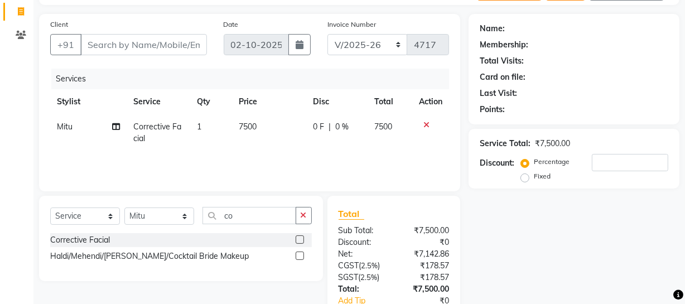
scroll to position [0, 0]
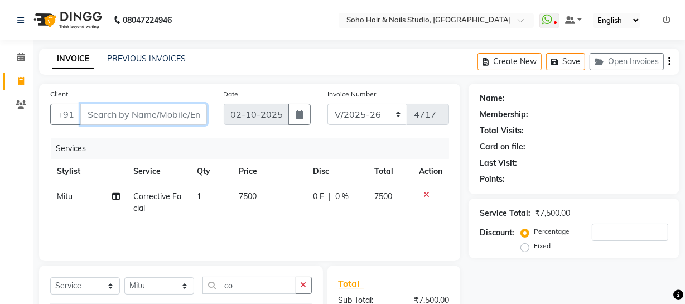
click at [167, 118] on input "Client" at bounding box center [143, 114] width 127 height 21
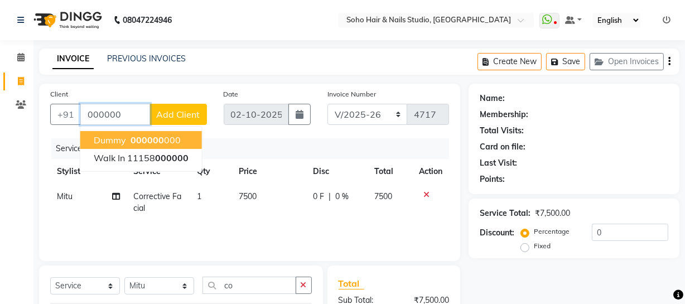
click at [169, 142] on ngb-highlight "000000 000" at bounding box center [154, 139] width 52 height 11
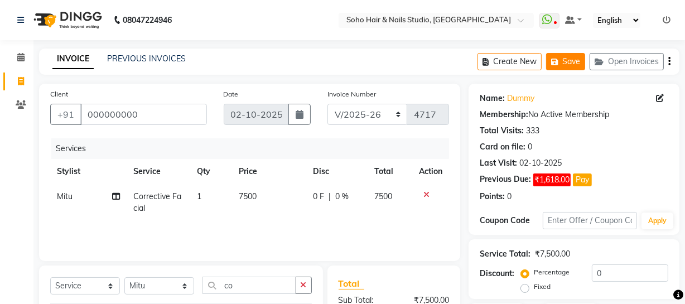
click at [574, 56] on button "Save" at bounding box center [565, 61] width 39 height 17
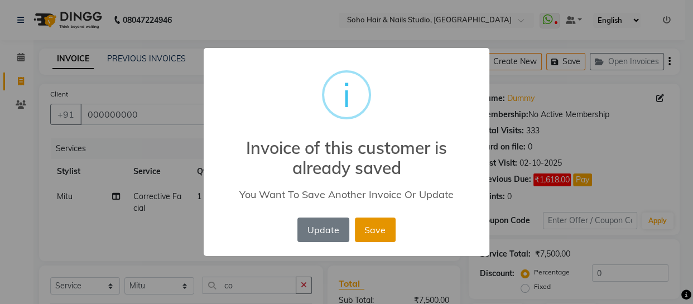
click at [368, 229] on button "Save" at bounding box center [375, 229] width 41 height 25
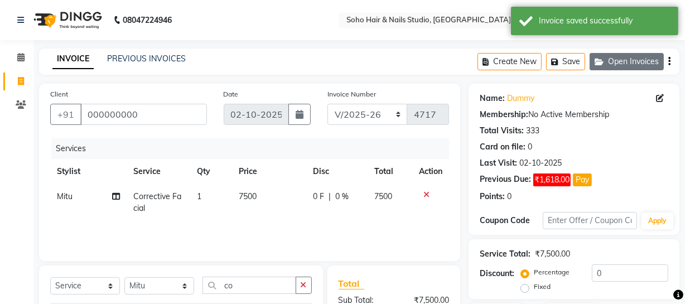
click at [621, 53] on button "Open Invoices" at bounding box center [626, 61] width 74 height 17
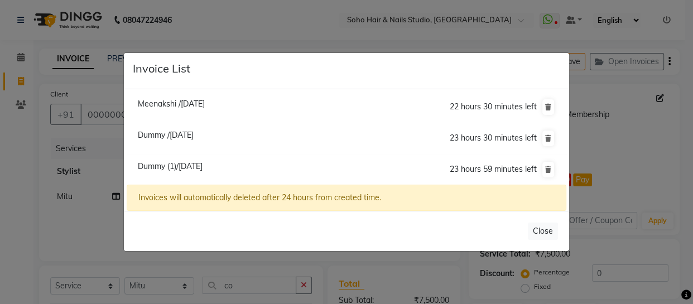
click at [186, 164] on span "Dummy (1)/[DATE]" at bounding box center [170, 166] width 65 height 10
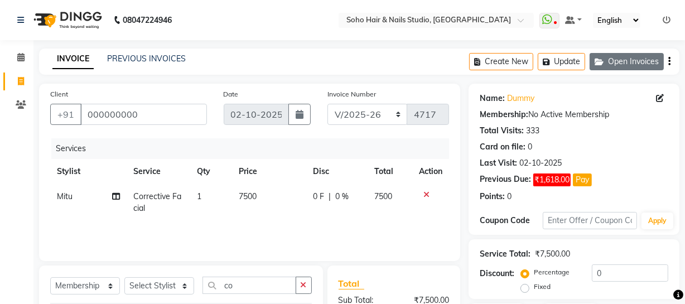
click at [660, 57] on button "Open Invoices" at bounding box center [626, 61] width 74 height 17
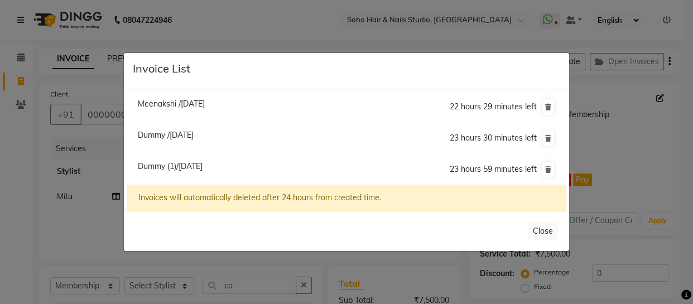
click at [160, 132] on span "Dummy /[DATE]" at bounding box center [166, 135] width 56 height 10
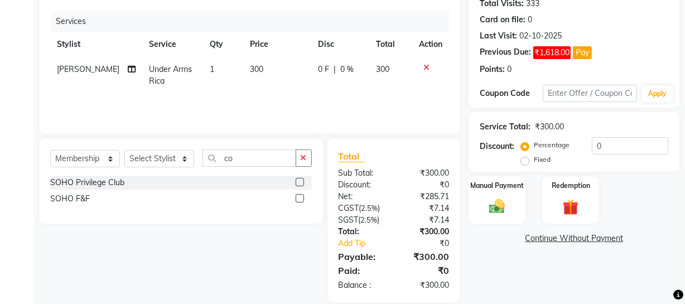
scroll to position [143, 0]
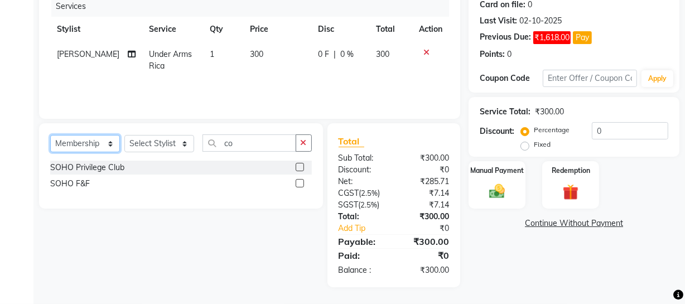
click at [105, 139] on select "Select Service Product Membership Package Voucher Prepaid Gift Card" at bounding box center [85, 143] width 70 height 17
click at [50, 135] on select "Select Service Product Membership Package Voucher Prepaid Gift Card" at bounding box center [85, 143] width 70 height 17
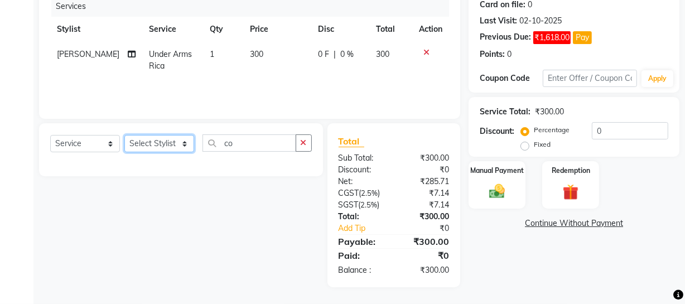
click at [135, 141] on select "Select Stylist [PERSON_NAME] Adhamya [PERSON_NAME] [PERSON_NAME] [PERSON_NAME] …" at bounding box center [159, 143] width 70 height 17
click at [124, 135] on select "Select Stylist [PERSON_NAME] Adhamya [PERSON_NAME] [PERSON_NAME] [PERSON_NAME] …" at bounding box center [159, 143] width 70 height 17
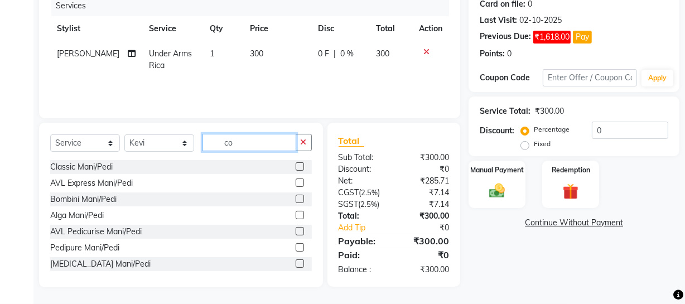
click at [235, 137] on input "co" at bounding box center [249, 142] width 94 height 17
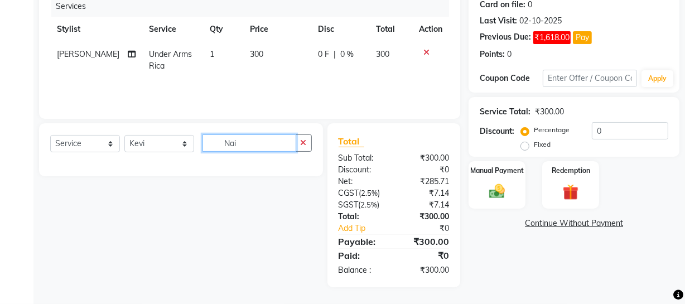
click at [278, 142] on input "Nai" at bounding box center [249, 142] width 94 height 17
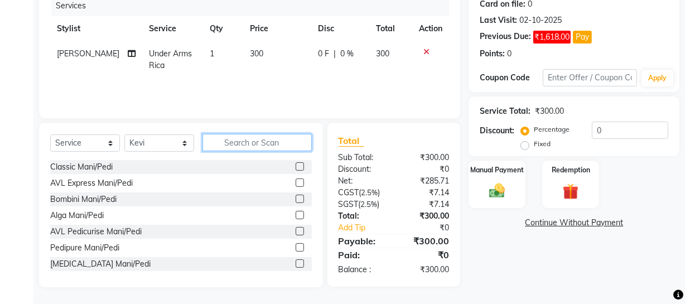
click at [266, 148] on input "text" at bounding box center [256, 142] width 109 height 17
click at [276, 143] on input "text" at bounding box center [256, 142] width 109 height 17
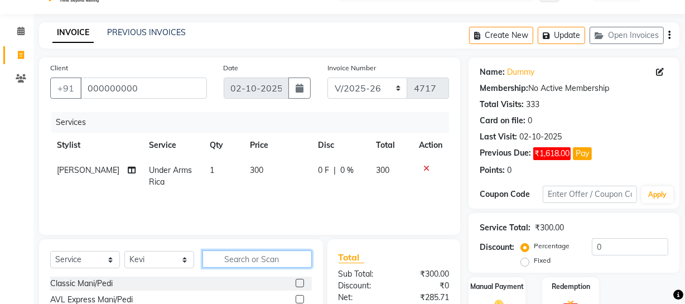
scroll to position [0, 0]
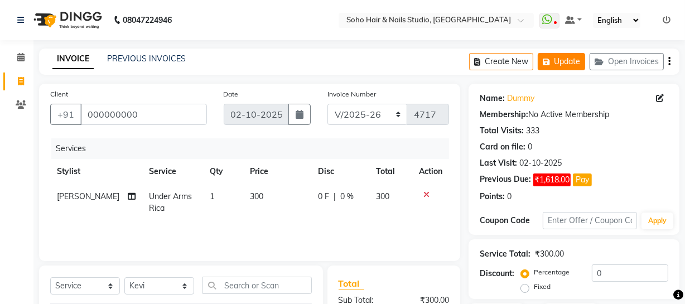
click at [556, 65] on button "Update" at bounding box center [561, 61] width 47 height 17
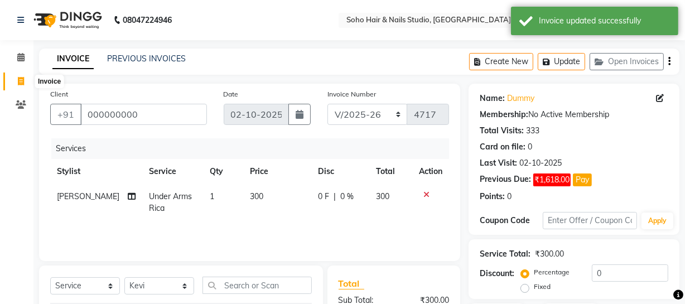
click at [18, 80] on icon at bounding box center [21, 81] width 6 height 8
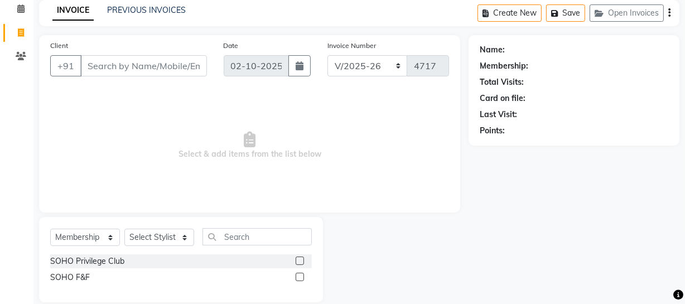
scroll to position [64, 0]
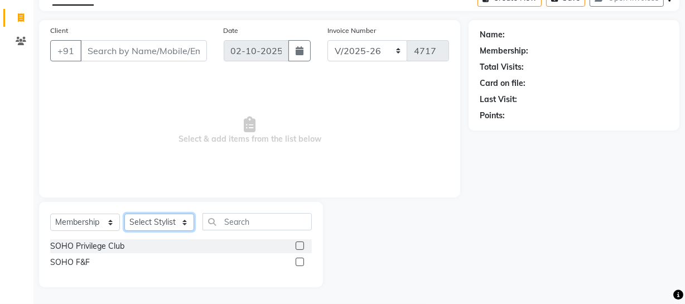
click at [169, 224] on select "Select Stylist [PERSON_NAME] Adhamya [PERSON_NAME] [PERSON_NAME] [PERSON_NAME] …" at bounding box center [159, 222] width 70 height 17
click at [124, 214] on select "Select Stylist [PERSON_NAME] Adhamya [PERSON_NAME] [PERSON_NAME] [PERSON_NAME] …" at bounding box center [159, 222] width 70 height 17
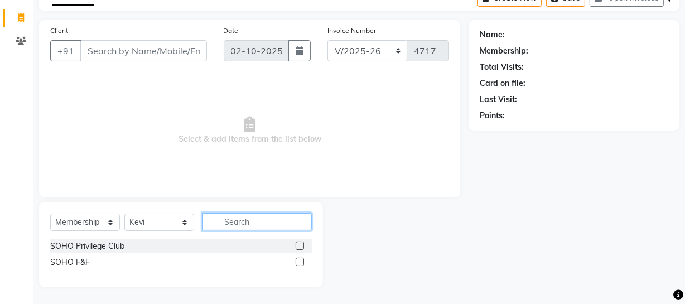
click at [227, 217] on input "text" at bounding box center [256, 221] width 109 height 17
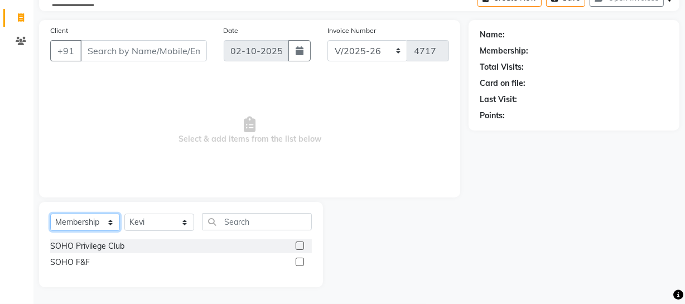
click at [59, 224] on select "Select Service Product Membership Package Voucher Prepaid Gift Card" at bounding box center [85, 222] width 70 height 17
click at [50, 214] on select "Select Service Product Membership Package Voucher Prepaid Gift Card" at bounding box center [85, 222] width 70 height 17
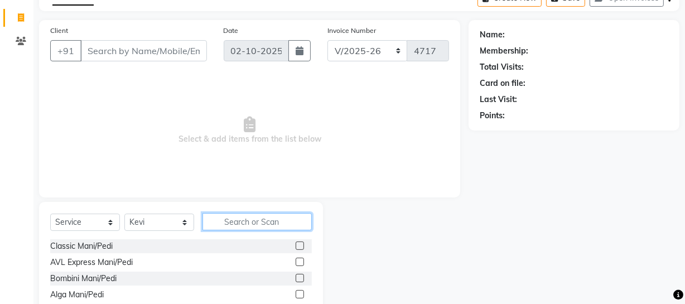
click at [284, 223] on input "text" at bounding box center [256, 221] width 109 height 17
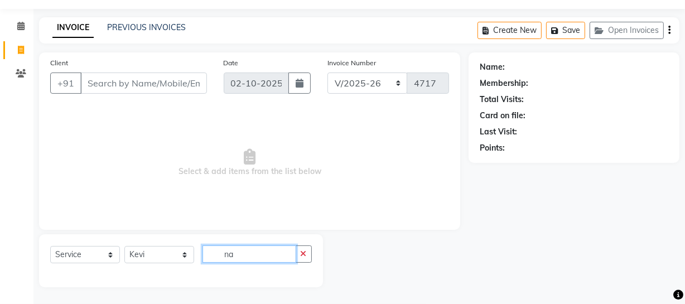
scroll to position [32, 0]
click at [244, 260] on input "na" at bounding box center [249, 253] width 94 height 17
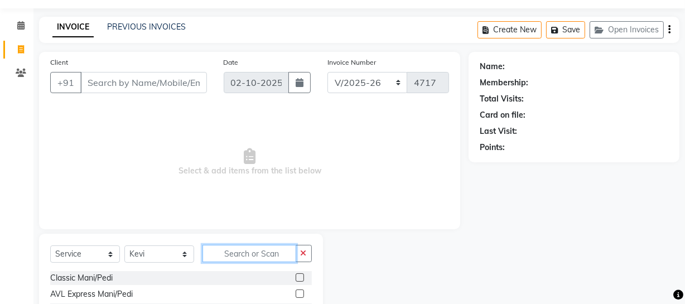
scroll to position [64, 0]
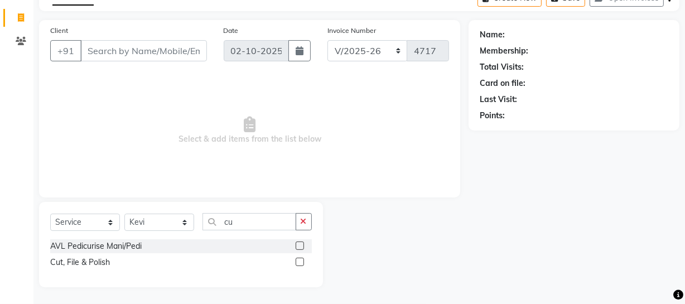
click at [298, 263] on label at bounding box center [300, 262] width 8 height 8
click at [298, 263] on input "checkbox" at bounding box center [299, 262] width 7 height 7
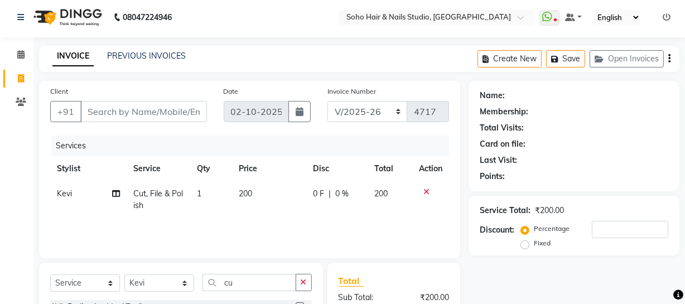
scroll to position [0, 0]
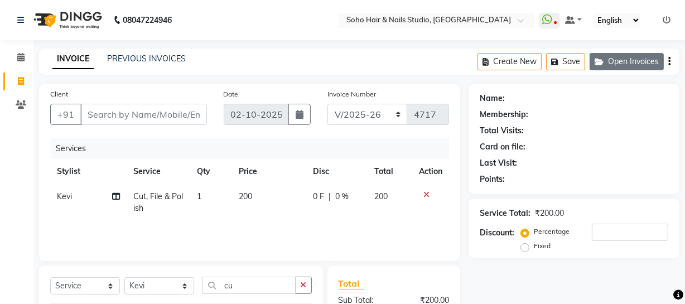
click at [619, 58] on button "Open Invoices" at bounding box center [626, 61] width 74 height 17
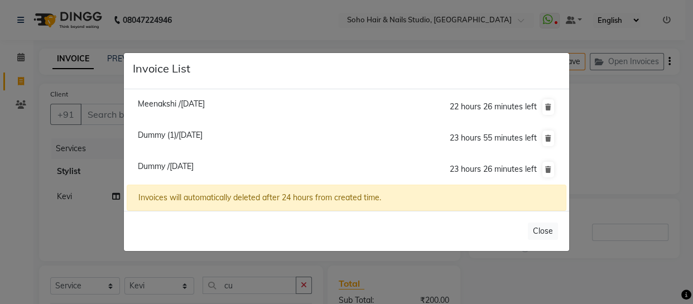
click at [173, 135] on span "Dummy (1)/[DATE]" at bounding box center [170, 135] width 65 height 10
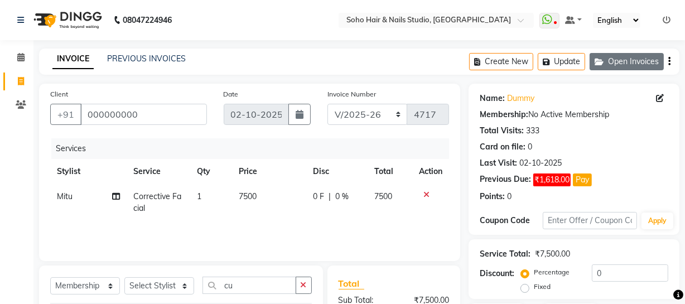
click at [634, 54] on button "Open Invoices" at bounding box center [626, 61] width 74 height 17
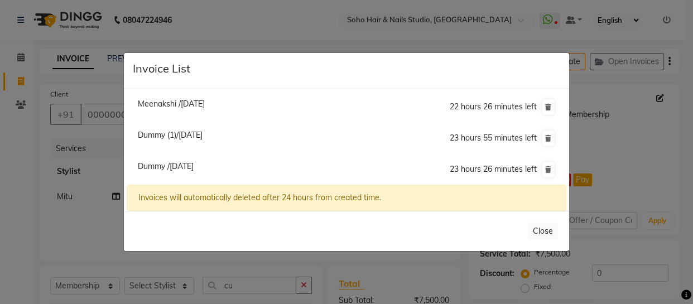
click at [192, 164] on span "Dummy /[DATE]" at bounding box center [166, 166] width 56 height 10
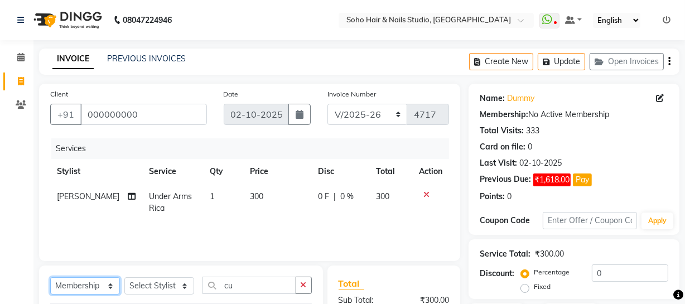
click at [108, 284] on select "Select Service Product Membership Package Voucher Prepaid Gift Card" at bounding box center [85, 285] width 70 height 17
click at [50, 277] on select "Select Service Product Membership Package Voucher Prepaid Gift Card" at bounding box center [85, 285] width 70 height 17
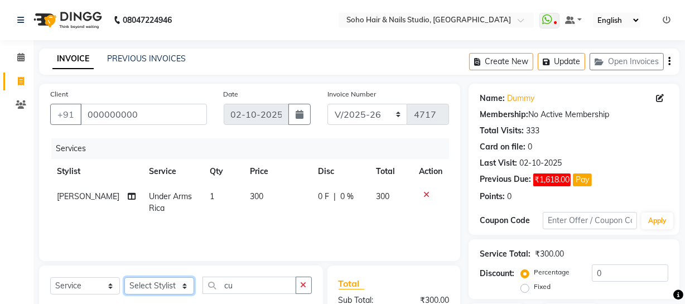
click at [160, 284] on select "Select Stylist [PERSON_NAME] Adhamya [PERSON_NAME] [PERSON_NAME] [PERSON_NAME] …" at bounding box center [159, 285] width 70 height 17
click at [124, 277] on select "Select Stylist [PERSON_NAME] Adhamya [PERSON_NAME] [PERSON_NAME] [PERSON_NAME] …" at bounding box center [159, 285] width 70 height 17
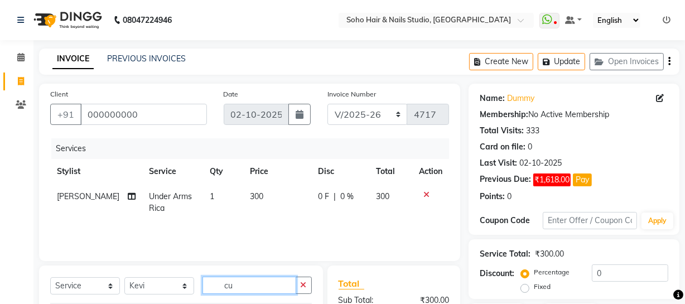
click at [278, 285] on input "cu" at bounding box center [249, 285] width 94 height 17
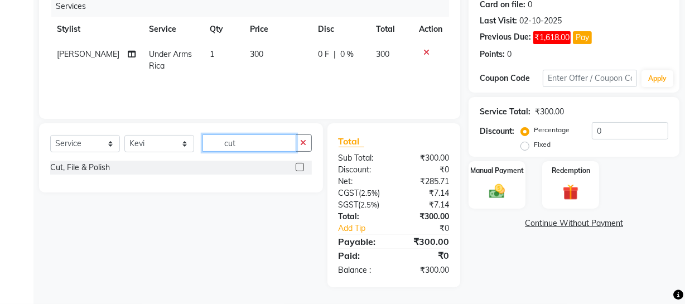
scroll to position [143, 0]
click at [297, 164] on label at bounding box center [300, 167] width 8 height 8
click at [297, 164] on input "checkbox" at bounding box center [299, 167] width 7 height 7
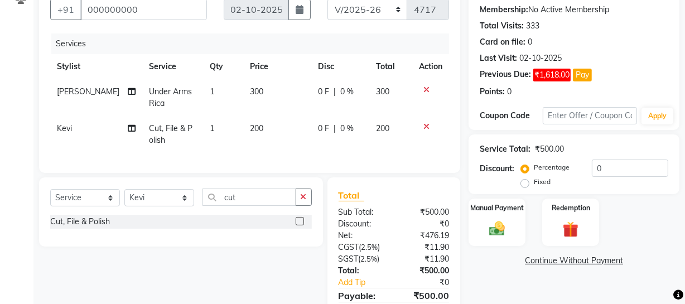
scroll to position [0, 0]
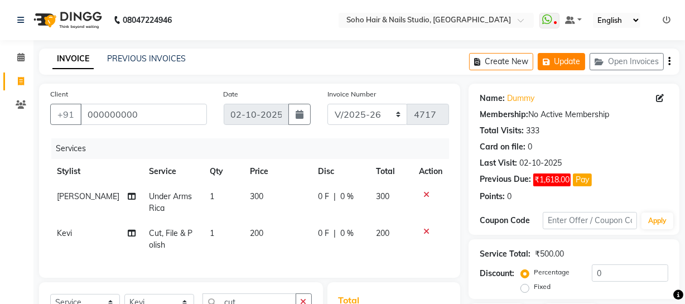
click at [567, 62] on button "Update" at bounding box center [561, 61] width 47 height 17
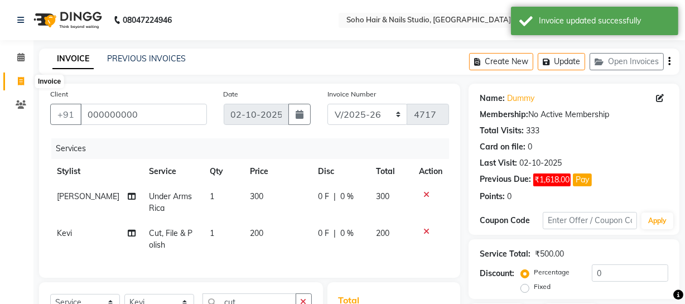
click at [18, 81] on icon at bounding box center [21, 81] width 6 height 8
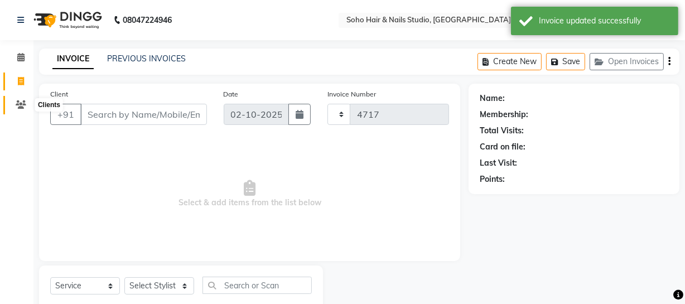
scroll to position [32, 0]
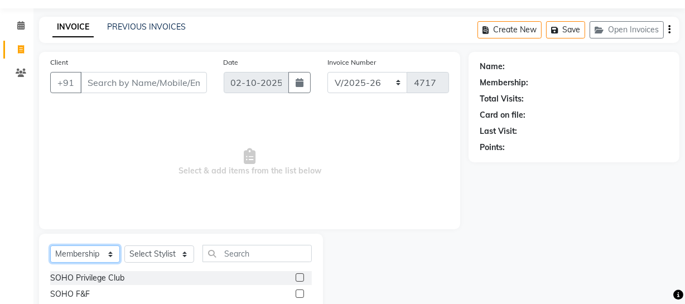
click at [99, 250] on select "Select Service Product Membership Package Voucher Prepaid Gift Card" at bounding box center [85, 253] width 70 height 17
click at [50, 245] on select "Select Service Product Membership Package Voucher Prepaid Gift Card" at bounding box center [85, 253] width 70 height 17
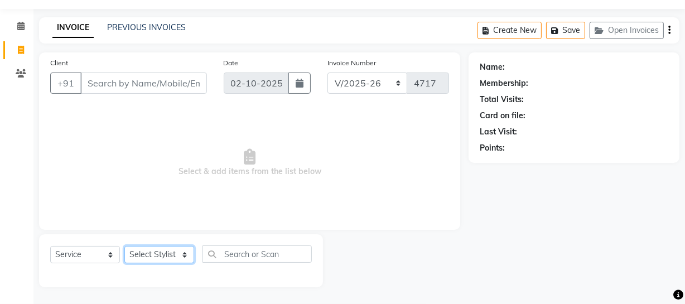
click at [178, 255] on select "Select Stylist [PERSON_NAME] Adhamya [PERSON_NAME] [PERSON_NAME] [PERSON_NAME] …" at bounding box center [159, 254] width 70 height 17
click at [124, 246] on select "Select Stylist [PERSON_NAME] Adhamya [PERSON_NAME] [PERSON_NAME] [PERSON_NAME] …" at bounding box center [159, 254] width 70 height 17
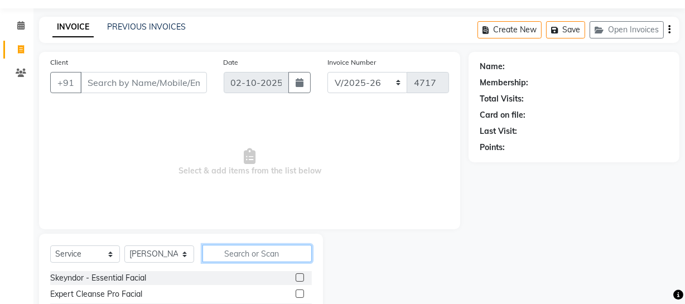
click at [262, 254] on input "text" at bounding box center [256, 253] width 109 height 17
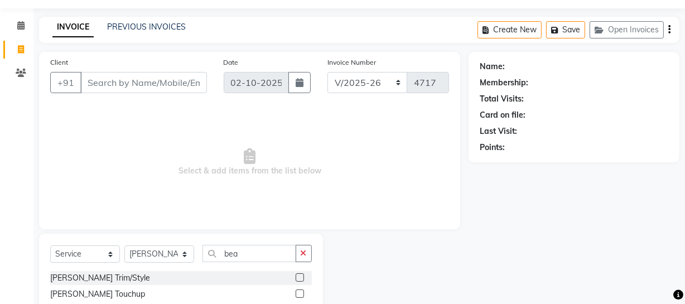
click at [300, 279] on label at bounding box center [300, 277] width 8 height 8
click at [300, 279] on input "checkbox" at bounding box center [299, 277] width 7 height 7
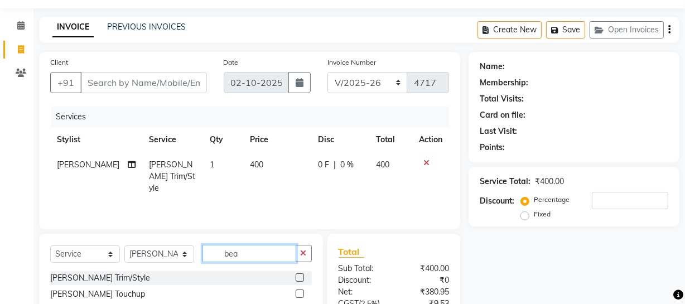
click at [279, 259] on input "bea" at bounding box center [249, 253] width 94 height 17
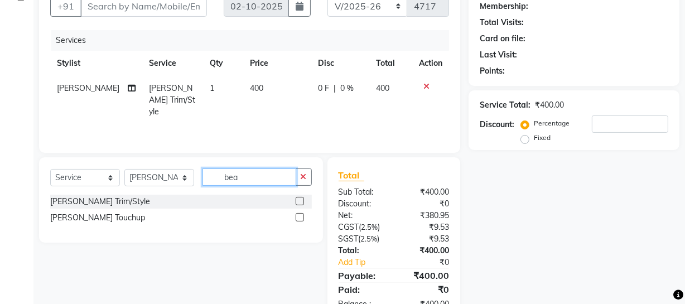
scroll to position [133, 0]
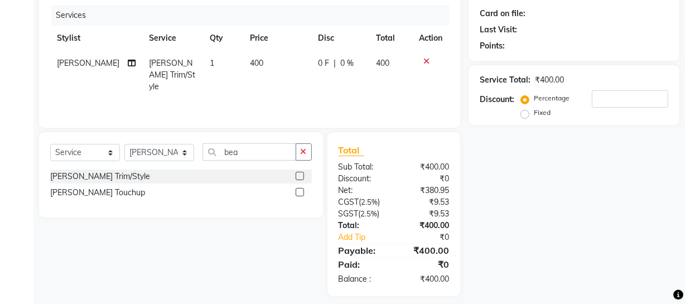
click at [301, 191] on label at bounding box center [300, 192] width 8 height 8
click at [301, 191] on input "checkbox" at bounding box center [299, 192] width 7 height 7
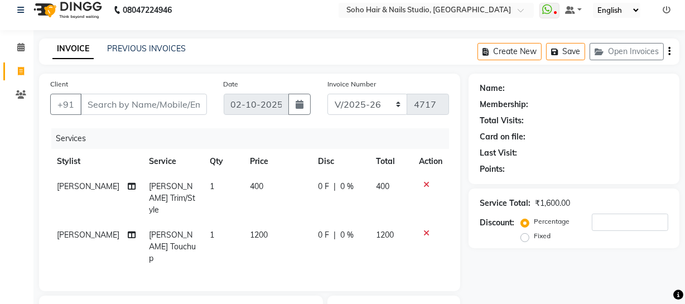
scroll to position [0, 0]
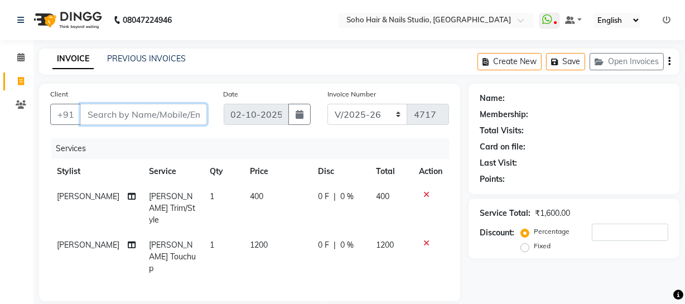
click at [155, 112] on input "Client" at bounding box center [143, 114] width 127 height 21
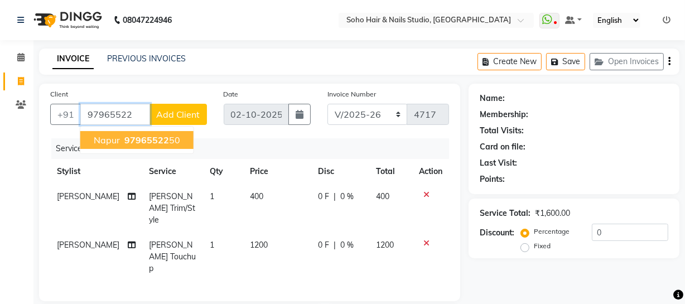
click at [122, 142] on ngb-highlight "97965522 50" at bounding box center [151, 139] width 58 height 11
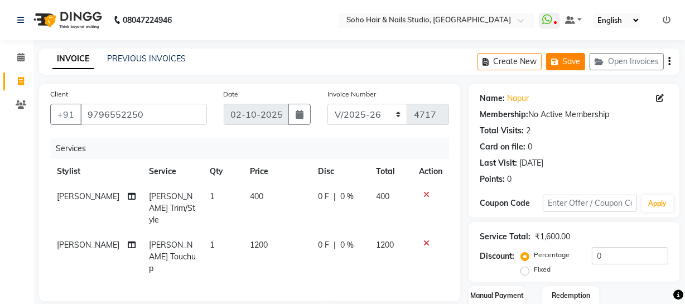
click at [574, 59] on button "Save" at bounding box center [565, 61] width 39 height 17
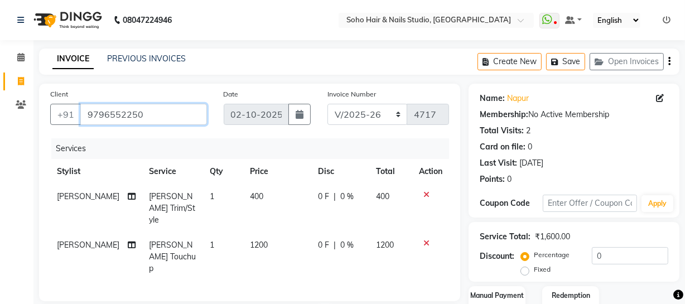
click at [175, 109] on input "9796552250" at bounding box center [143, 114] width 127 height 21
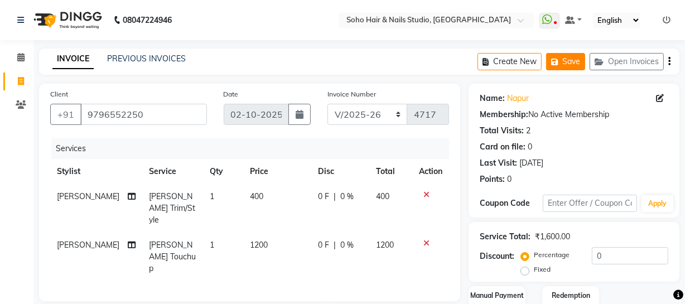
click at [557, 61] on icon "button" at bounding box center [556, 62] width 11 height 8
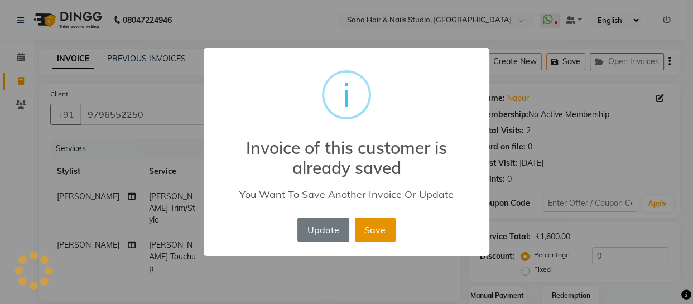
click at [360, 228] on button "Save" at bounding box center [375, 229] width 41 height 25
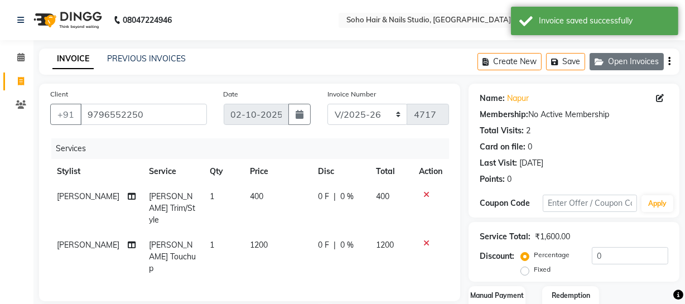
click at [626, 54] on button "Open Invoices" at bounding box center [626, 61] width 74 height 17
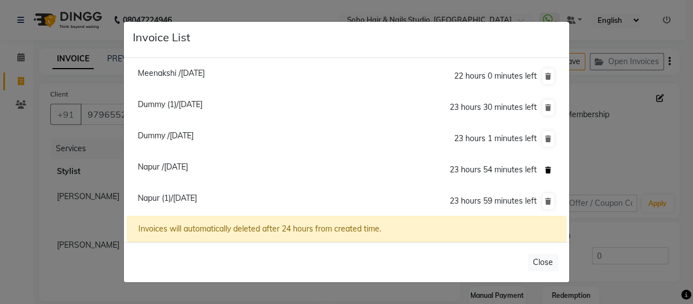
click at [545, 168] on icon at bounding box center [548, 170] width 6 height 7
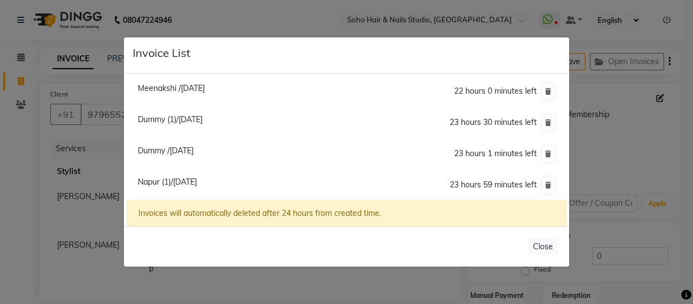
click at [193, 150] on span "Dummy /[DATE]" at bounding box center [166, 151] width 56 height 10
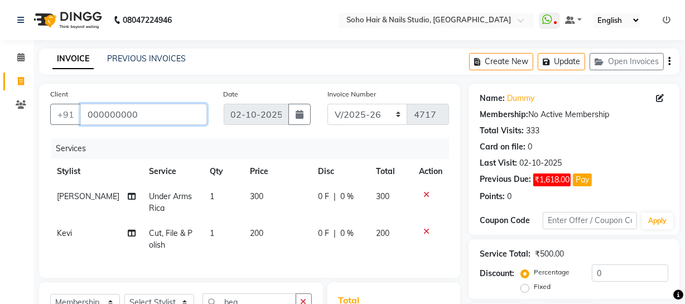
click at [159, 116] on input "000000000" at bounding box center [143, 114] width 127 height 21
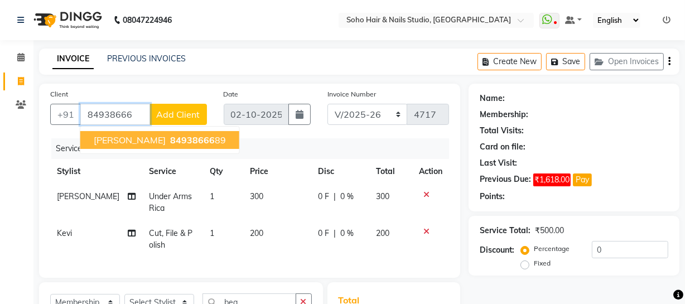
click at [172, 141] on ngb-highlight "84938666 89" at bounding box center [197, 139] width 58 height 11
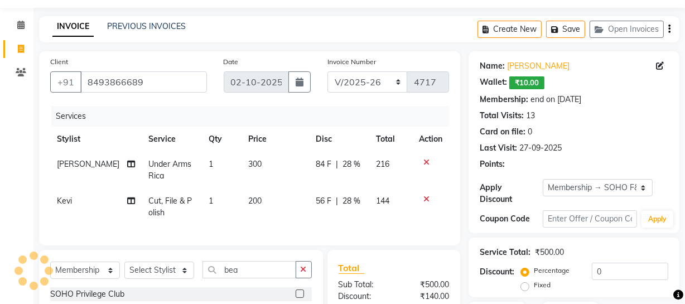
scroll to position [167, 0]
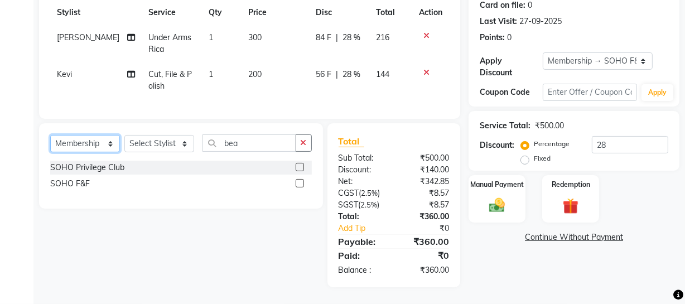
click at [81, 143] on select "Select Service Product Membership Package Voucher Prepaid Gift Card" at bounding box center [85, 143] width 70 height 17
click at [50, 135] on select "Select Service Product Membership Package Voucher Prepaid Gift Card" at bounding box center [85, 143] width 70 height 17
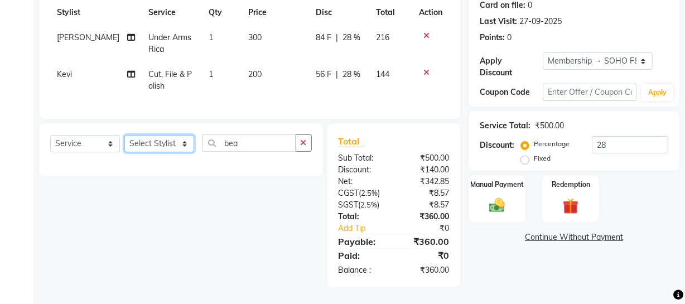
click at [179, 143] on select "Select Stylist [PERSON_NAME] Adhamya [PERSON_NAME] [PERSON_NAME] [PERSON_NAME] …" at bounding box center [159, 143] width 70 height 17
click at [124, 135] on select "Select Stylist [PERSON_NAME] Adhamya [PERSON_NAME] [PERSON_NAME] [PERSON_NAME] …" at bounding box center [159, 143] width 70 height 17
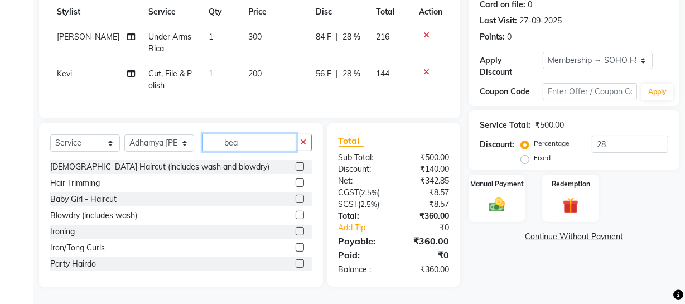
click at [253, 135] on input "bea" at bounding box center [249, 142] width 94 height 17
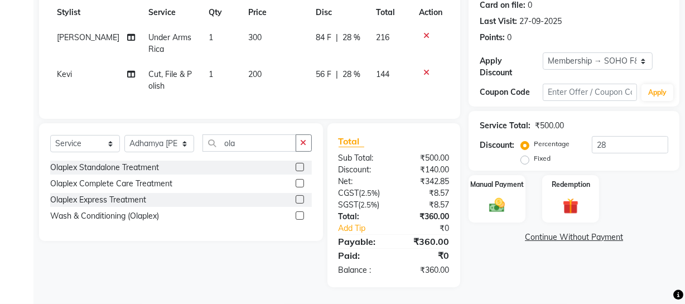
click at [300, 184] on label at bounding box center [300, 183] width 8 height 8
click at [300, 184] on input "checkbox" at bounding box center [299, 183] width 7 height 7
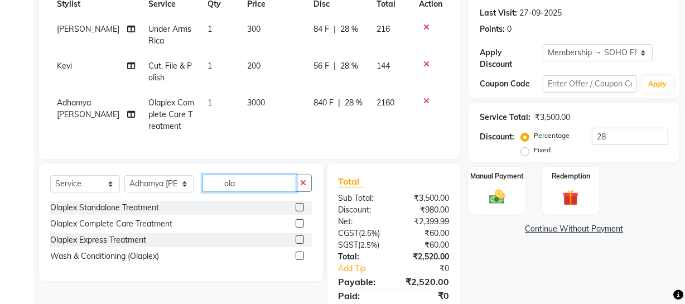
click at [265, 187] on input "ola" at bounding box center [249, 183] width 94 height 17
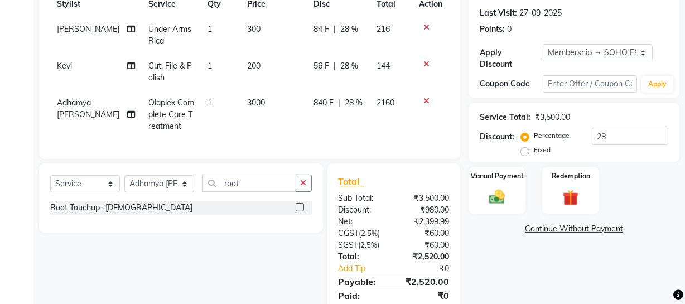
click at [296, 211] on label at bounding box center [300, 207] width 8 height 8
click at [296, 211] on input "checkbox" at bounding box center [299, 207] width 7 height 7
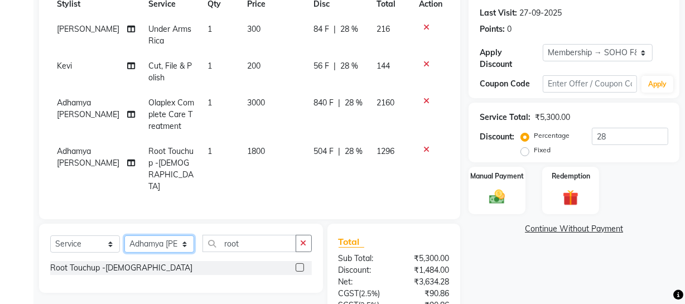
click at [181, 235] on select "Select Stylist [PERSON_NAME] Adhamya [PERSON_NAME] [PERSON_NAME] [PERSON_NAME] …" at bounding box center [159, 243] width 70 height 17
click at [124, 235] on select "Select Stylist [PERSON_NAME] Adhamya [PERSON_NAME] [PERSON_NAME] [PERSON_NAME] …" at bounding box center [159, 243] width 70 height 17
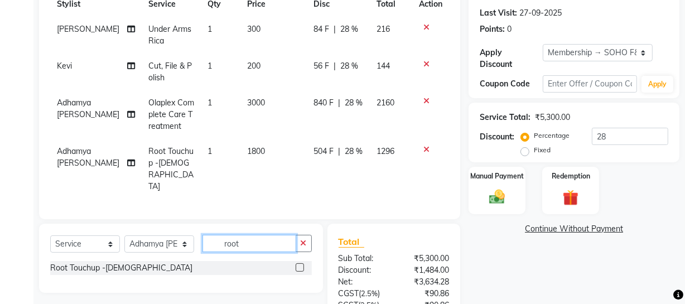
click at [258, 235] on input "root" at bounding box center [249, 243] width 94 height 17
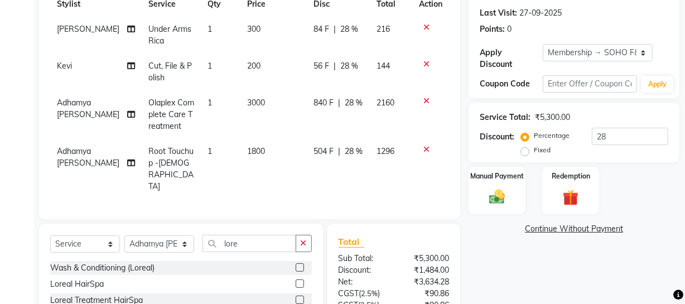
click at [297, 263] on label at bounding box center [300, 267] width 8 height 8
click at [297, 264] on input "checkbox" at bounding box center [299, 267] width 7 height 7
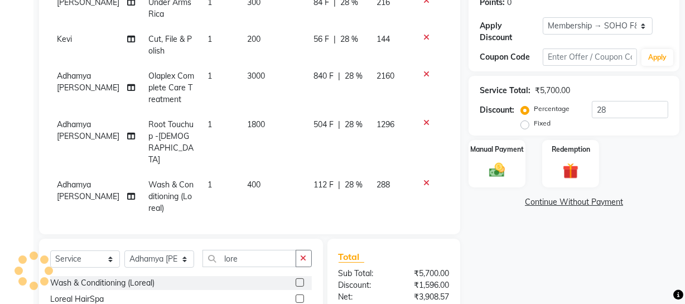
scroll to position [217, 0]
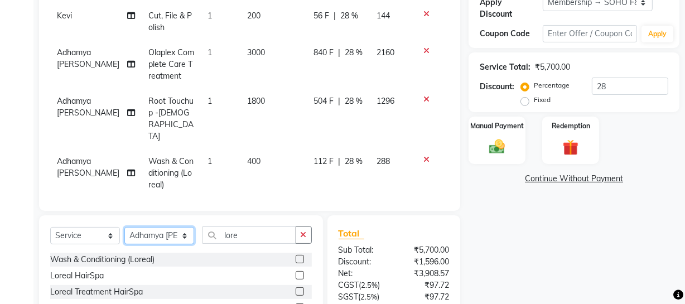
click at [172, 227] on select "Select Stylist [PERSON_NAME] Adhamya [PERSON_NAME] [PERSON_NAME] [PERSON_NAME] …" at bounding box center [159, 235] width 70 height 17
click at [124, 227] on select "Select Stylist [PERSON_NAME] Adhamya [PERSON_NAME] [PERSON_NAME] [PERSON_NAME] …" at bounding box center [159, 235] width 70 height 17
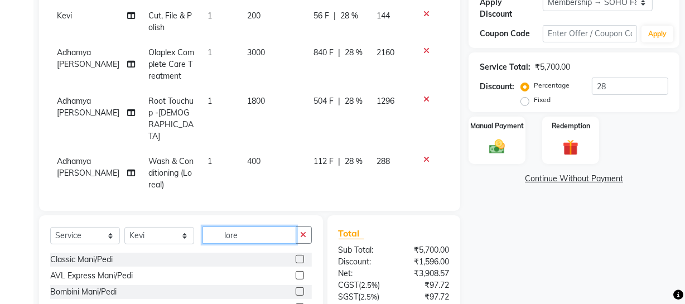
click at [283, 226] on input "lore" at bounding box center [249, 234] width 94 height 17
click at [296, 255] on label at bounding box center [300, 259] width 8 height 8
click at [296, 256] on input "checkbox" at bounding box center [299, 259] width 7 height 7
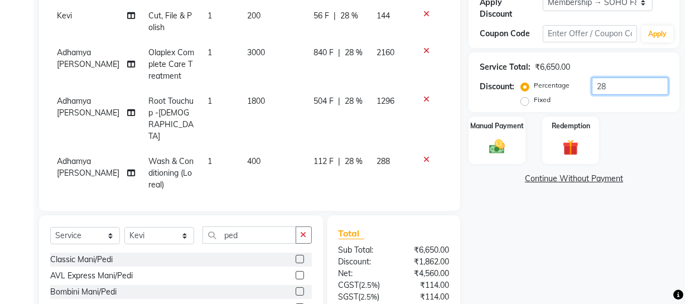
click at [631, 85] on input "28" at bounding box center [630, 86] width 76 height 17
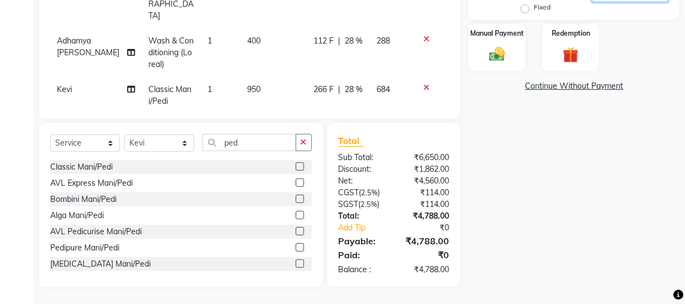
scroll to position [311, 0]
click at [486, 37] on div "Manual Payment" at bounding box center [496, 48] width 59 height 50
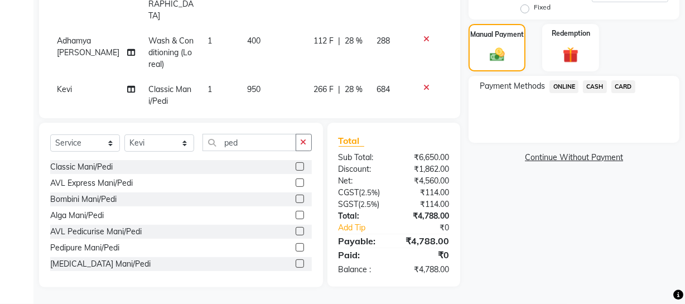
click at [628, 83] on span "CARD" at bounding box center [623, 86] width 24 height 13
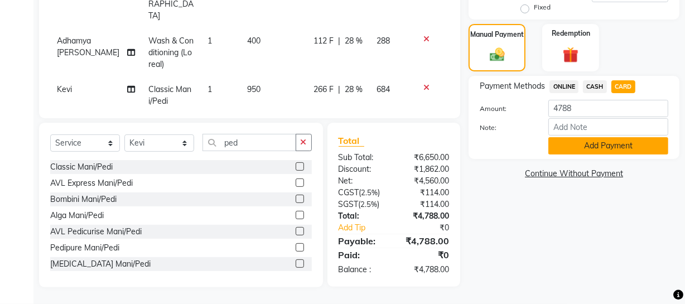
click at [628, 150] on button "Add Payment" at bounding box center [608, 145] width 120 height 17
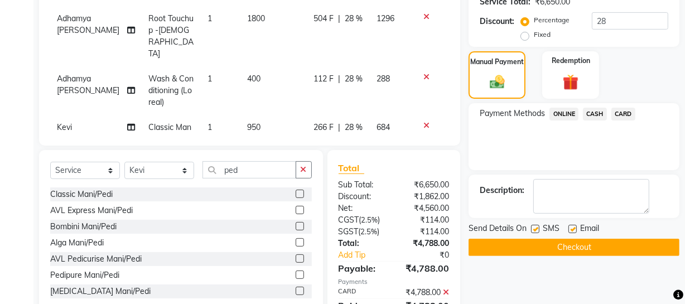
scroll to position [28, 0]
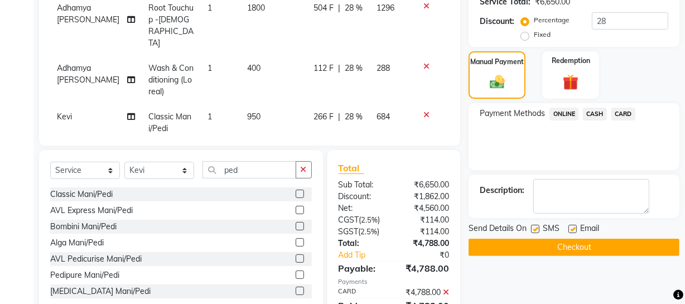
click at [593, 244] on button "Checkout" at bounding box center [573, 247] width 211 height 17
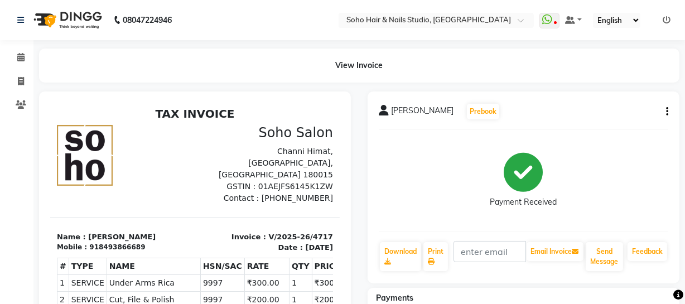
scroll to position [17, 0]
click at [17, 76] on span at bounding box center [21, 81] width 20 height 13
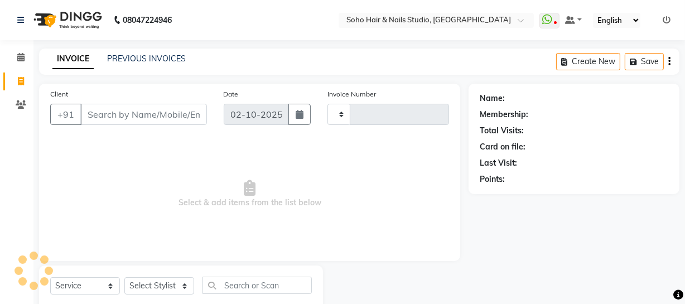
scroll to position [32, 0]
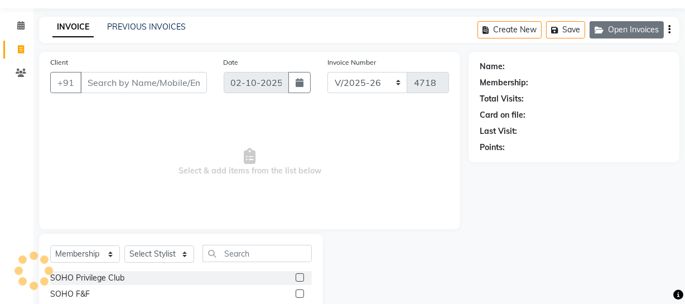
click at [630, 22] on button "Open Invoices" at bounding box center [626, 29] width 74 height 17
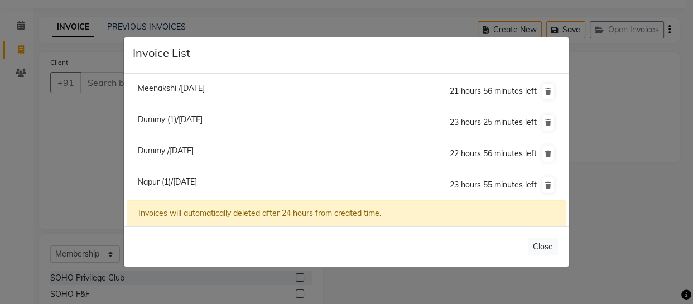
click at [162, 118] on span "Dummy (1)/[DATE]" at bounding box center [170, 119] width 65 height 10
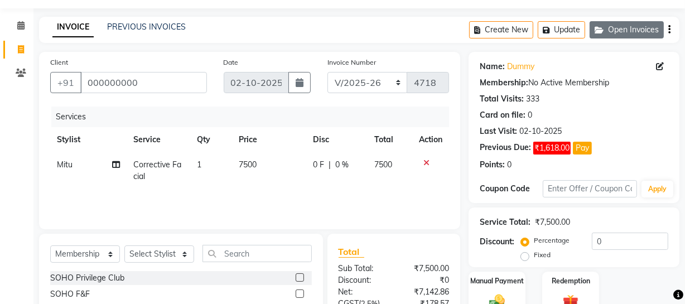
click at [616, 36] on button "Open Invoices" at bounding box center [626, 29] width 74 height 17
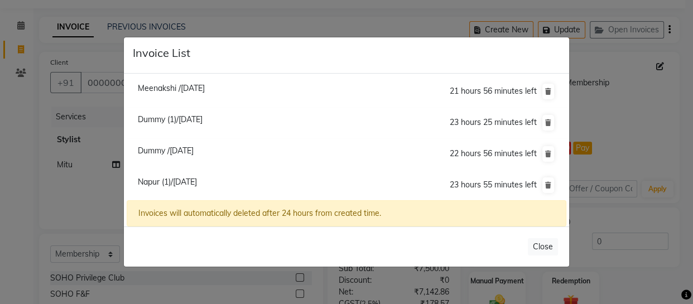
click at [193, 153] on span "Dummy /[DATE]" at bounding box center [166, 151] width 56 height 10
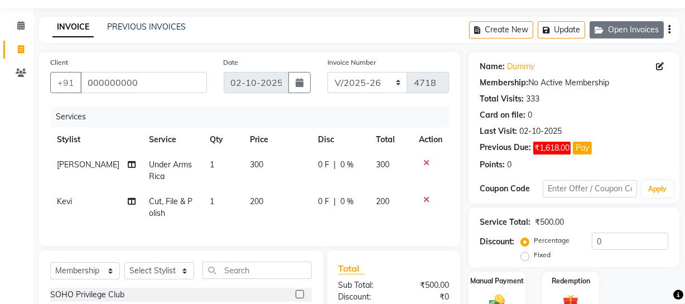
click at [625, 32] on button "Open Invoices" at bounding box center [626, 29] width 74 height 17
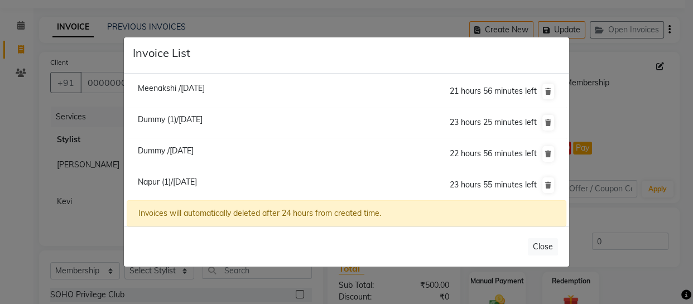
click at [205, 92] on span "Meenakshi /[DATE]" at bounding box center [171, 88] width 67 height 10
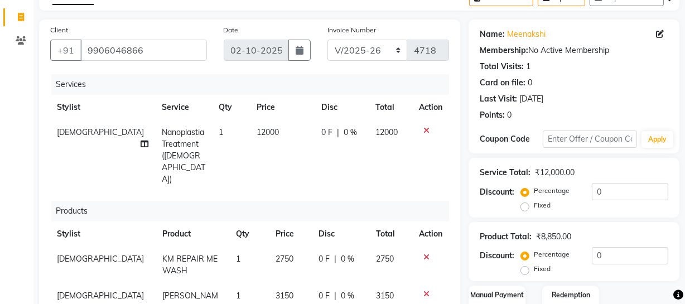
scroll to position [83, 0]
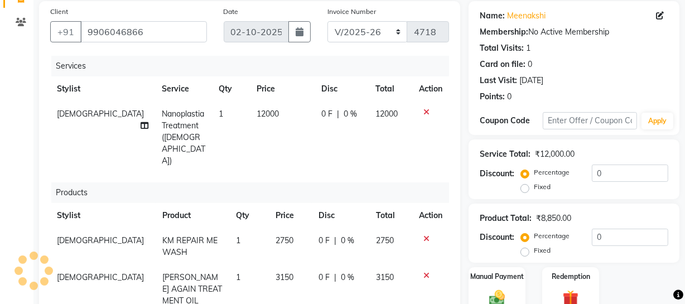
click at [267, 117] on td "12000" at bounding box center [282, 137] width 65 height 72
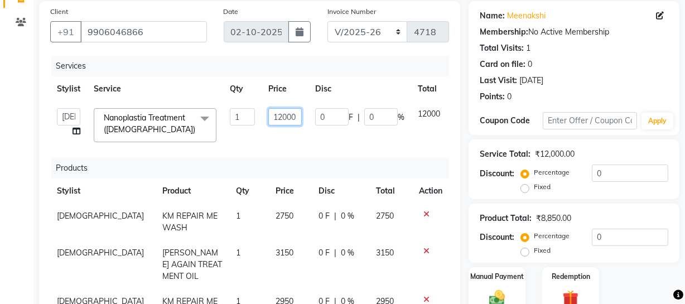
drag, startPoint x: 297, startPoint y: 114, endPoint x: 259, endPoint y: 115, distance: 37.9
click at [259, 115] on tr "[PERSON_NAME] Adhamya [PERSON_NAME] [PERSON_NAME] [PERSON_NAME] [PERSON_NAME] […" at bounding box center [266, 124] width 433 height 47
click at [423, 82] on tr "Stylist Service Qty Price Disc Total Action" at bounding box center [266, 88] width 433 height 25
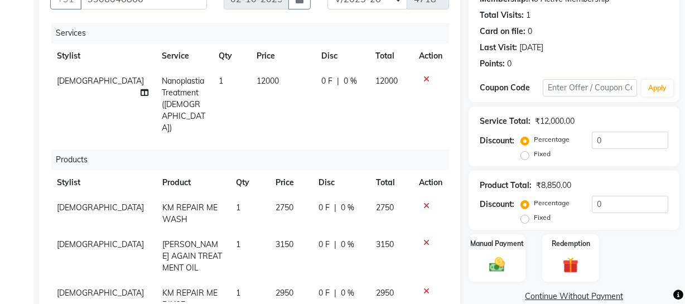
scroll to position [133, 0]
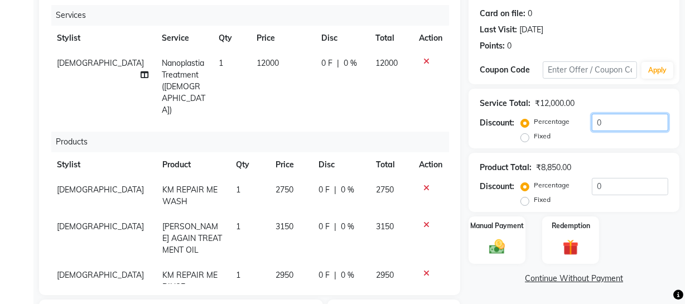
drag, startPoint x: 611, startPoint y: 125, endPoint x: 506, endPoint y: 96, distance: 108.2
click at [507, 98] on div "Service Total: ₹12,000.00 Discount: Percentage Fixed 0" at bounding box center [574, 118] width 188 height 51
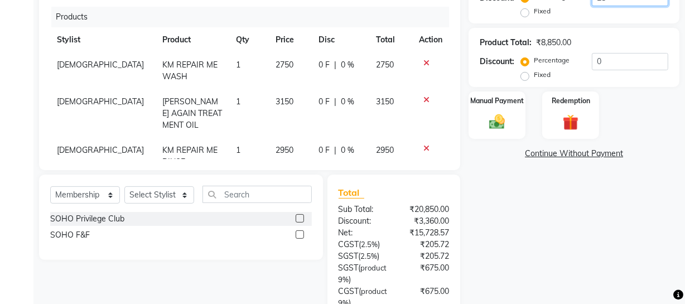
scroll to position [234, 0]
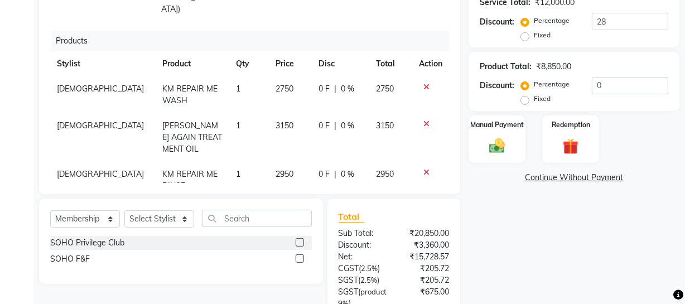
click at [342, 83] on span "0 %" at bounding box center [347, 89] width 13 height 12
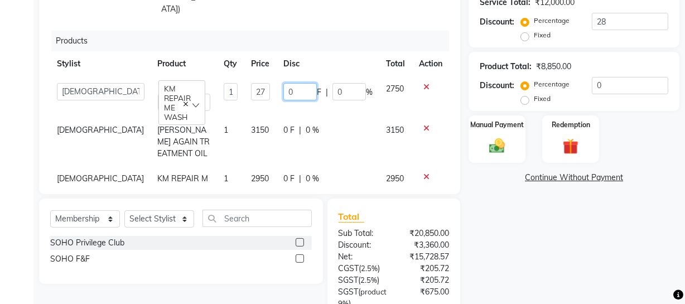
click at [288, 83] on input "0" at bounding box center [299, 91] width 33 height 17
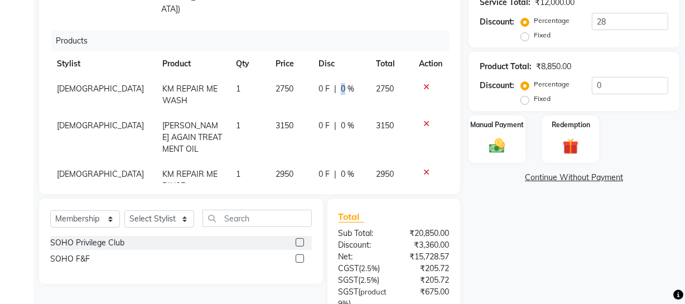
drag, startPoint x: 331, startPoint y: 66, endPoint x: 323, endPoint y: 66, distance: 7.8
click at [341, 83] on span "0 %" at bounding box center [347, 89] width 13 height 12
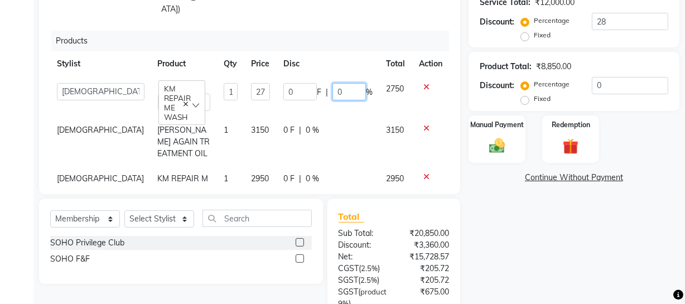
drag, startPoint x: 335, startPoint y: 65, endPoint x: 292, endPoint y: 66, distance: 42.4
click at [292, 83] on div "0 F | 0 %" at bounding box center [327, 91] width 89 height 17
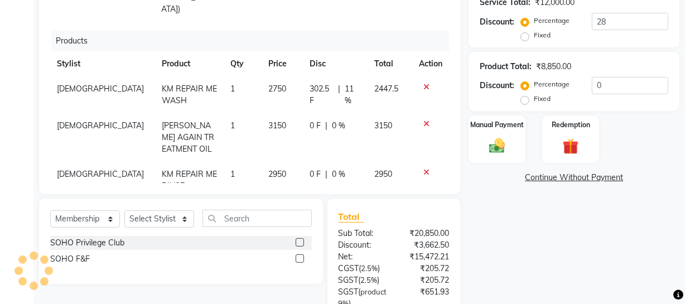
click at [331, 116] on td "0 F | 0 %" at bounding box center [335, 137] width 65 height 49
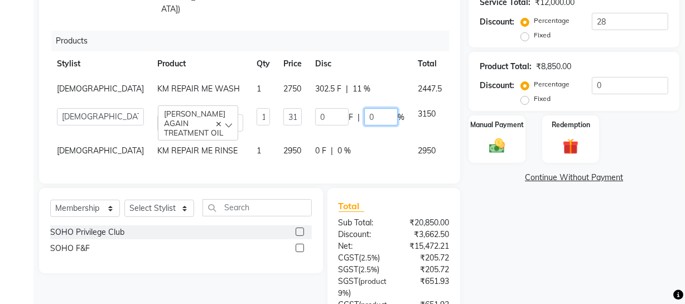
drag, startPoint x: 333, startPoint y: 105, endPoint x: 307, endPoint y: 101, distance: 26.0
click at [315, 108] on div "0 F | 0 %" at bounding box center [359, 116] width 89 height 17
click at [495, 243] on div "Name: [PERSON_NAME] Membership: No Active Membership Total Visits: 1 Card on fi…" at bounding box center [577, 129] width 219 height 561
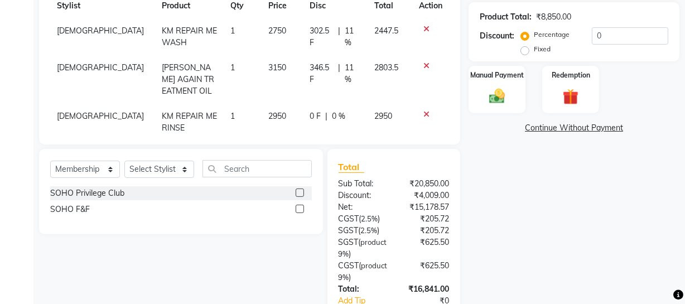
scroll to position [357, 0]
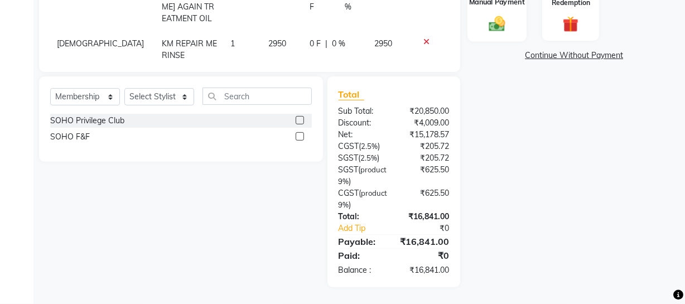
click at [516, 30] on div "Manual Payment" at bounding box center [496, 17] width 59 height 50
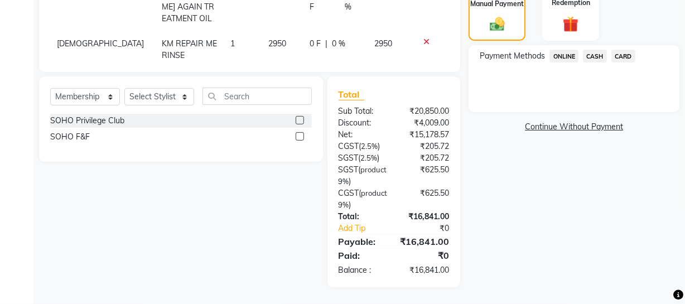
click at [596, 60] on span "CASH" at bounding box center [595, 56] width 24 height 13
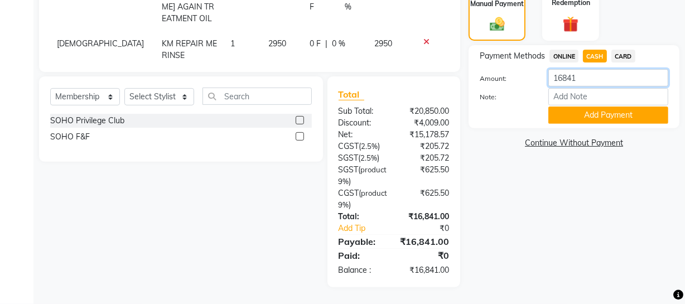
drag, startPoint x: 609, startPoint y: 79, endPoint x: 444, endPoint y: 74, distance: 165.1
click at [444, 74] on div "Client [PHONE_NUMBER] Date [DATE] Invoice Number Red/2025-26 V/2025 V/[PHONE_NU…" at bounding box center [359, 7] width 657 height 560
click at [614, 115] on button "Add Payment" at bounding box center [608, 115] width 120 height 17
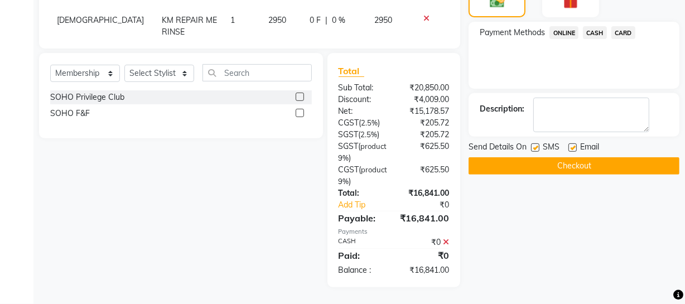
click at [535, 144] on label at bounding box center [535, 147] width 8 height 8
click at [535, 144] on input "checkbox" at bounding box center [534, 147] width 7 height 7
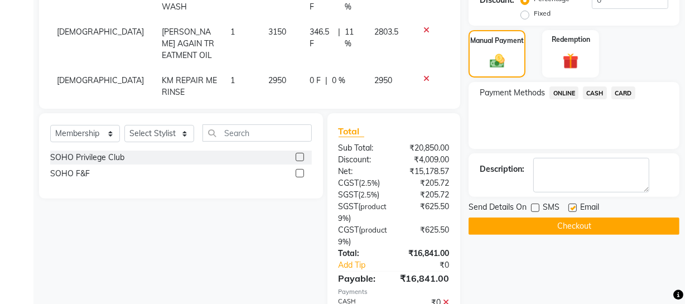
scroll to position [330, 0]
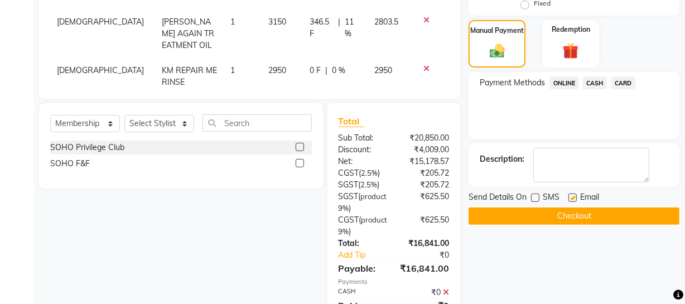
click at [563, 212] on button "Checkout" at bounding box center [573, 215] width 211 height 17
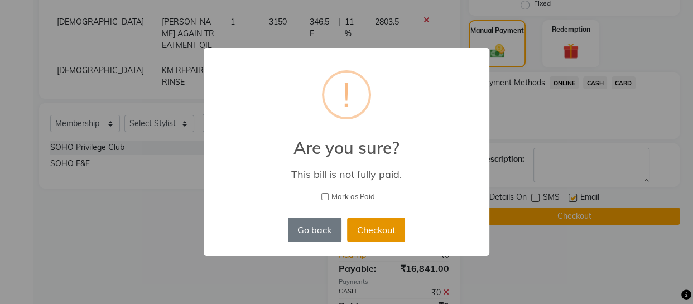
click at [385, 225] on button "Checkout" at bounding box center [376, 229] width 58 height 25
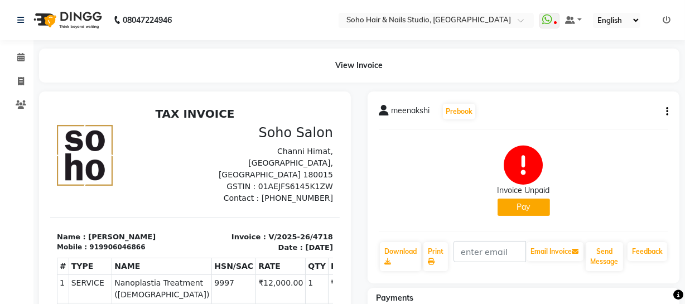
click at [664, 24] on link at bounding box center [666, 20] width 8 height 10
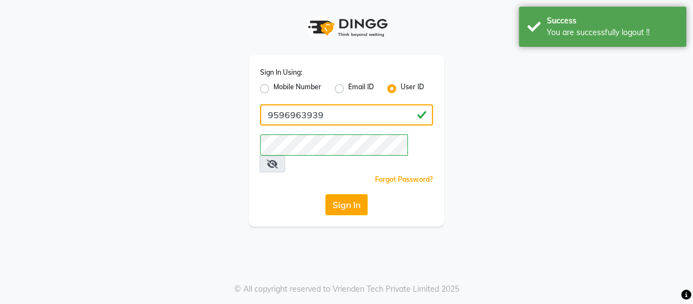
drag, startPoint x: 351, startPoint y: 115, endPoint x: 354, endPoint y: 122, distance: 7.6
click at [351, 115] on input "9596963939" at bounding box center [346, 114] width 173 height 21
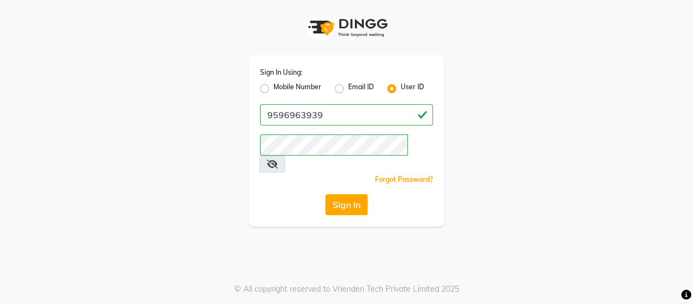
click at [364, 110] on input "9596963939" at bounding box center [346, 114] width 173 height 21
click at [350, 194] on button "Sign In" at bounding box center [346, 204] width 42 height 21
